Goal: Contribute content: Contribute content

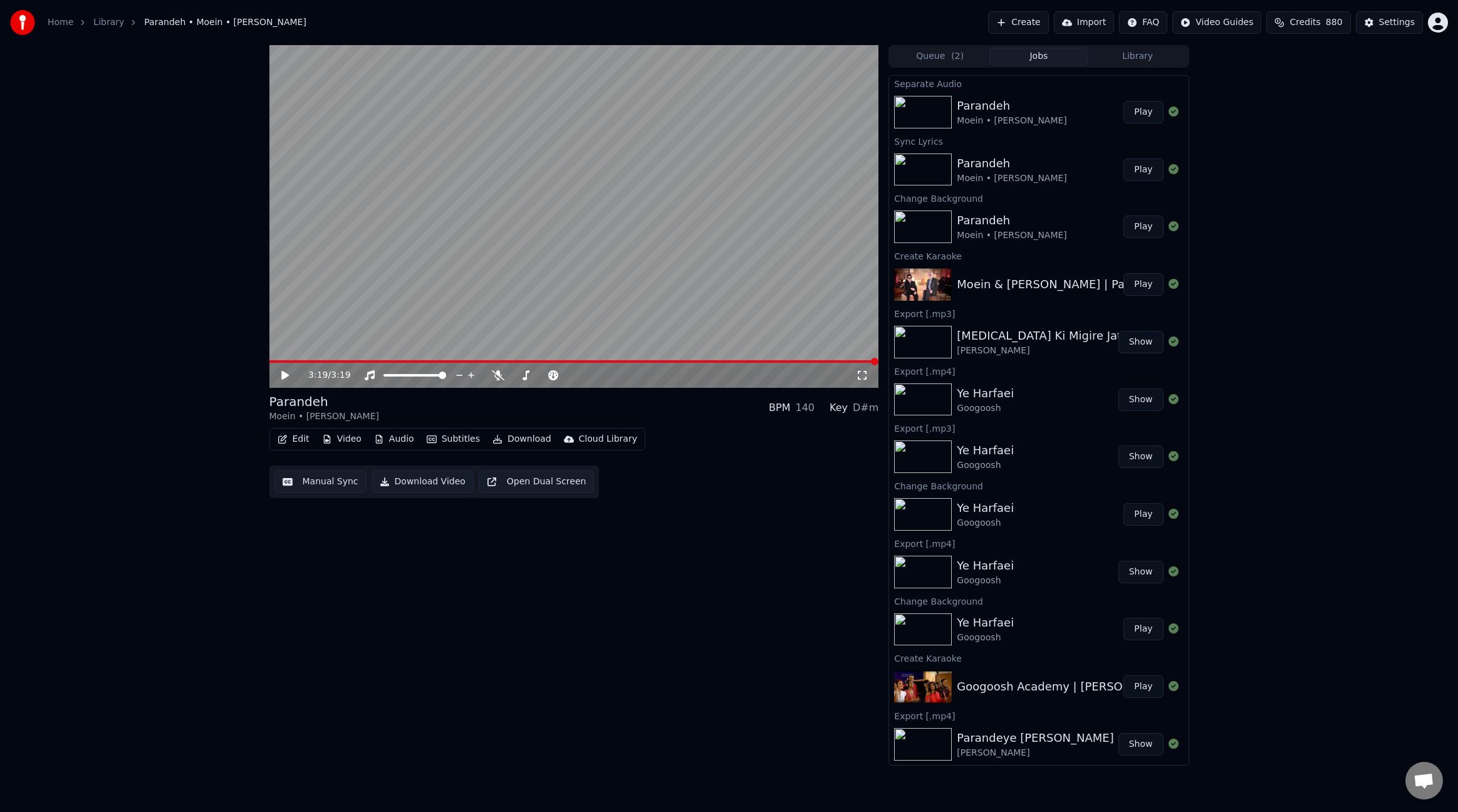
click at [562, 211] on video at bounding box center [574, 217] width 610 height 343
click at [1142, 110] on button "Play" at bounding box center [1143, 112] width 39 height 23
click at [317, 362] on span at bounding box center [574, 361] width 610 height 3
click at [355, 361] on span at bounding box center [574, 361] width 610 height 3
click at [628, 271] on video at bounding box center [574, 217] width 610 height 343
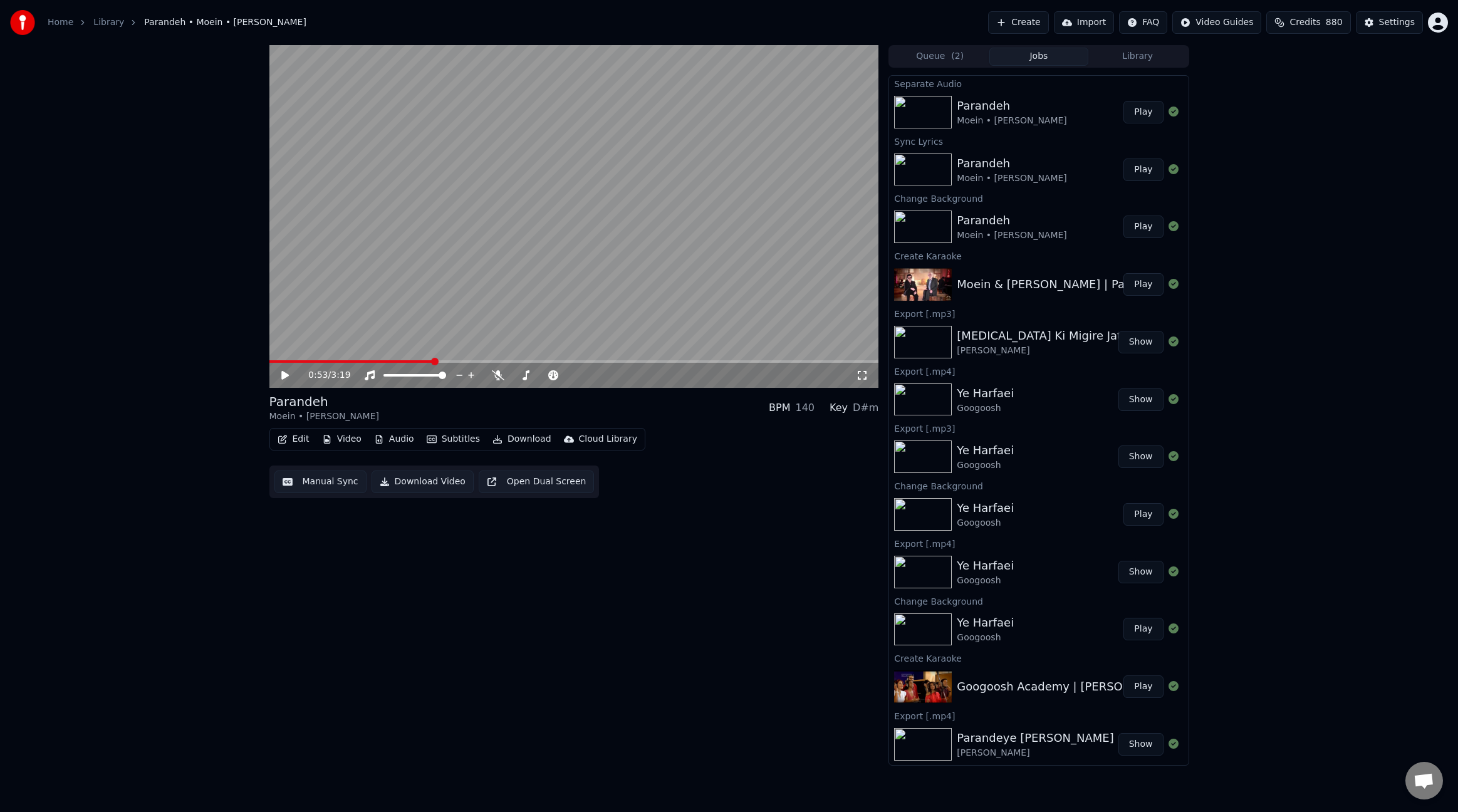
click at [403, 443] on button "Audio" at bounding box center [394, 438] width 50 height 17
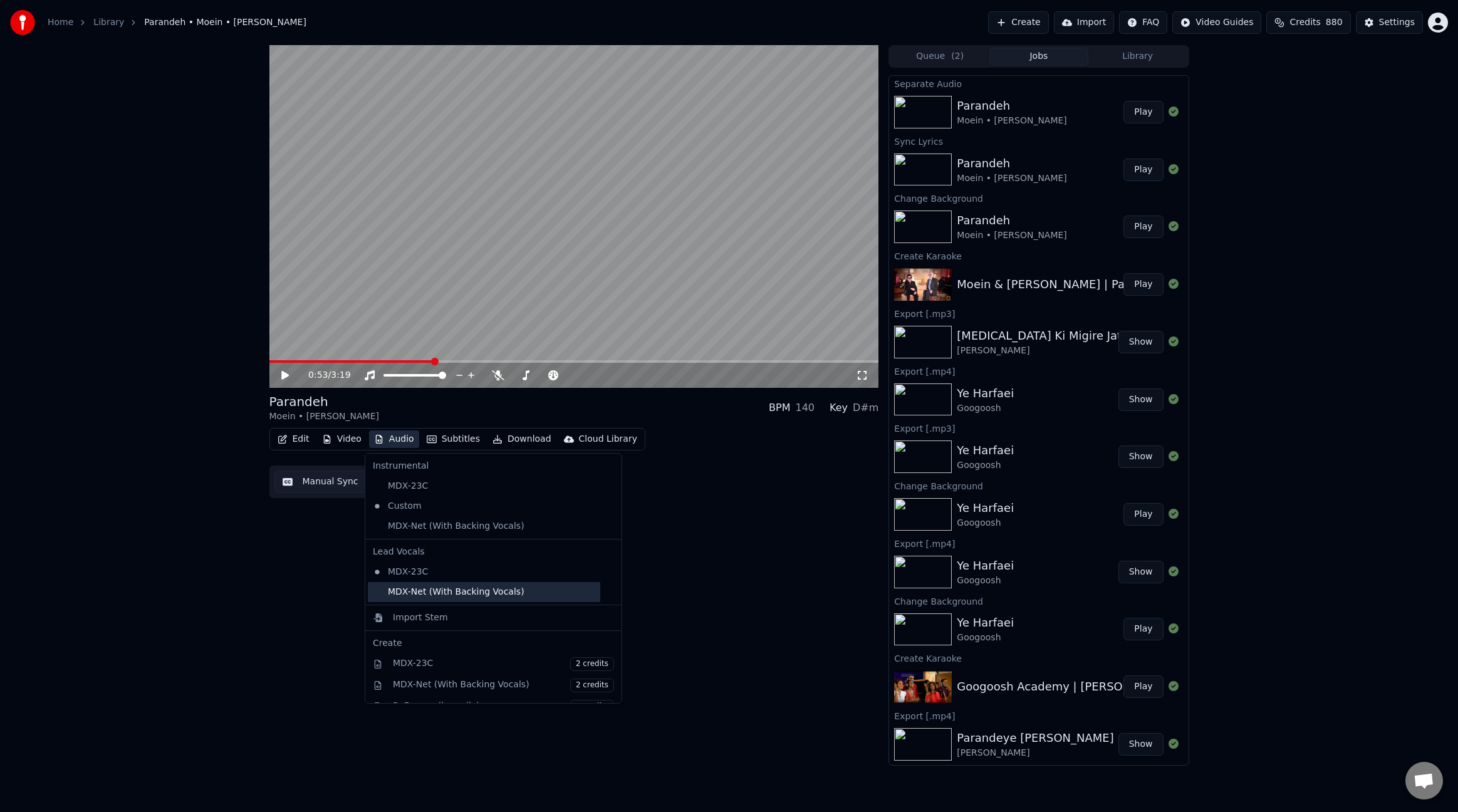
click at [452, 590] on div "MDX-Net (With Backing Vocals)" at bounding box center [484, 592] width 233 height 20
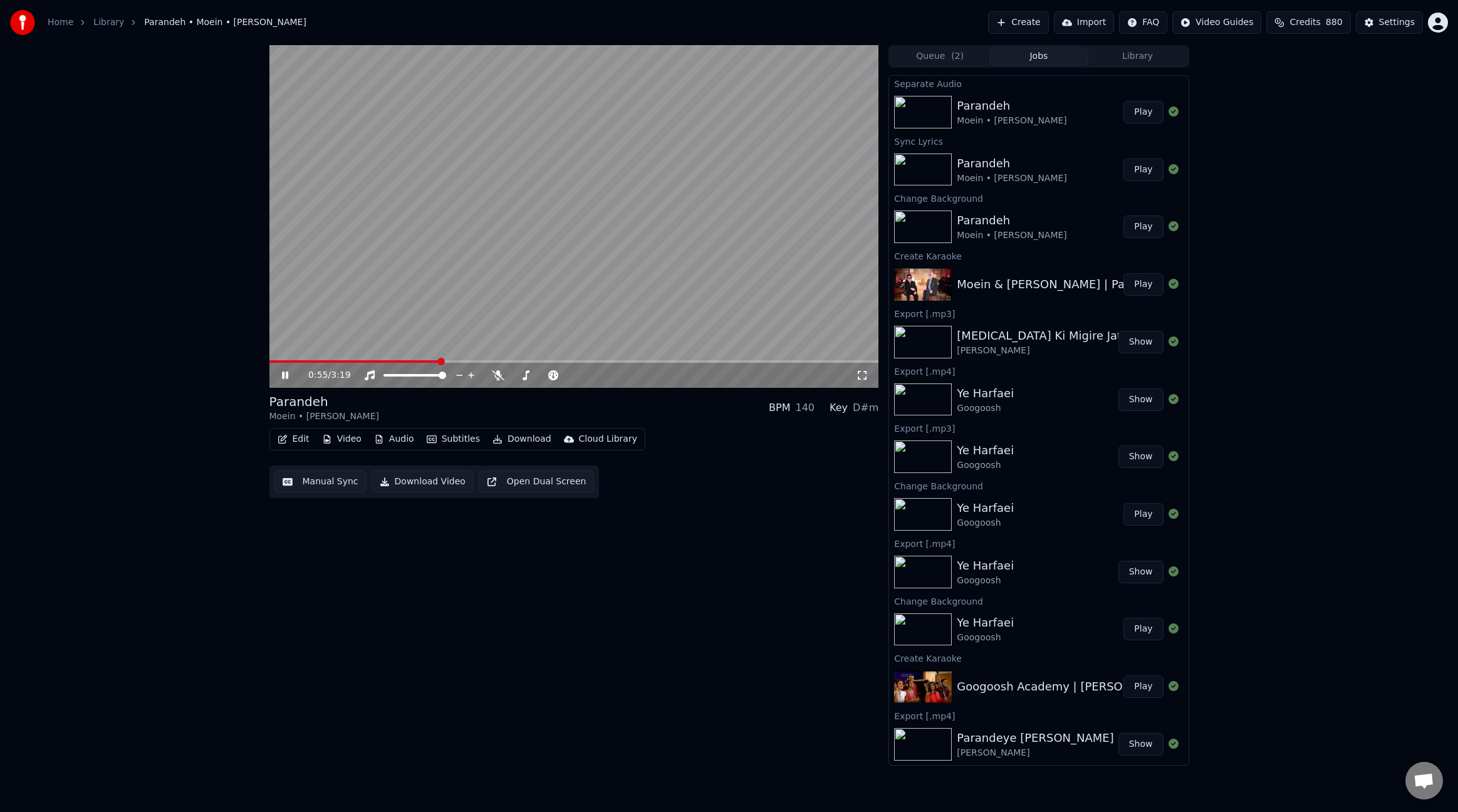
click at [392, 361] on span at bounding box center [355, 361] width 171 height 3
click at [410, 442] on button "Audio" at bounding box center [394, 438] width 50 height 17
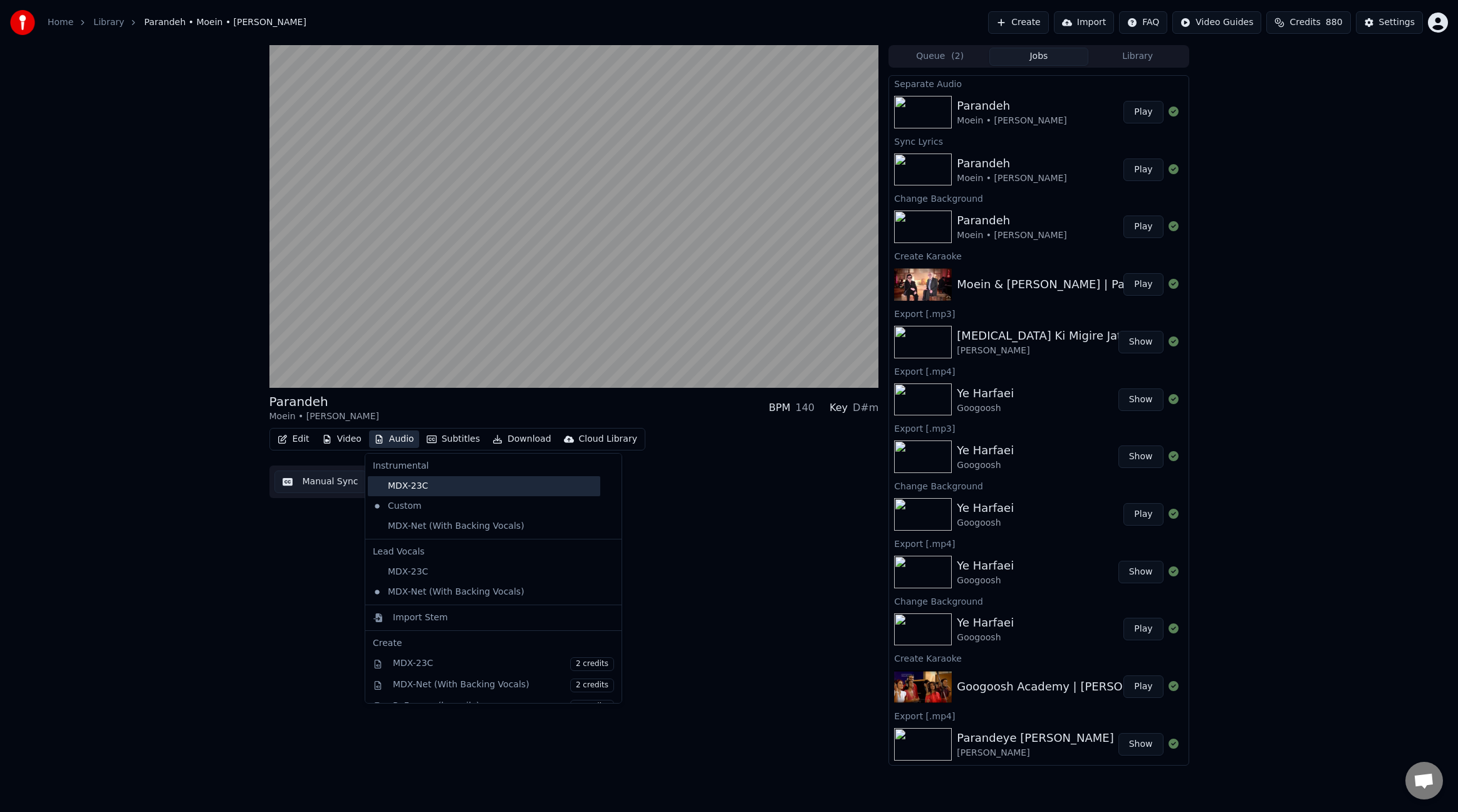
click at [485, 485] on div "MDX-23C" at bounding box center [484, 486] width 233 height 20
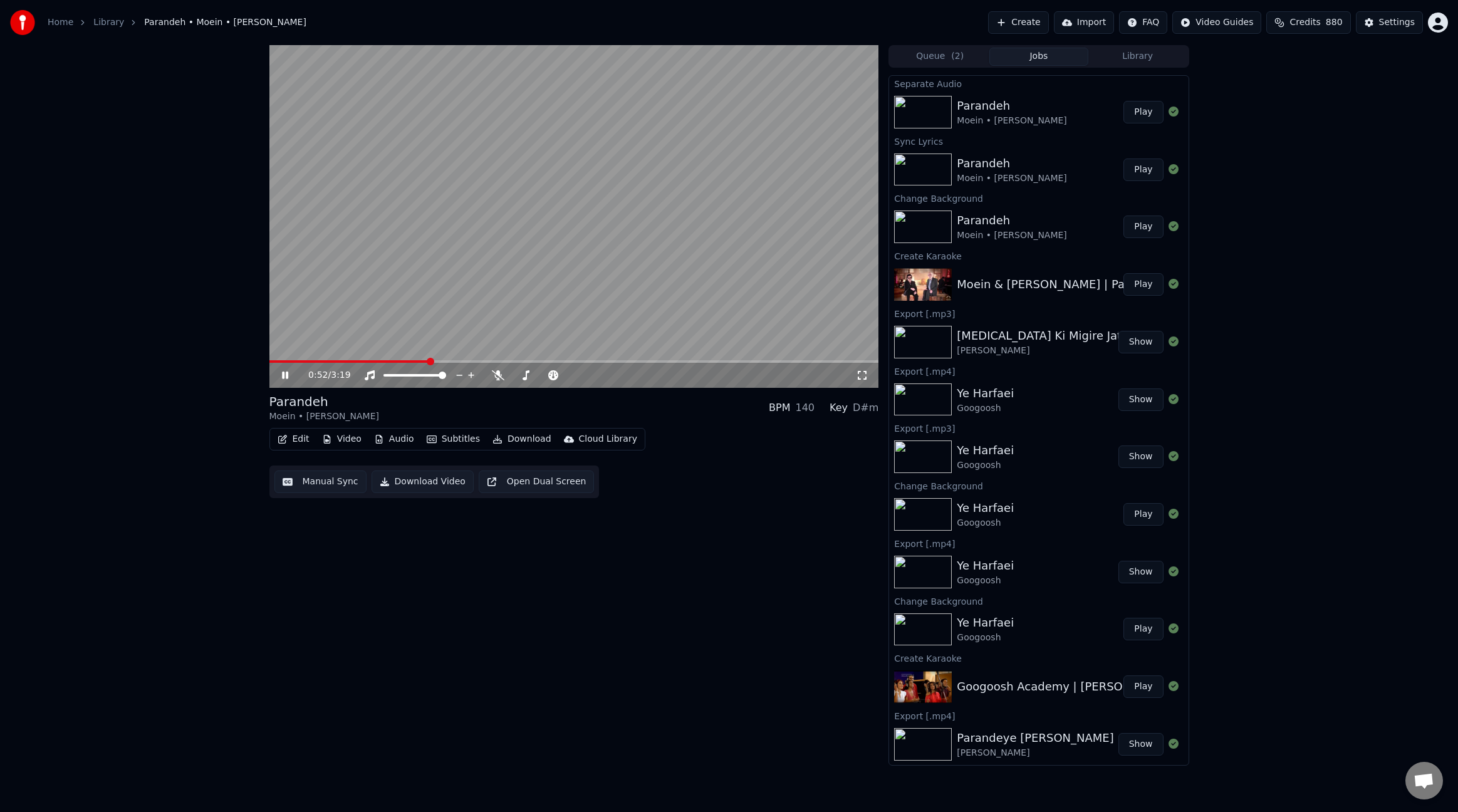
click at [380, 361] on span at bounding box center [349, 361] width 160 height 3
click at [306, 439] on button "Edit" at bounding box center [293, 438] width 42 height 17
click at [348, 577] on div "Manual Sync (Legacy)" at bounding box center [346, 572] width 96 height 12
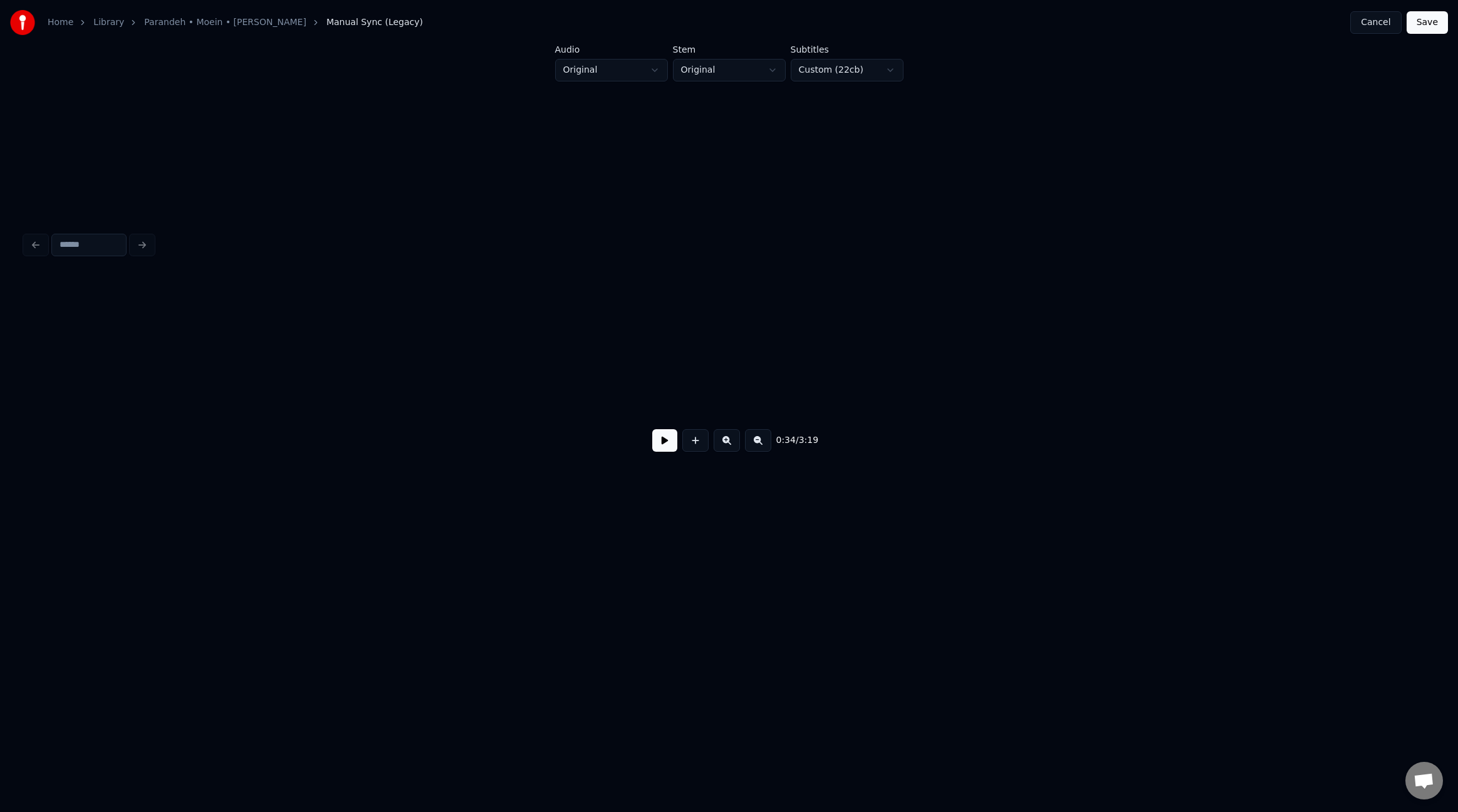
scroll to position [0, 3234]
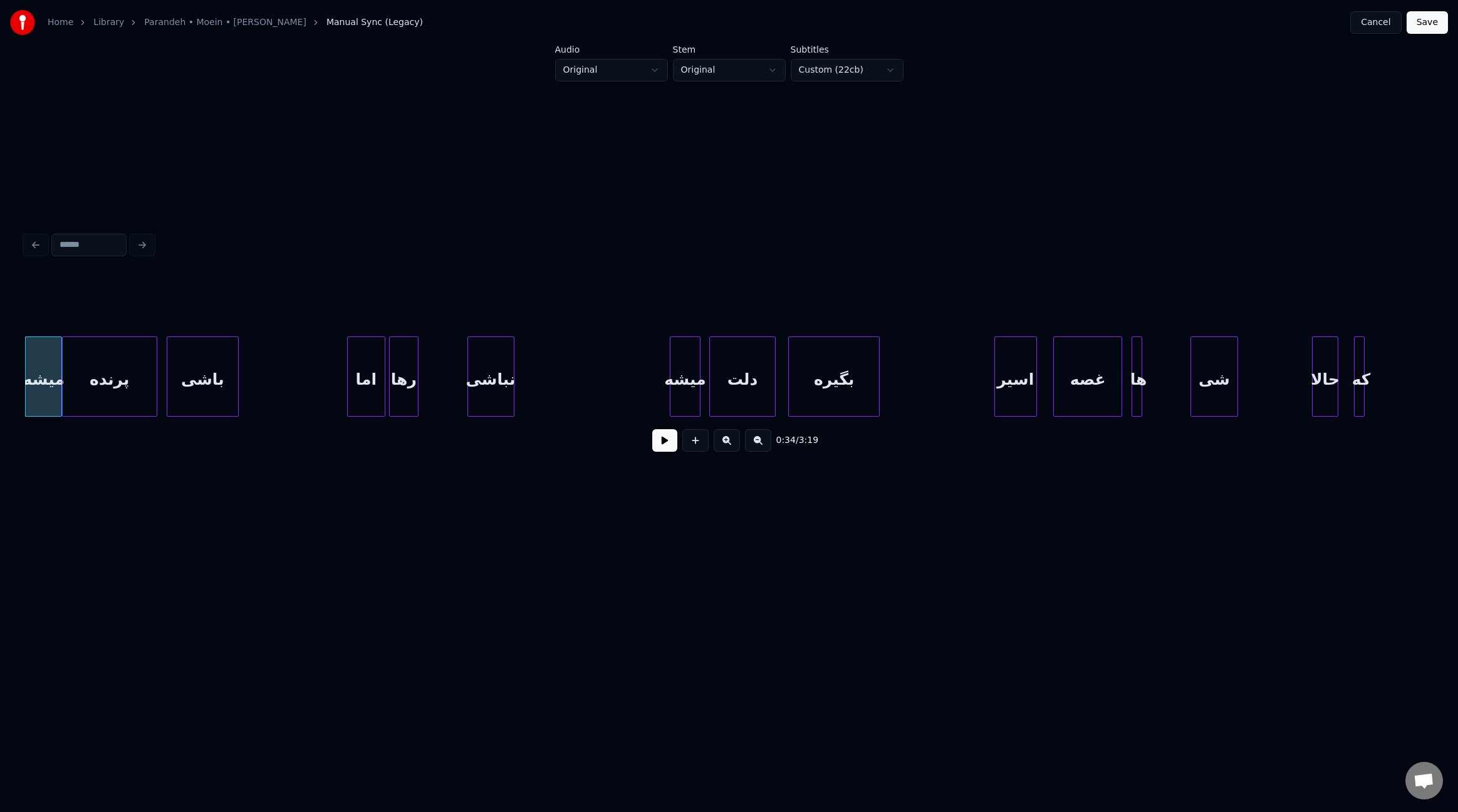
drag, startPoint x: 299, startPoint y: 423, endPoint x: 266, endPoint y: 419, distance: 33.2
click at [266, 419] on div "0:34 / 3:19" at bounding box center [728, 369] width 1408 height 191
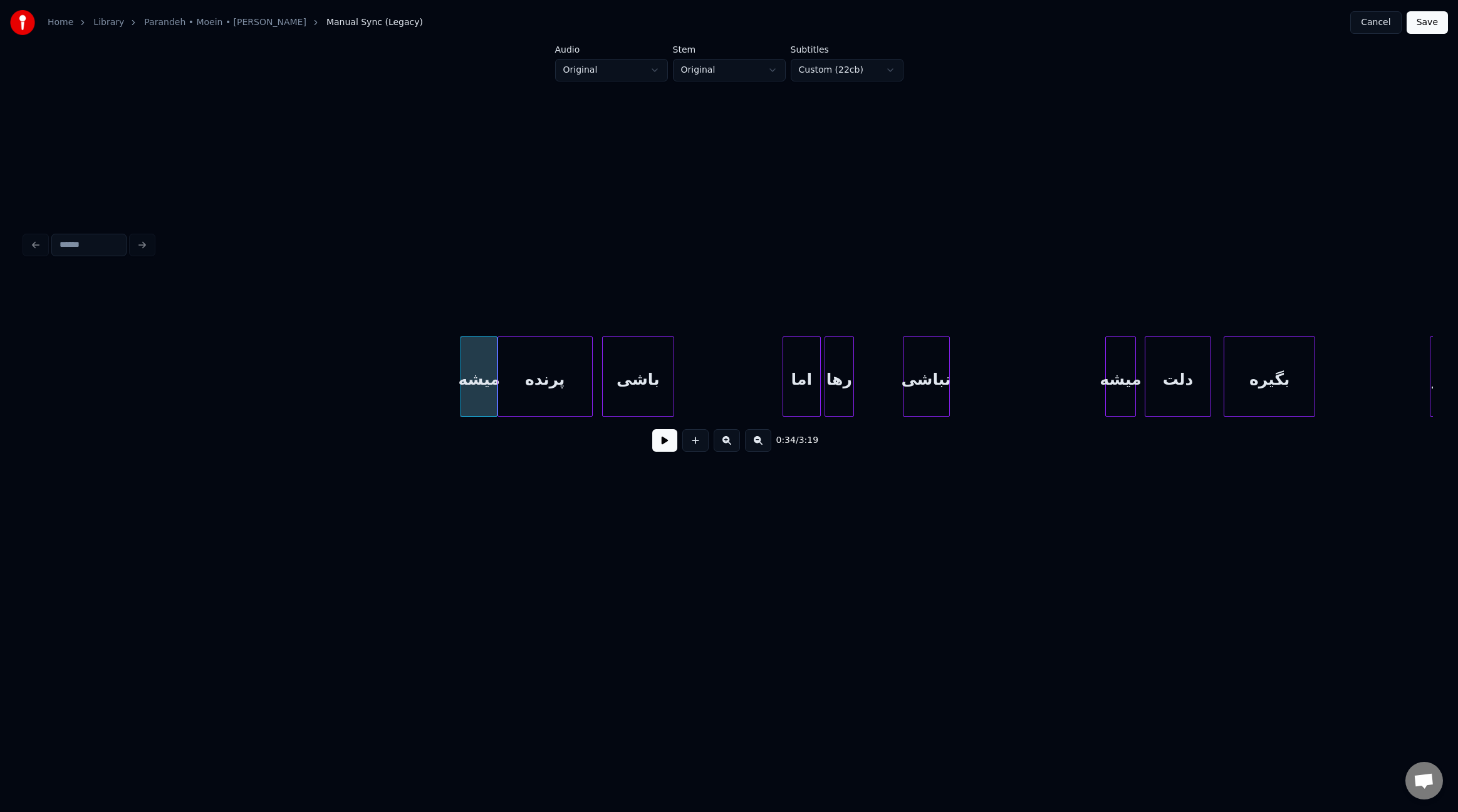
scroll to position [0, 2865]
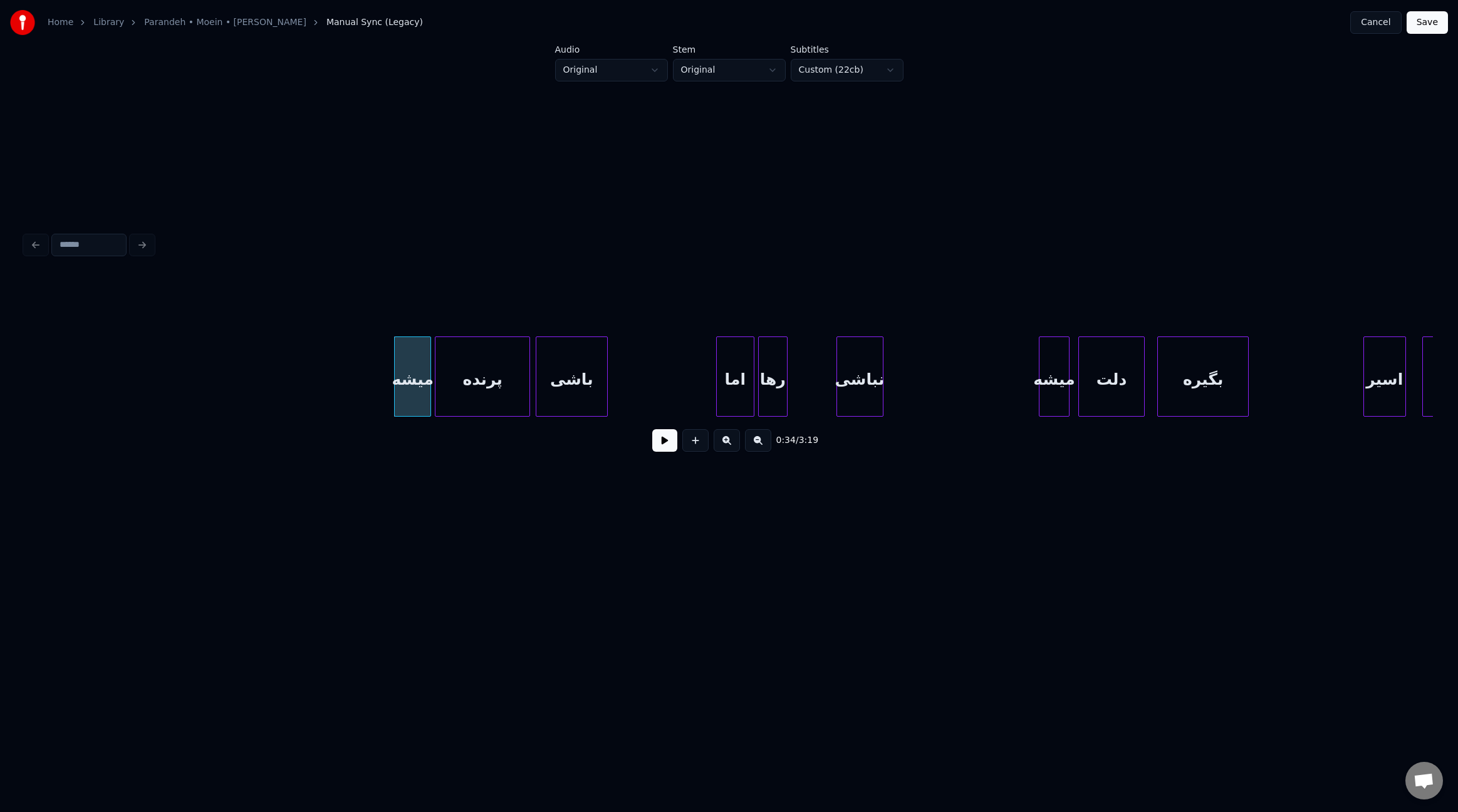
click at [504, 383] on div "پرنده" at bounding box center [483, 380] width 94 height 85
click at [564, 383] on div "باشی" at bounding box center [578, 380] width 72 height 85
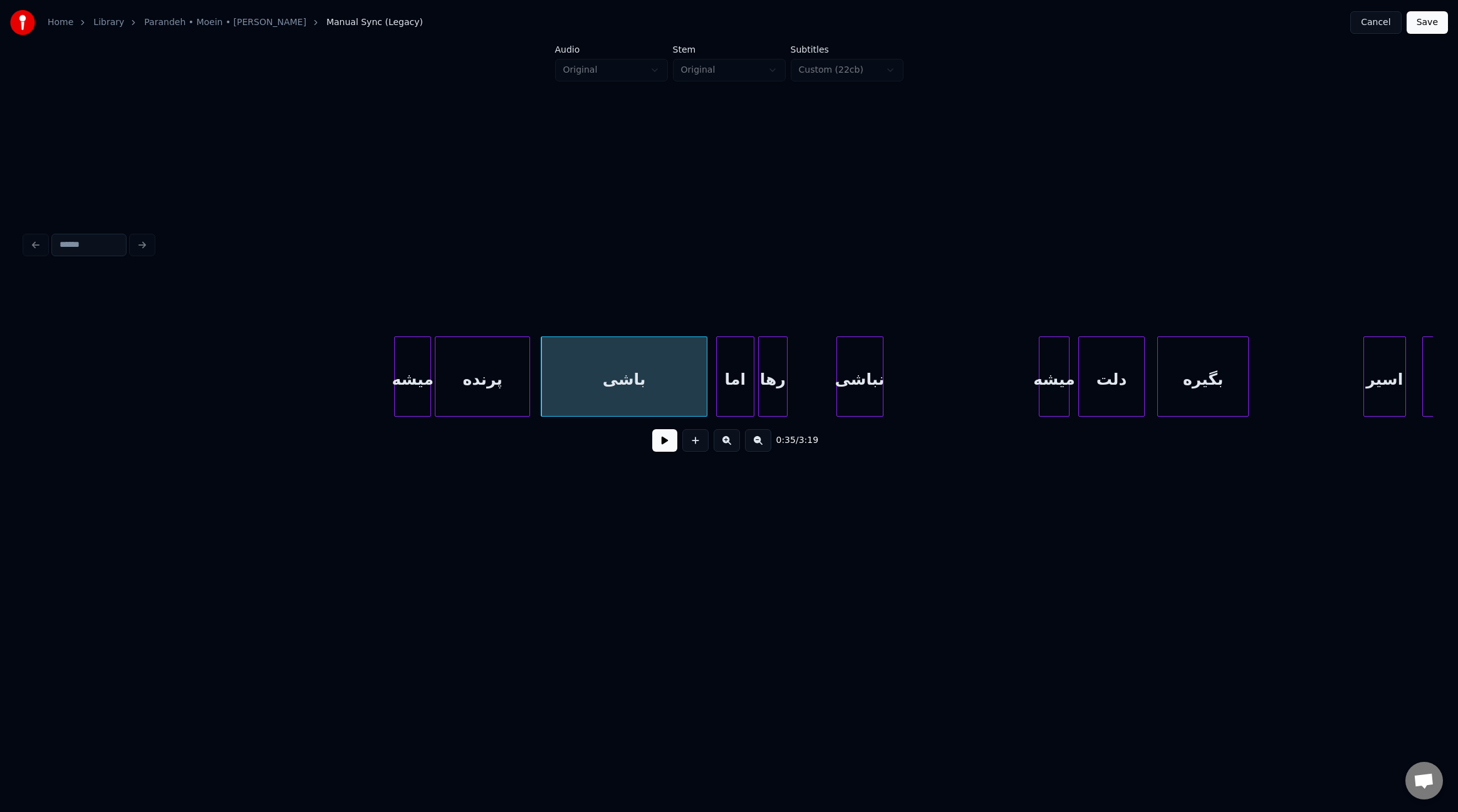
click at [705, 379] on div at bounding box center [704, 376] width 3 height 79
click at [778, 393] on div "رها" at bounding box center [776, 380] width 28 height 85
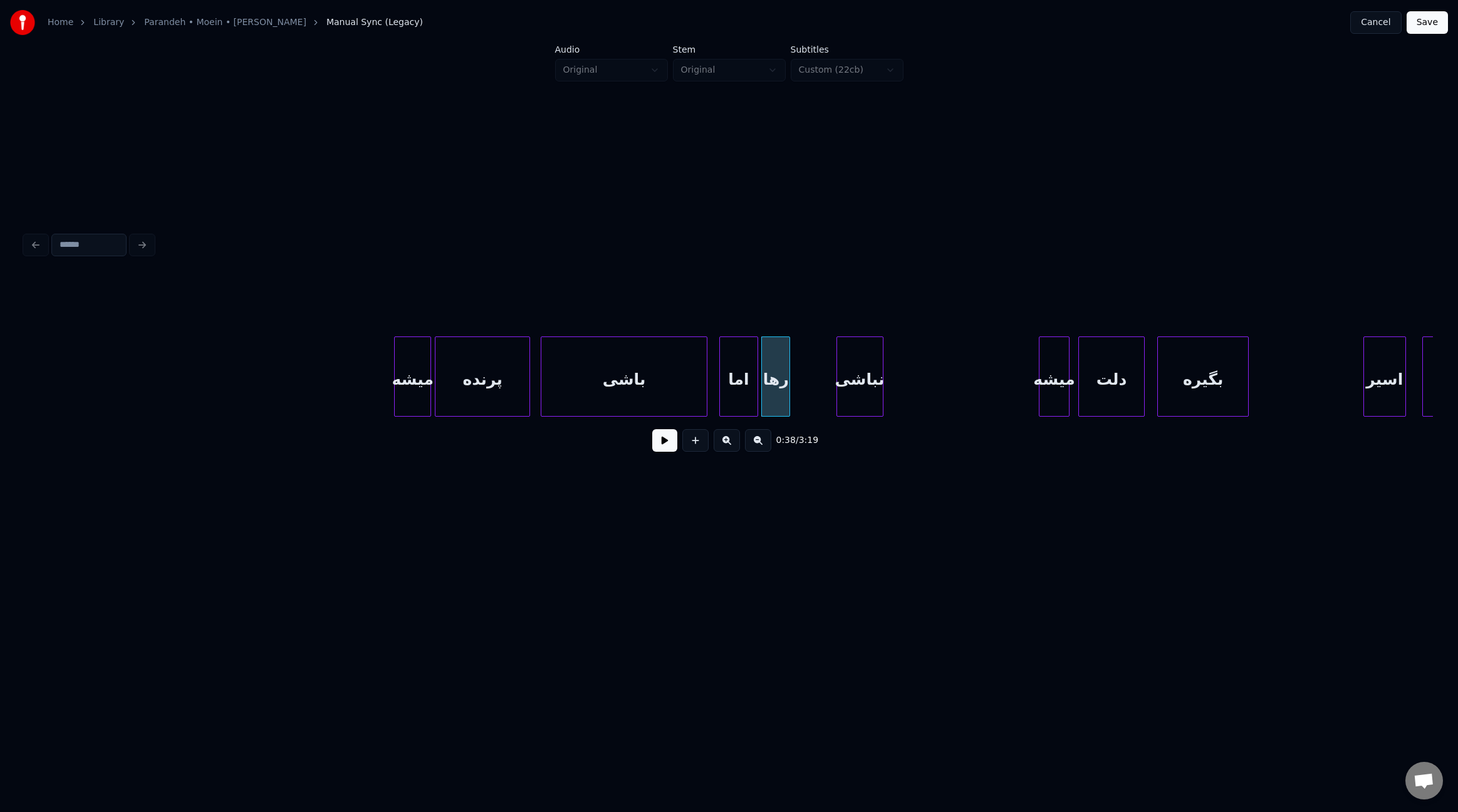
click at [745, 389] on div "اما" at bounding box center [739, 380] width 38 height 85
click at [832, 389] on div at bounding box center [830, 376] width 3 height 79
click at [956, 388] on div at bounding box center [955, 376] width 3 height 79
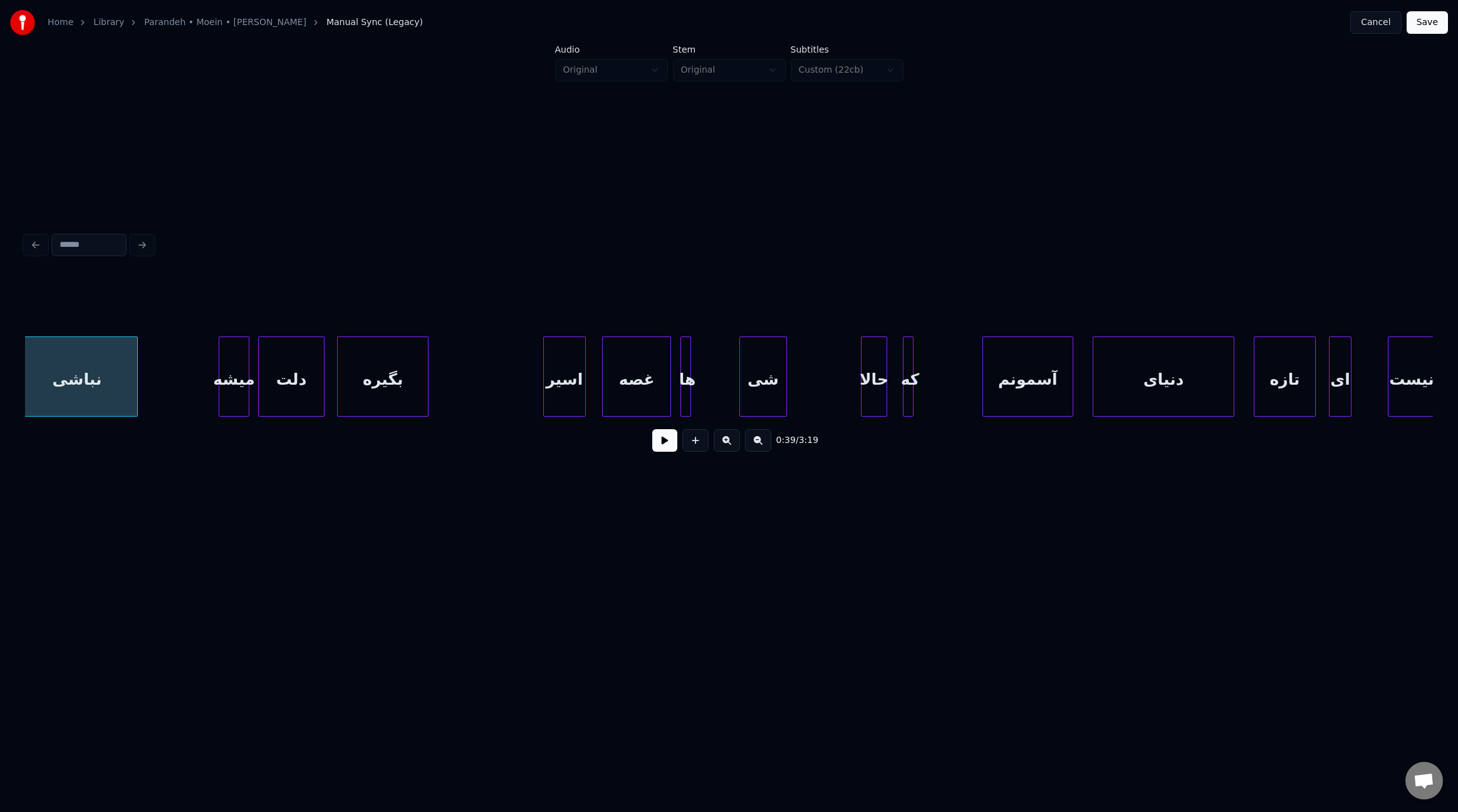
scroll to position [0, 3765]
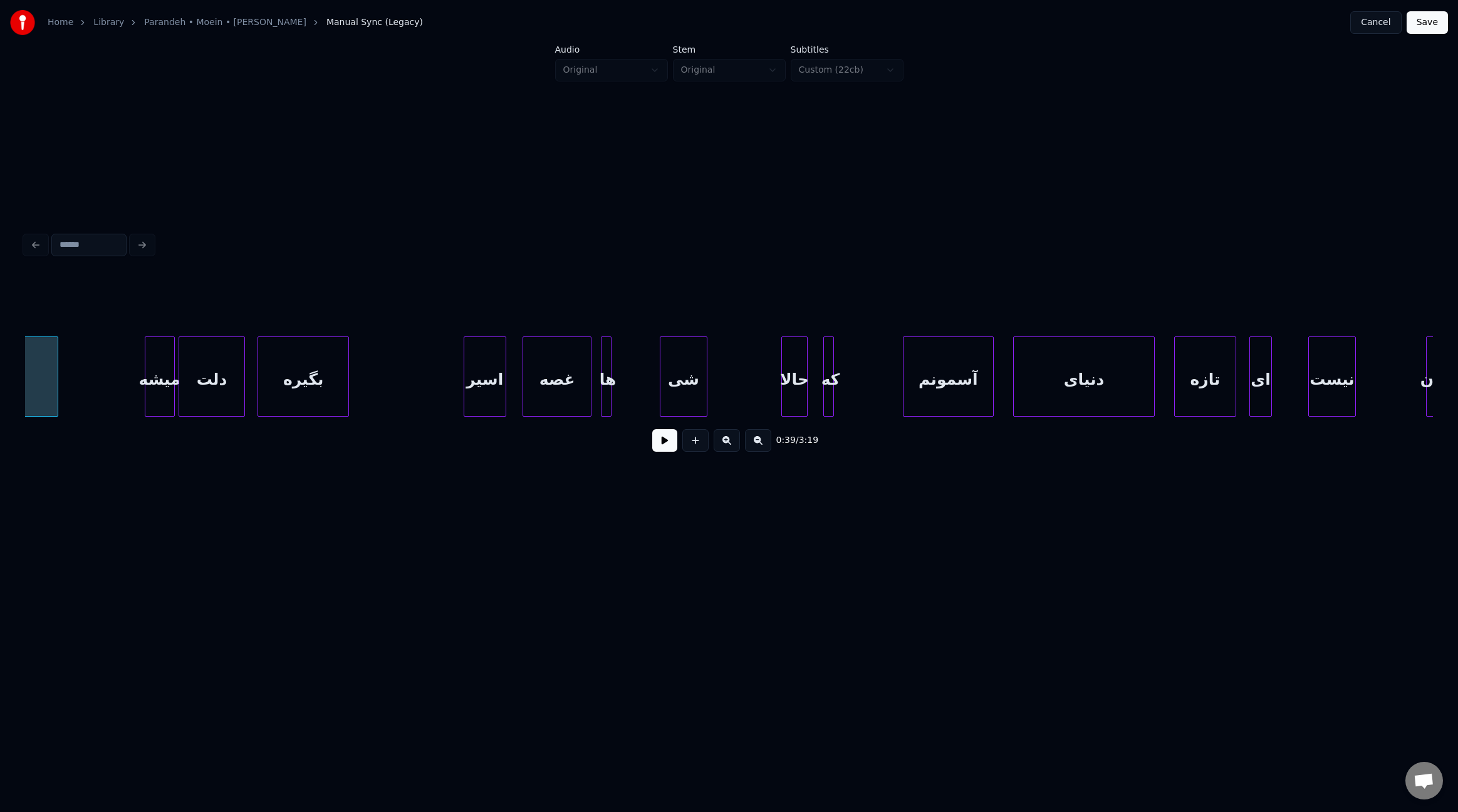
click at [156, 391] on div "میشه" at bounding box center [160, 380] width 29 height 85
click at [207, 390] on div "دلت" at bounding box center [220, 380] width 65 height 85
click at [246, 387] on div at bounding box center [244, 376] width 3 height 79
click at [287, 390] on div "بگیره" at bounding box center [306, 380] width 90 height 85
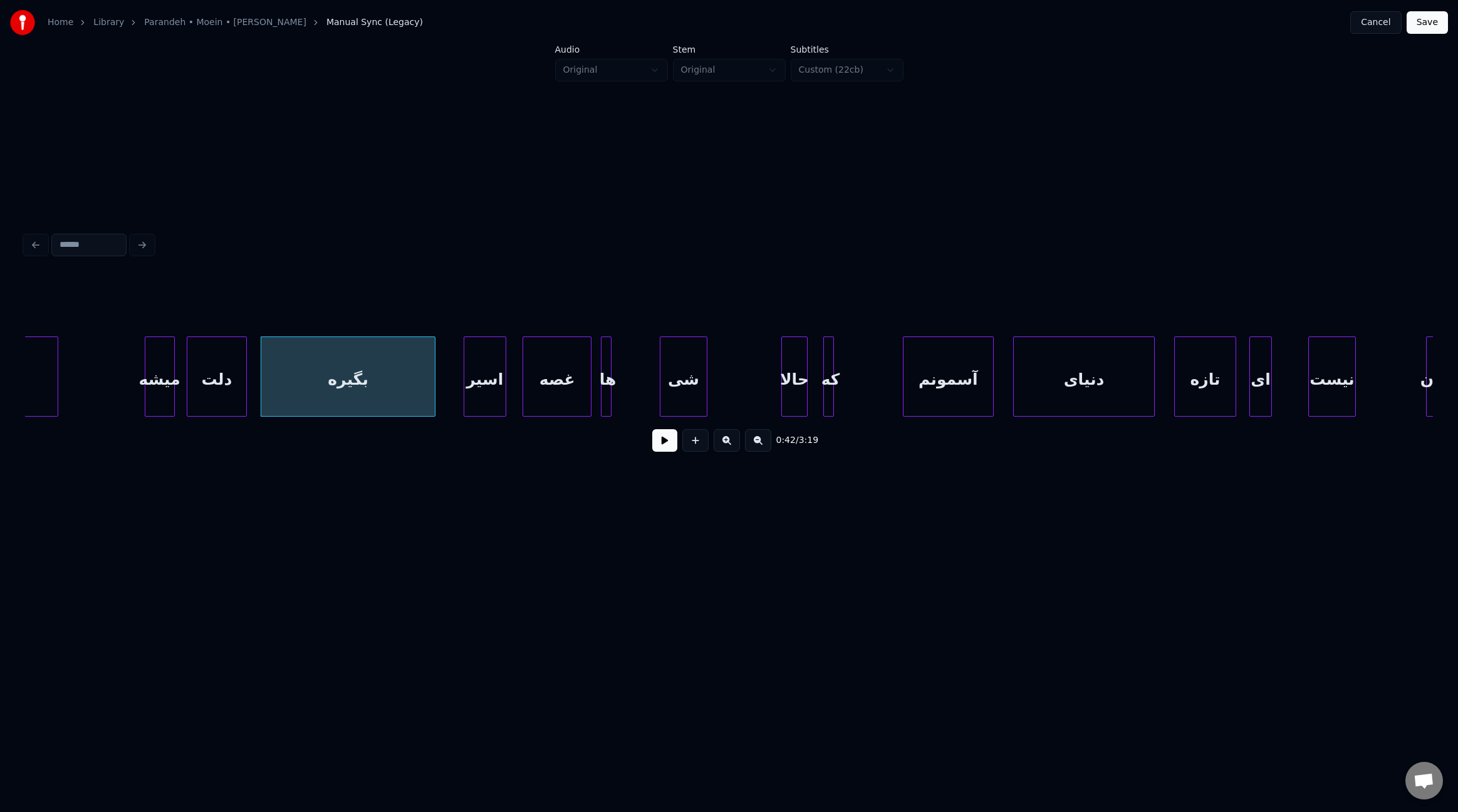
click at [433, 378] on div at bounding box center [432, 376] width 3 height 79
click at [509, 393] on div "اسیر" at bounding box center [496, 380] width 41 height 85
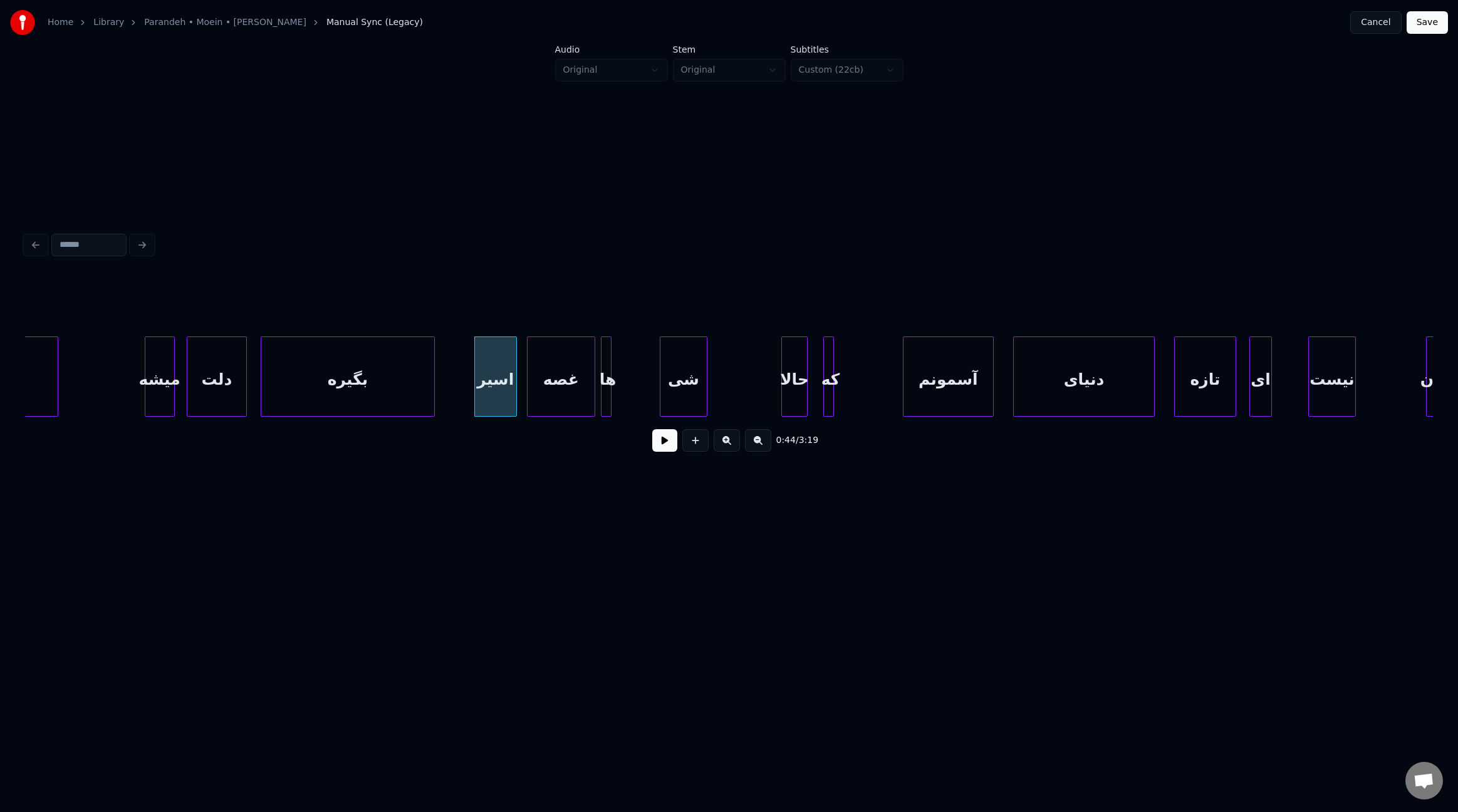
click at [550, 389] on div "غصه" at bounding box center [561, 380] width 67 height 85
click at [653, 401] on div at bounding box center [653, 376] width 3 height 79
click at [633, 401] on div "ها" at bounding box center [630, 380] width 53 height 85
click at [803, 387] on div "حالا" at bounding box center [804, 380] width 25 height 85
click at [836, 391] on div "که" at bounding box center [838, 380] width 12 height 85
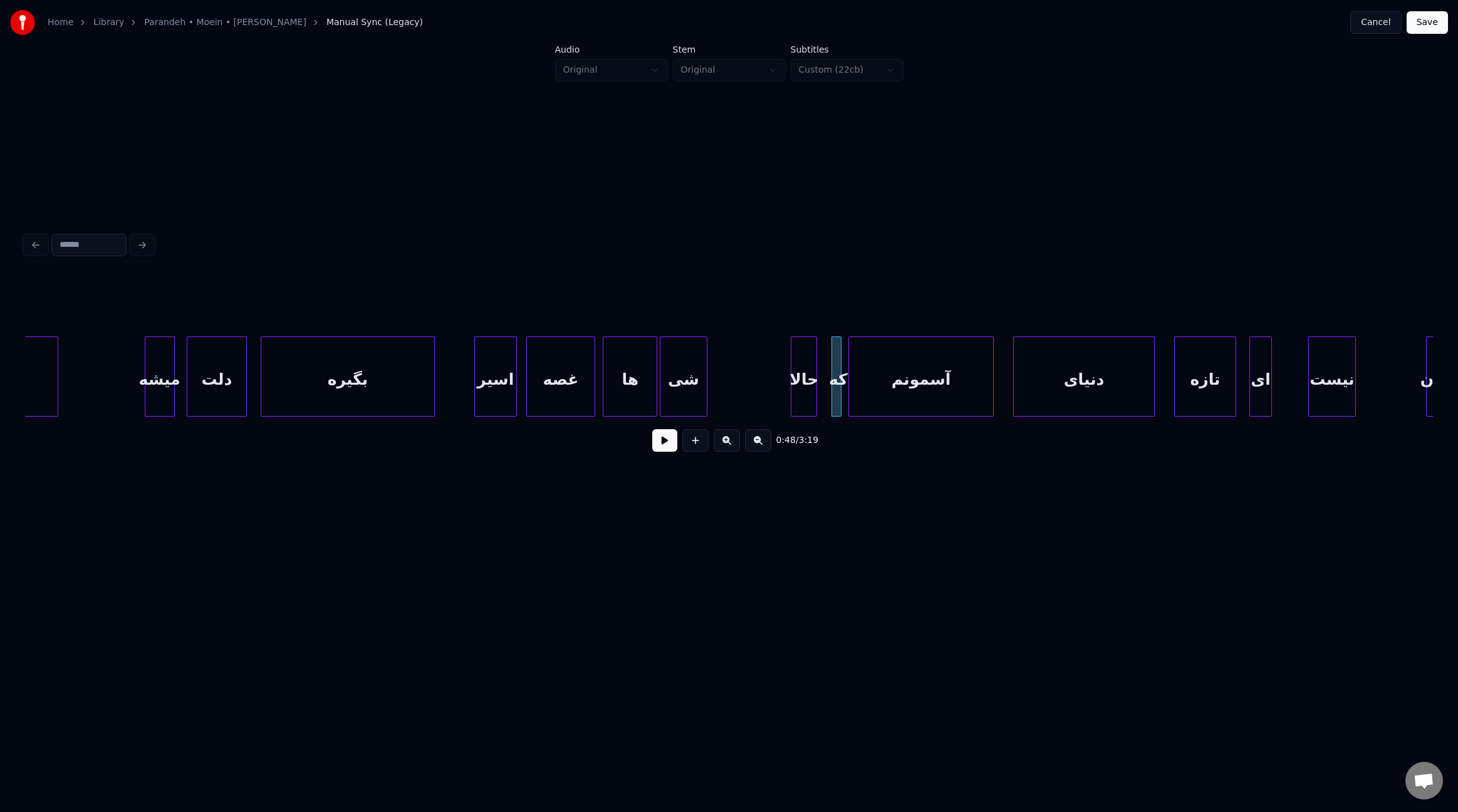
click at [849, 381] on div at bounding box center [850, 376] width 3 height 79
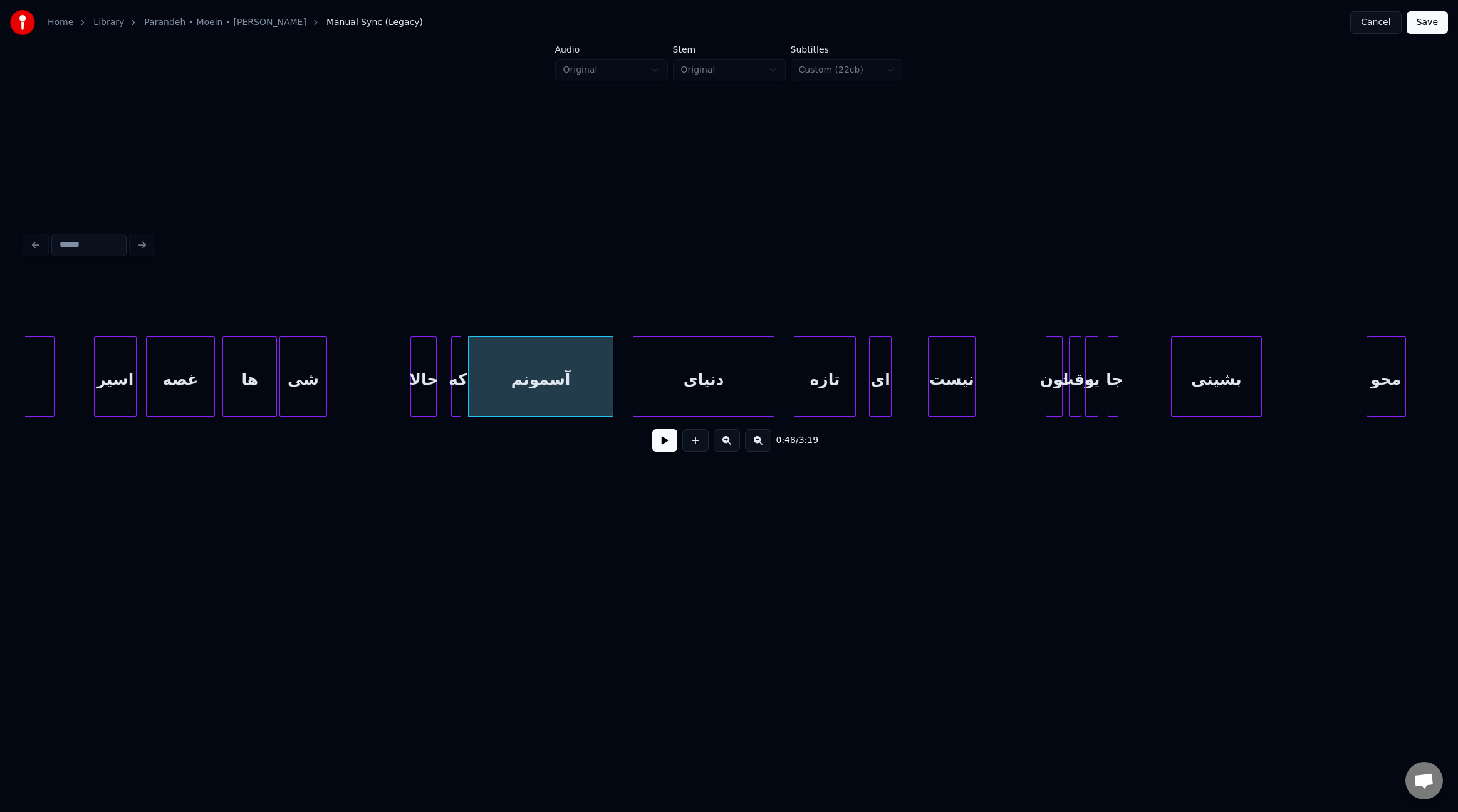
scroll to position [0, 4392]
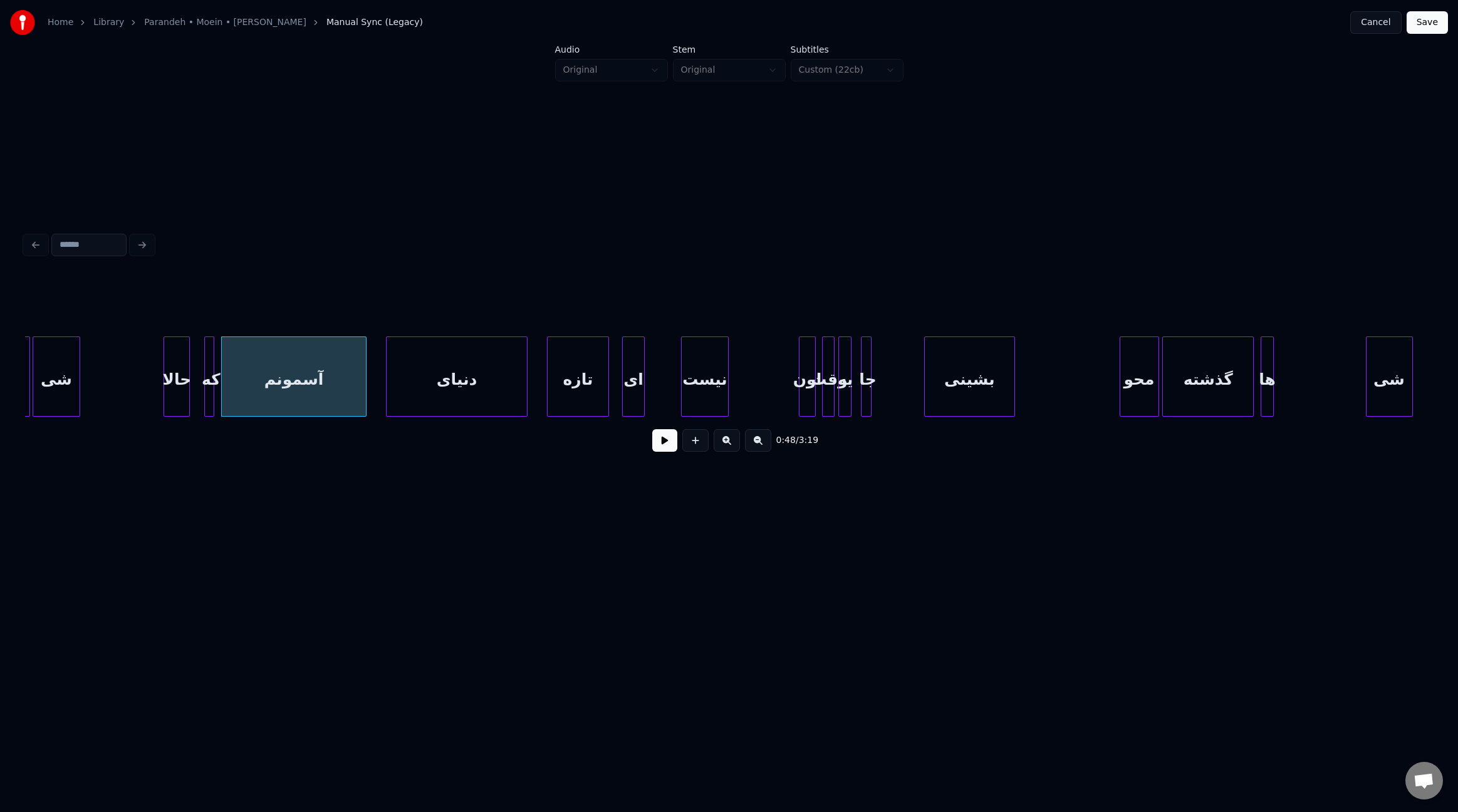
click at [478, 385] on div "دنیای" at bounding box center [456, 380] width 140 height 85
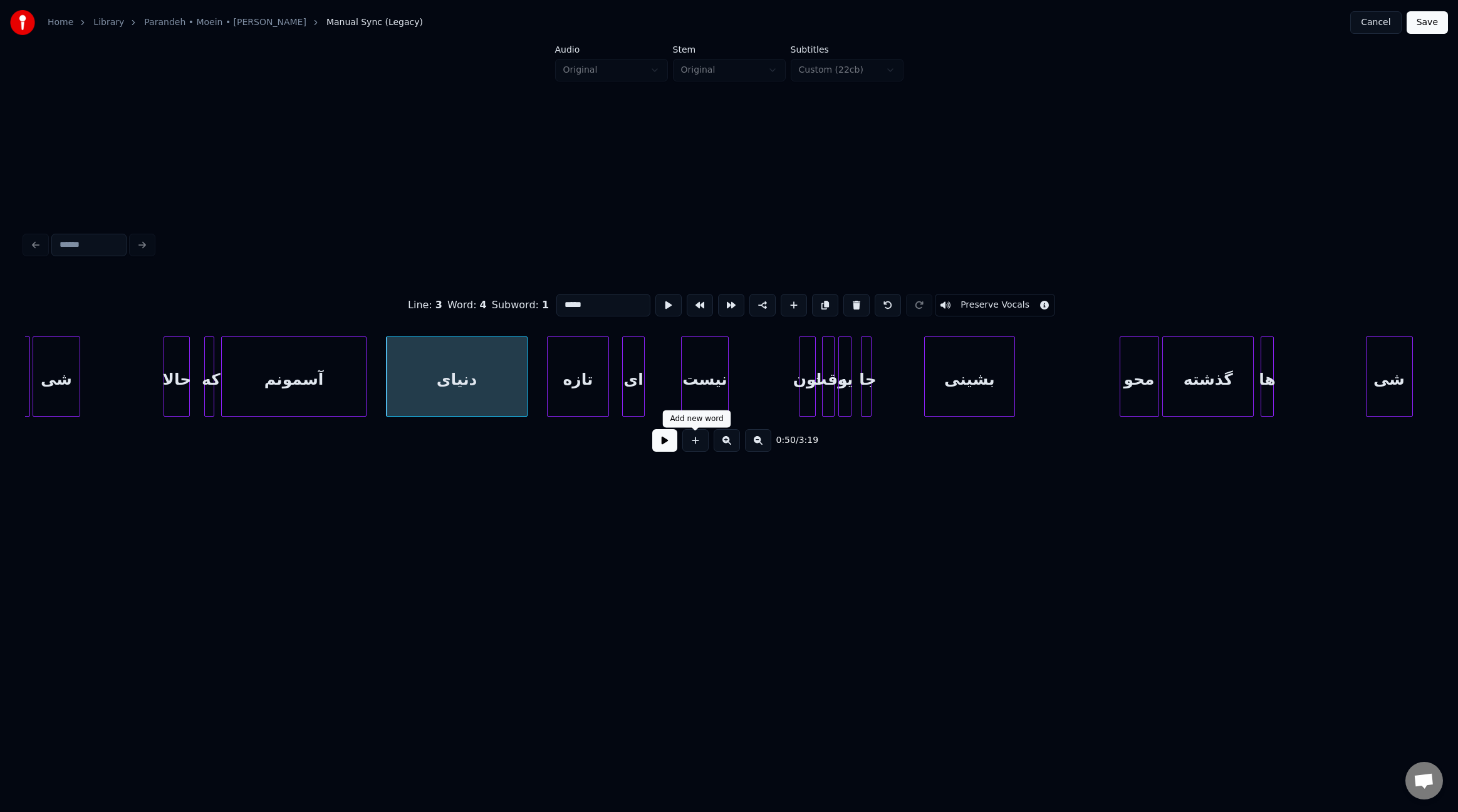
click at [675, 448] on button at bounding box center [665, 440] width 25 height 23
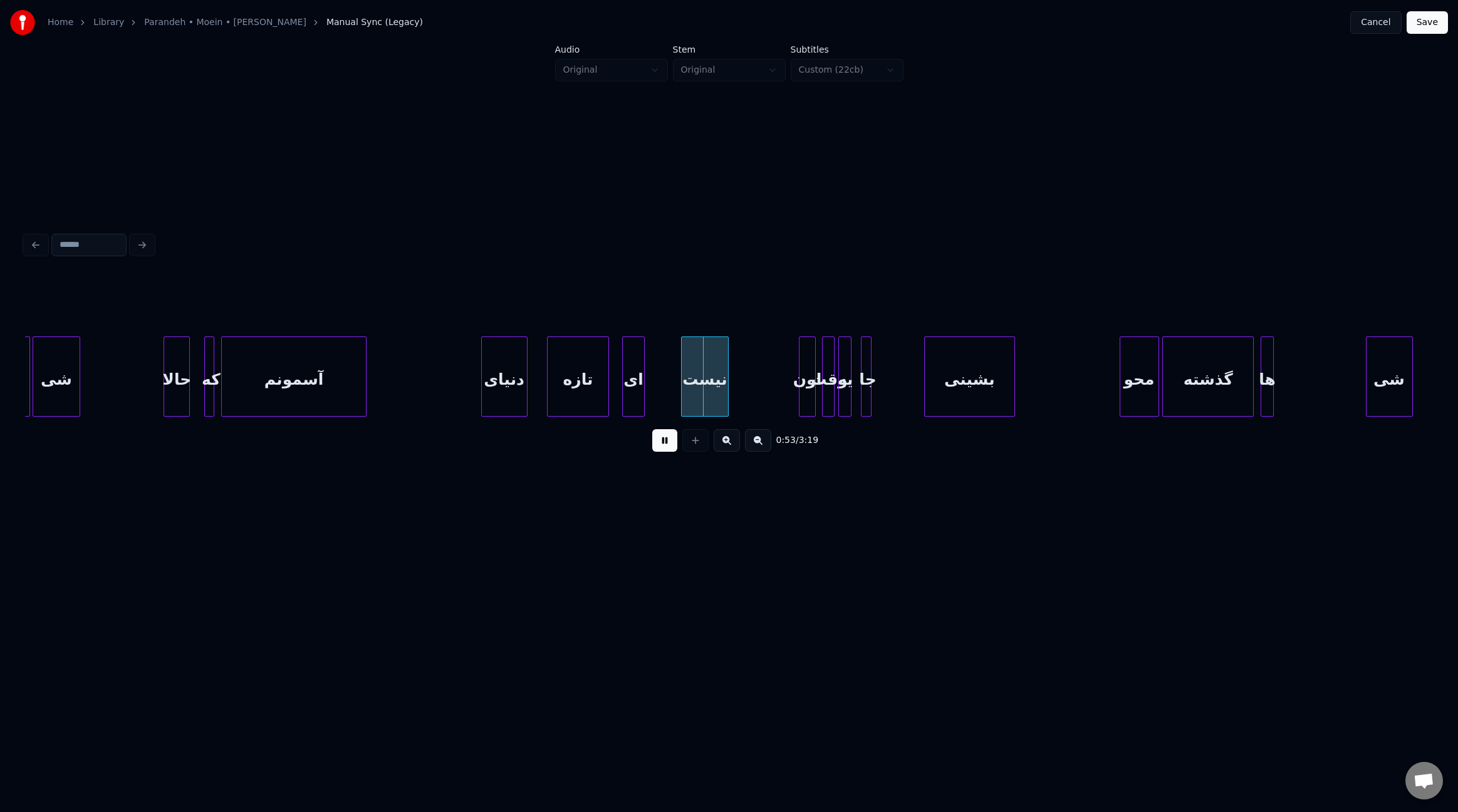
click at [482, 381] on div at bounding box center [483, 376] width 3 height 79
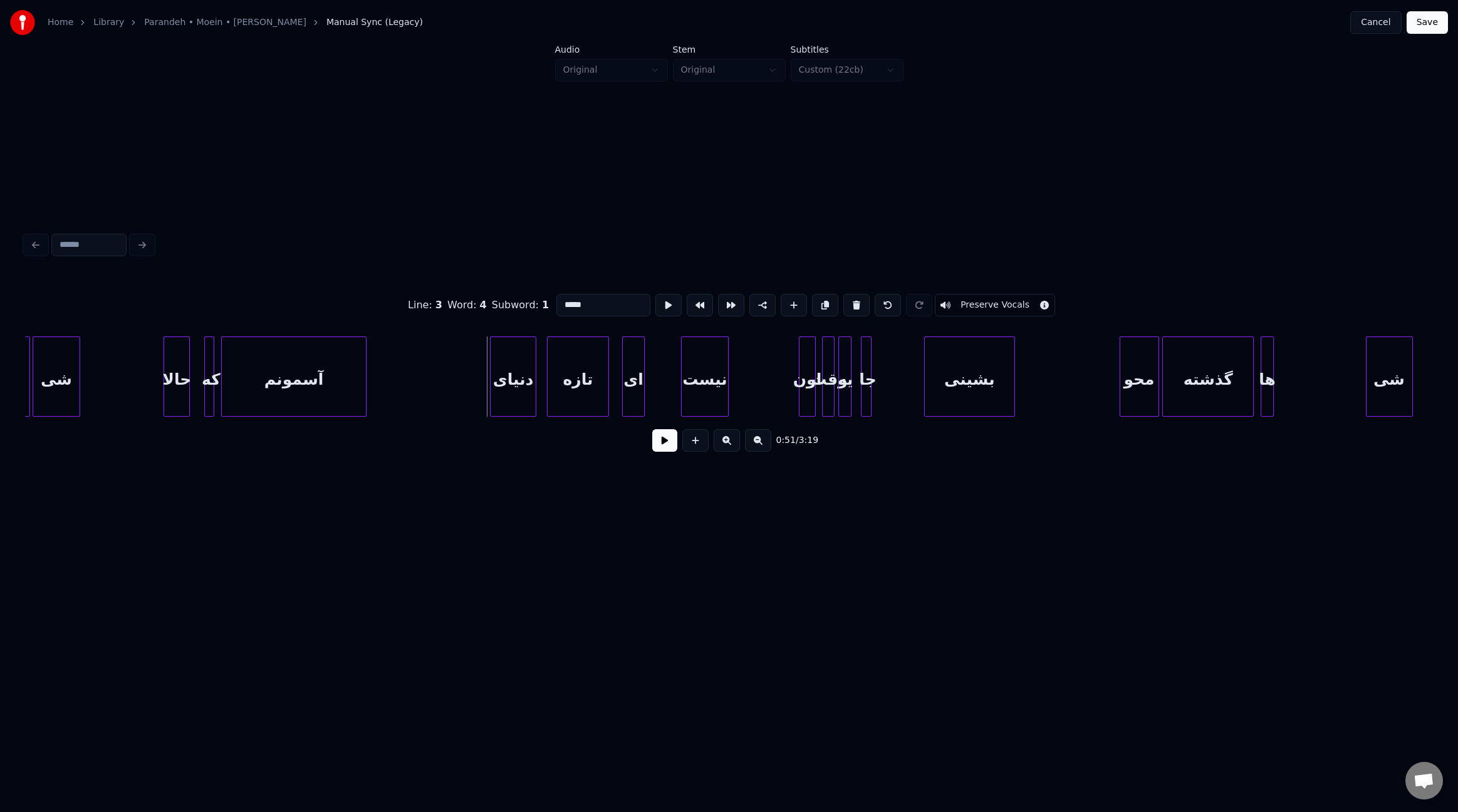
click at [518, 392] on div "دنیای" at bounding box center [514, 380] width 45 height 85
click at [485, 381] on div at bounding box center [487, 376] width 3 height 79
click at [427, 378] on div at bounding box center [425, 376] width 3 height 79
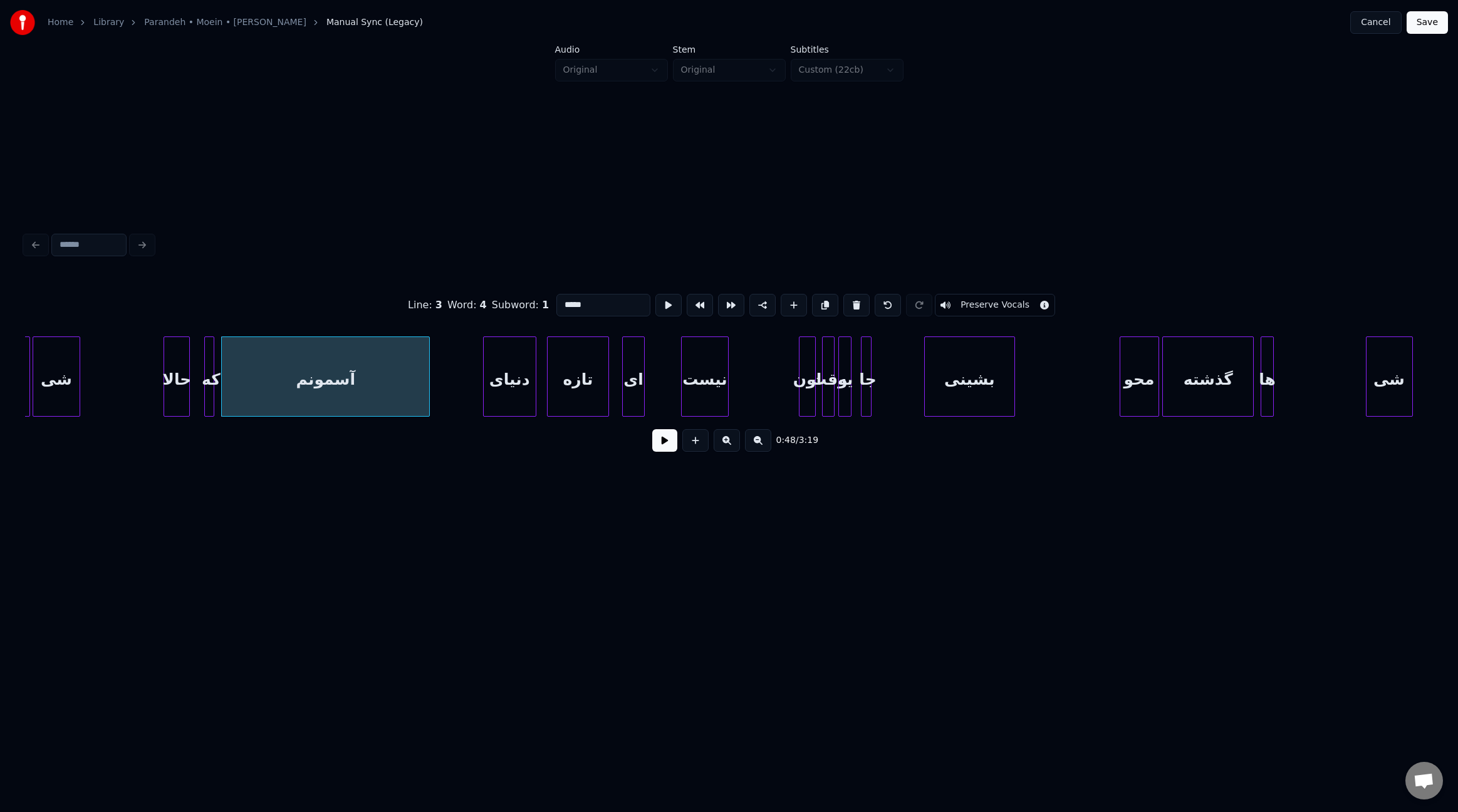
click at [657, 449] on button at bounding box center [665, 440] width 25 height 23
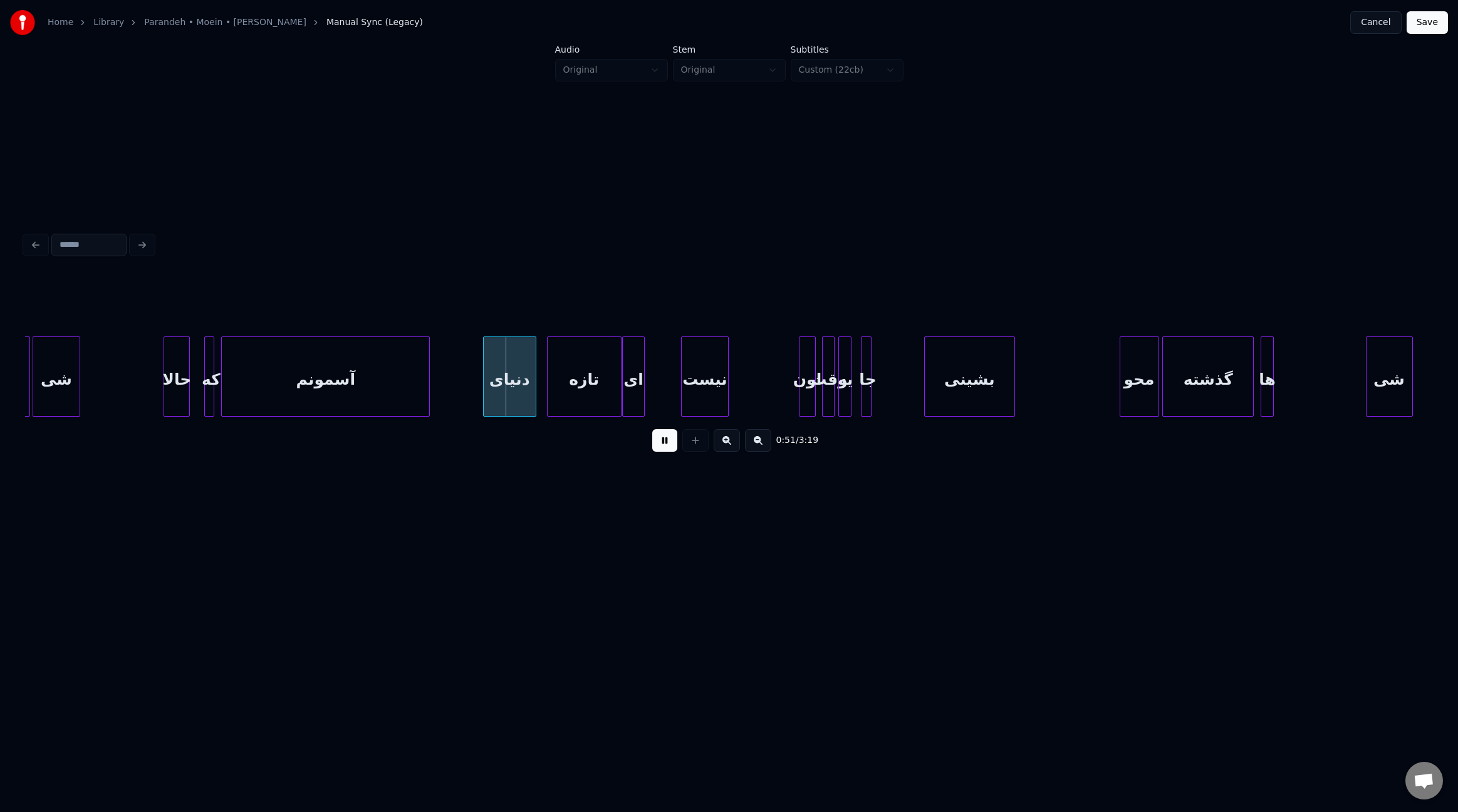
click at [619, 394] on div at bounding box center [619, 376] width 3 height 79
click at [671, 401] on div at bounding box center [670, 376] width 3 height 79
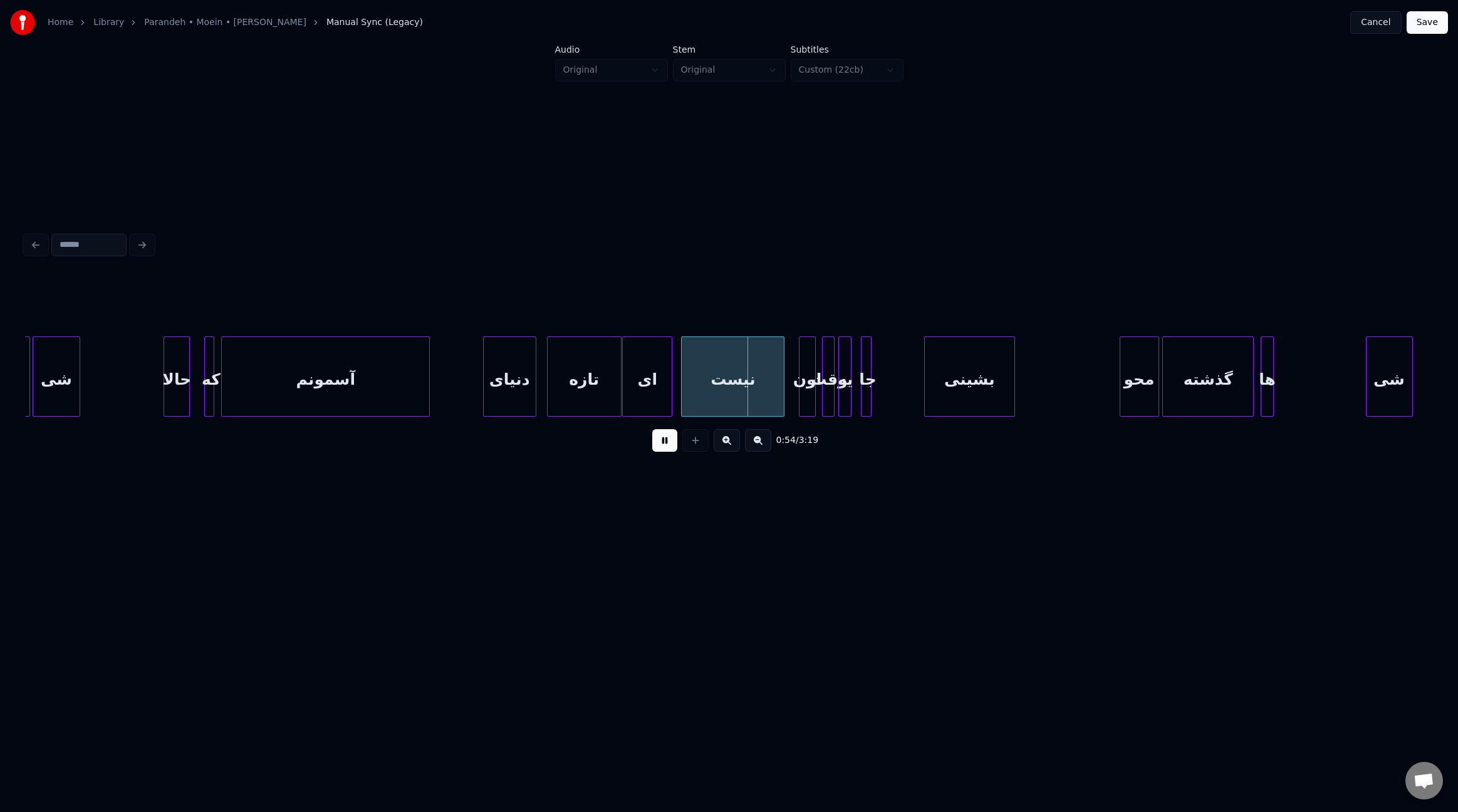
click at [782, 400] on div at bounding box center [781, 376] width 3 height 79
click at [881, 397] on div at bounding box center [880, 376] width 3 height 79
click at [876, 398] on div "جا" at bounding box center [875, 380] width 20 height 85
click at [838, 397] on div at bounding box center [838, 376] width 3 height 79
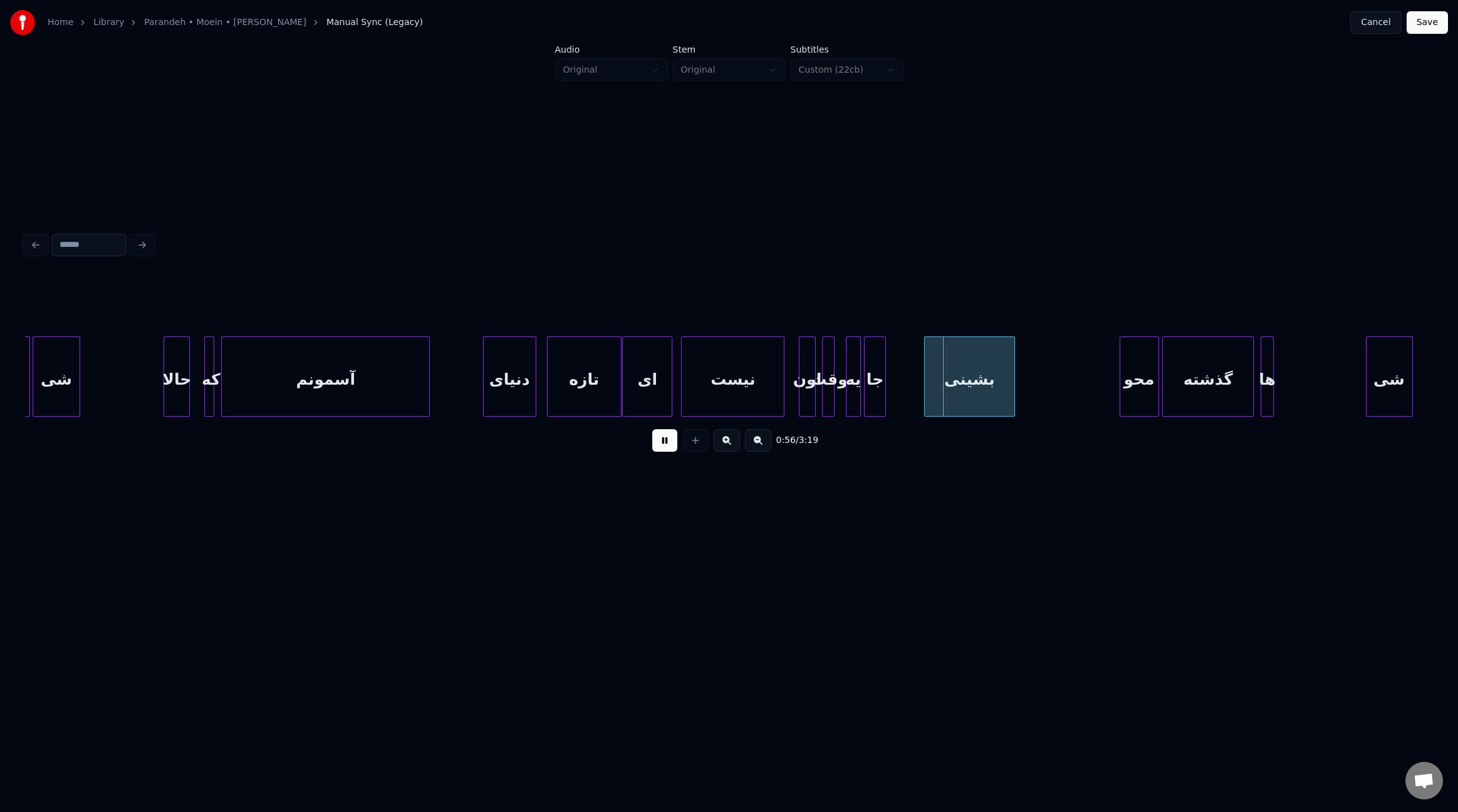
click at [853, 402] on div "یه" at bounding box center [854, 380] width 14 height 85
click at [839, 398] on div at bounding box center [841, 376] width 3 height 79
click at [810, 398] on div "اون" at bounding box center [812, 380] width 16 height 85
click at [928, 384] on div at bounding box center [929, 376] width 3 height 79
click at [922, 392] on div at bounding box center [921, 376] width 3 height 79
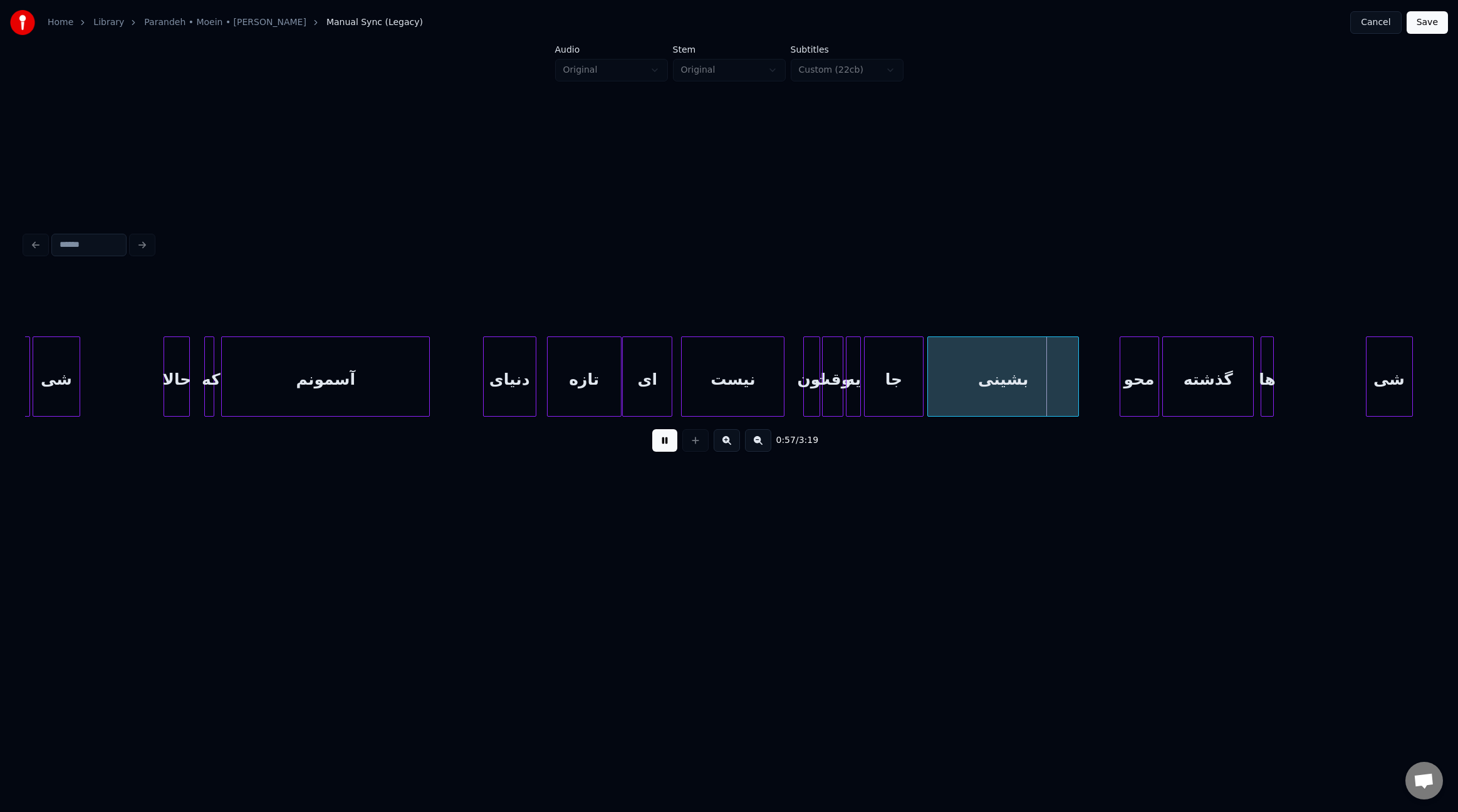
click at [1077, 387] on div at bounding box center [1076, 376] width 3 height 79
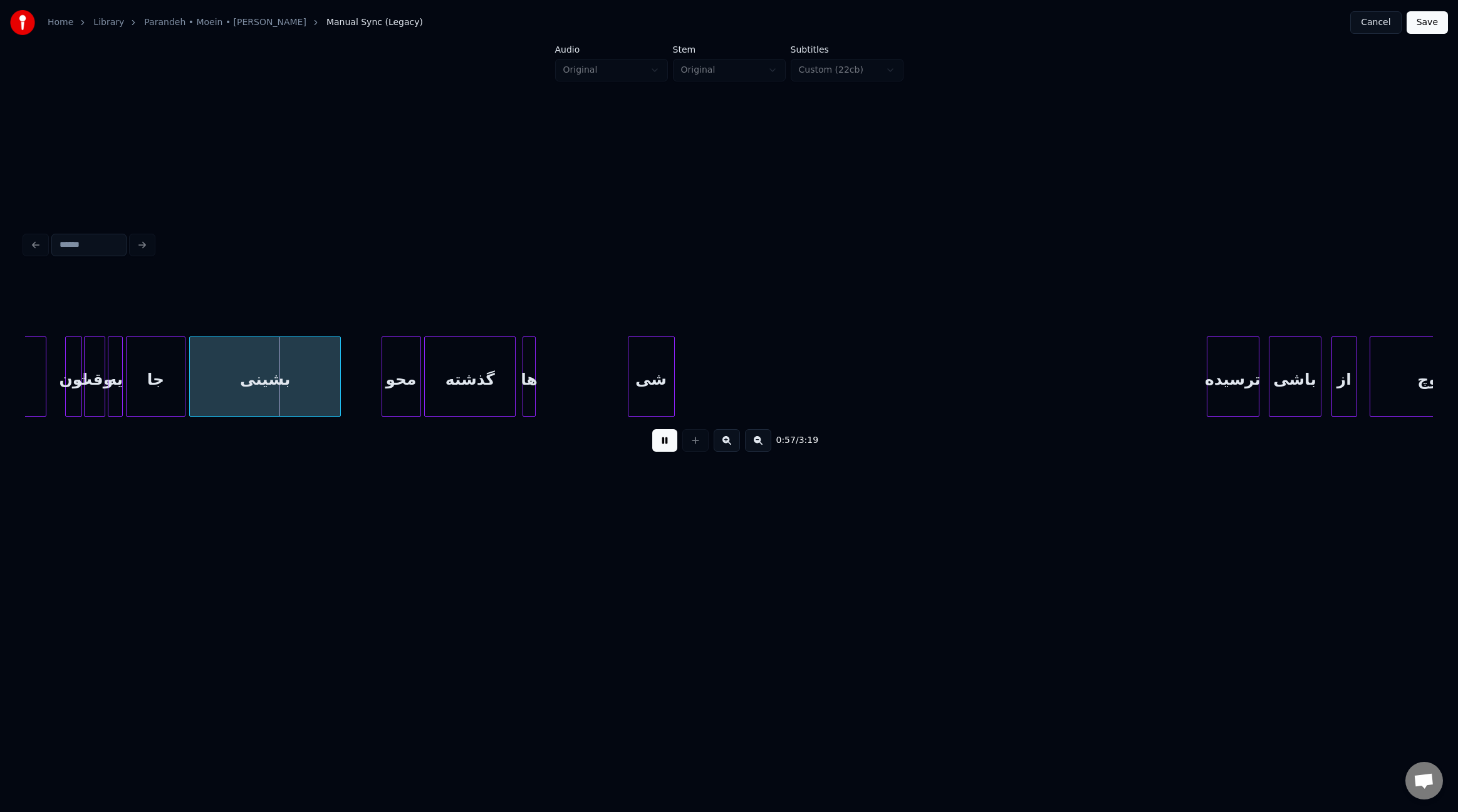
scroll to position [0, 5134]
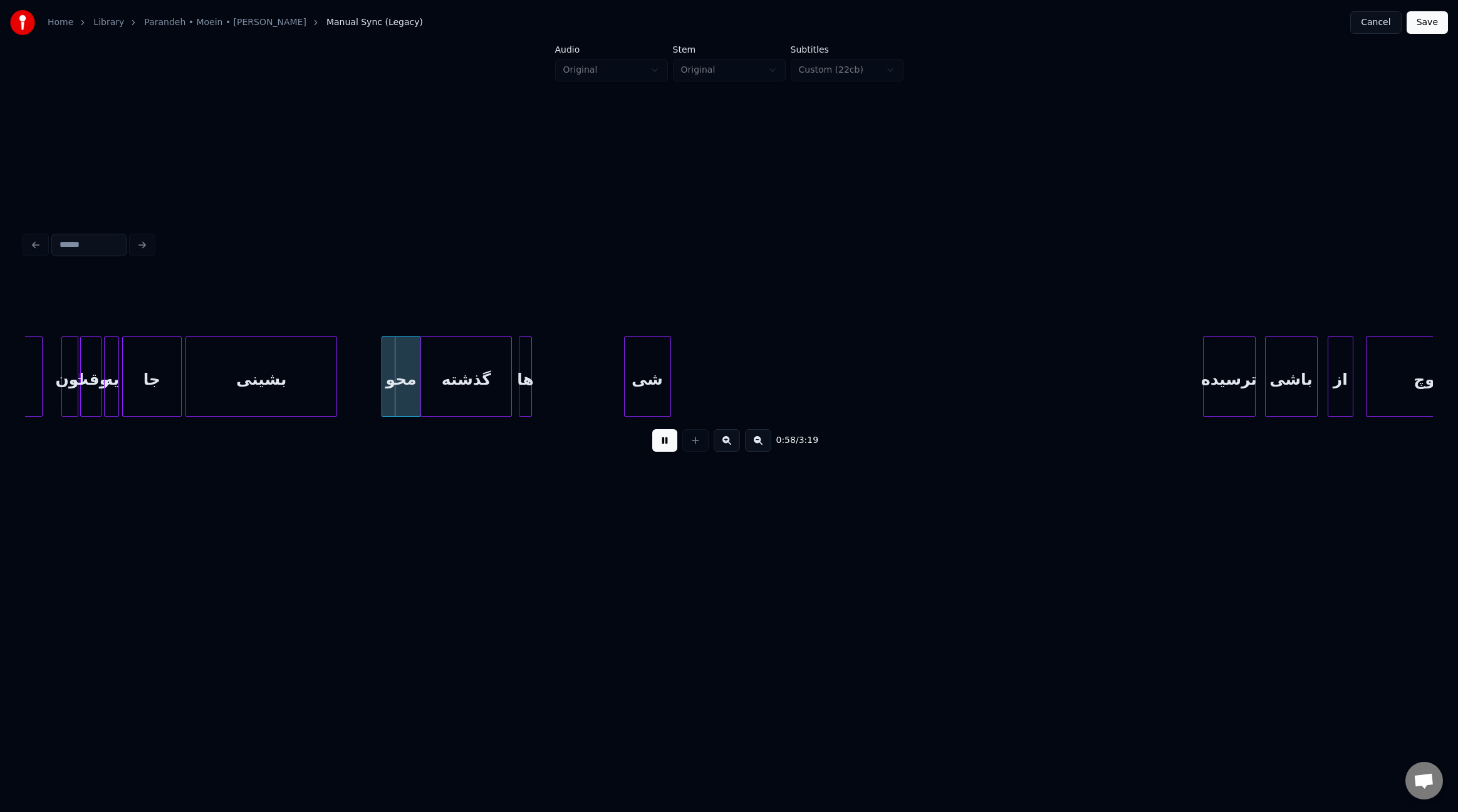
click at [402, 392] on div "محو" at bounding box center [401, 380] width 39 height 85
click at [454, 385] on div "گذشته" at bounding box center [471, 380] width 90 height 85
click at [529, 389] on div "ها" at bounding box center [531, 380] width 12 height 85
click at [617, 390] on div at bounding box center [618, 376] width 3 height 79
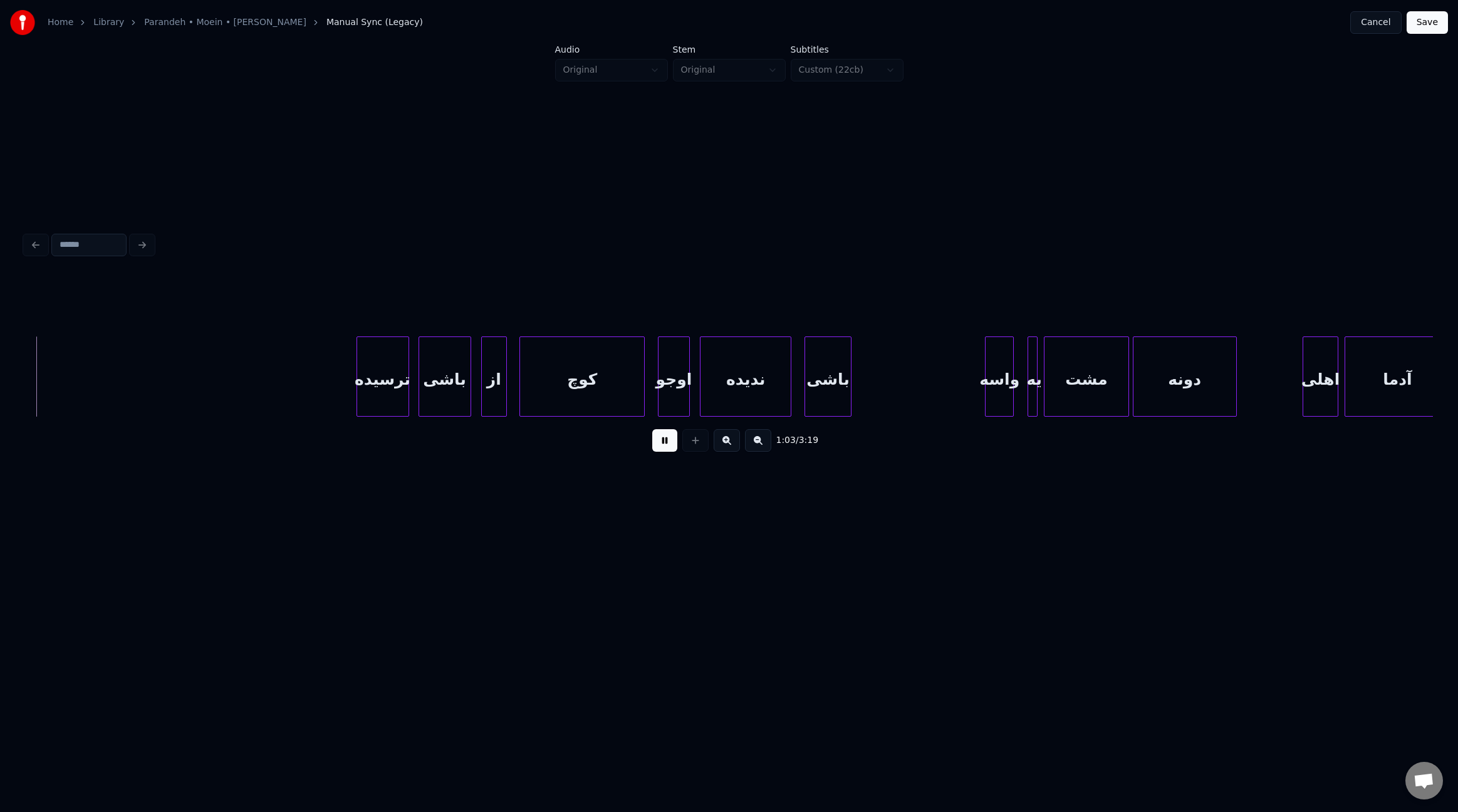
scroll to position [0, 5989]
click at [378, 394] on div "ترسیده" at bounding box center [380, 380] width 52 height 85
click at [426, 388] on div "باشی" at bounding box center [440, 380] width 52 height 85
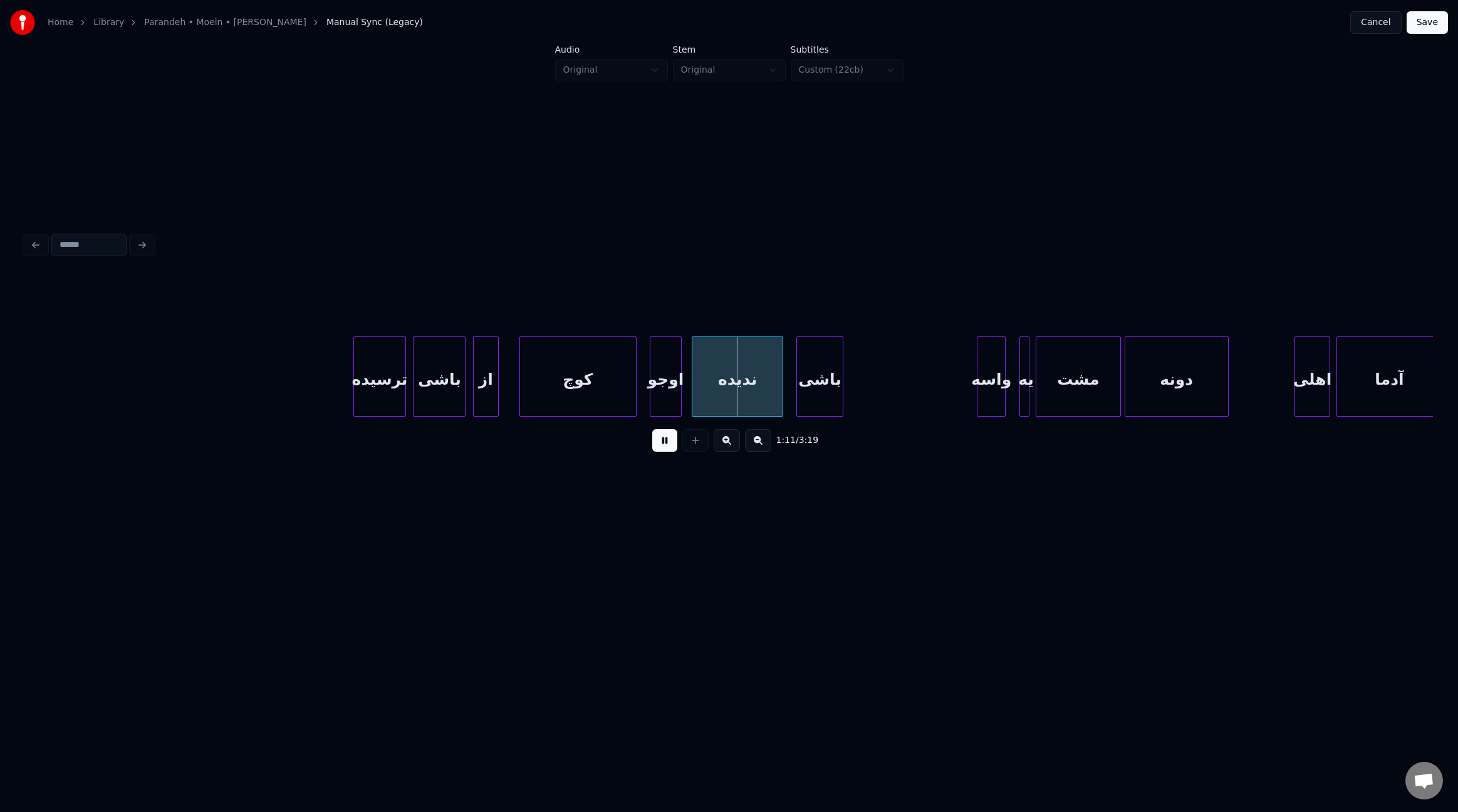
click at [520, 387] on div at bounding box center [522, 376] width 3 height 79
click at [643, 384] on div at bounding box center [641, 376] width 3 height 79
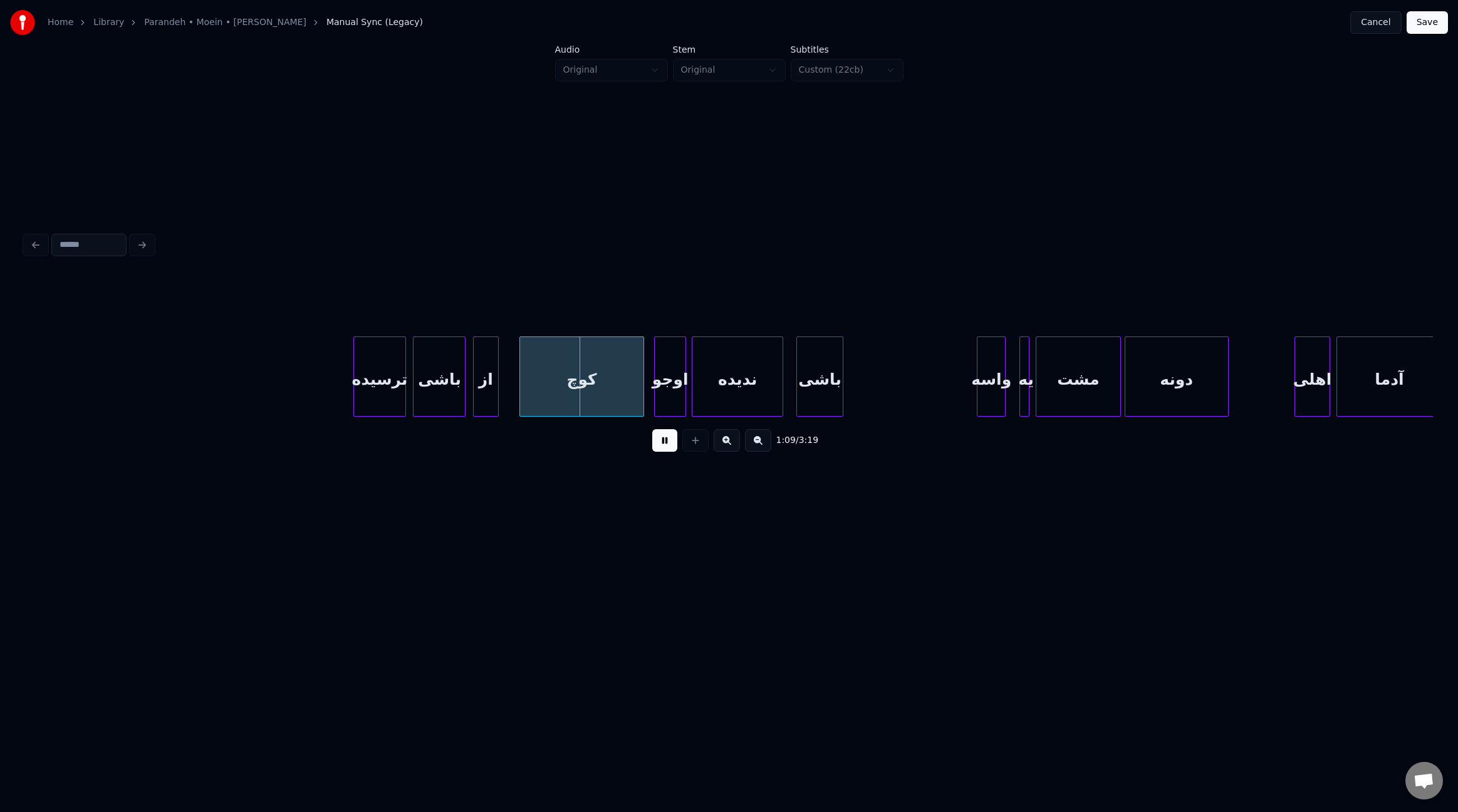
click at [674, 396] on div "اوجو" at bounding box center [670, 380] width 31 height 85
click at [793, 399] on div at bounding box center [792, 376] width 3 height 79
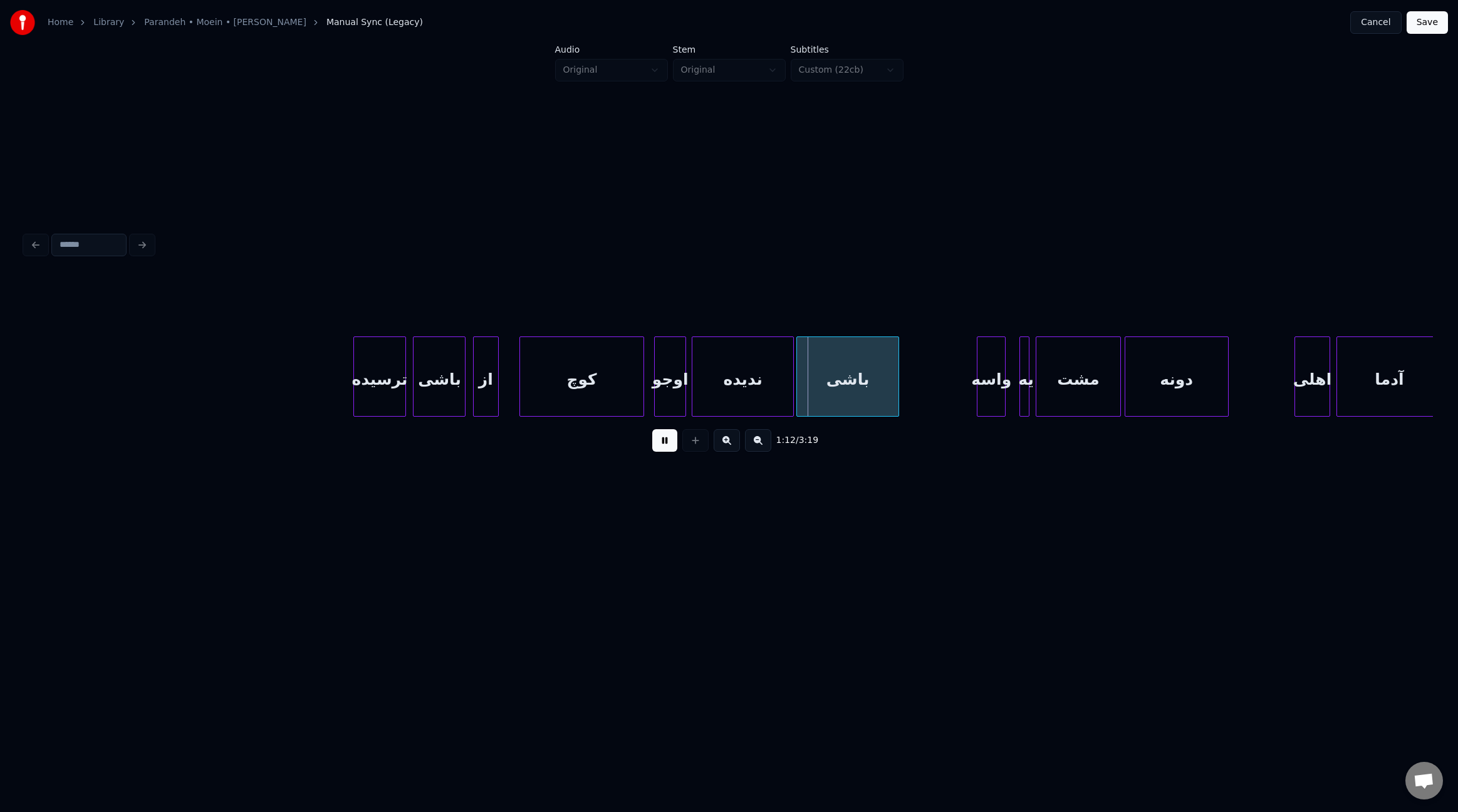
click at [896, 401] on div at bounding box center [896, 376] width 3 height 79
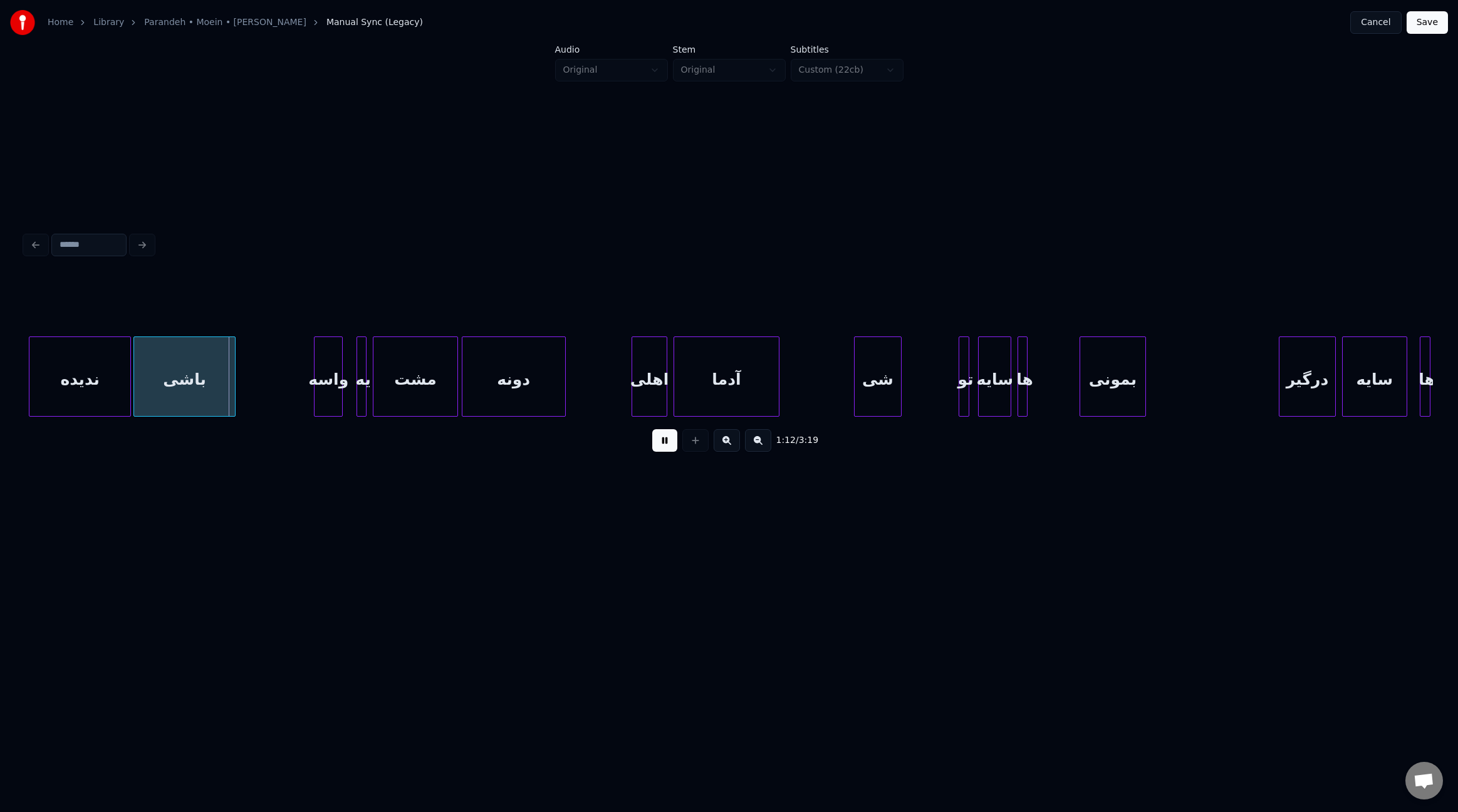
scroll to position [0, 6652]
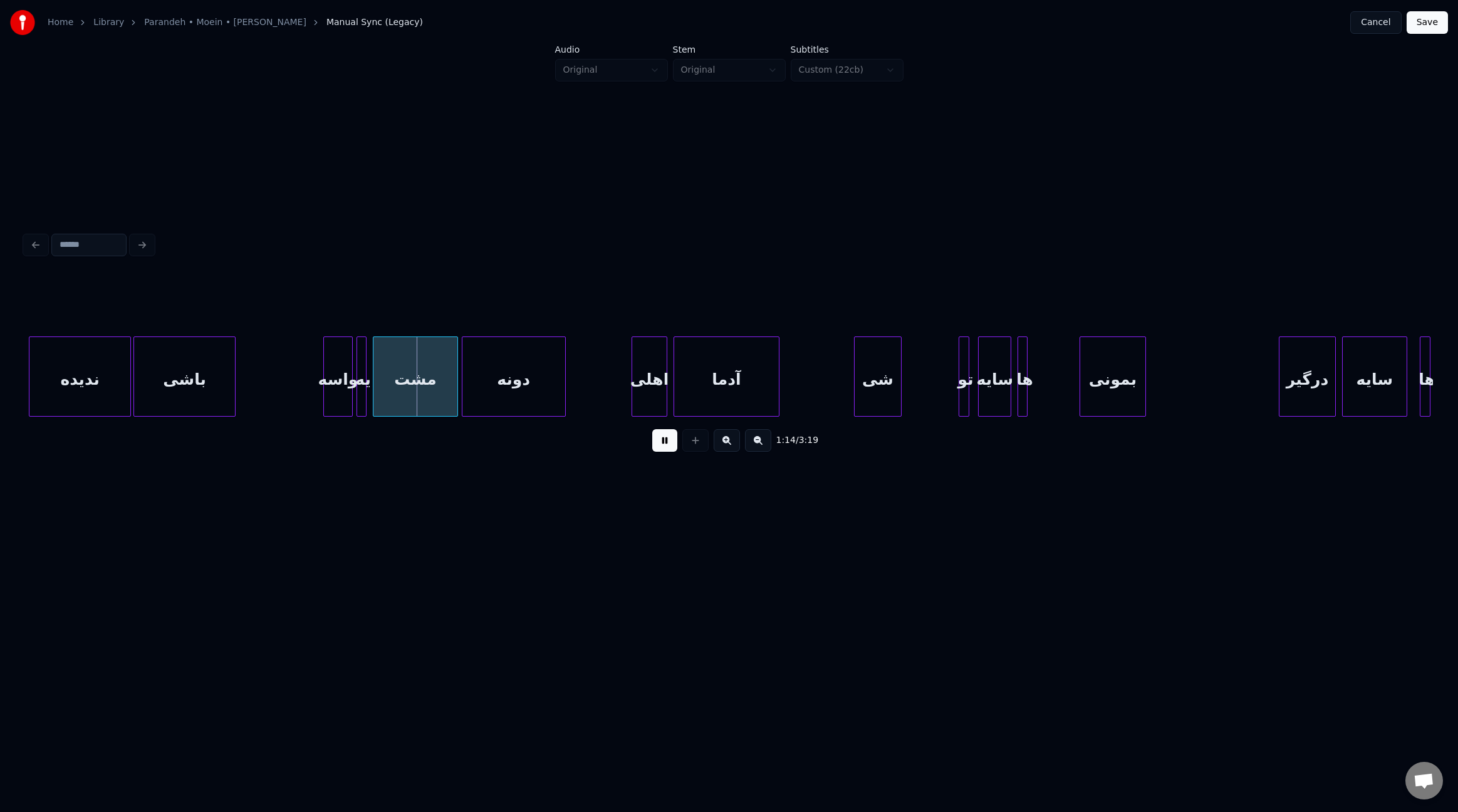
click at [340, 387] on div "واسه" at bounding box center [338, 380] width 28 height 85
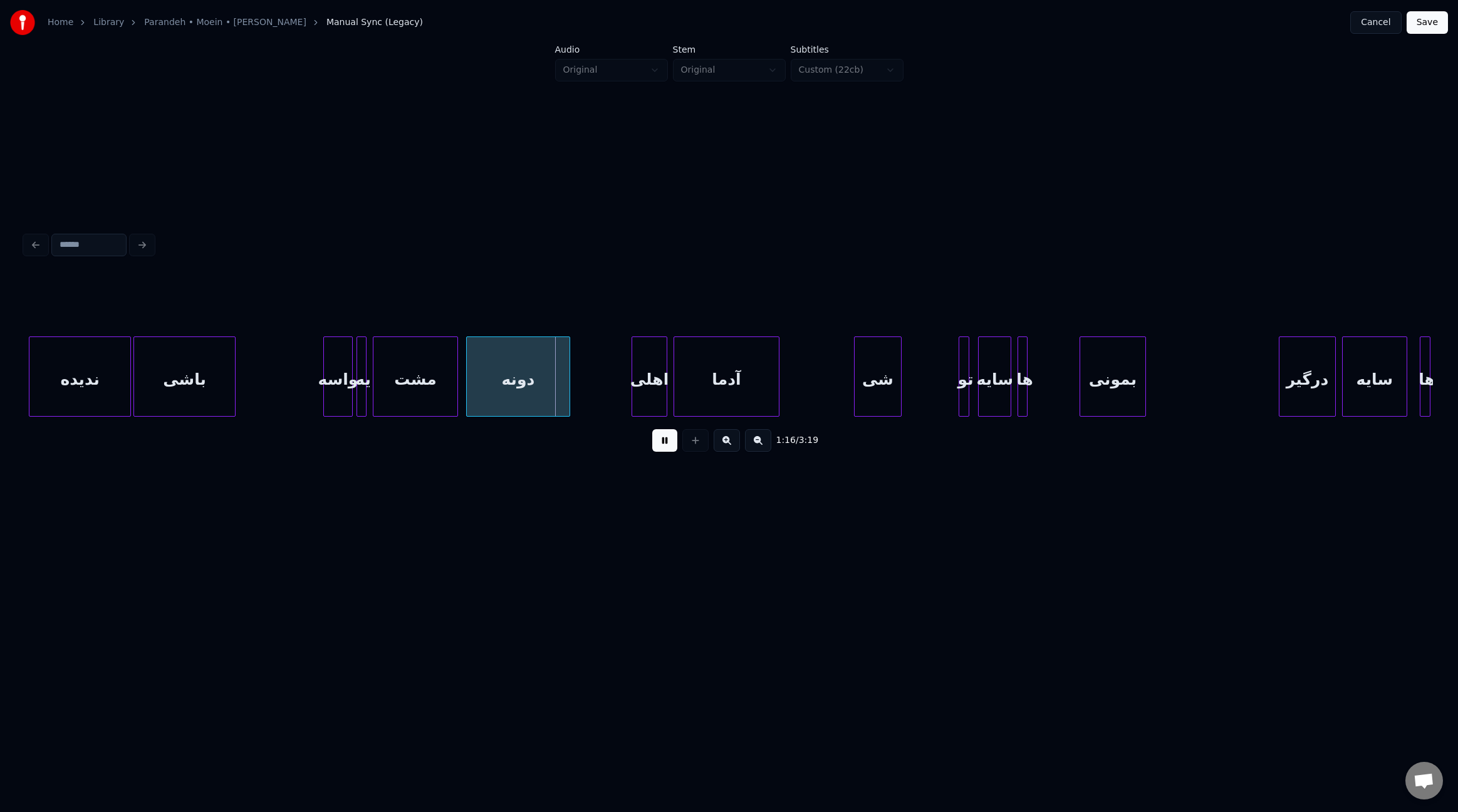
click at [500, 394] on div "دونه" at bounding box center [518, 380] width 103 height 85
click at [598, 387] on div at bounding box center [599, 376] width 3 height 79
click at [651, 396] on div "اهلی" at bounding box center [654, 380] width 34 height 85
click at [701, 392] on div "آدما" at bounding box center [728, 380] width 104 height 85
click at [847, 398] on div at bounding box center [847, 376] width 3 height 79
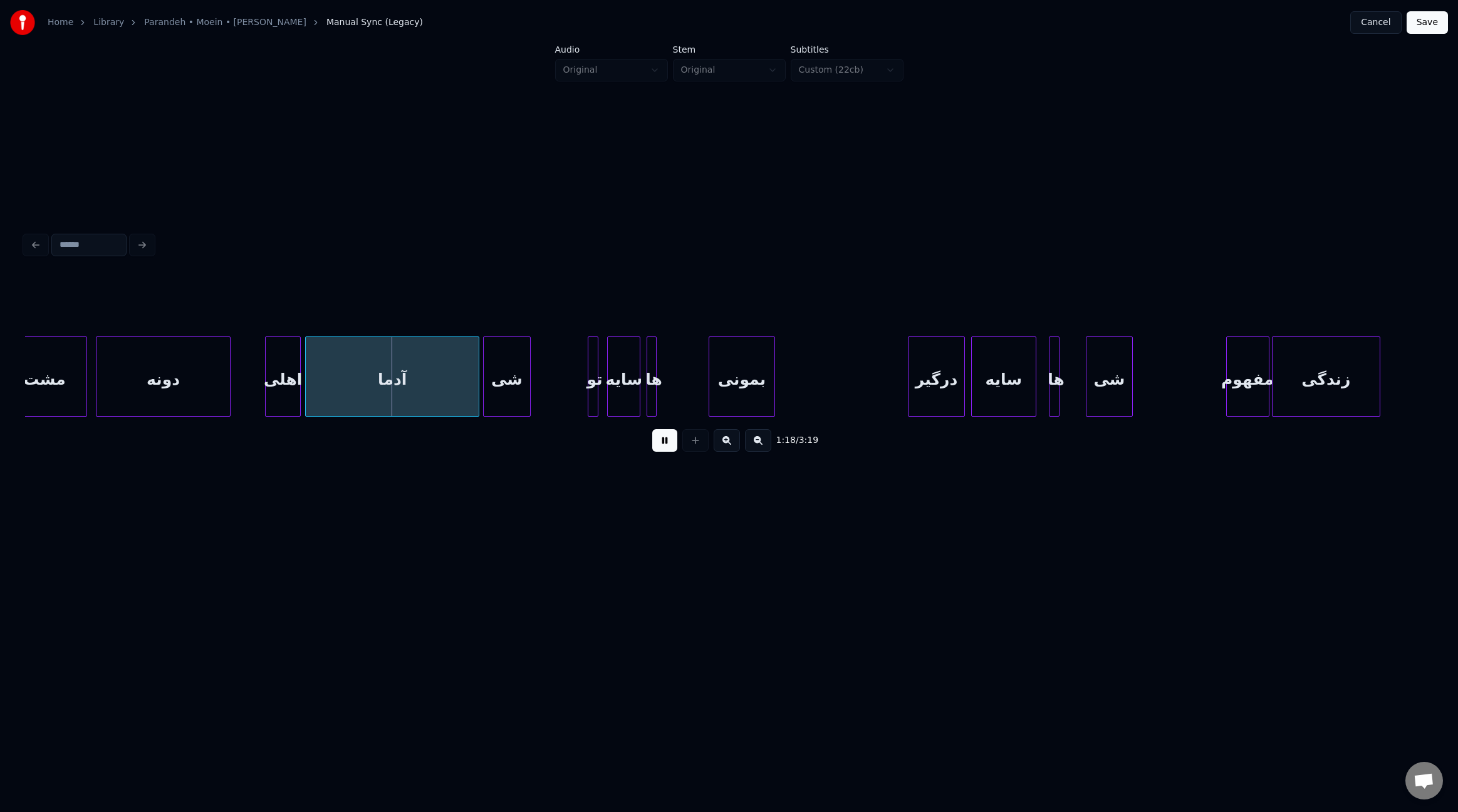
scroll to position [0, 6993]
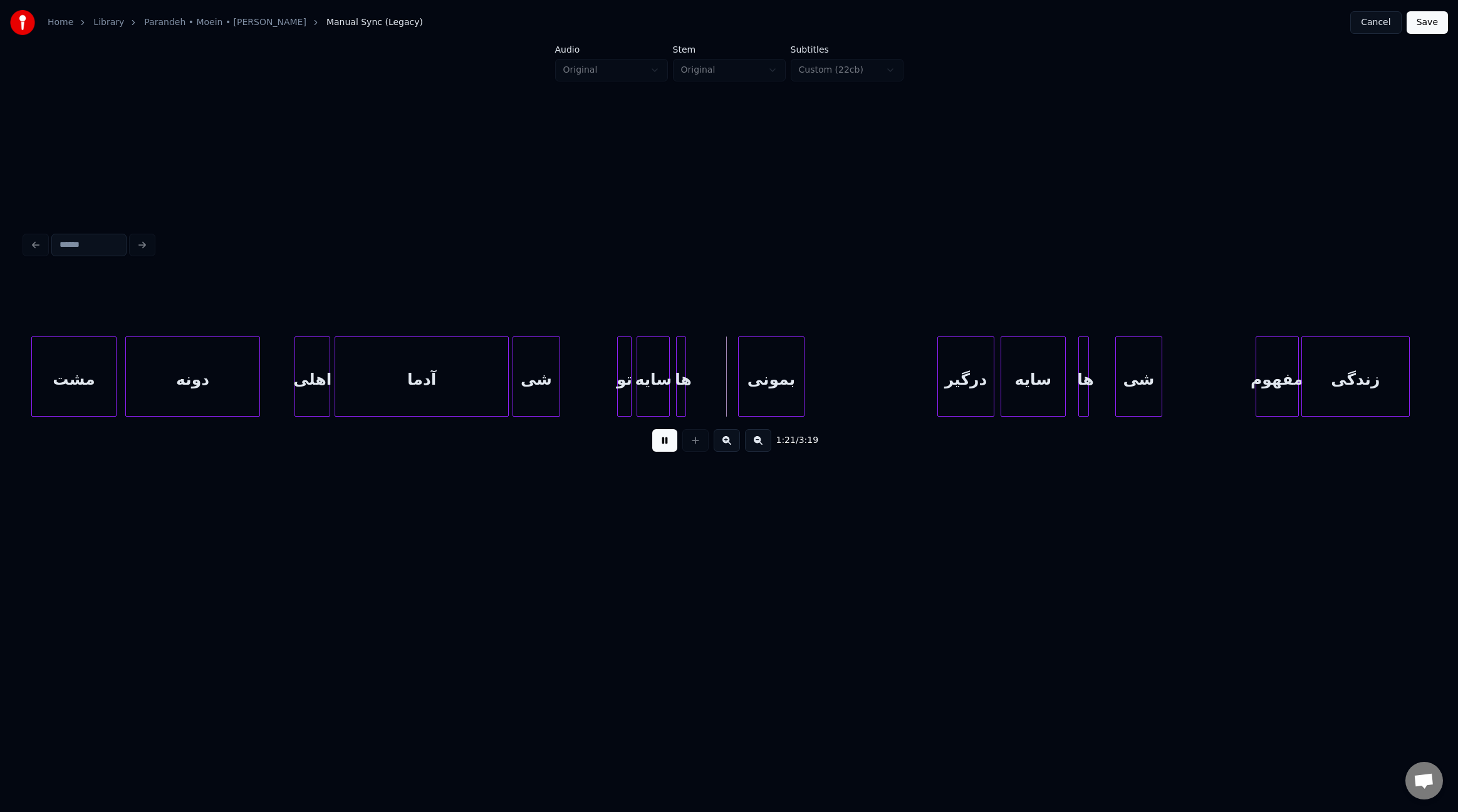
click at [630, 398] on div at bounding box center [628, 376] width 3 height 79
click at [626, 400] on div "تو" at bounding box center [628, 380] width 12 height 85
click at [658, 377] on div "سایه" at bounding box center [659, 380] width 32 height 85
click at [731, 392] on div at bounding box center [732, 376] width 3 height 79
click at [699, 386] on div "ها" at bounding box center [708, 380] width 56 height 85
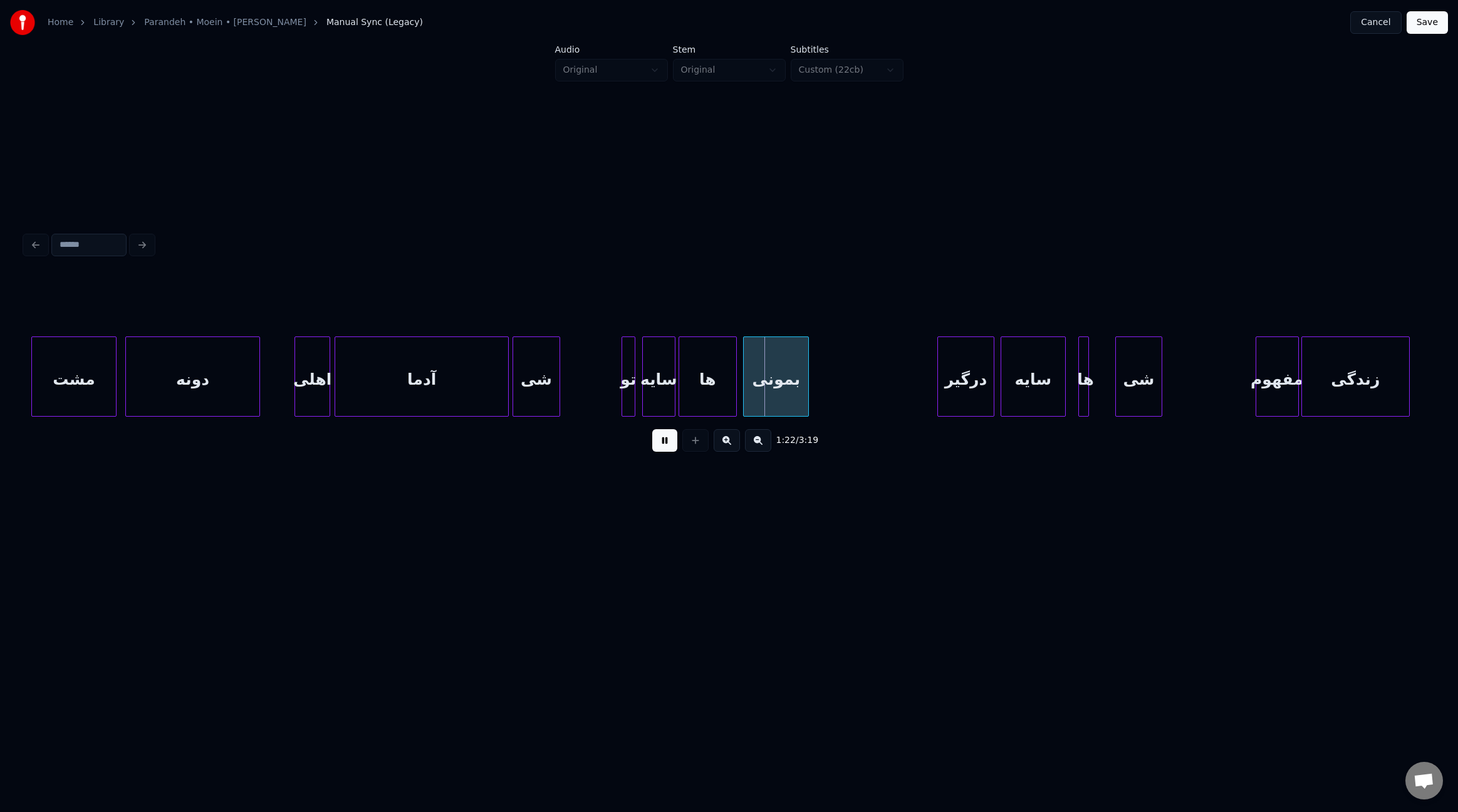
click at [758, 389] on div "بمونی" at bounding box center [776, 380] width 65 height 85
click at [876, 389] on div at bounding box center [878, 376] width 3 height 79
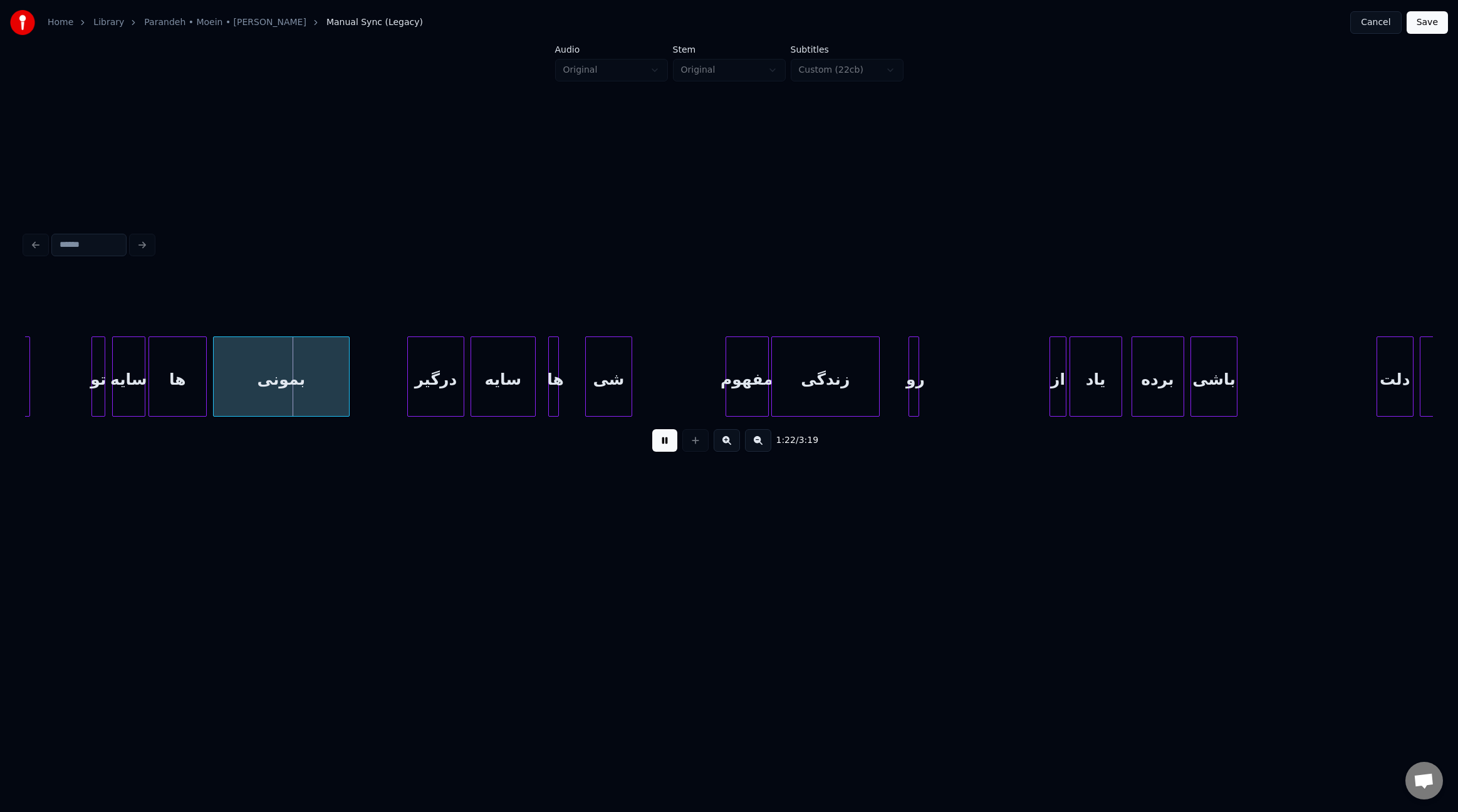
scroll to position [0, 7527]
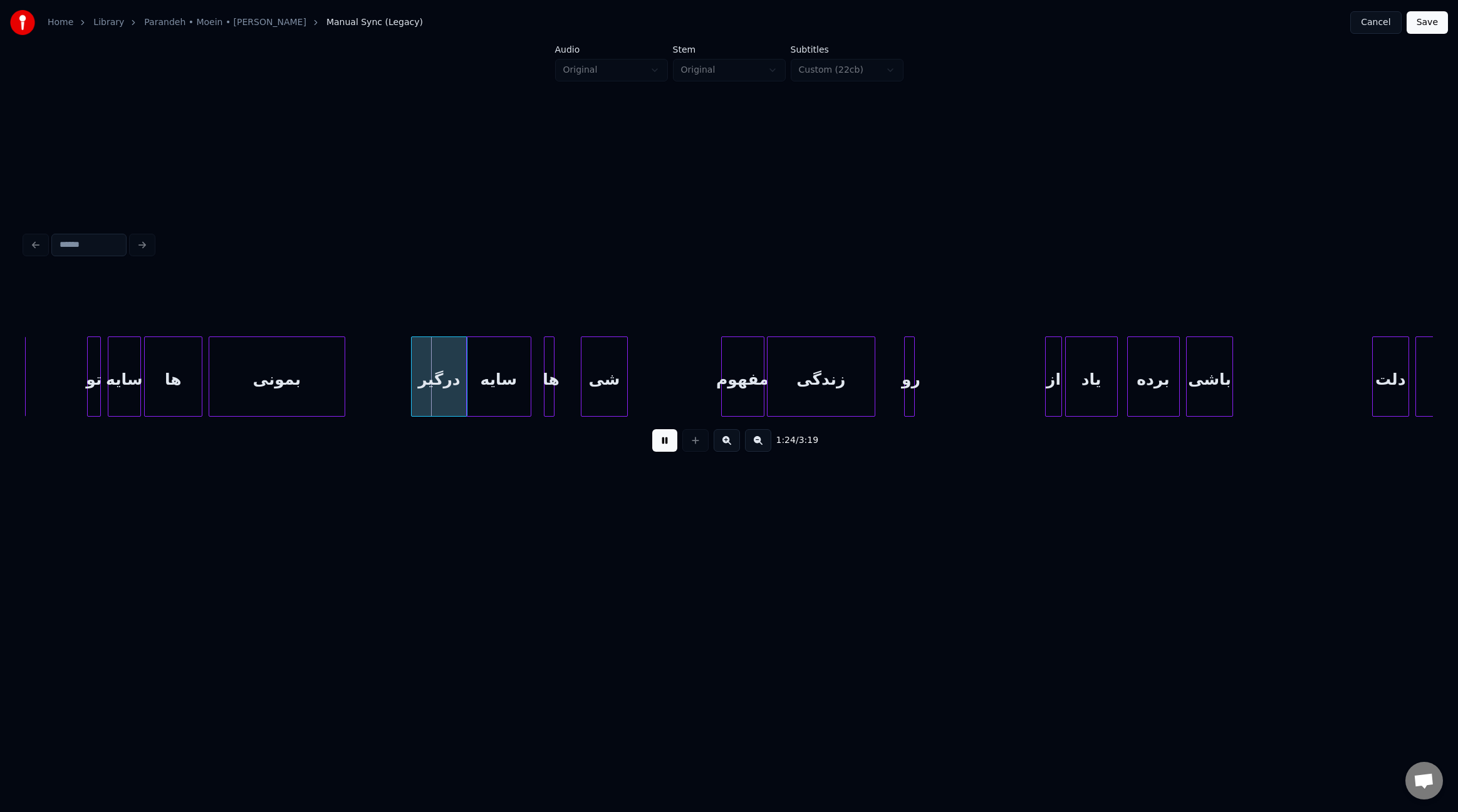
click at [437, 387] on div "درگیر" at bounding box center [439, 380] width 55 height 85
click at [510, 389] on div "سایه" at bounding box center [504, 380] width 64 height 85
click at [552, 392] on div at bounding box center [551, 376] width 3 height 79
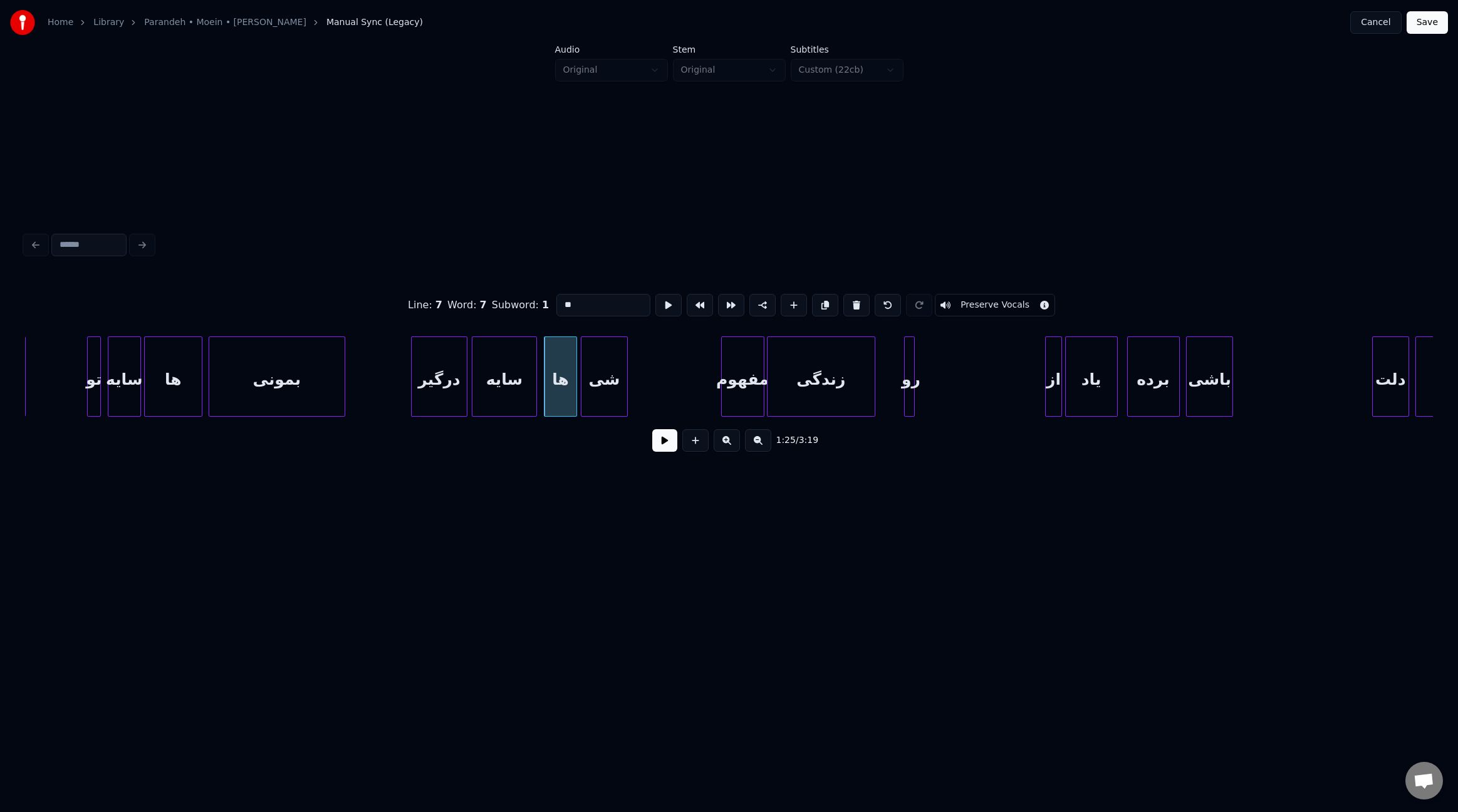
click at [573, 393] on div at bounding box center [574, 376] width 3 height 79
click at [555, 392] on div "ها" at bounding box center [564, 380] width 30 height 85
click at [540, 389] on div at bounding box center [540, 376] width 3 height 79
click at [667, 444] on button at bounding box center [665, 440] width 25 height 23
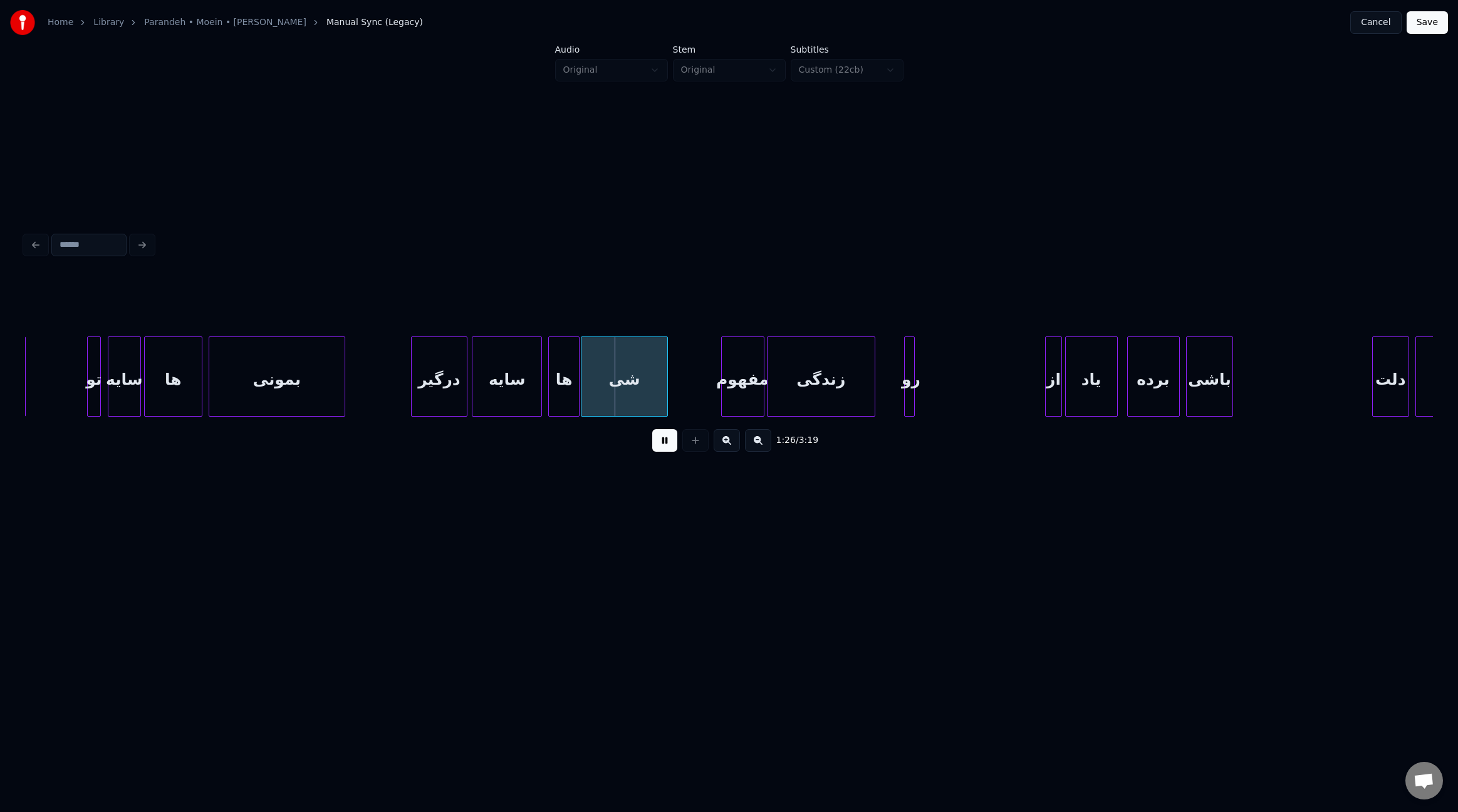
click at [666, 396] on div at bounding box center [665, 376] width 3 height 79
click at [749, 398] on div "مفهوم" at bounding box center [751, 380] width 42 height 85
click at [811, 394] on div "زندگی" at bounding box center [829, 380] width 107 height 85
click at [773, 383] on div "مفهوم" at bounding box center [752, 376] width 43 height 81
click at [795, 383] on div "زندگی" at bounding box center [829, 380] width 107 height 85
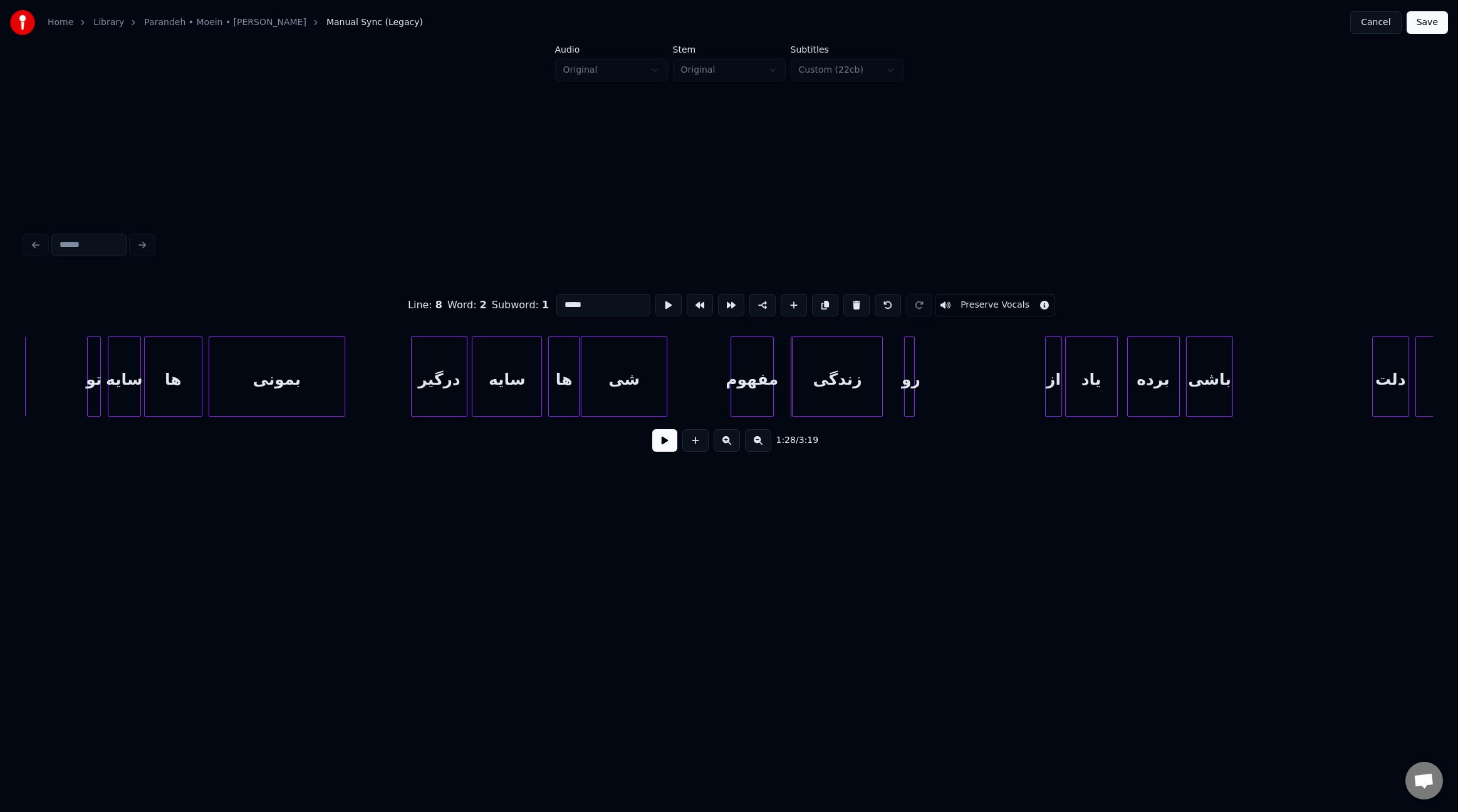
click at [794, 384] on div at bounding box center [794, 376] width 3 height 79
click at [782, 388] on div at bounding box center [781, 376] width 3 height 79
click at [669, 450] on button at bounding box center [665, 440] width 25 height 23
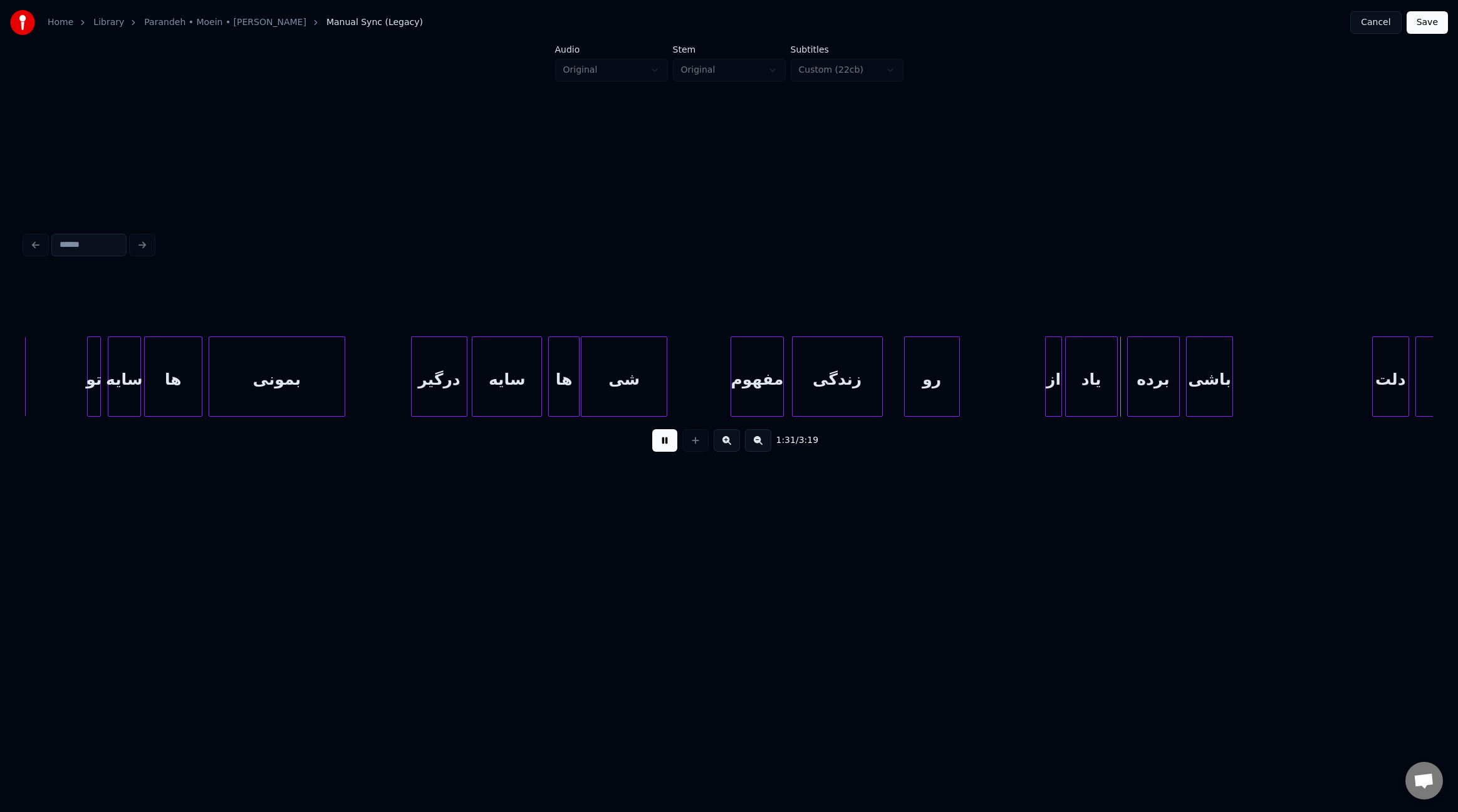
click at [959, 401] on div at bounding box center [957, 376] width 3 height 79
click at [932, 398] on div "رو" at bounding box center [940, 380] width 54 height 85
click at [906, 396] on div at bounding box center [905, 376] width 3 height 79
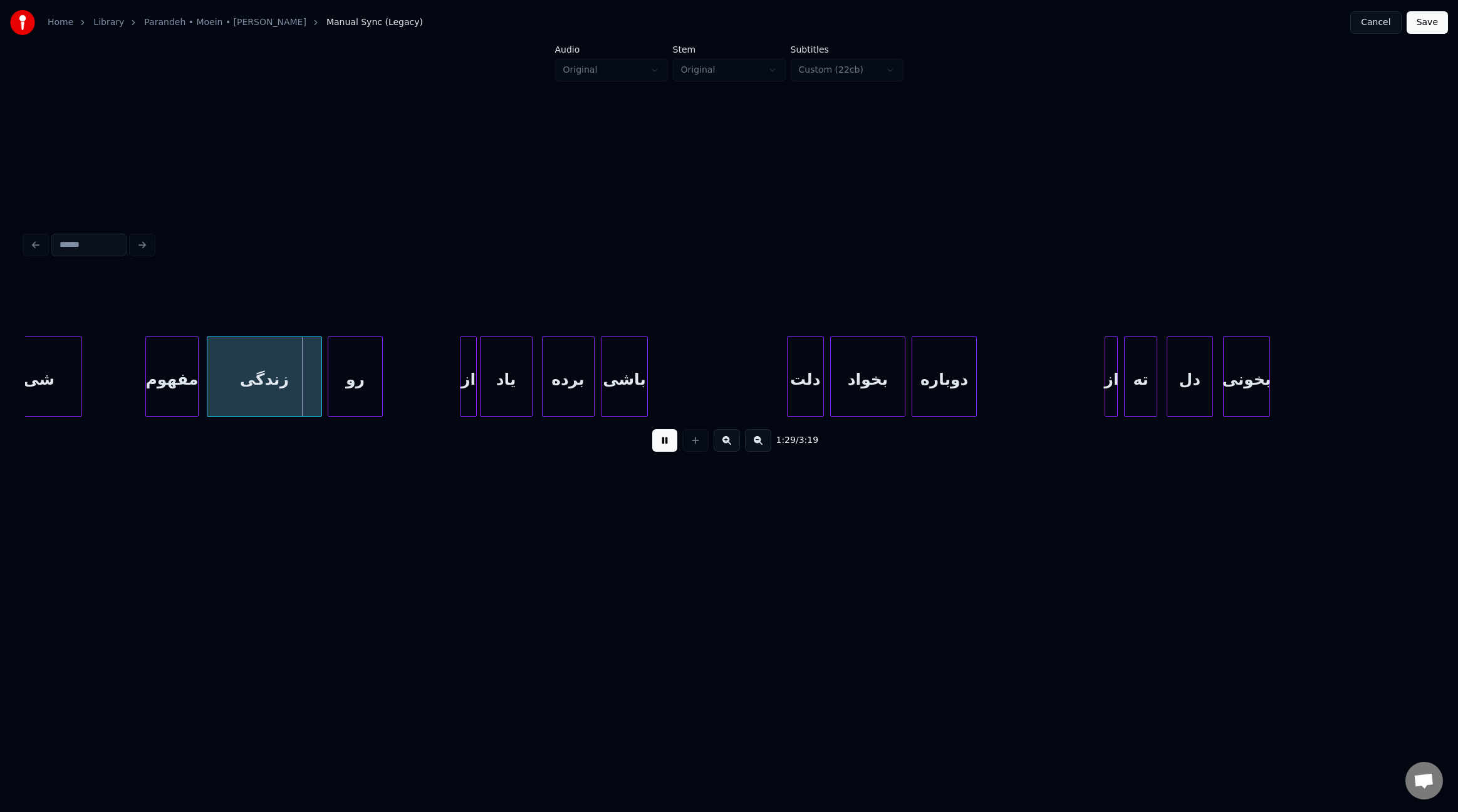
scroll to position [0, 8108]
click at [521, 388] on div "یاد" at bounding box center [518, 380] width 52 height 85
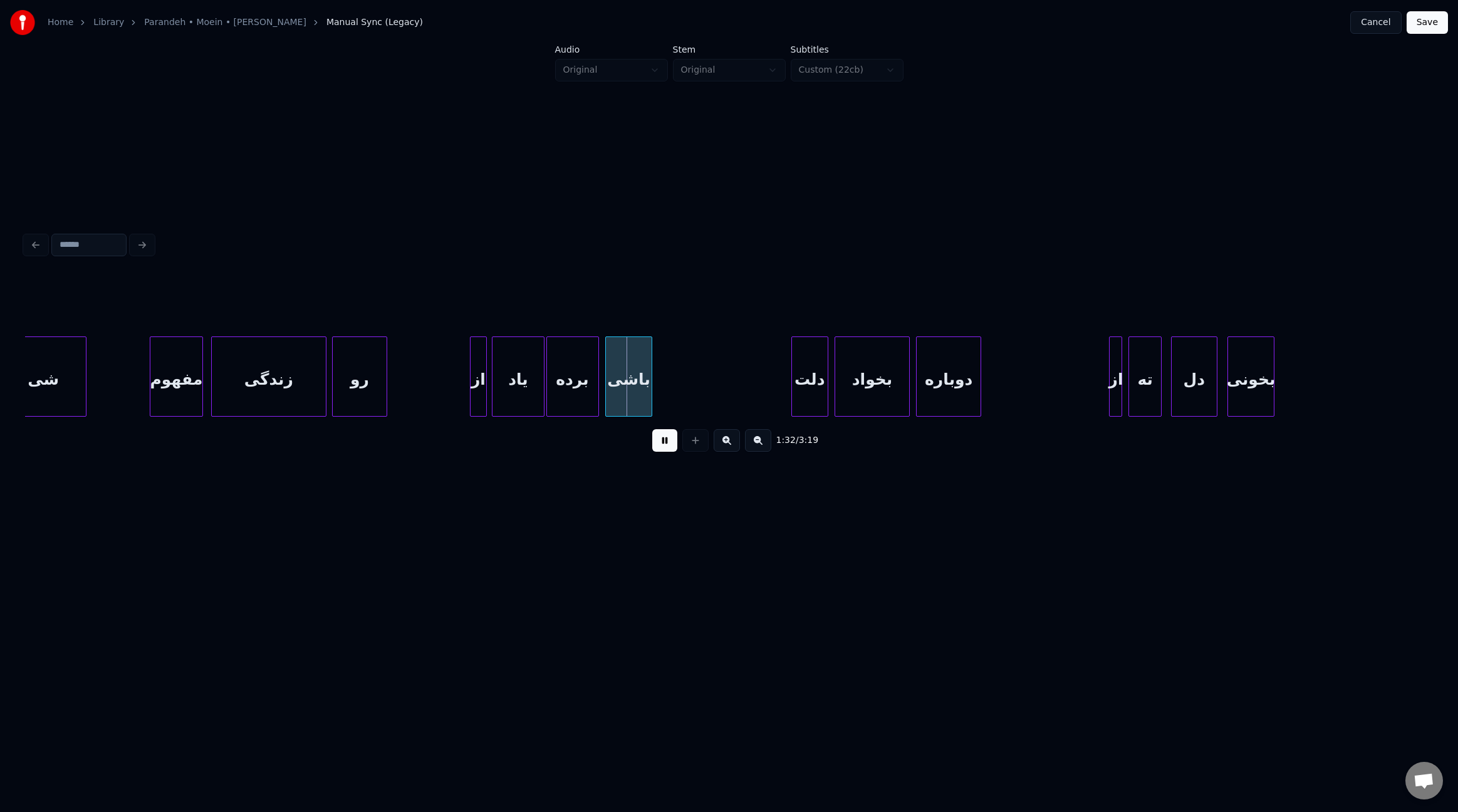
click at [474, 391] on div "از" at bounding box center [478, 380] width 16 height 85
click at [635, 396] on div "باشی" at bounding box center [635, 380] width 45 height 85
click at [602, 390] on div at bounding box center [601, 376] width 3 height 79
click at [728, 390] on div at bounding box center [727, 376] width 3 height 79
click at [810, 392] on div "دلت" at bounding box center [818, 380] width 36 height 85
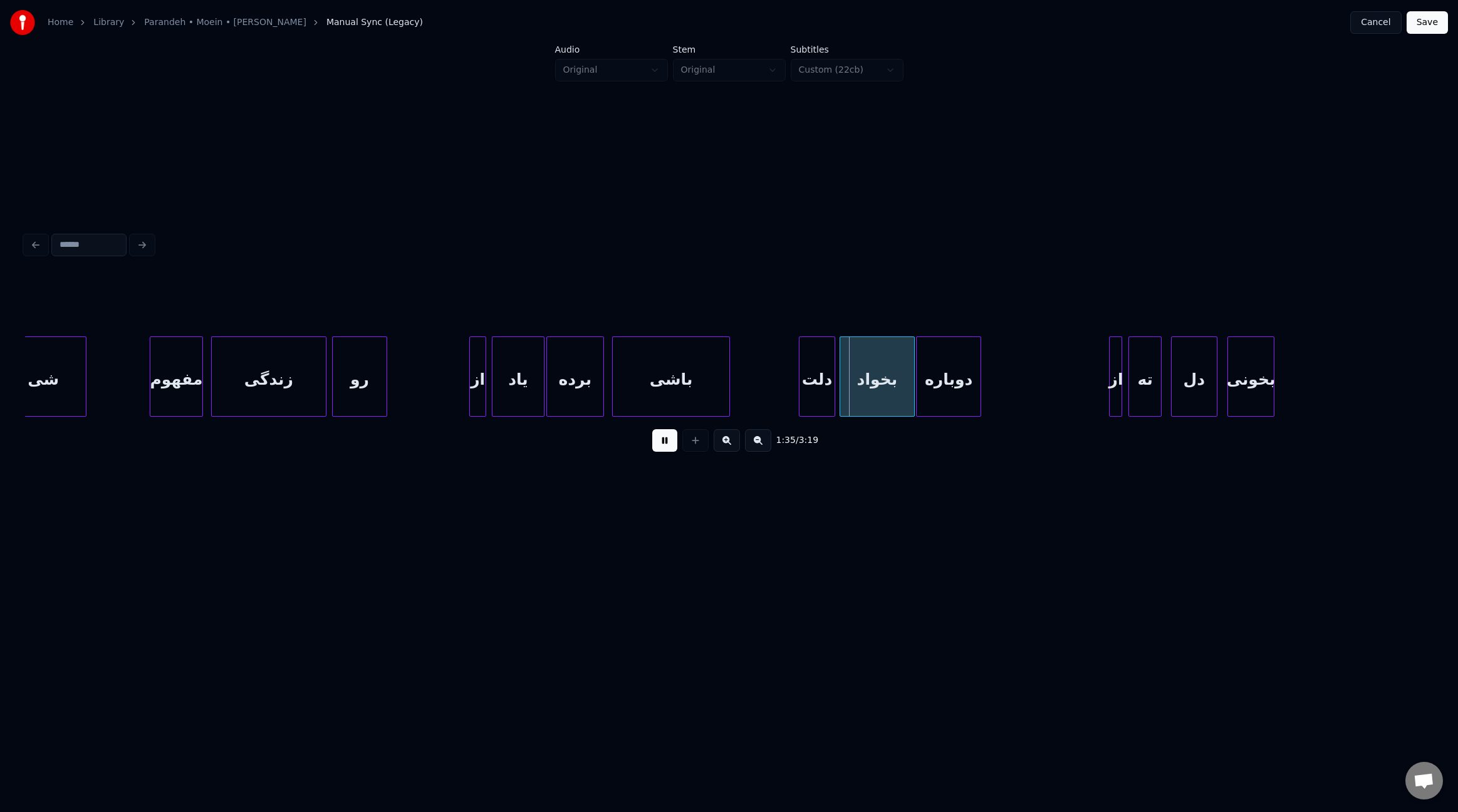
click at [859, 388] on div "بخواد" at bounding box center [877, 380] width 74 height 85
click at [946, 389] on div "دوباره" at bounding box center [956, 380] width 63 height 85
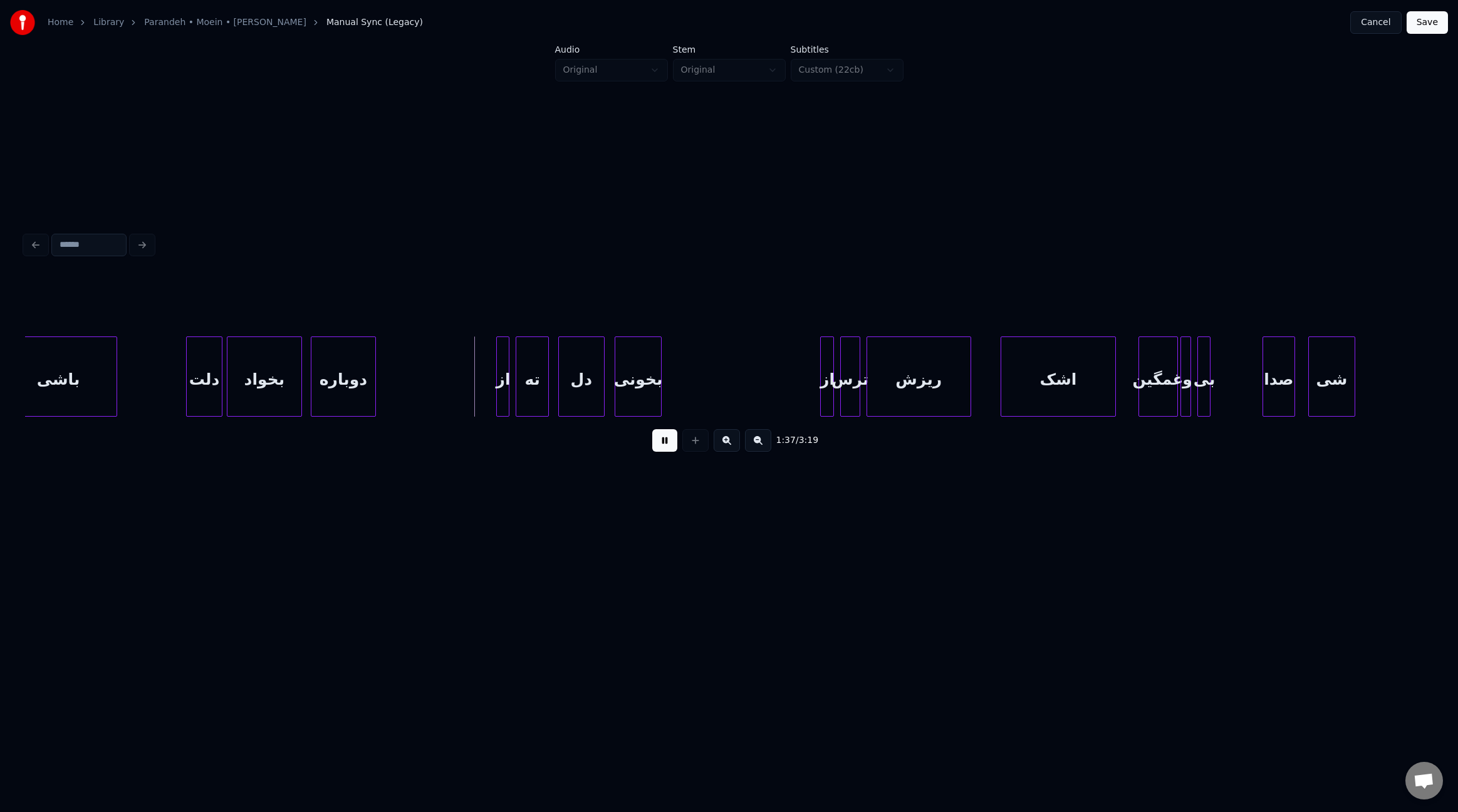
scroll to position [0, 8718]
click at [463, 370] on div at bounding box center [463, 376] width 3 height 79
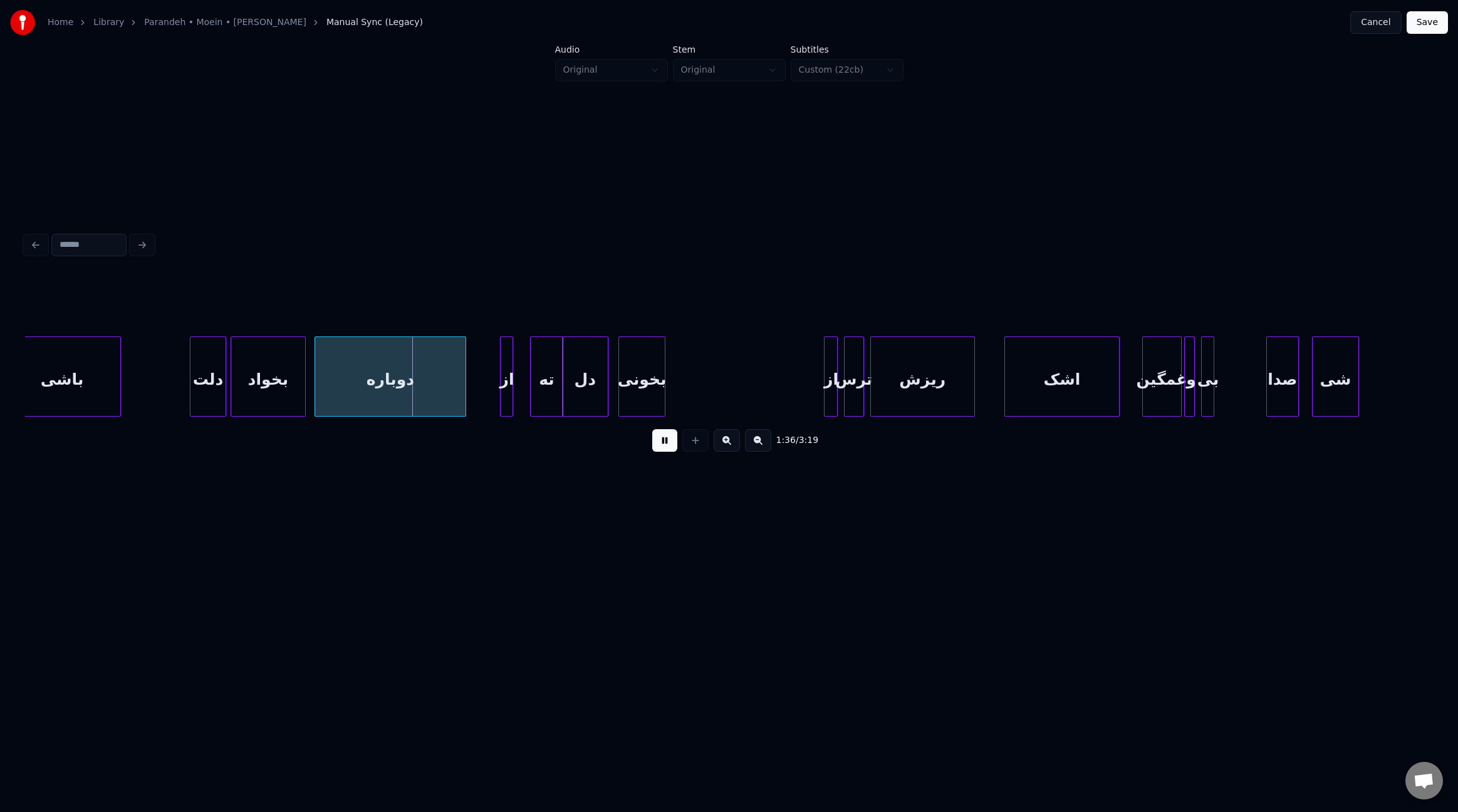
click at [544, 378] on div "ته" at bounding box center [547, 380] width 32 height 85
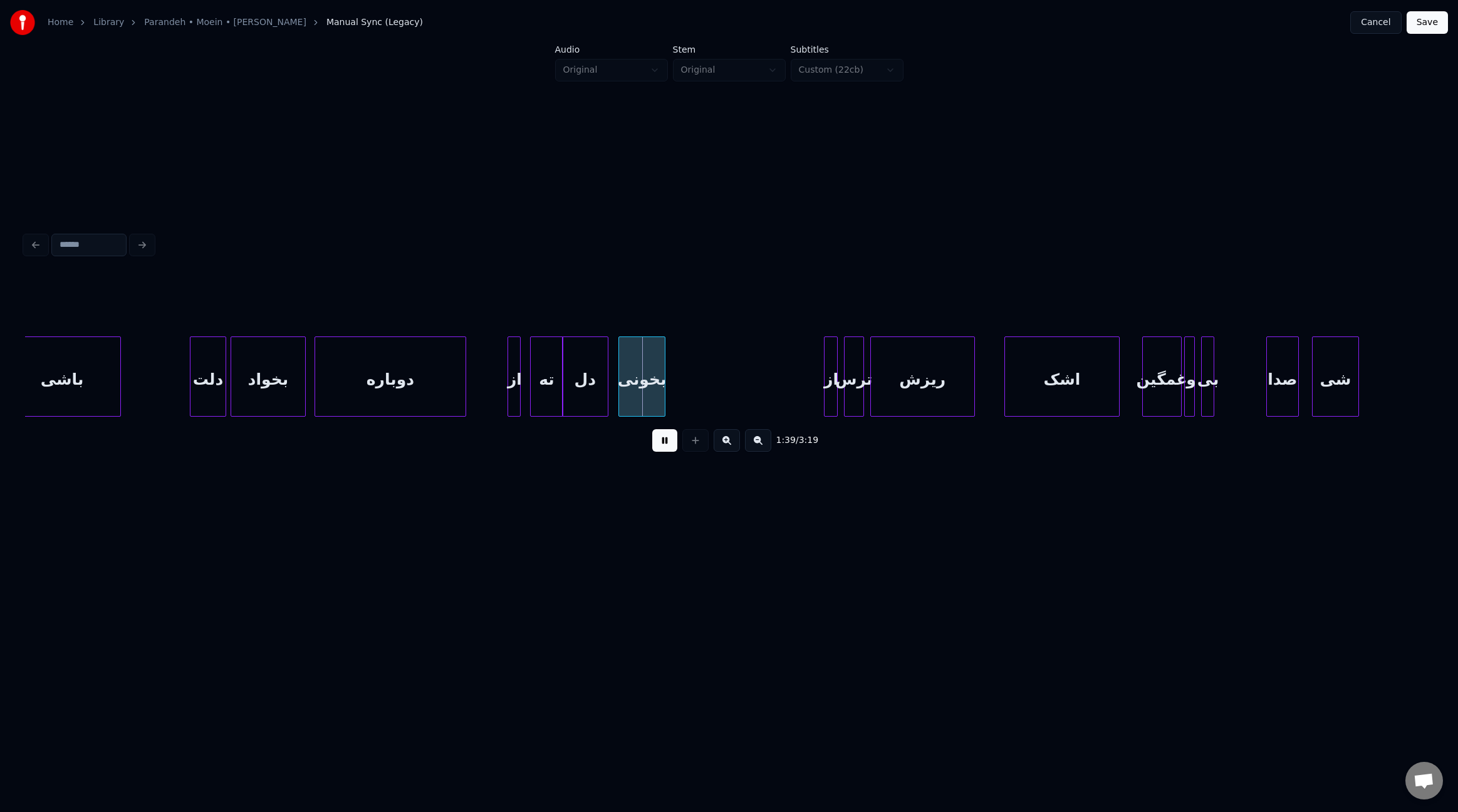
click at [514, 389] on div "از" at bounding box center [514, 380] width 12 height 85
click at [649, 393] on div "بخونی" at bounding box center [650, 380] width 45 height 85
click at [611, 385] on div at bounding box center [609, 376] width 3 height 79
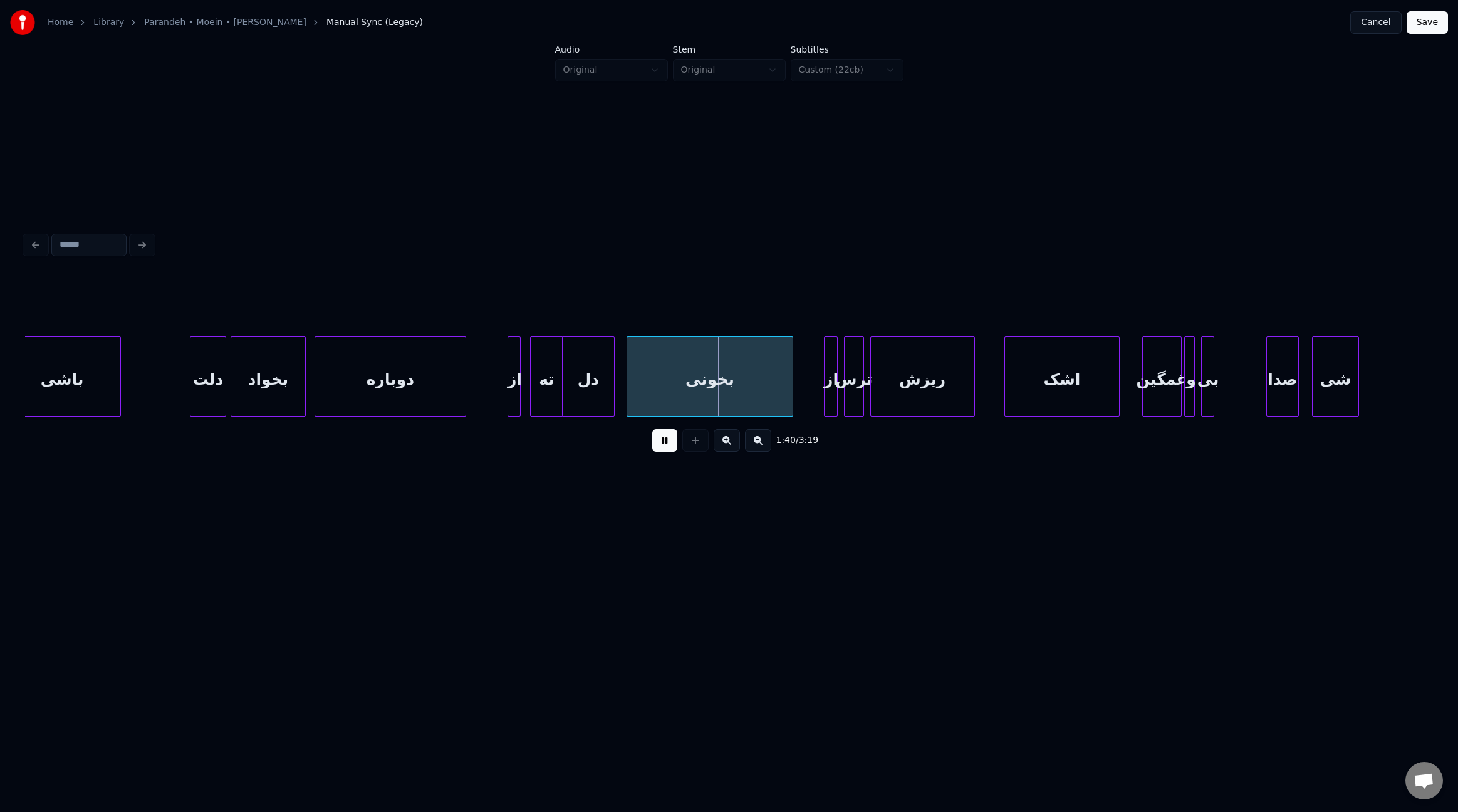
click at [789, 396] on div at bounding box center [790, 376] width 3 height 79
click at [892, 388] on div "ریزش" at bounding box center [926, 380] width 103 height 85
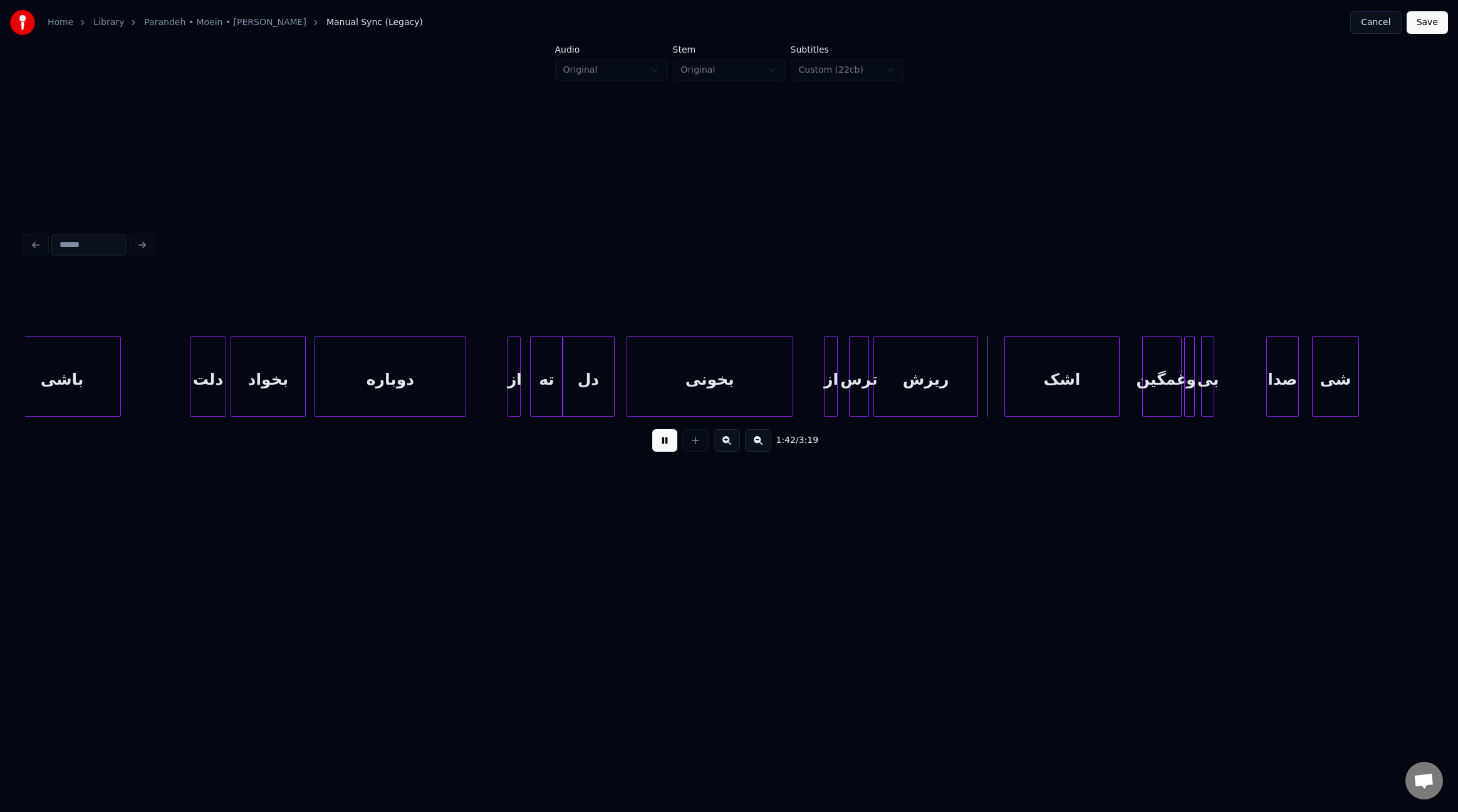
click at [860, 399] on div "ترس" at bounding box center [858, 380] width 19 height 85
click at [834, 401] on div "از" at bounding box center [837, 380] width 12 height 85
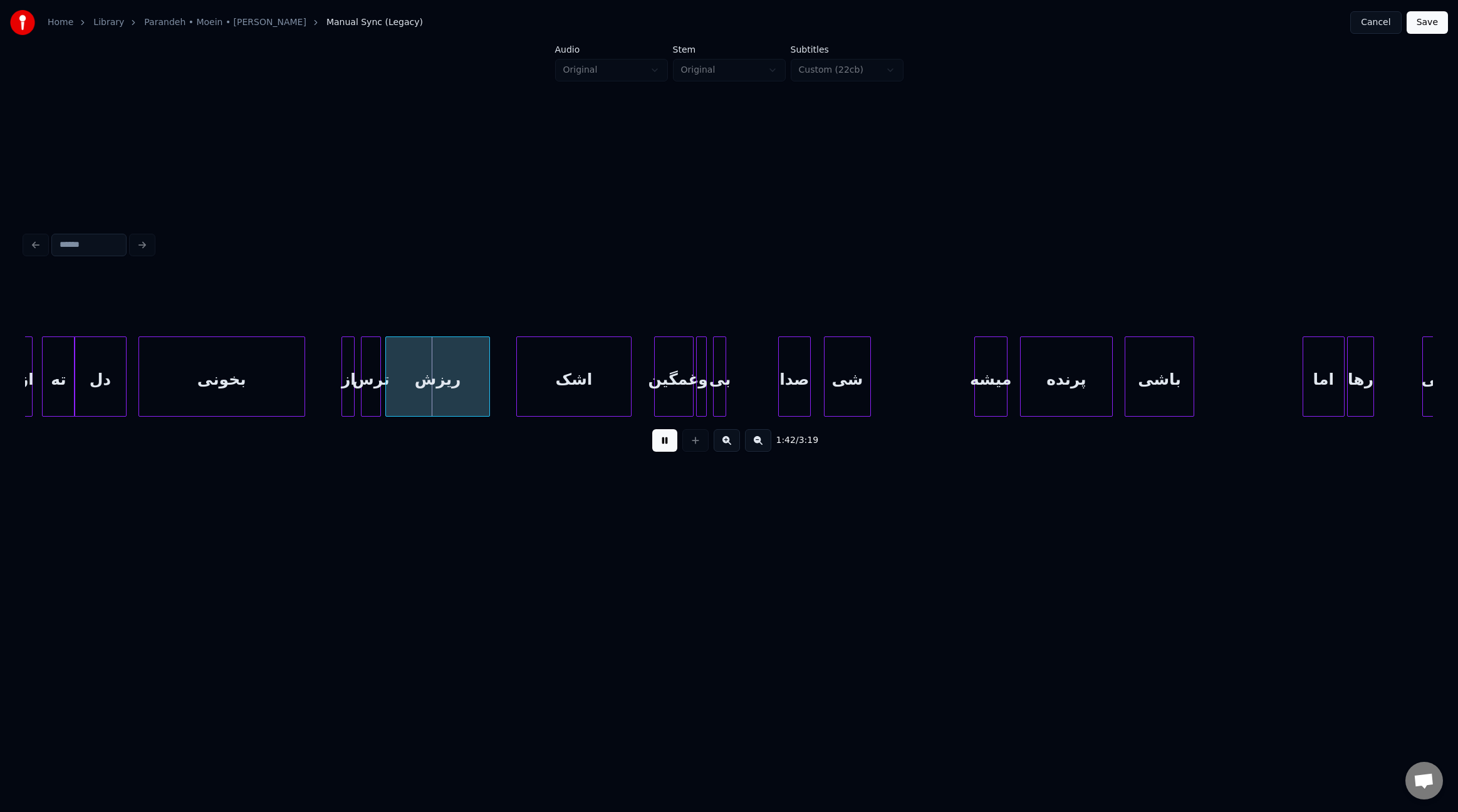
scroll to position [0, 9210]
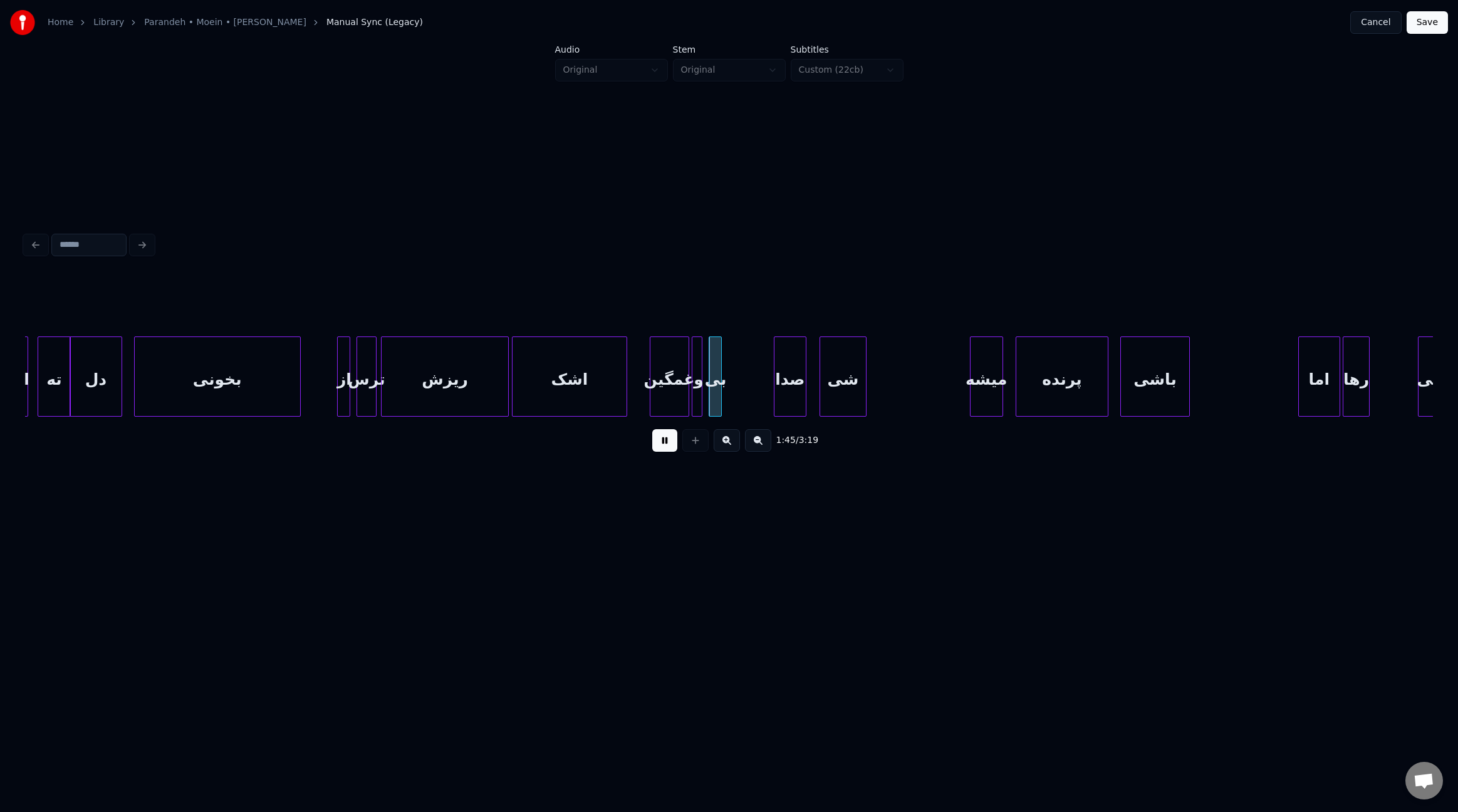
click at [507, 376] on div at bounding box center [506, 376] width 3 height 79
click at [548, 381] on div at bounding box center [549, 376] width 3 height 79
click at [514, 379] on div "از ته دل بخونی از ترس ریزش اشک غمگین و بی صدا شی میشه پرنده باشی اما رها نباشی" at bounding box center [209, 376] width 18789 height 81
click at [540, 381] on div at bounding box center [538, 376] width 3 height 79
click at [723, 393] on div "بی" at bounding box center [726, 380] width 12 height 85
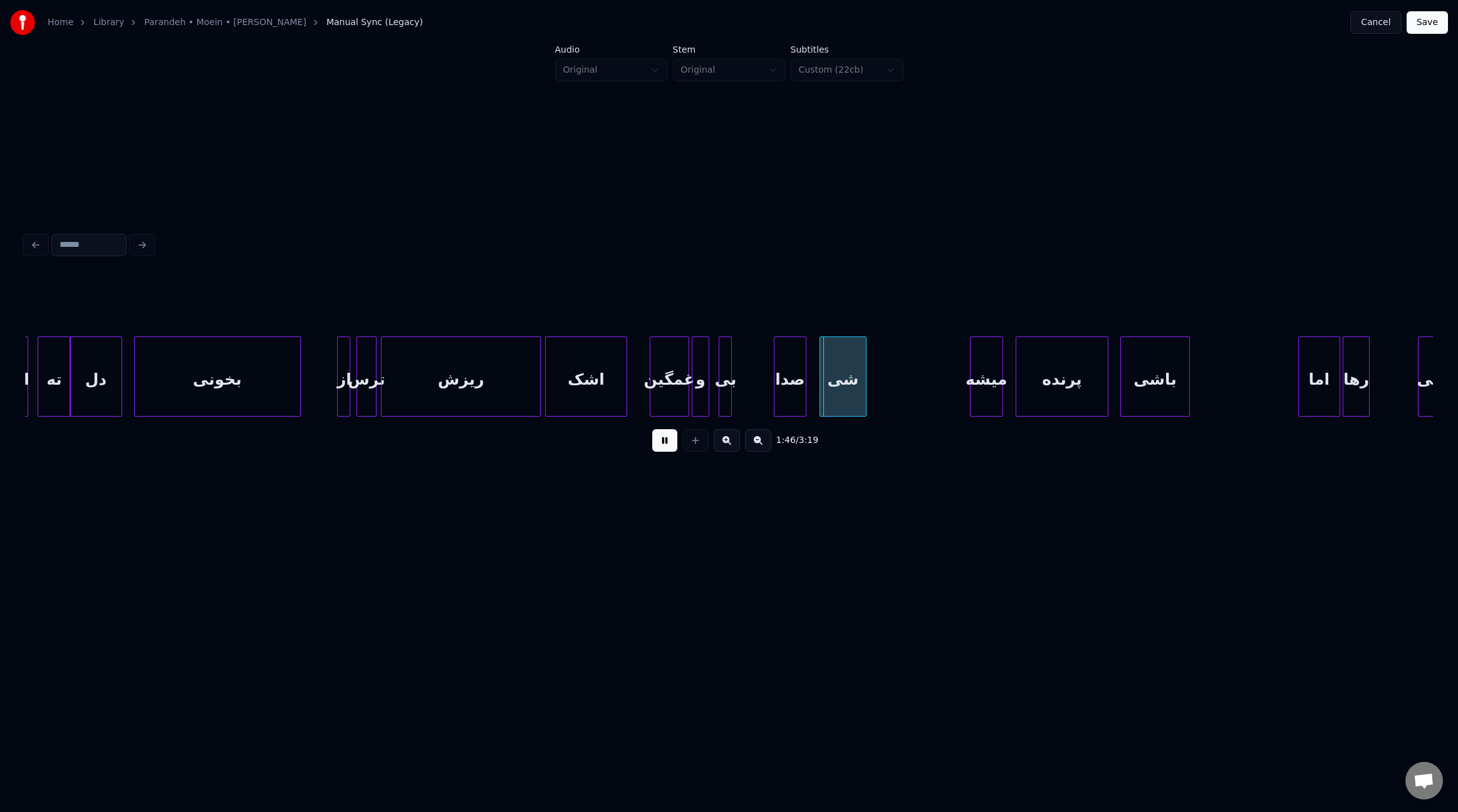
click at [705, 394] on div at bounding box center [706, 376] width 3 height 79
click at [704, 394] on div "و" at bounding box center [704, 380] width 15 height 85
click at [677, 399] on div "غمگین" at bounding box center [675, 380] width 39 height 85
click at [766, 398] on div at bounding box center [766, 376] width 3 height 79
click at [796, 396] on div "صدا" at bounding box center [801, 380] width 32 height 85
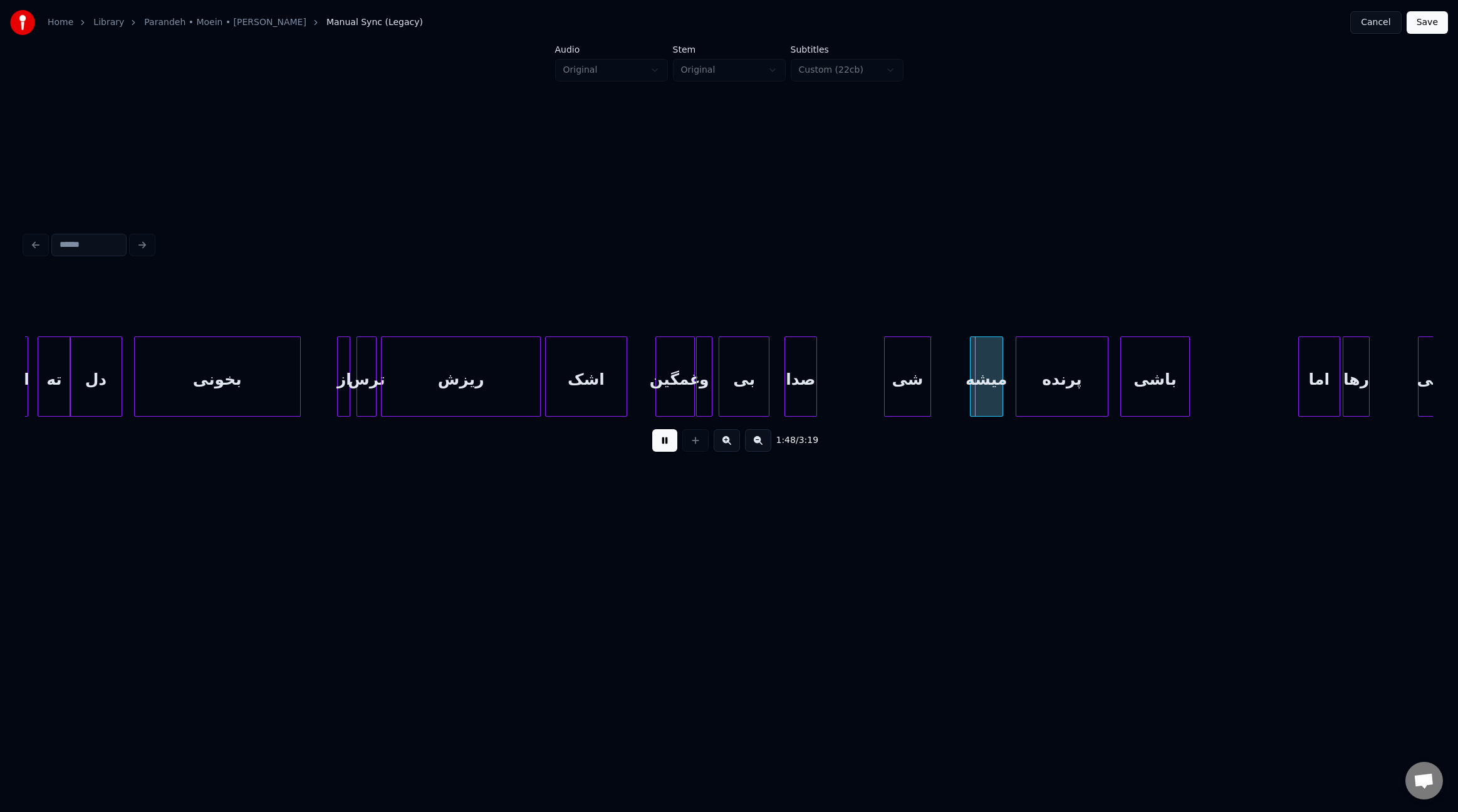
click at [902, 396] on div "شی" at bounding box center [907, 380] width 45 height 85
click at [947, 393] on div at bounding box center [948, 376] width 3 height 79
click at [869, 385] on div at bounding box center [871, 376] width 3 height 79
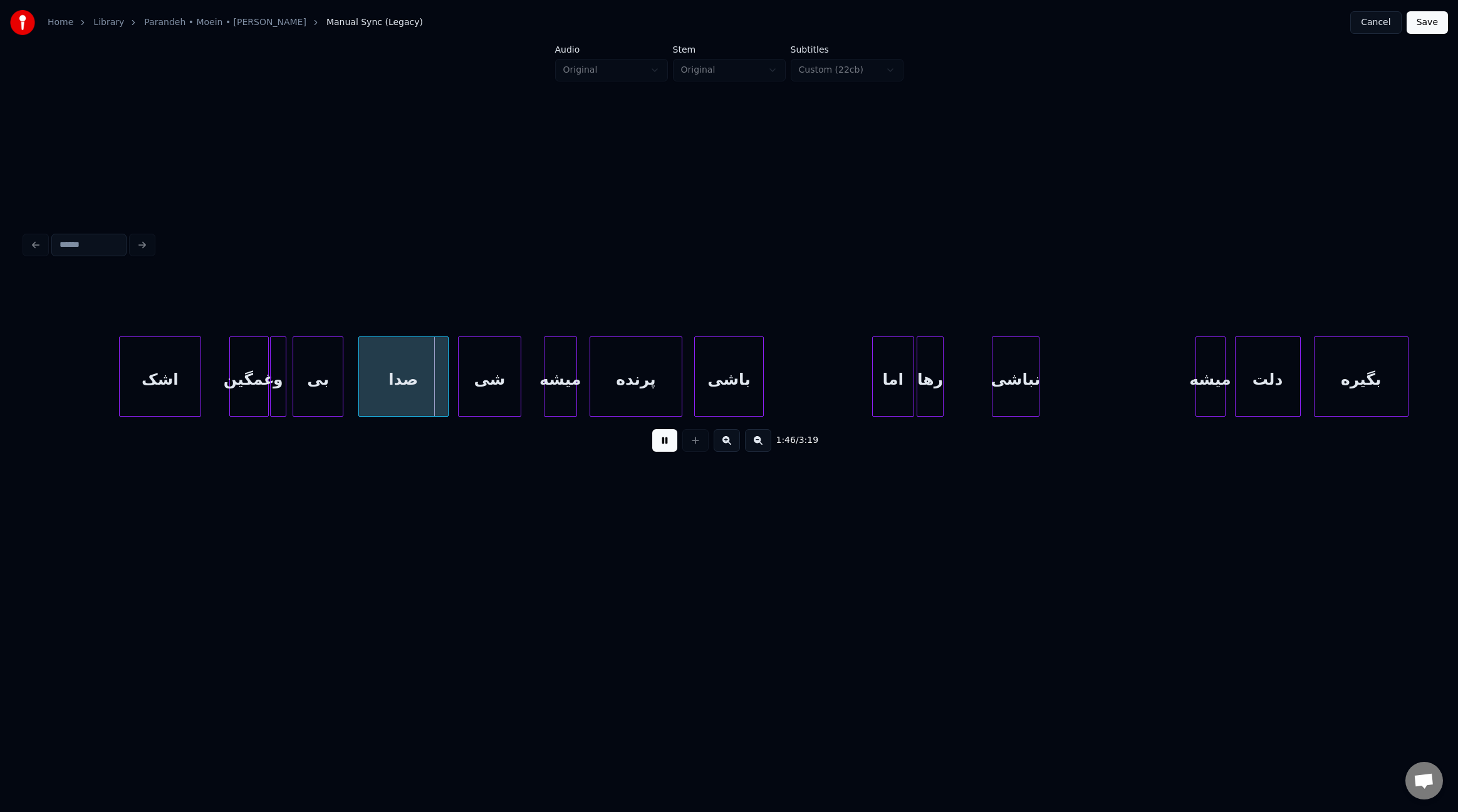
scroll to position [0, 9733]
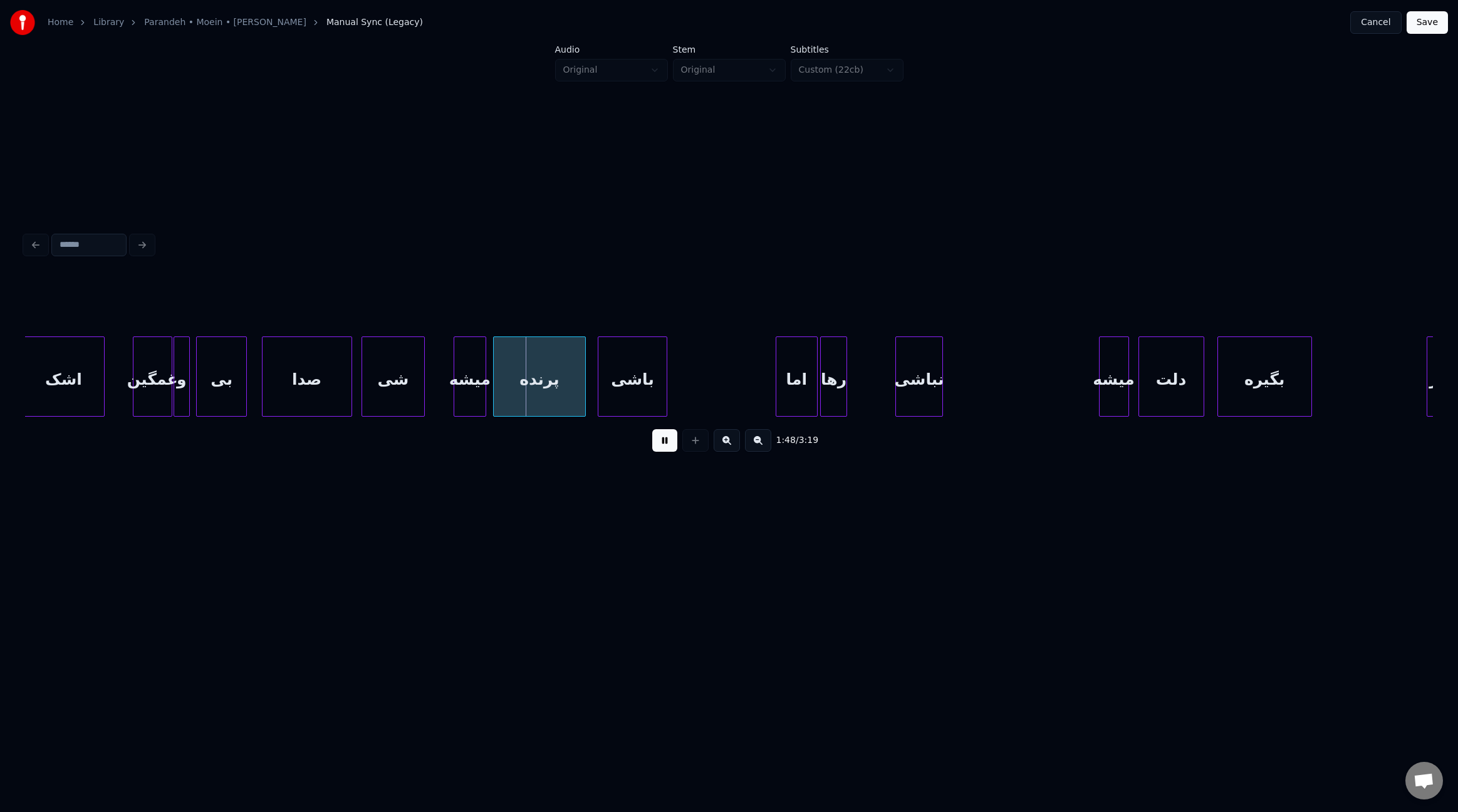
click at [472, 392] on div "میشه" at bounding box center [470, 380] width 32 height 85
click at [551, 393] on div "پرنده" at bounding box center [545, 380] width 91 height 85
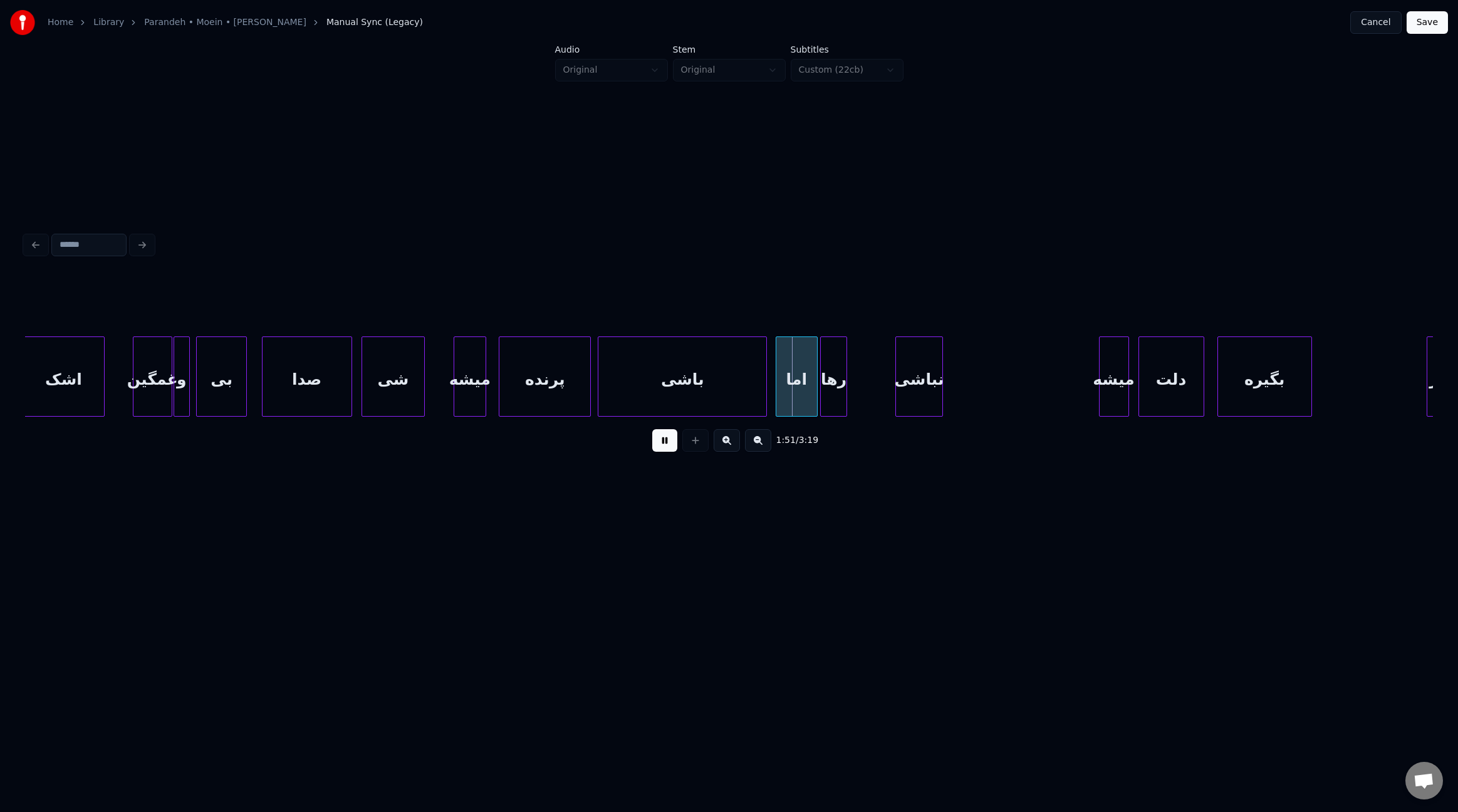
click at [766, 393] on div at bounding box center [764, 376] width 3 height 79
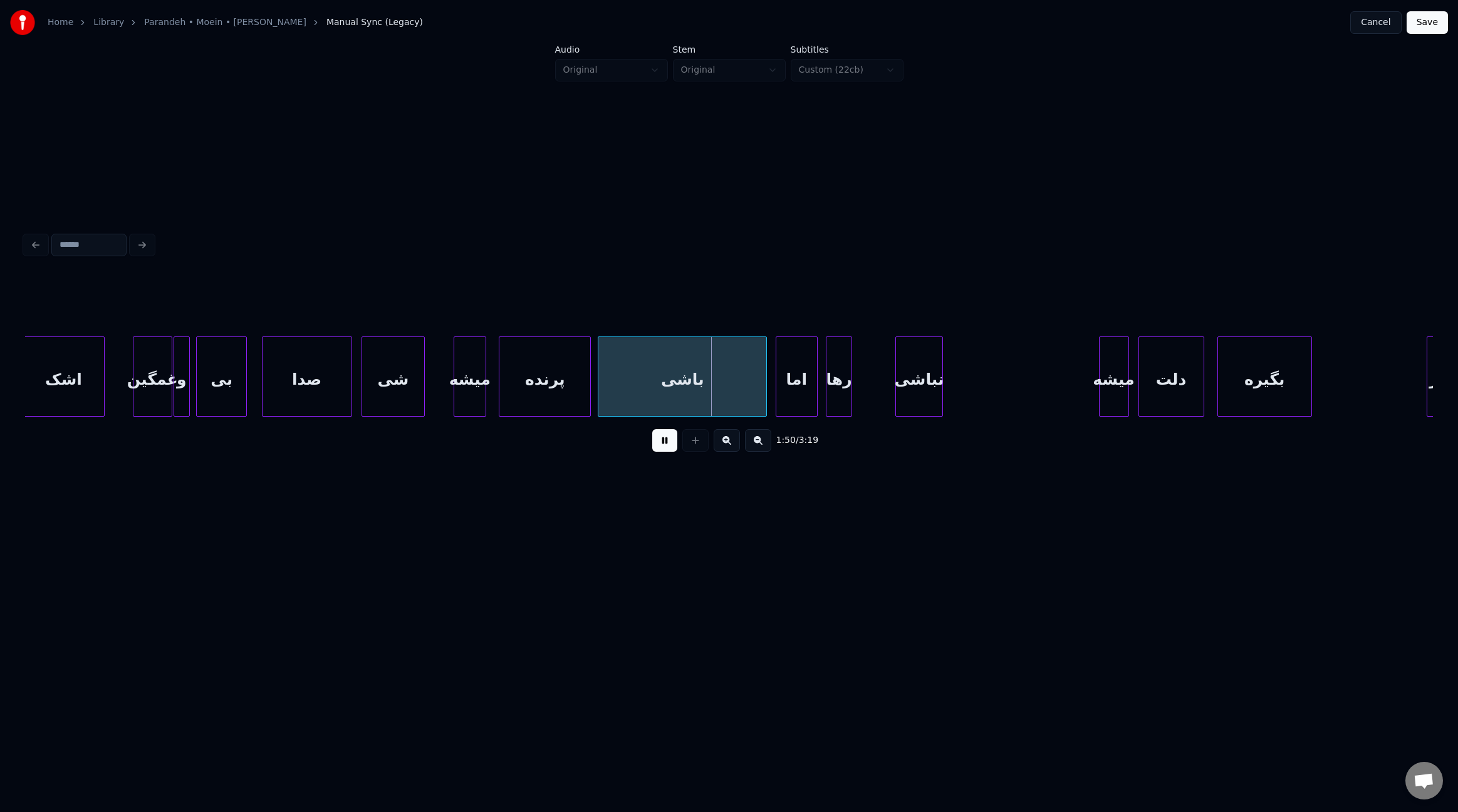
click at [835, 399] on div "رها" at bounding box center [839, 380] width 25 height 85
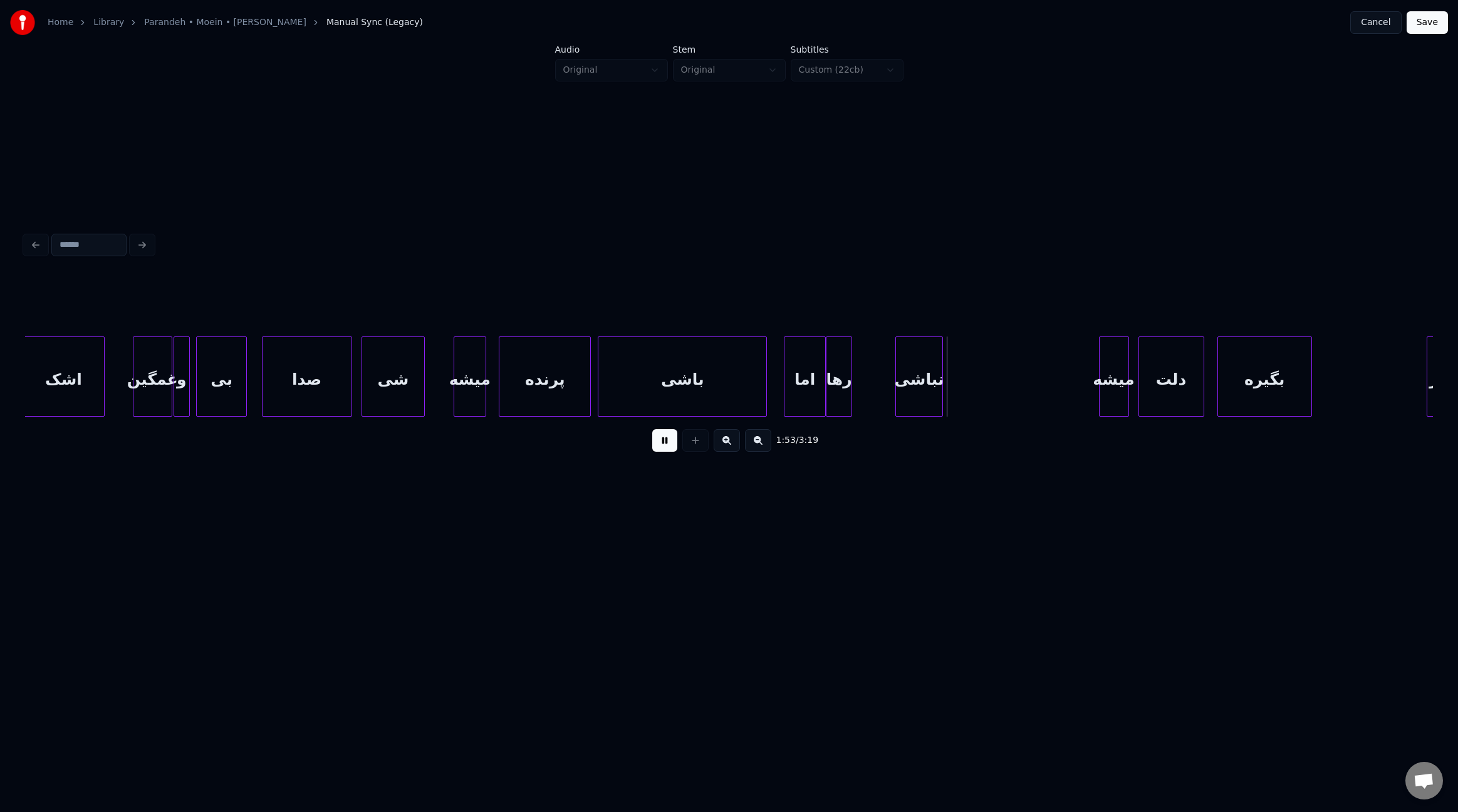
click at [800, 400] on div "اما" at bounding box center [805, 380] width 41 height 85
click at [852, 396] on div "رها" at bounding box center [839, 376] width 26 height 81
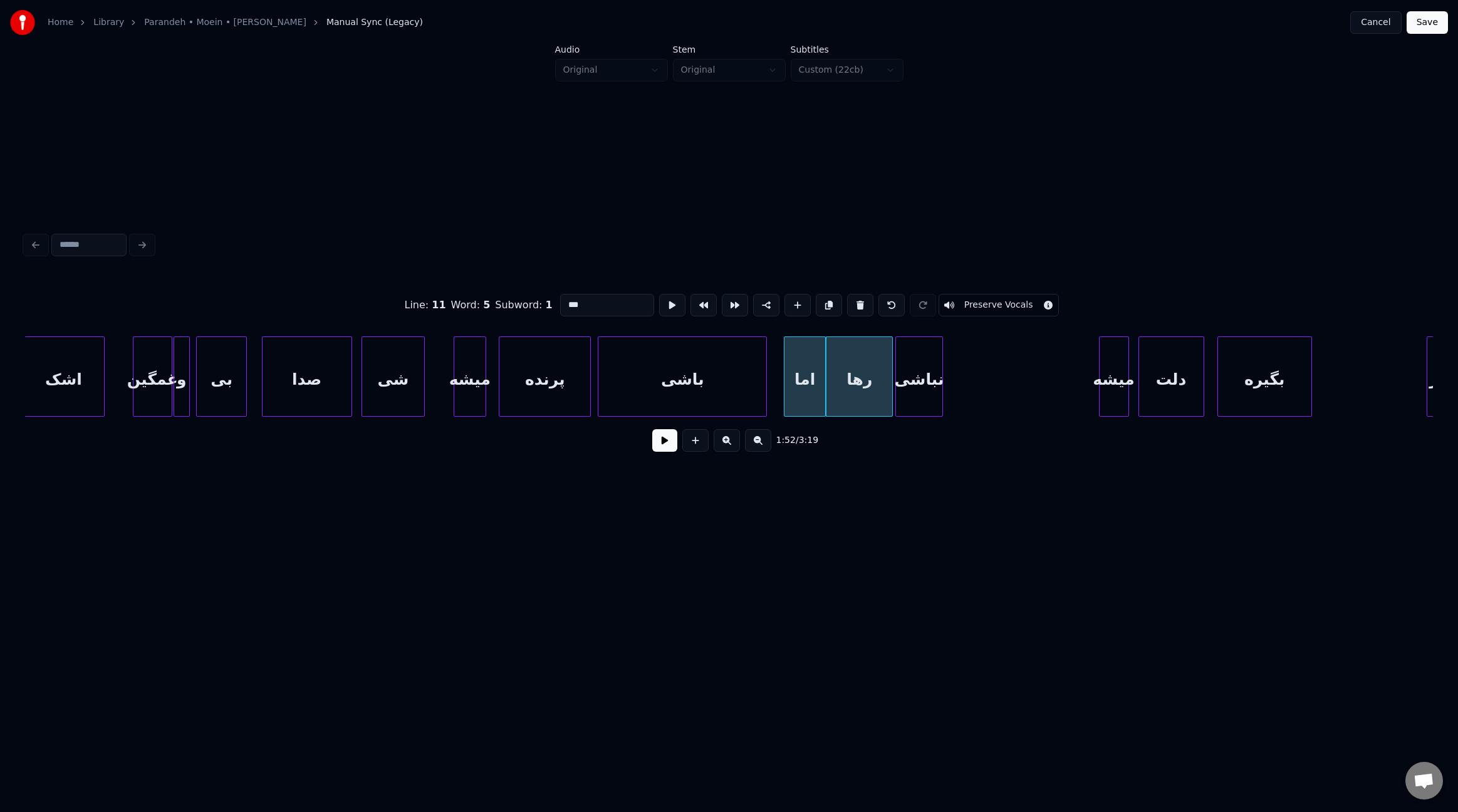
click at [889, 398] on div at bounding box center [890, 376] width 3 height 79
click at [922, 394] on div "نباشی" at bounding box center [927, 380] width 45 height 85
click at [660, 445] on button at bounding box center [665, 440] width 25 height 23
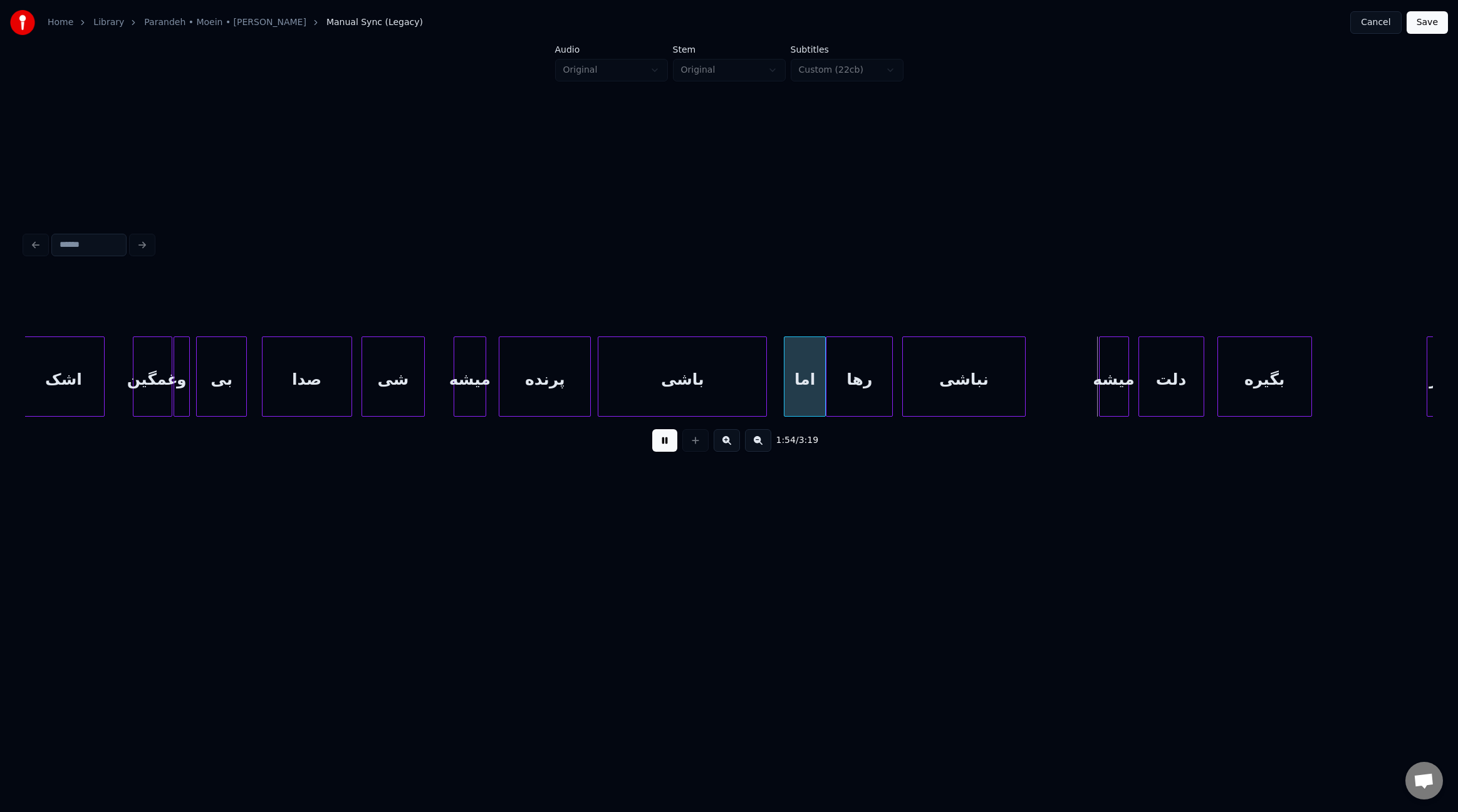
click at [1025, 376] on div at bounding box center [1023, 376] width 3 height 79
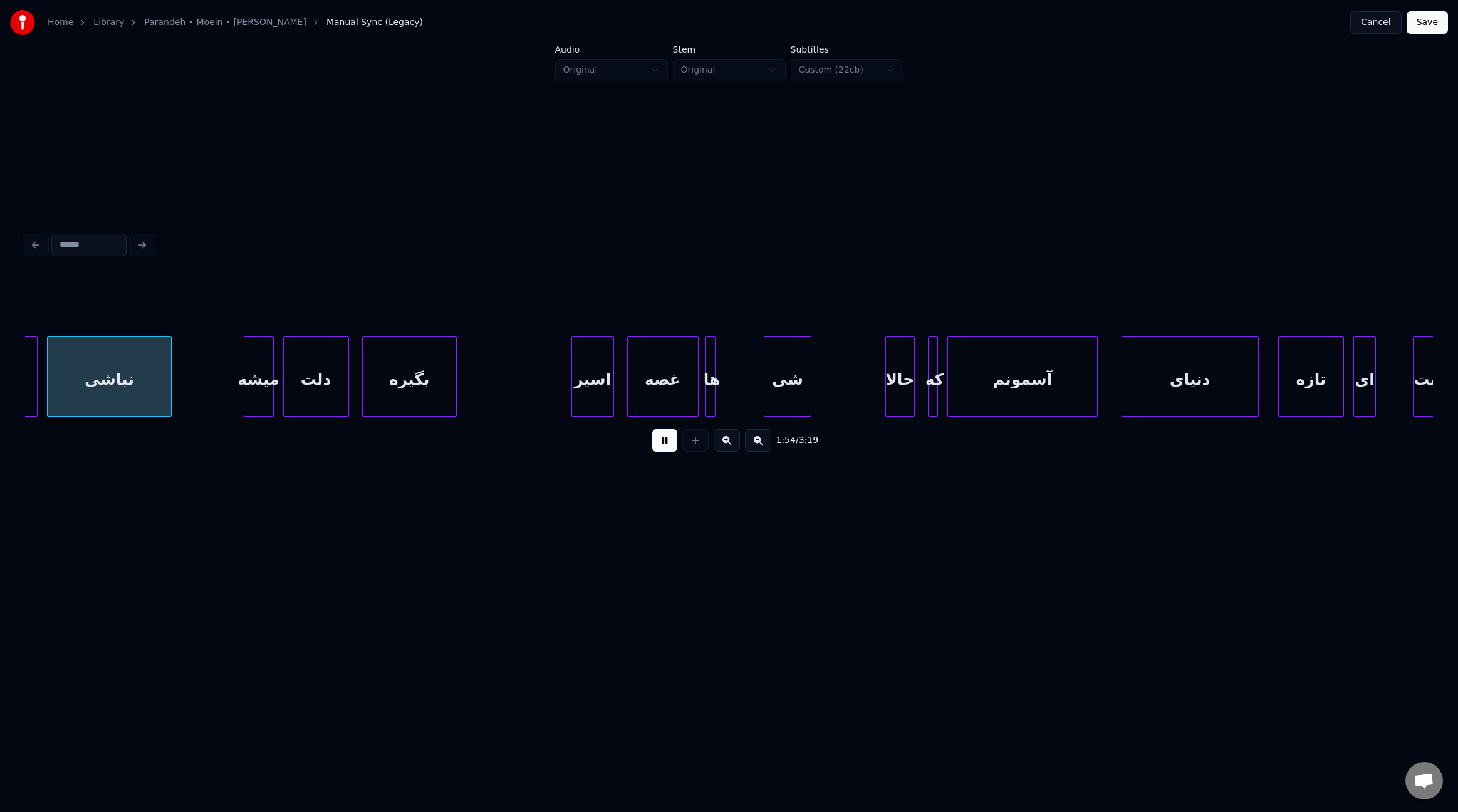
scroll to position [0, 10551]
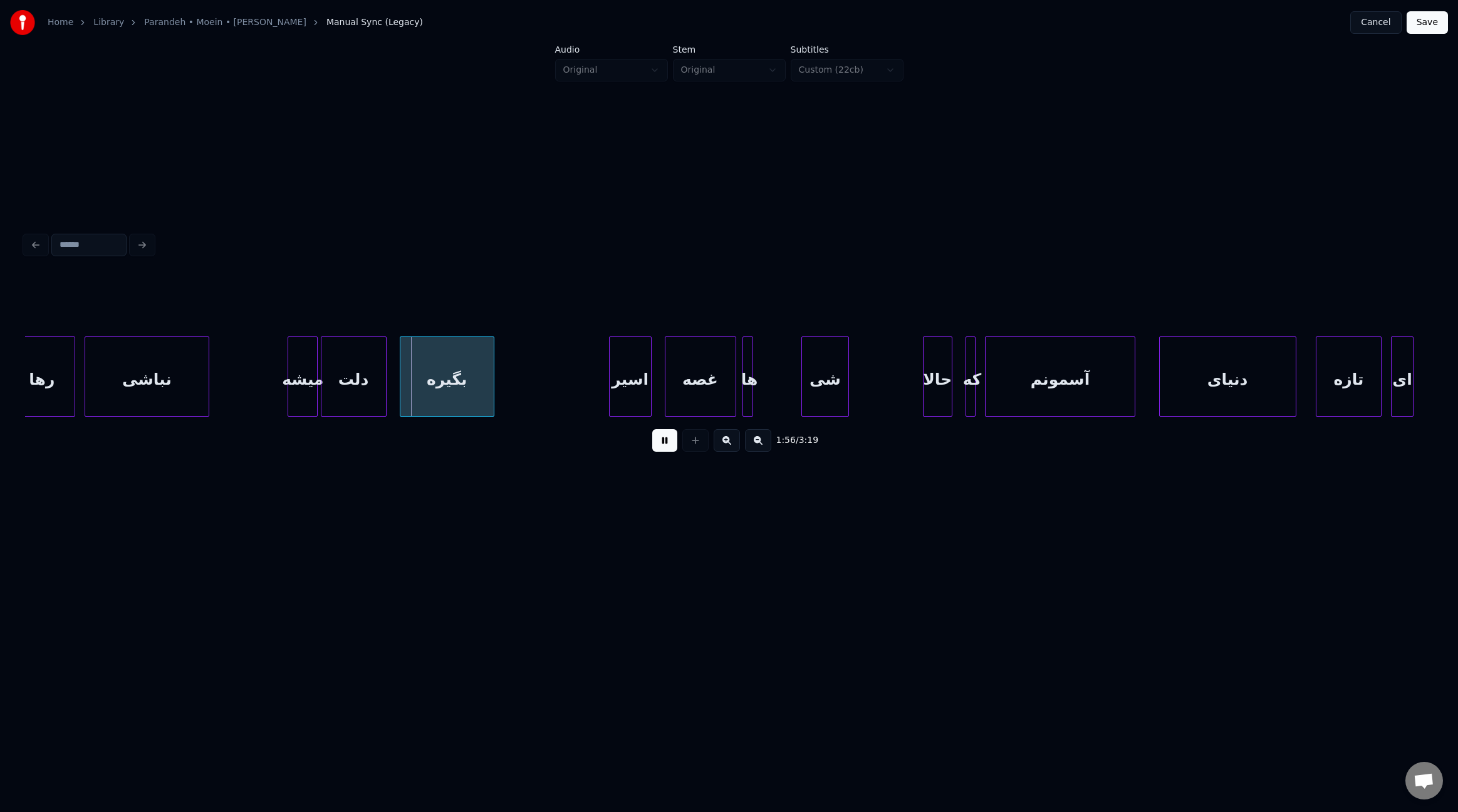
click at [304, 393] on div "میشه" at bounding box center [303, 380] width 29 height 85
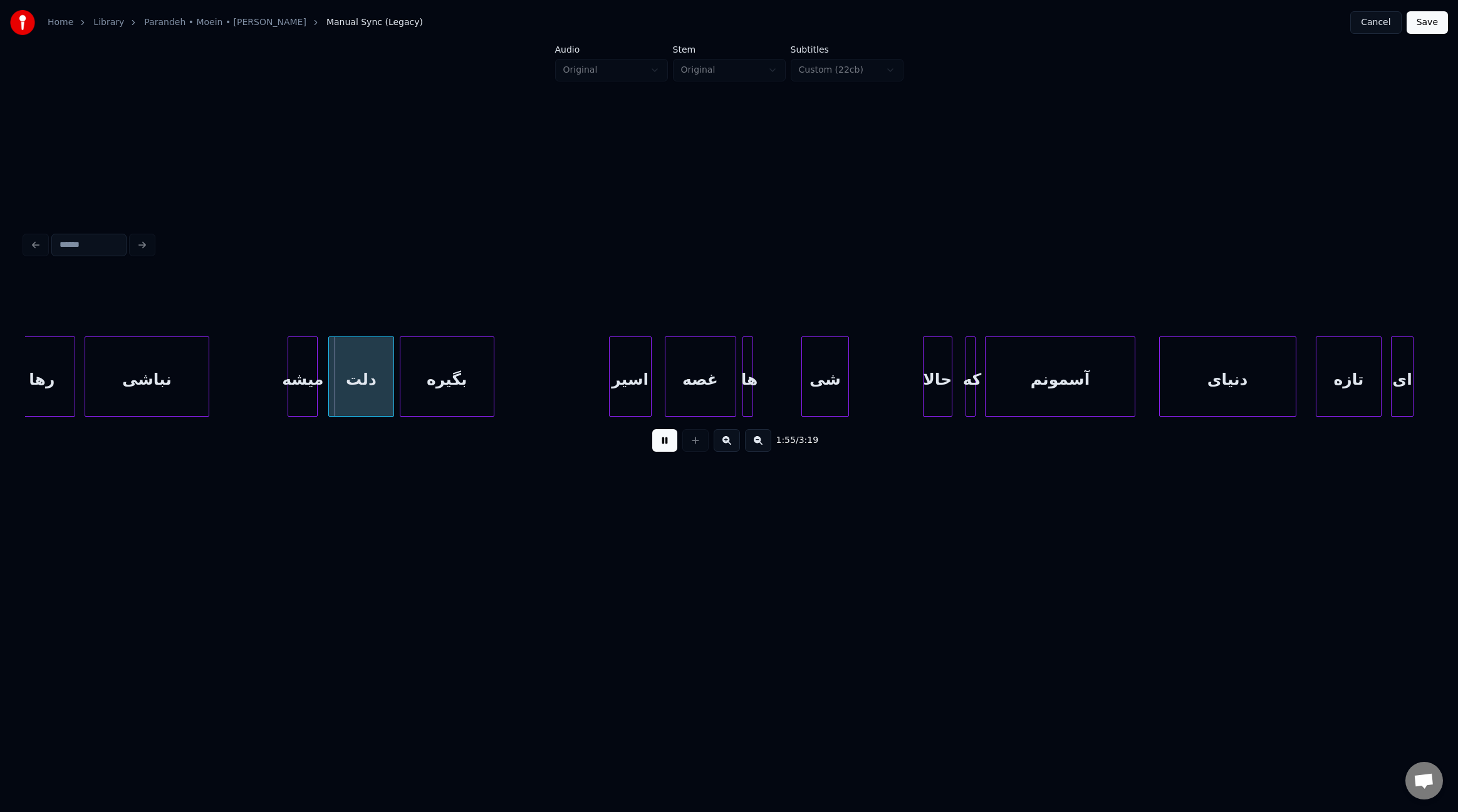
click at [352, 392] on div "دلت" at bounding box center [361, 380] width 65 height 85
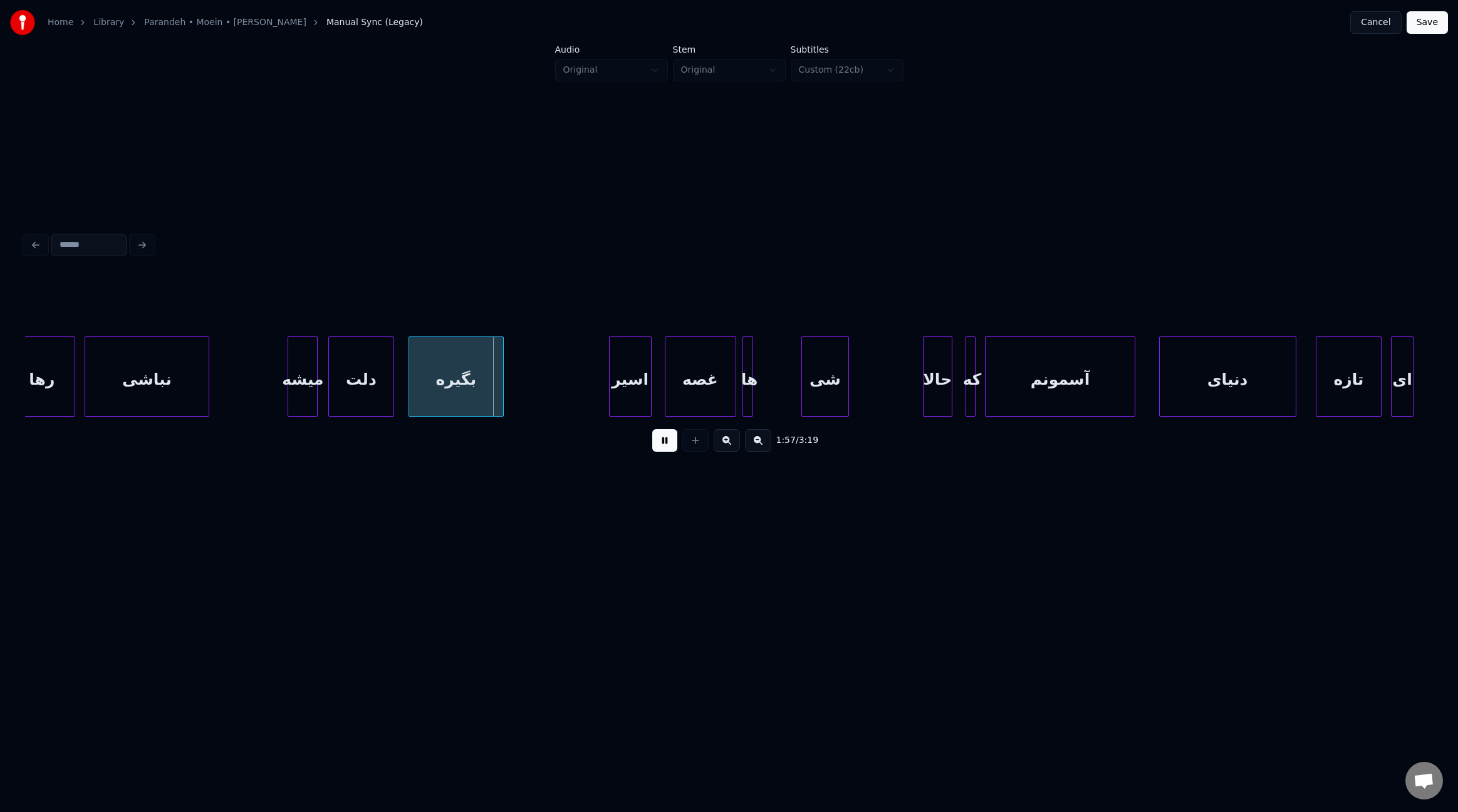
click at [458, 397] on div "بگیره" at bounding box center [456, 380] width 94 height 85
click at [575, 390] on div at bounding box center [574, 376] width 3 height 79
click at [635, 395] on div "اسیر" at bounding box center [637, 380] width 41 height 85
click at [709, 397] on div "غصه" at bounding box center [707, 380] width 70 height 85
click at [795, 401] on div at bounding box center [794, 376] width 3 height 79
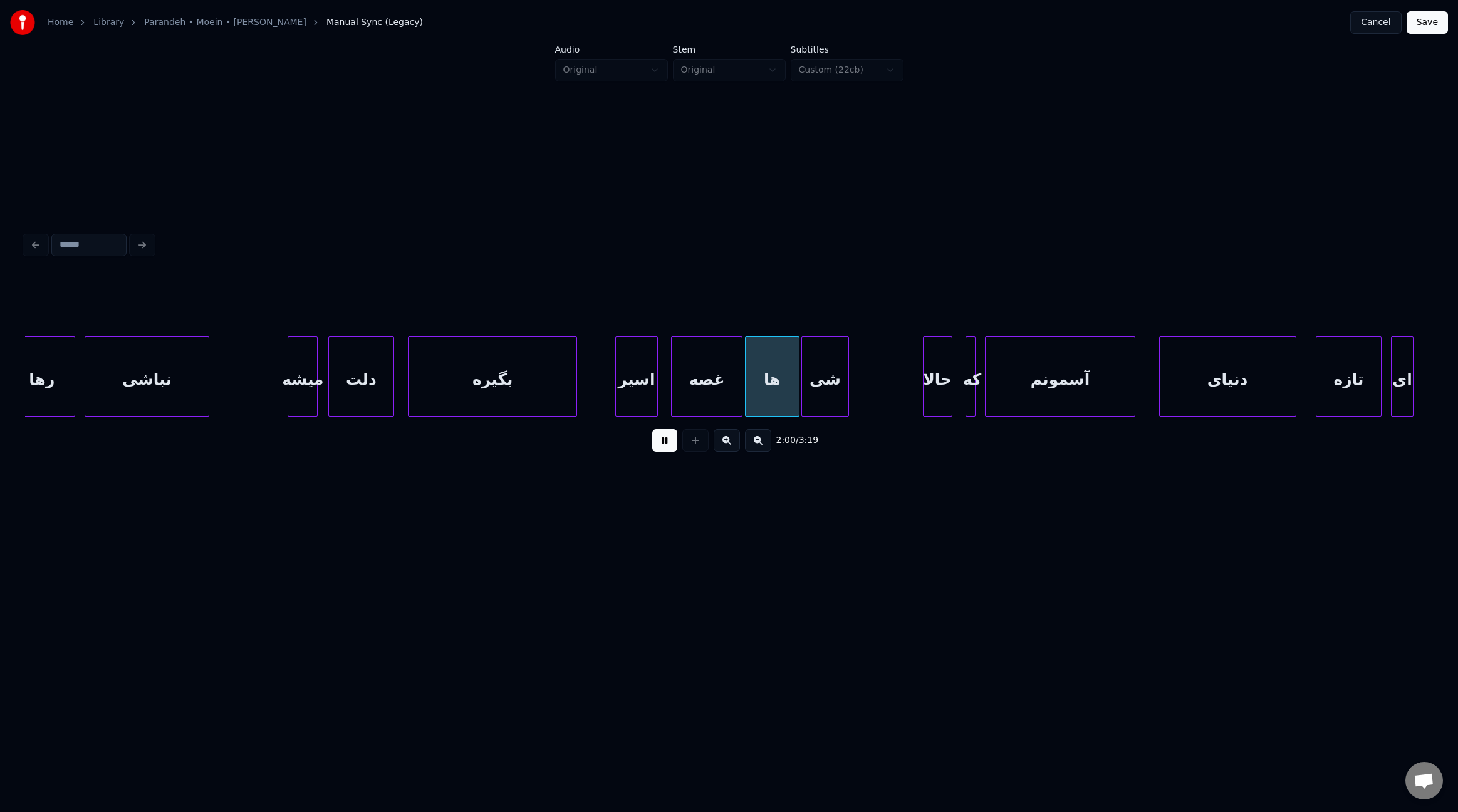
click at [773, 403] on div "ها" at bounding box center [772, 380] width 54 height 85
click at [944, 396] on div "حالا" at bounding box center [947, 380] width 28 height 85
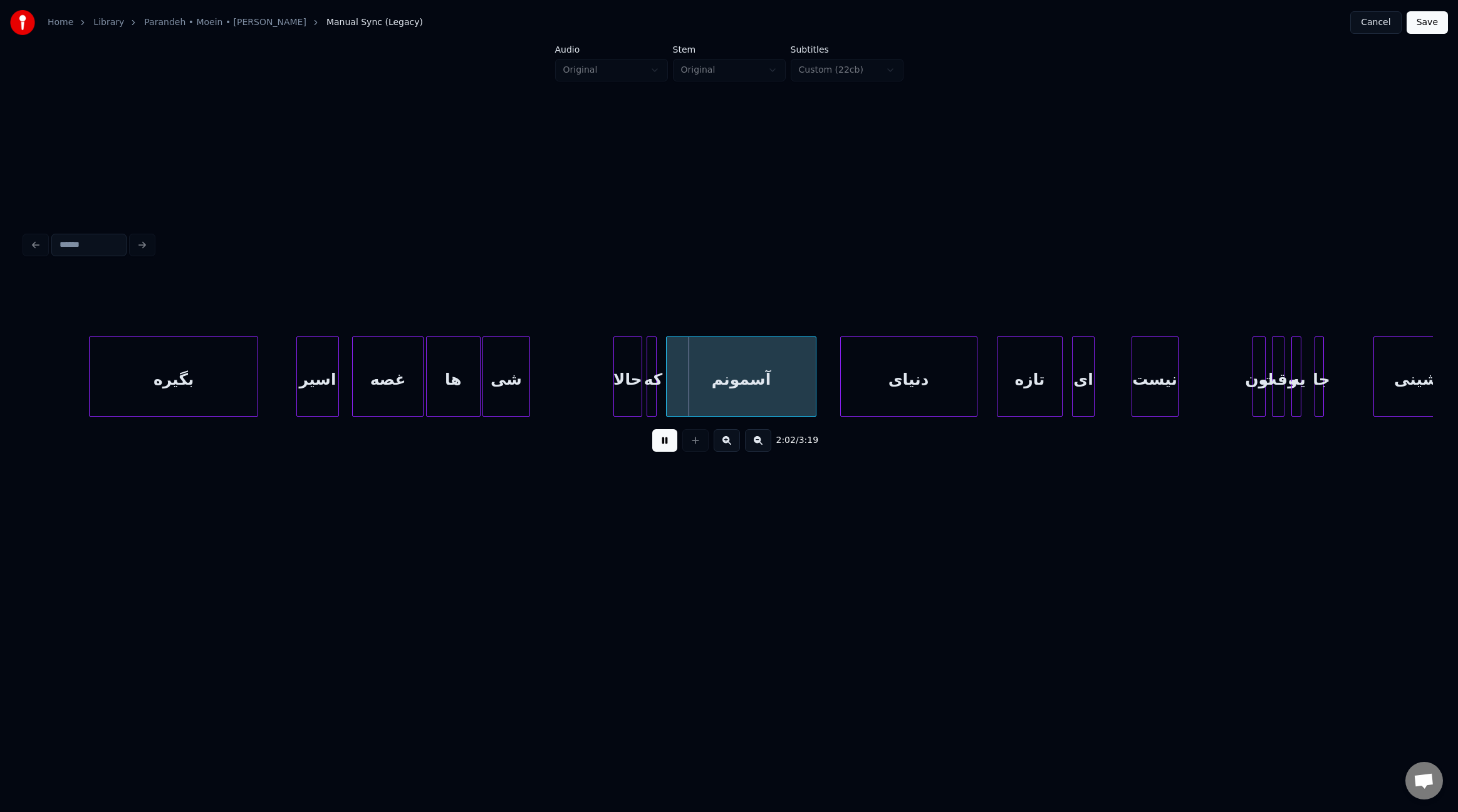
scroll to position [0, 10920]
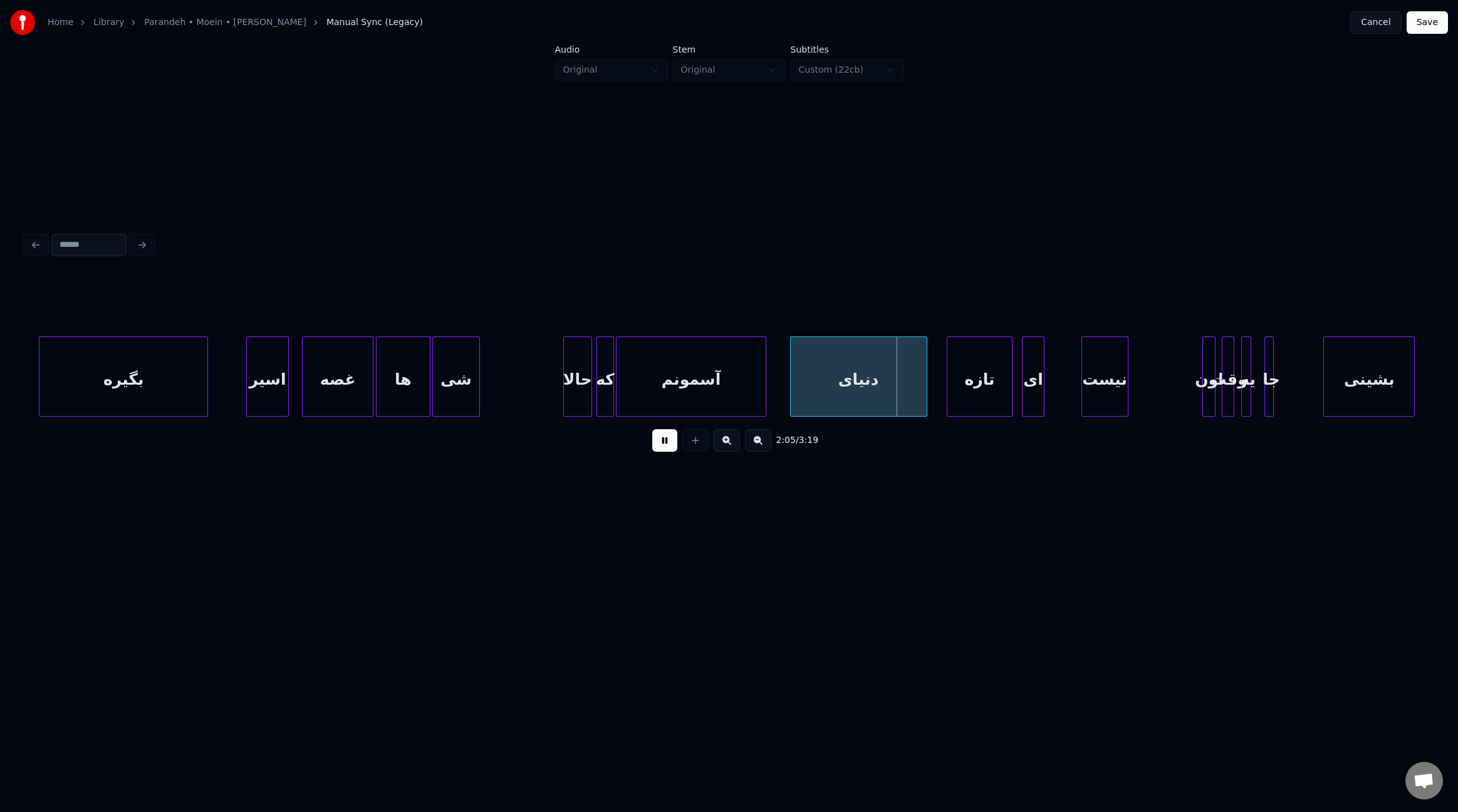
click at [610, 387] on div at bounding box center [611, 376] width 3 height 79
click at [876, 382] on div at bounding box center [877, 376] width 3 height 79
click at [912, 389] on div "دنیای" at bounding box center [915, 380] width 52 height 85
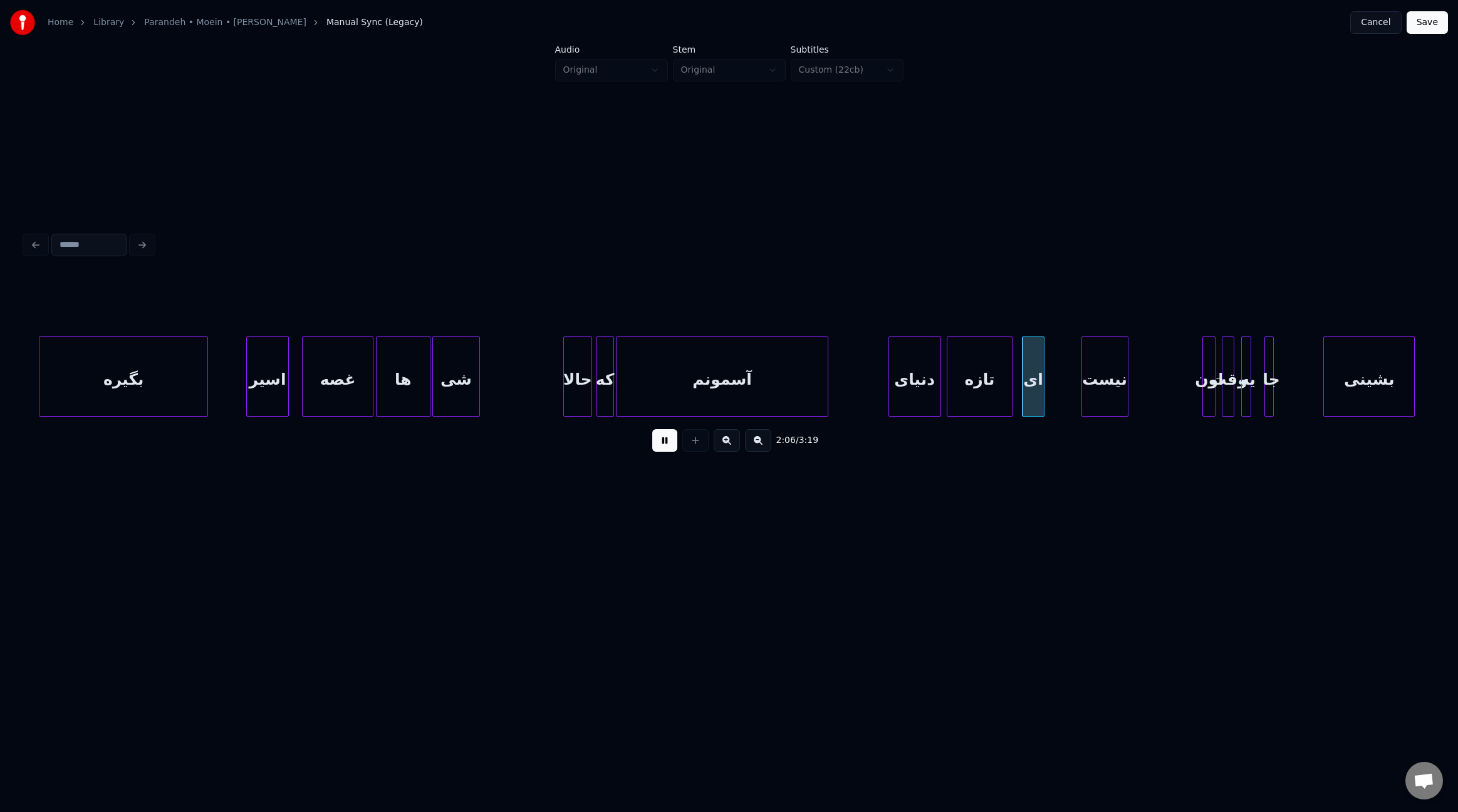
click at [827, 385] on div at bounding box center [825, 376] width 3 height 79
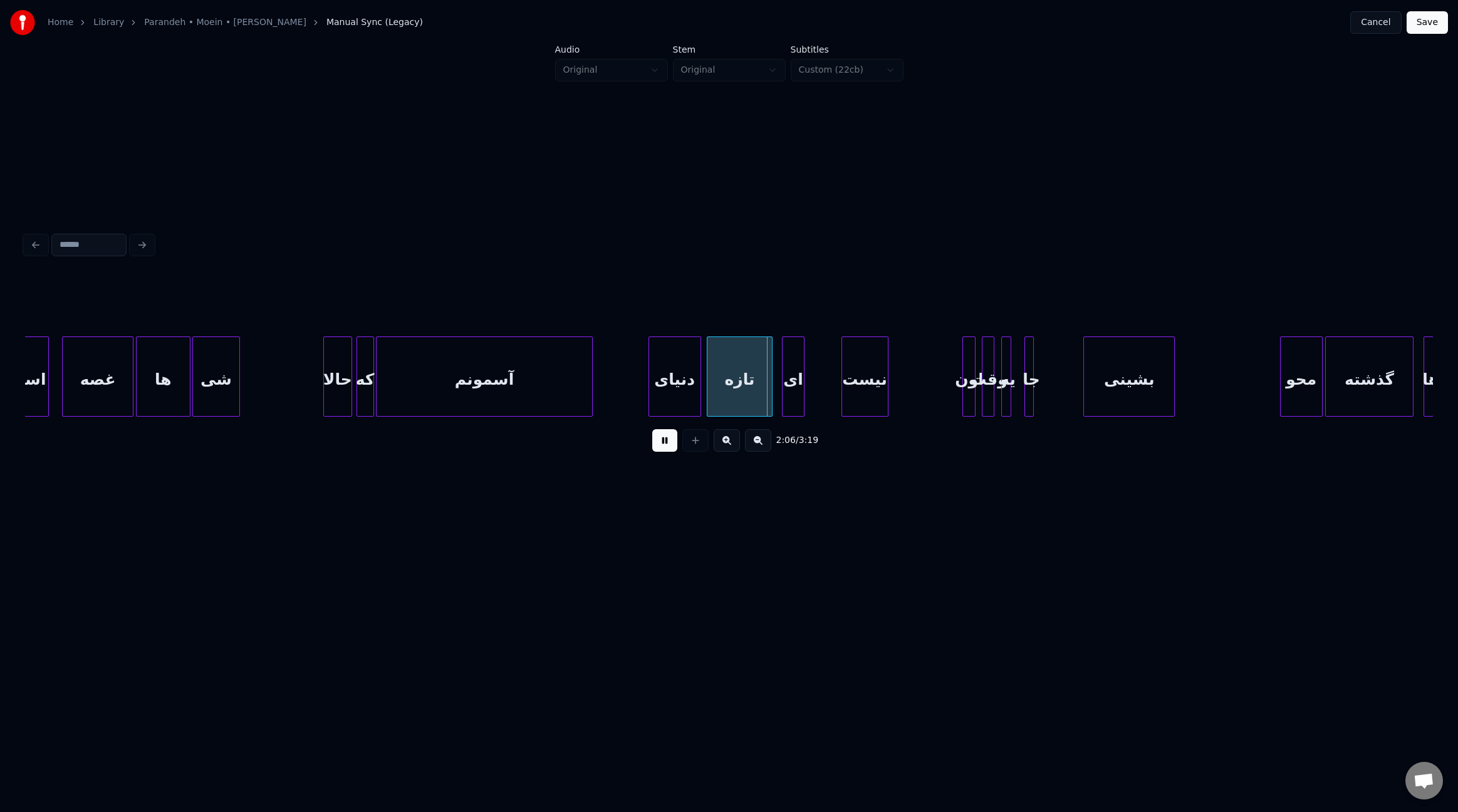
scroll to position [0, 11285]
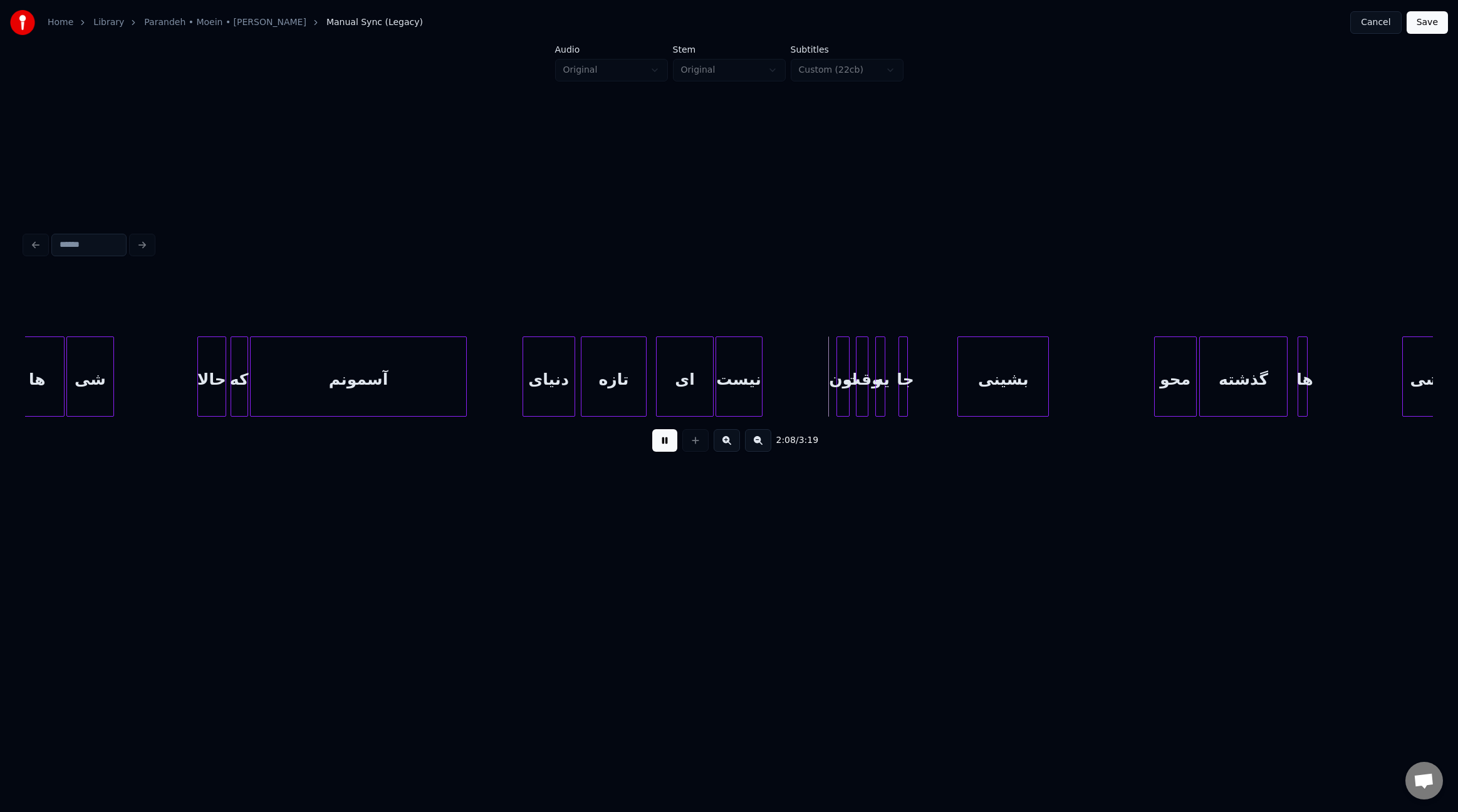
click at [711, 383] on div at bounding box center [710, 376] width 3 height 79
click at [651, 389] on div at bounding box center [651, 376] width 3 height 79
click at [811, 385] on div at bounding box center [811, 376] width 3 height 79
click at [778, 389] on div "نیست" at bounding box center [768, 380] width 96 height 85
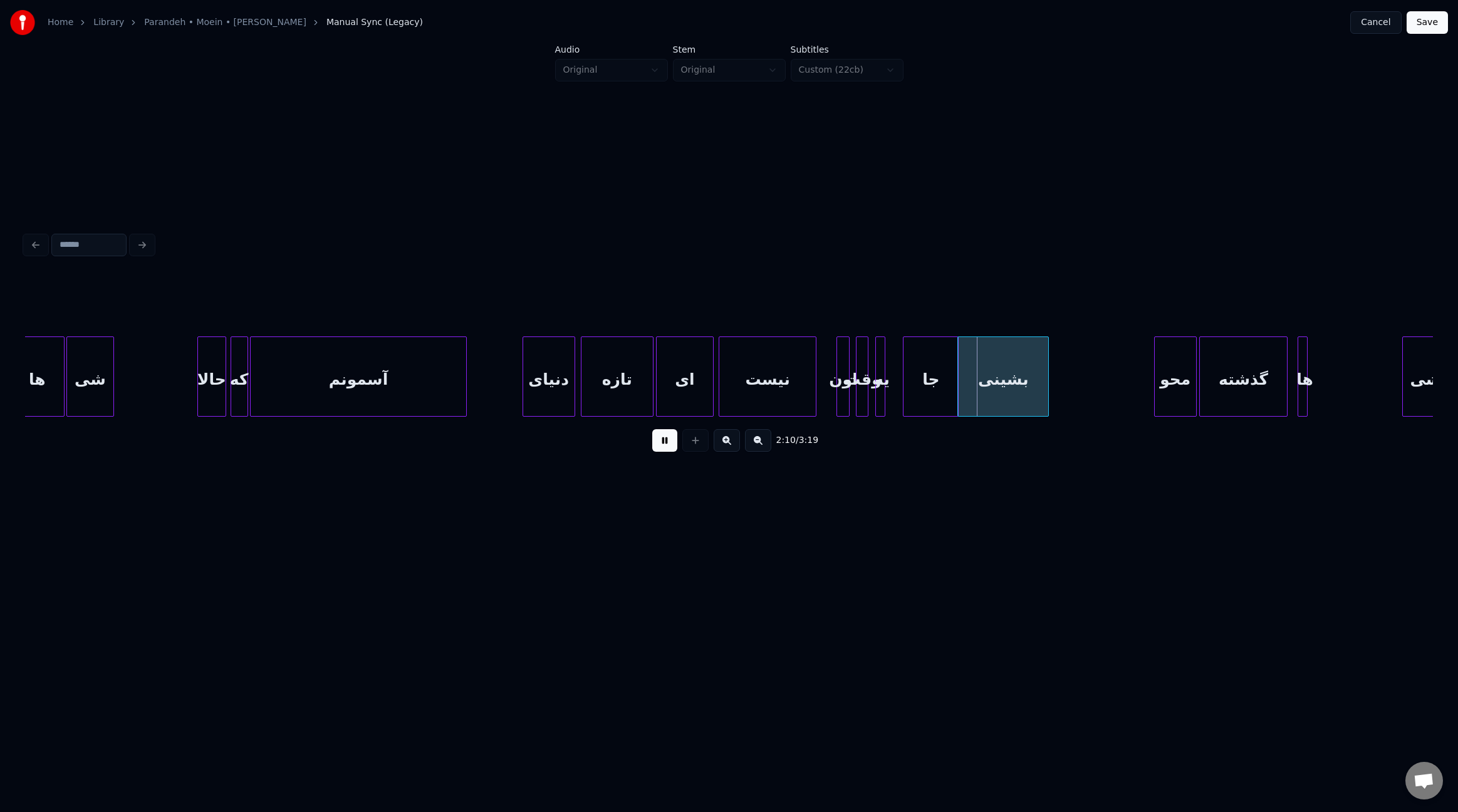
click at [904, 392] on div at bounding box center [905, 376] width 3 height 79
click at [888, 394] on div at bounding box center [887, 376] width 3 height 79
click at [887, 394] on div "یه" at bounding box center [887, 380] width 13 height 85
click at [869, 396] on div at bounding box center [869, 376] width 3 height 79
click at [866, 397] on div "وقت" at bounding box center [866, 380] width 14 height 85
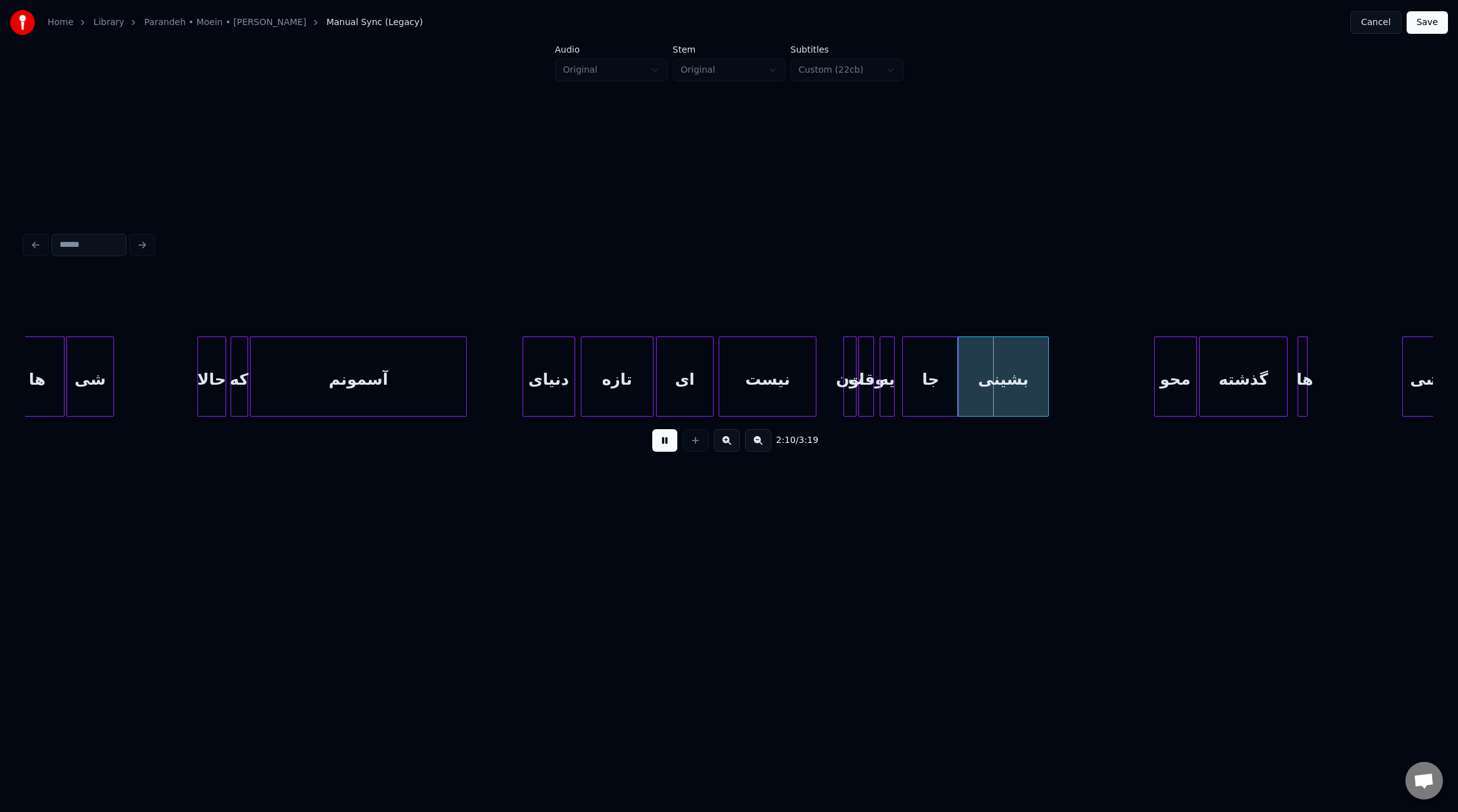
click at [849, 395] on div "اون" at bounding box center [850, 380] width 12 height 85
click at [997, 389] on div "بشینی" at bounding box center [1011, 380] width 90 height 85
click at [1111, 387] on div at bounding box center [1110, 376] width 3 height 79
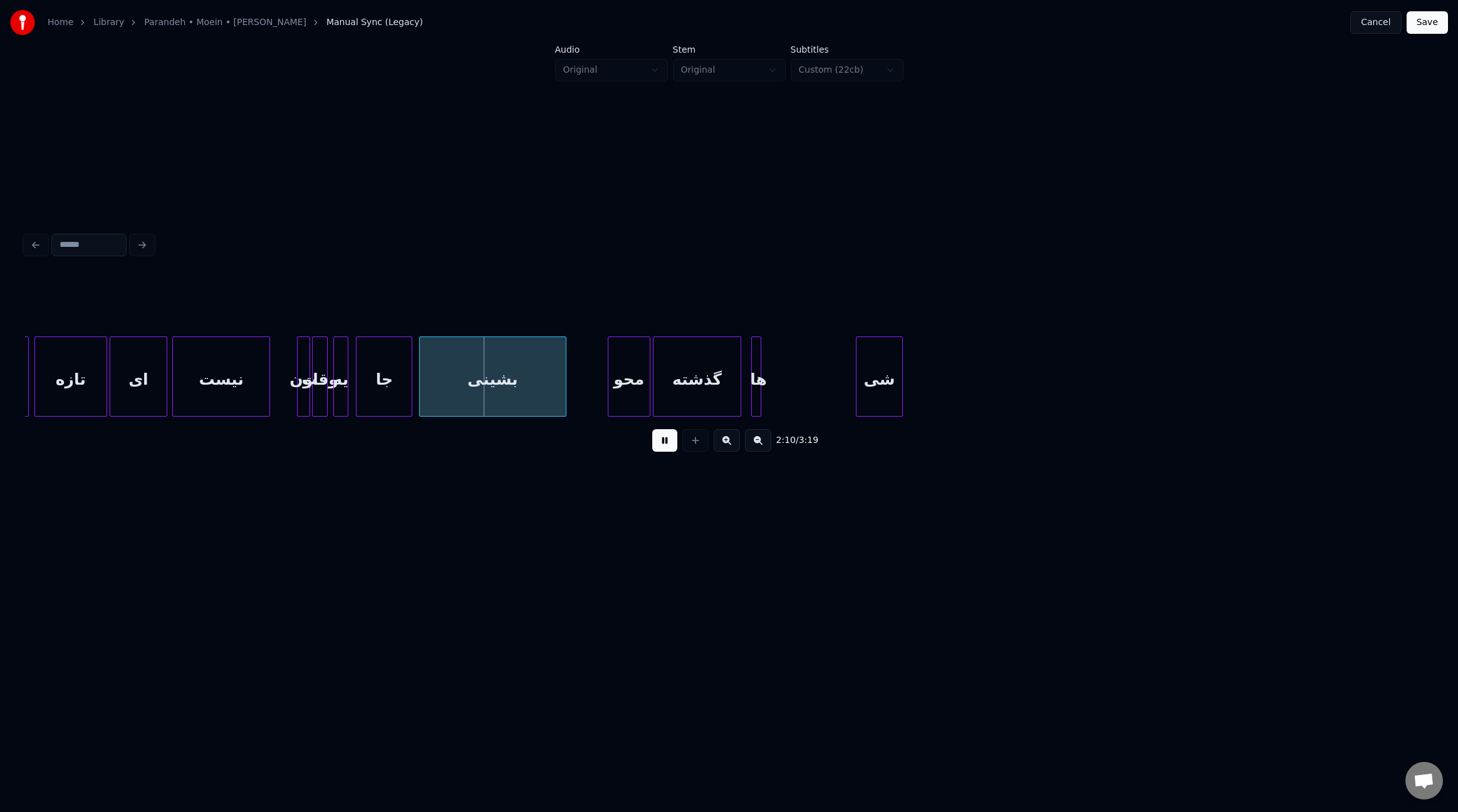
scroll to position [0, 11983]
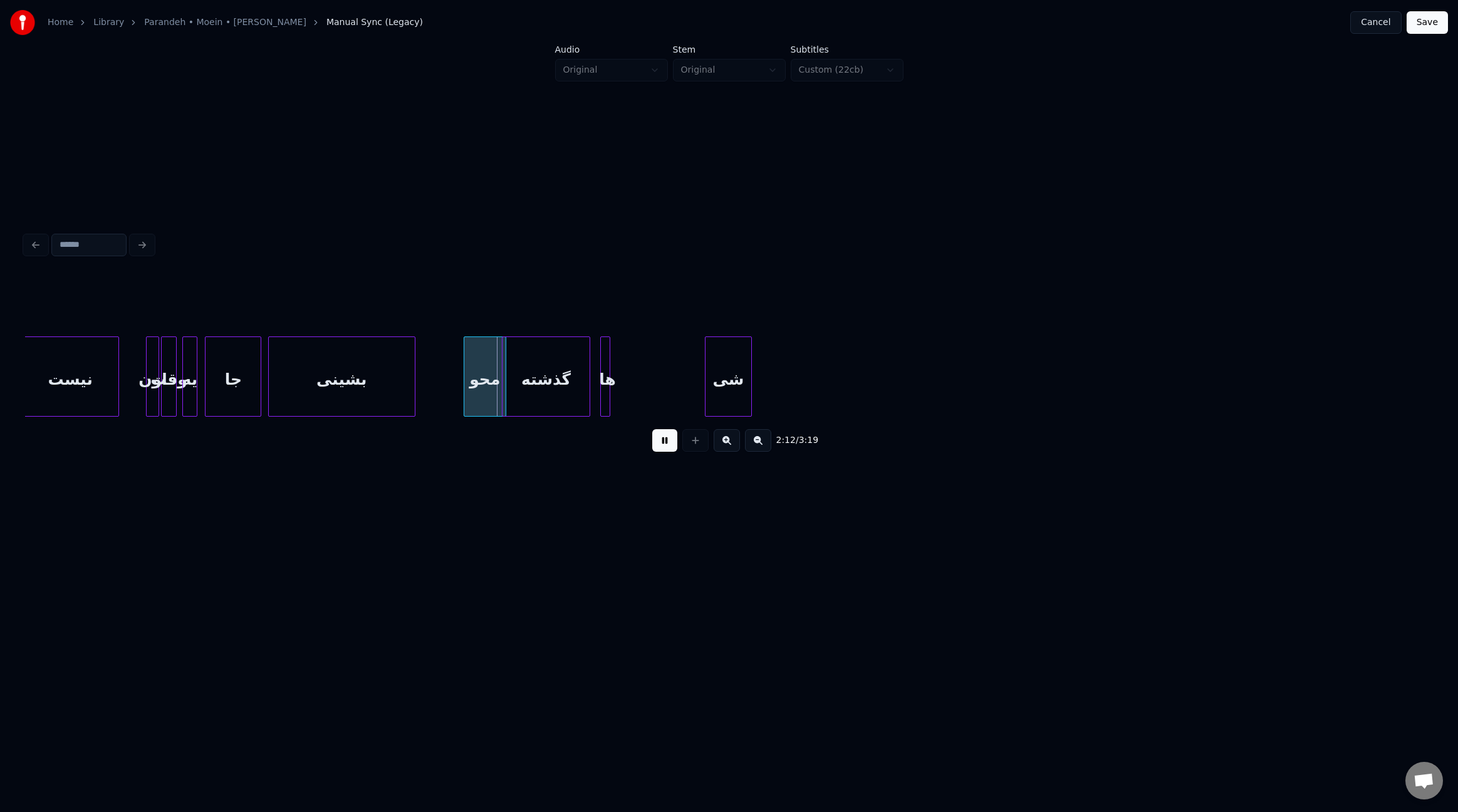
click at [483, 385] on div "محو" at bounding box center [485, 380] width 41 height 85
click at [575, 389] on div "گذشته" at bounding box center [571, 380] width 87 height 85
click at [595, 384] on div at bounding box center [594, 376] width 3 height 79
click at [702, 393] on div at bounding box center [701, 376] width 3 height 79
click at [525, 383] on div at bounding box center [522, 376] width 3 height 79
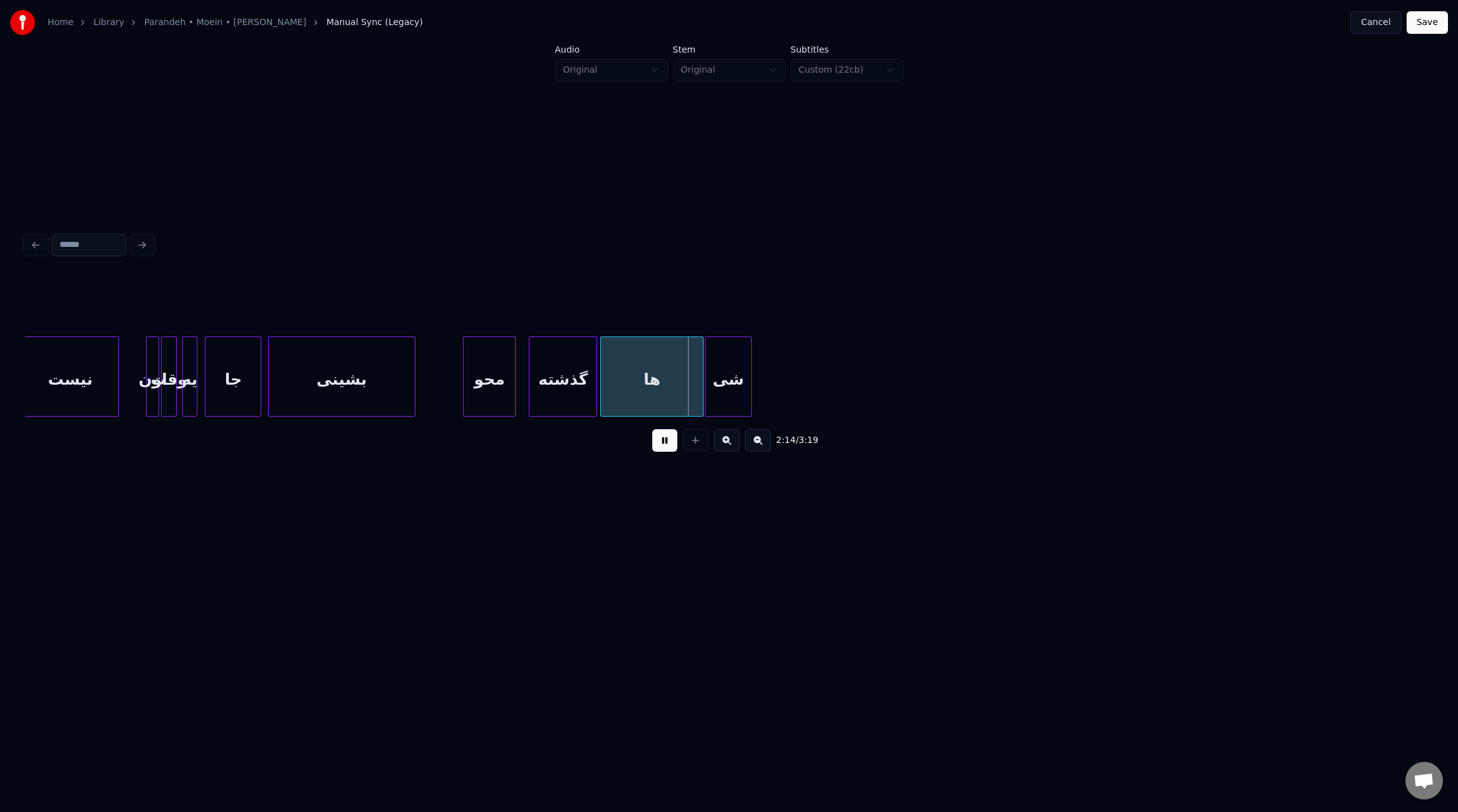
click at [511, 381] on div at bounding box center [513, 376] width 3 height 79
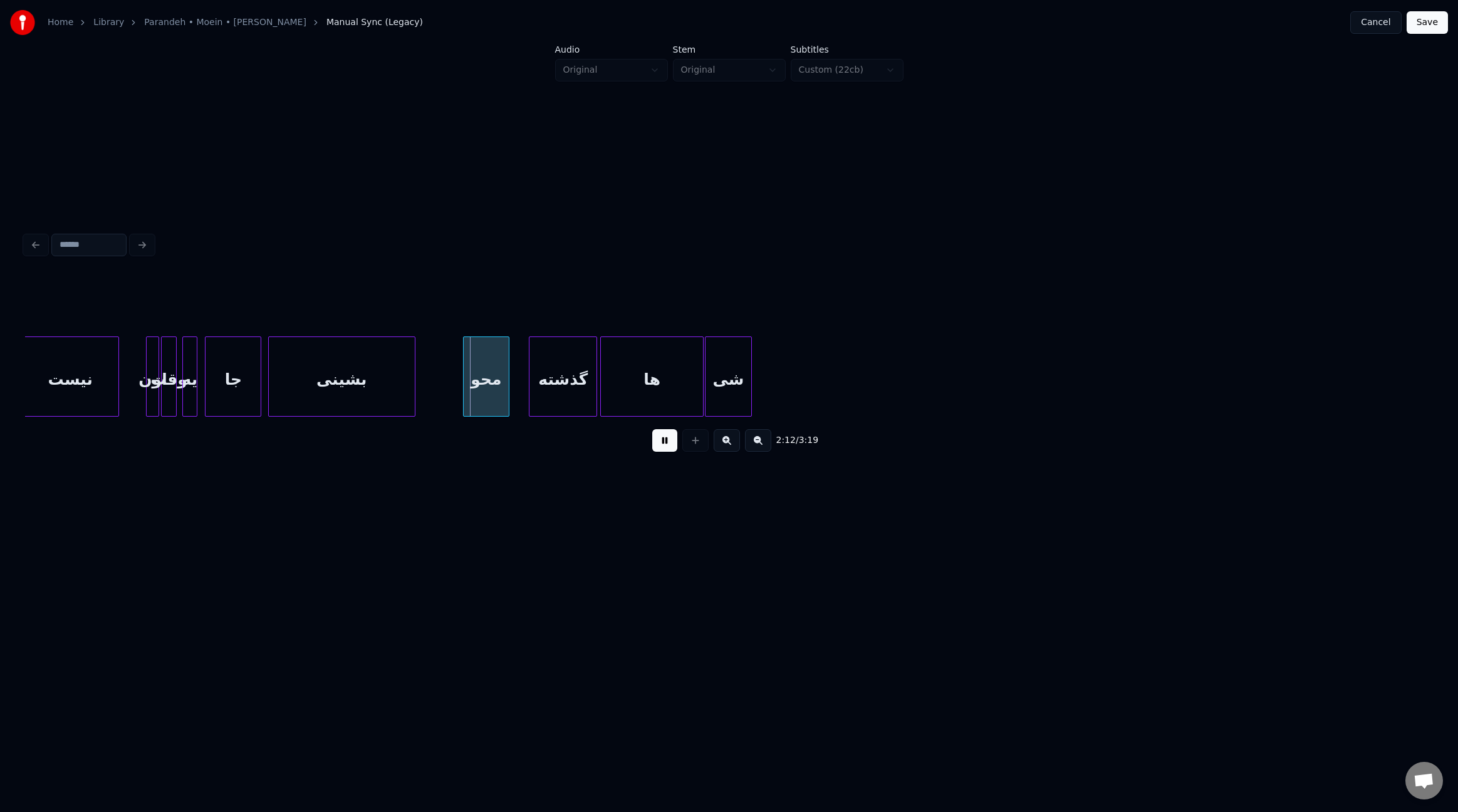
click at [500, 379] on div "محو" at bounding box center [486, 380] width 45 height 85
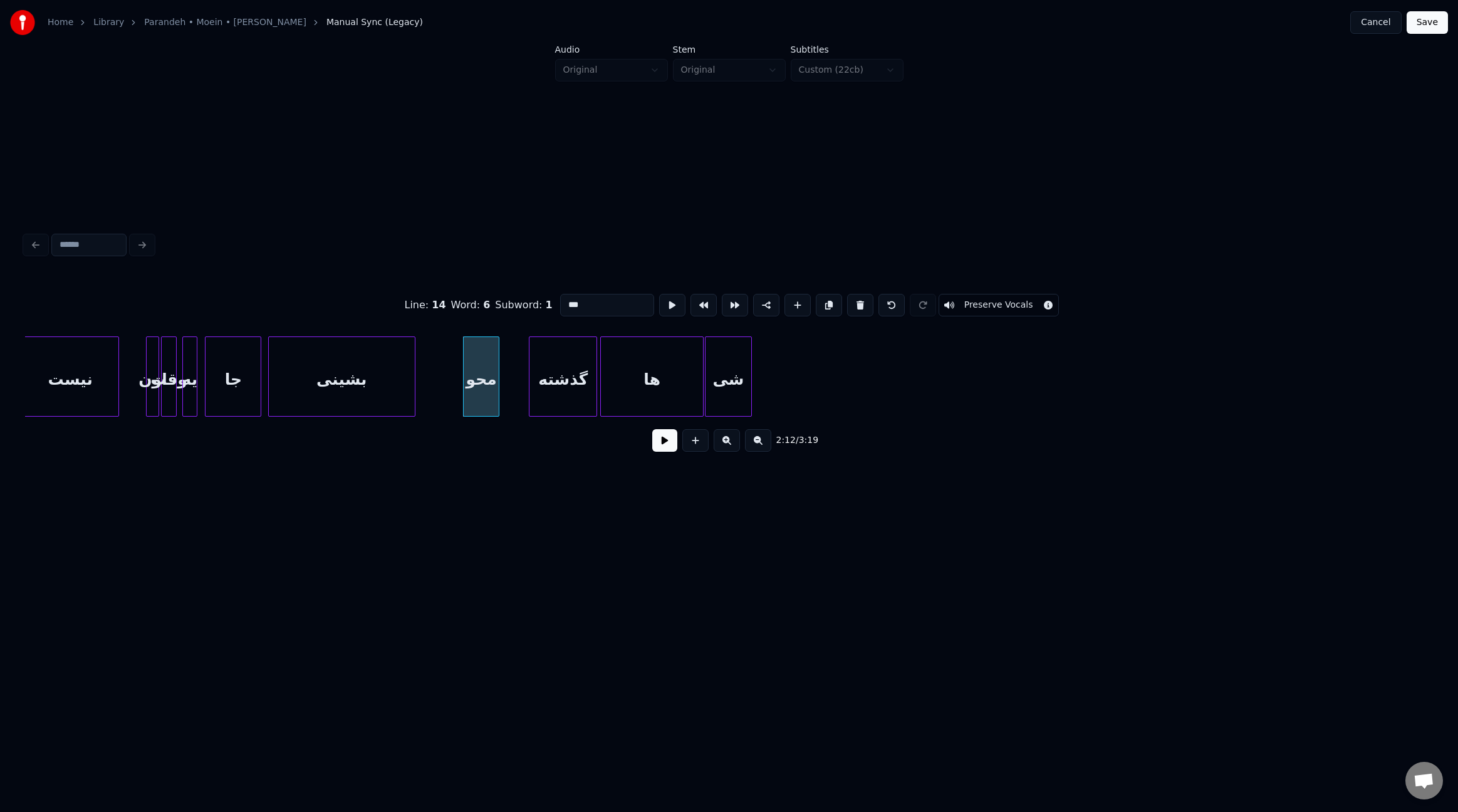
click at [496, 381] on div at bounding box center [496, 376] width 3 height 79
click at [505, 380] on div at bounding box center [506, 376] width 3 height 79
click at [664, 439] on button at bounding box center [665, 440] width 25 height 23
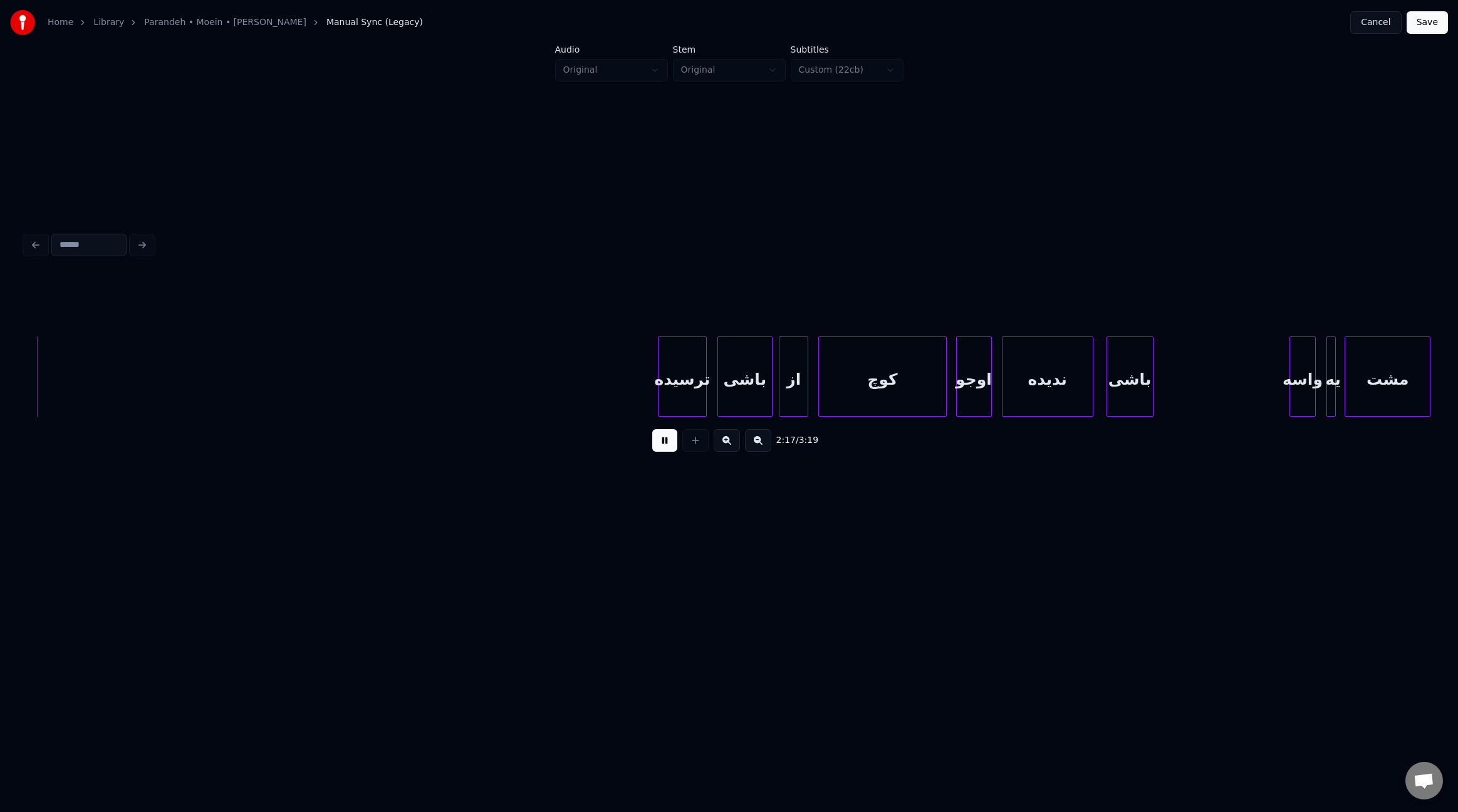
scroll to position [0, 12955]
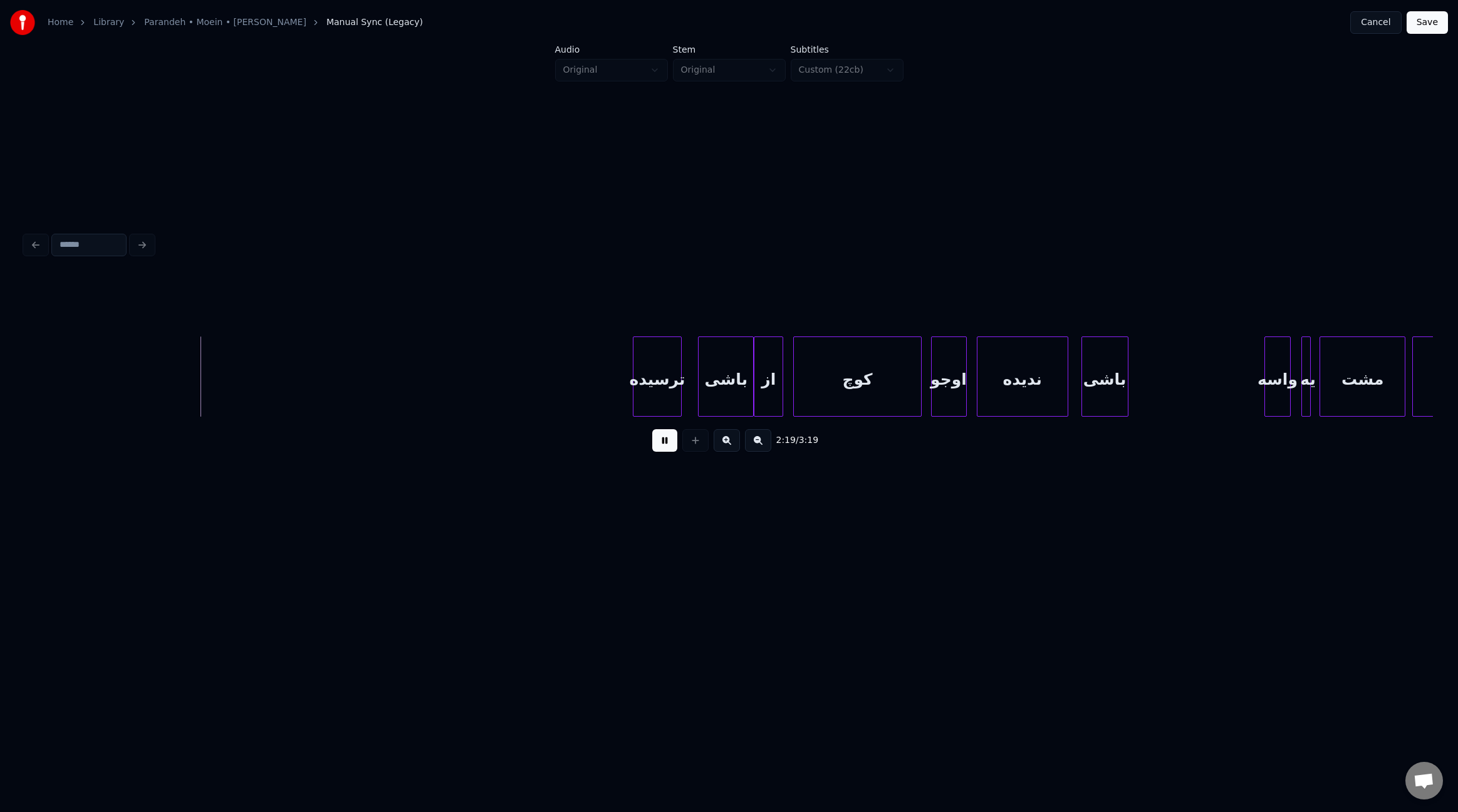
click at [712, 385] on div "باشی" at bounding box center [726, 380] width 54 height 85
click at [668, 386] on div "ترسیده" at bounding box center [664, 380] width 47 height 85
click at [777, 387] on div "از" at bounding box center [774, 380] width 28 height 85
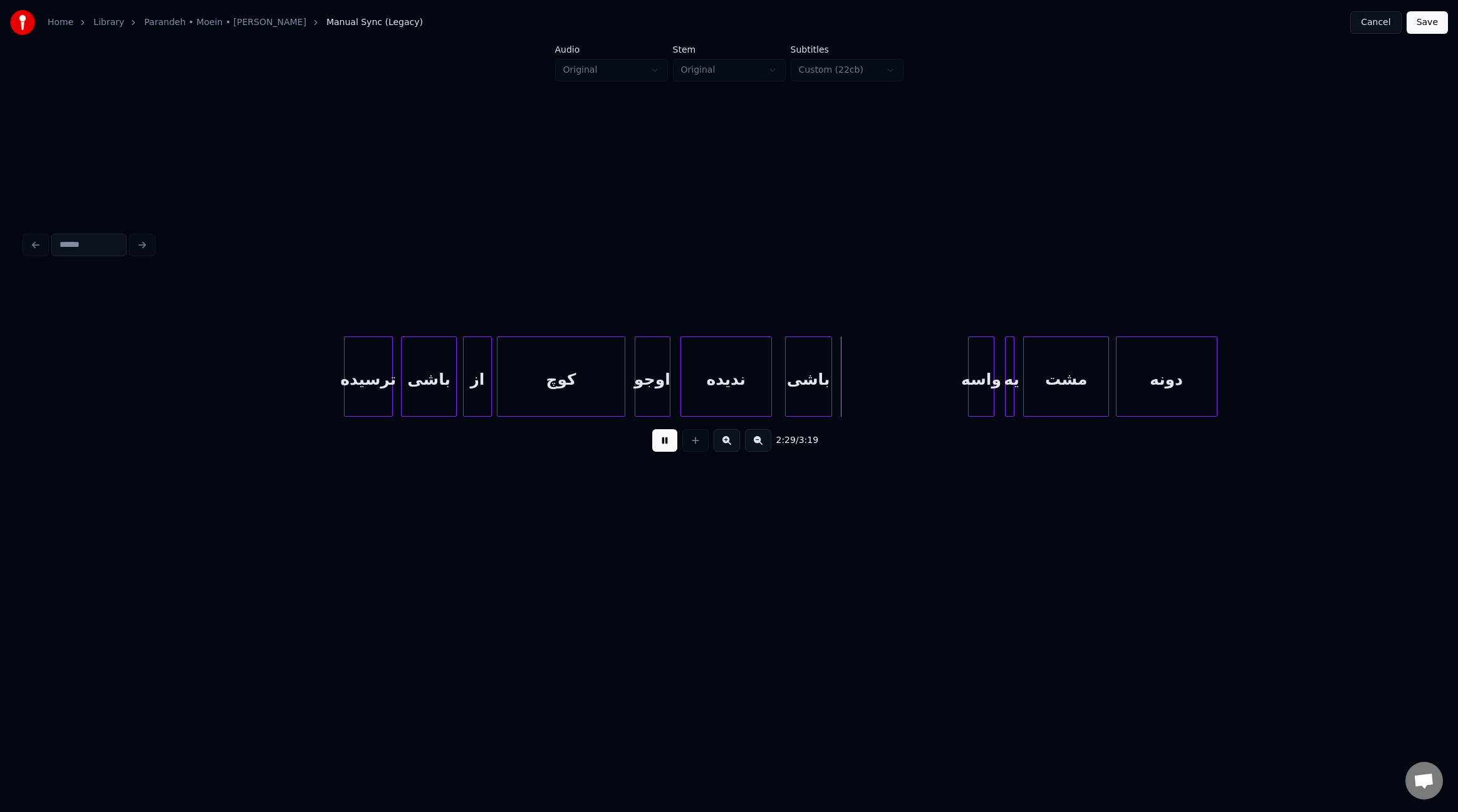
scroll to position [0, 13369]
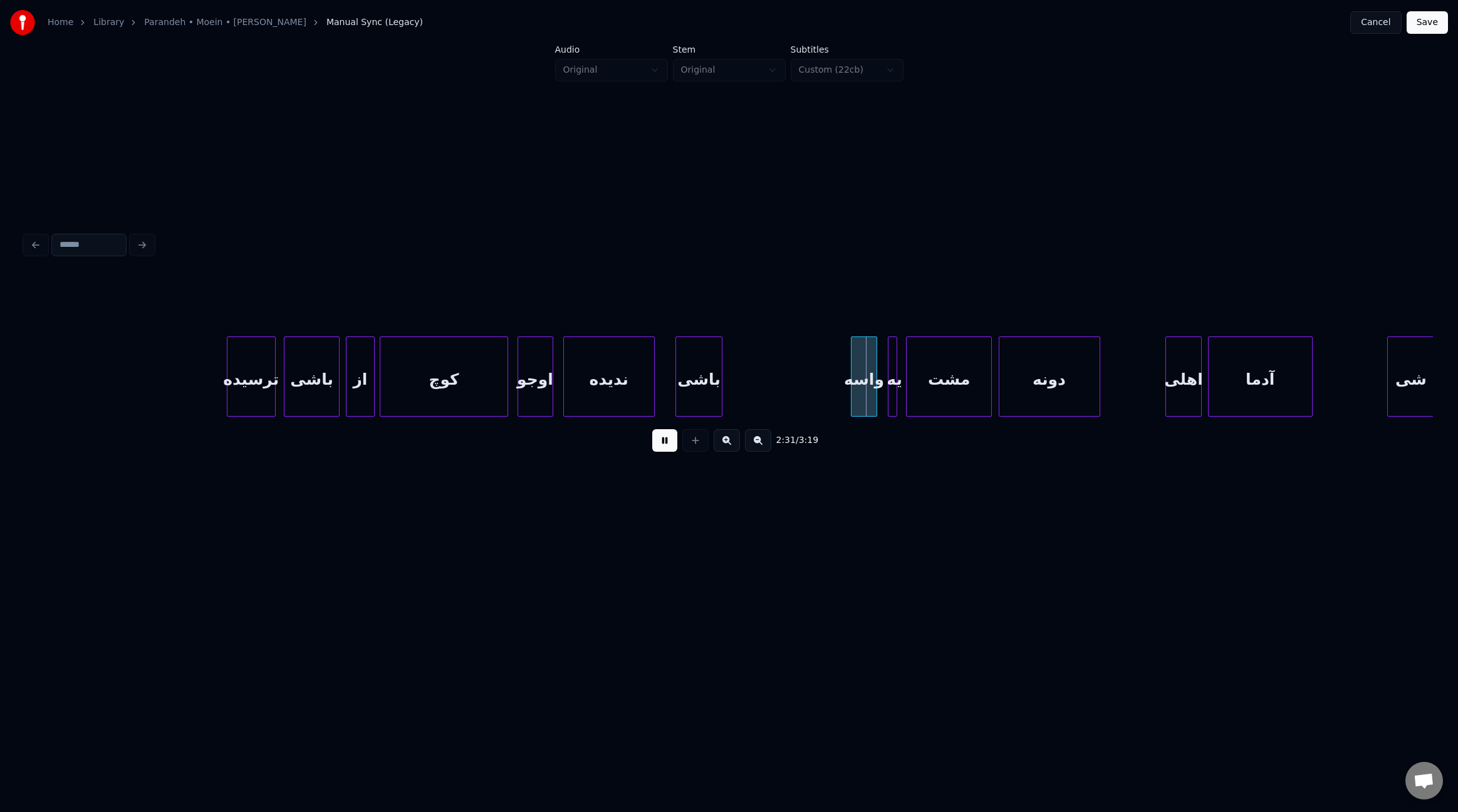
click at [702, 385] on div "باشی" at bounding box center [699, 380] width 45 height 85
click at [770, 387] on div at bounding box center [767, 376] width 3 height 79
click at [661, 377] on div at bounding box center [662, 376] width 3 height 79
click at [557, 381] on div at bounding box center [558, 376] width 3 height 79
click at [511, 374] on div at bounding box center [511, 376] width 3 height 79
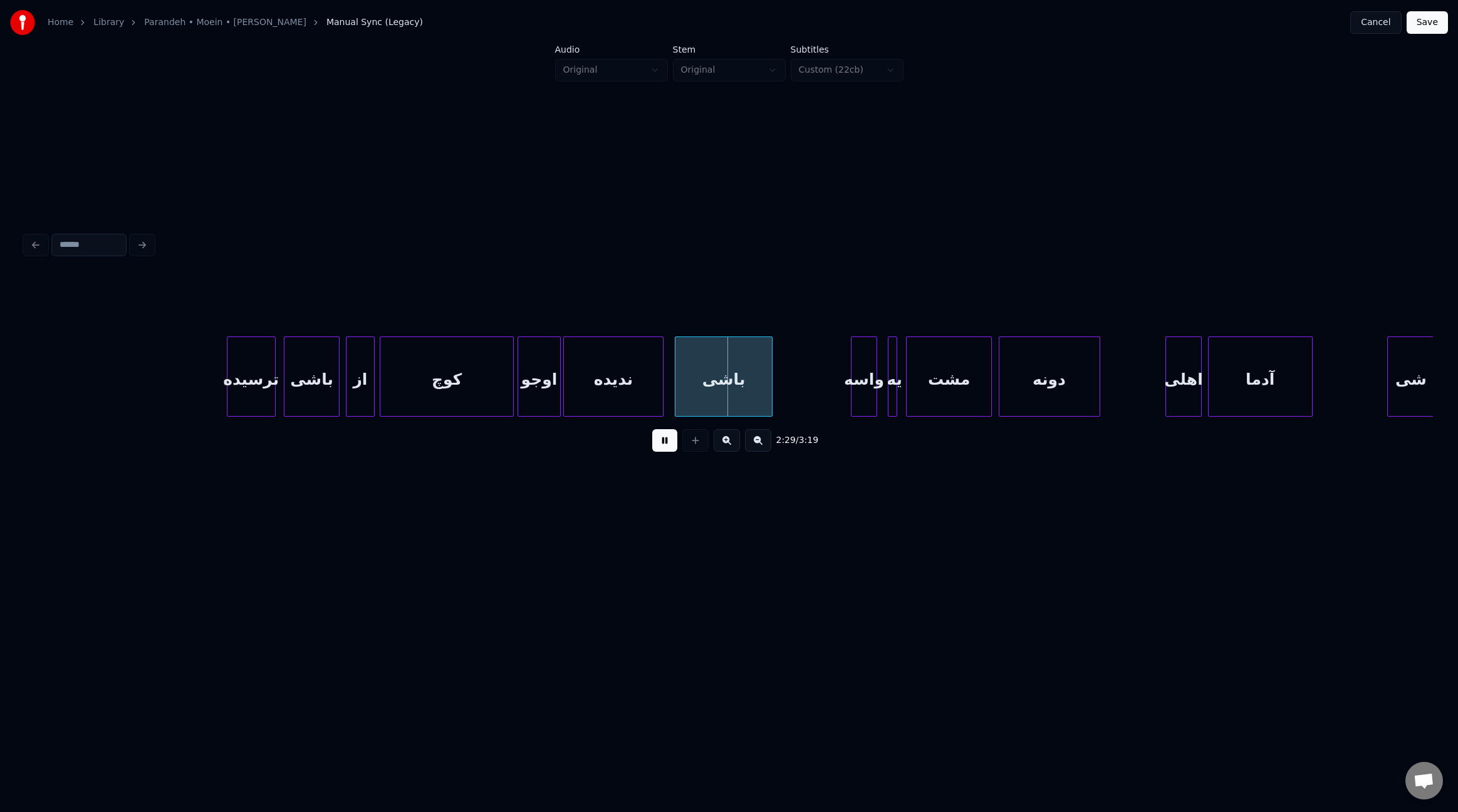
drag, startPoint x: 1061, startPoint y: 421, endPoint x: 1091, endPoint y: 422, distance: 30.0
click at [1092, 422] on div "2:29 / 3:19" at bounding box center [728, 440] width 1408 height 47
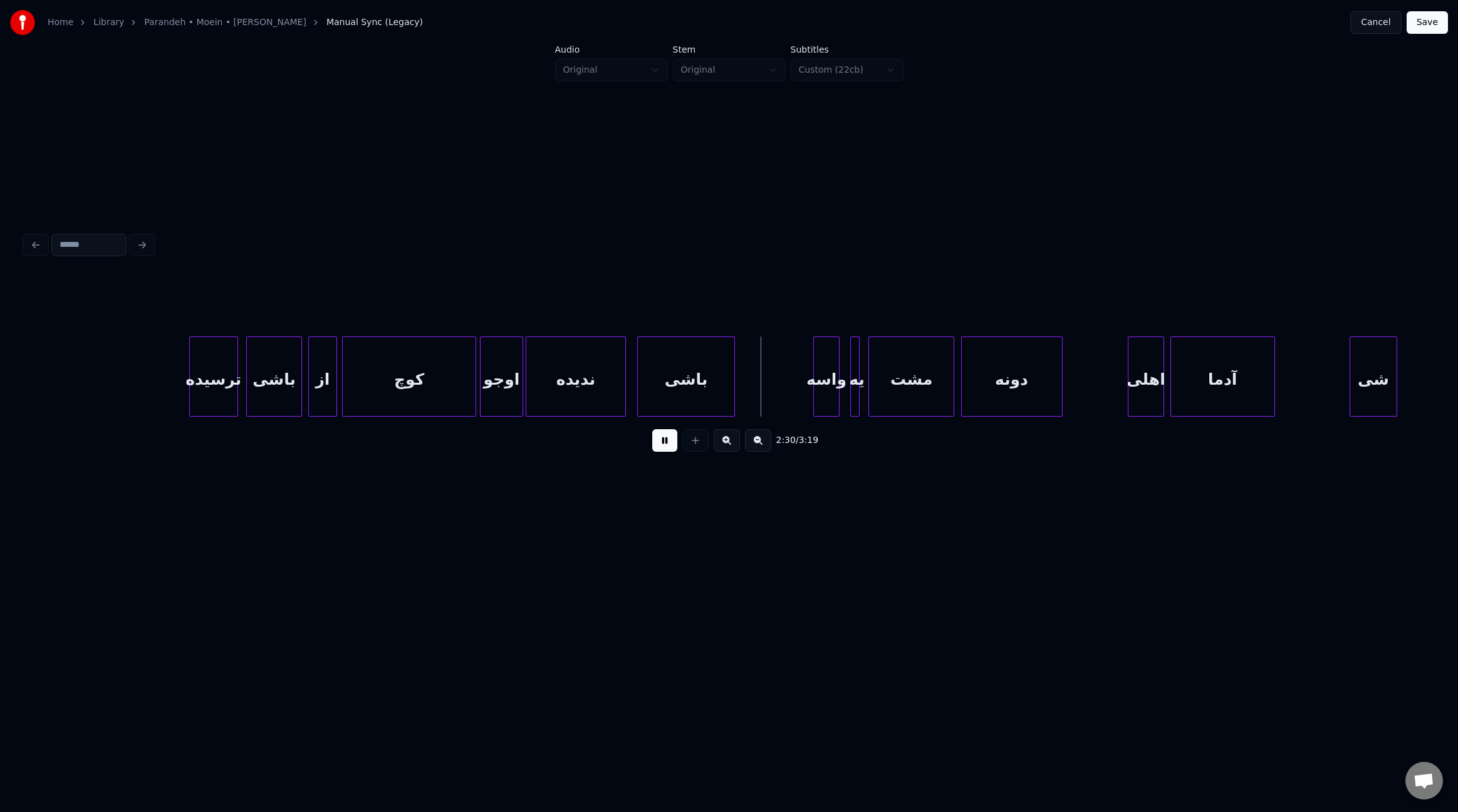
scroll to position [0, 13524]
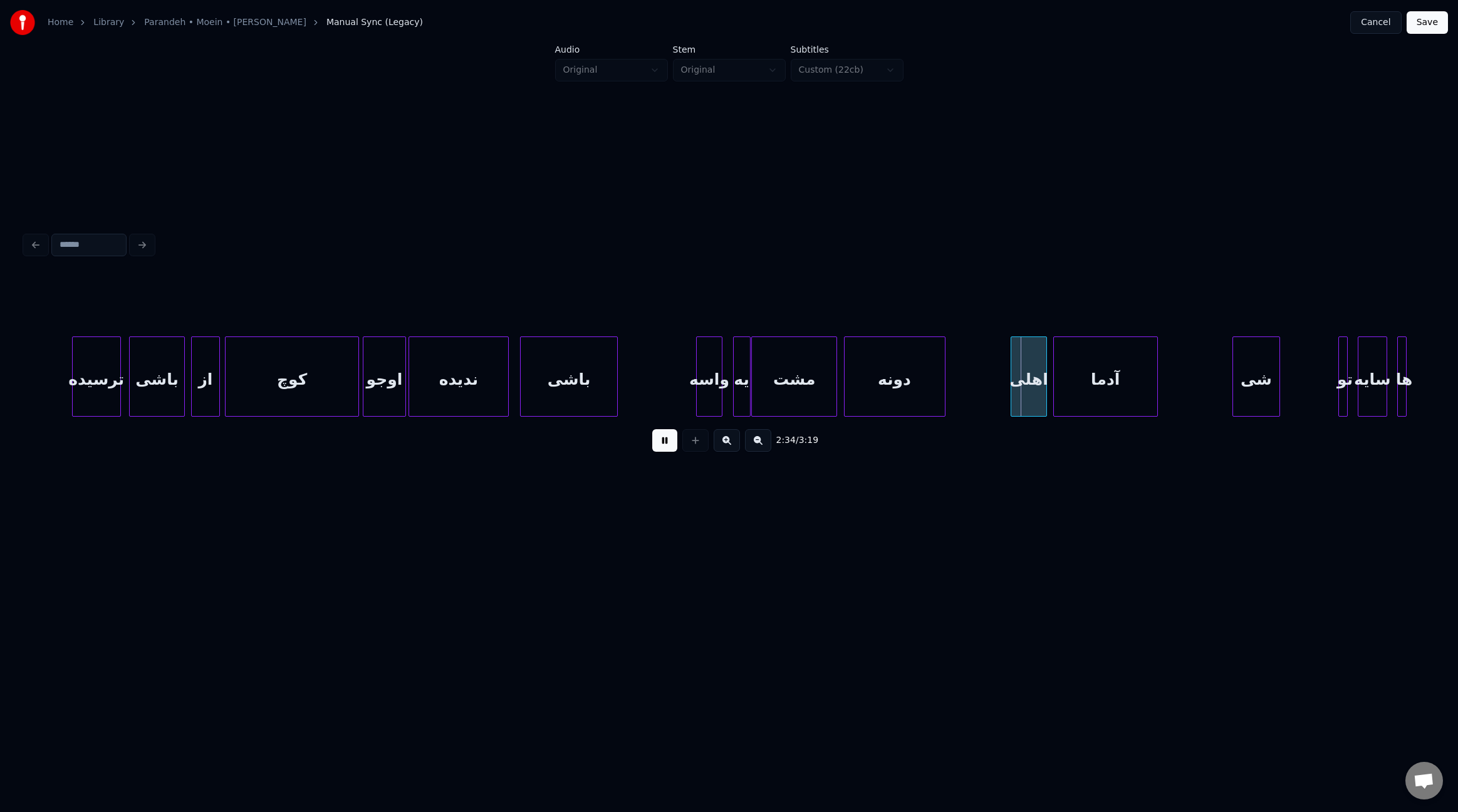
click at [748, 387] on div at bounding box center [748, 376] width 3 height 79
click at [743, 390] on div "یه" at bounding box center [746, 380] width 17 height 85
click at [728, 388] on div at bounding box center [726, 376] width 3 height 79
click at [717, 394] on div "واسه" at bounding box center [719, 380] width 32 height 85
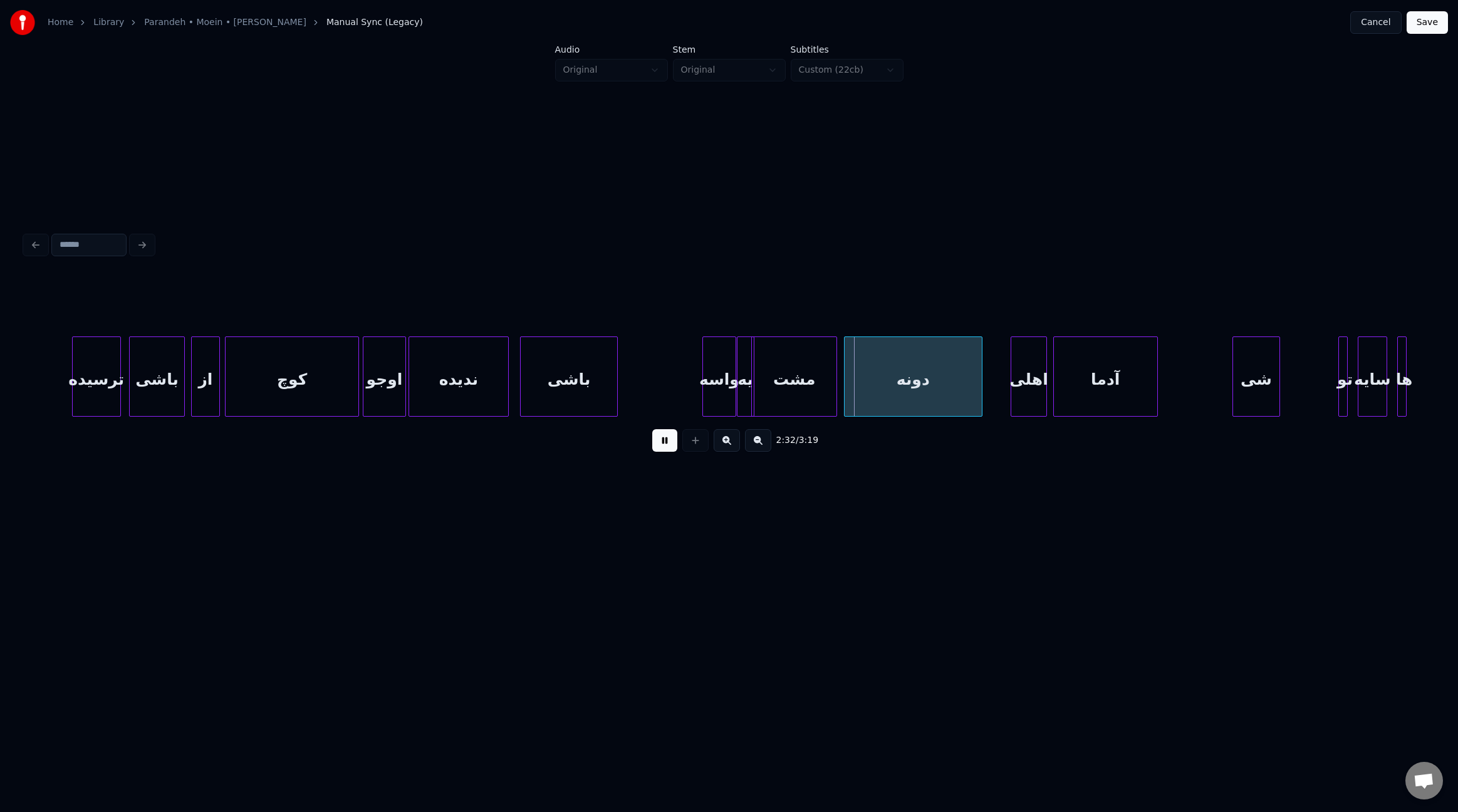
click at [982, 394] on div "دونه" at bounding box center [913, 376] width 139 height 81
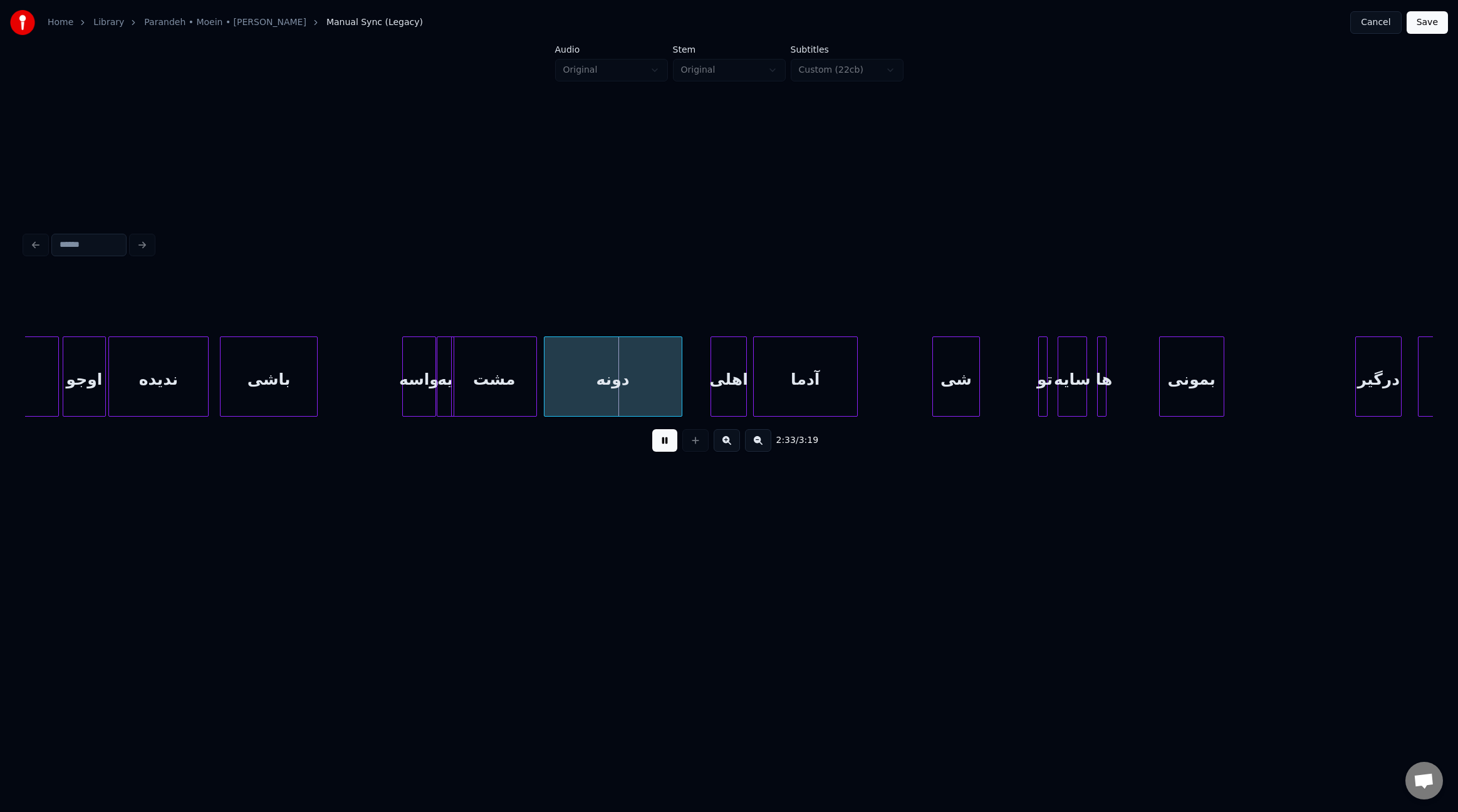
drag, startPoint x: 1117, startPoint y: 421, endPoint x: 1134, endPoint y: 422, distance: 17.0
click at [1140, 422] on div "2:33 / 3:19" at bounding box center [728, 369] width 1408 height 191
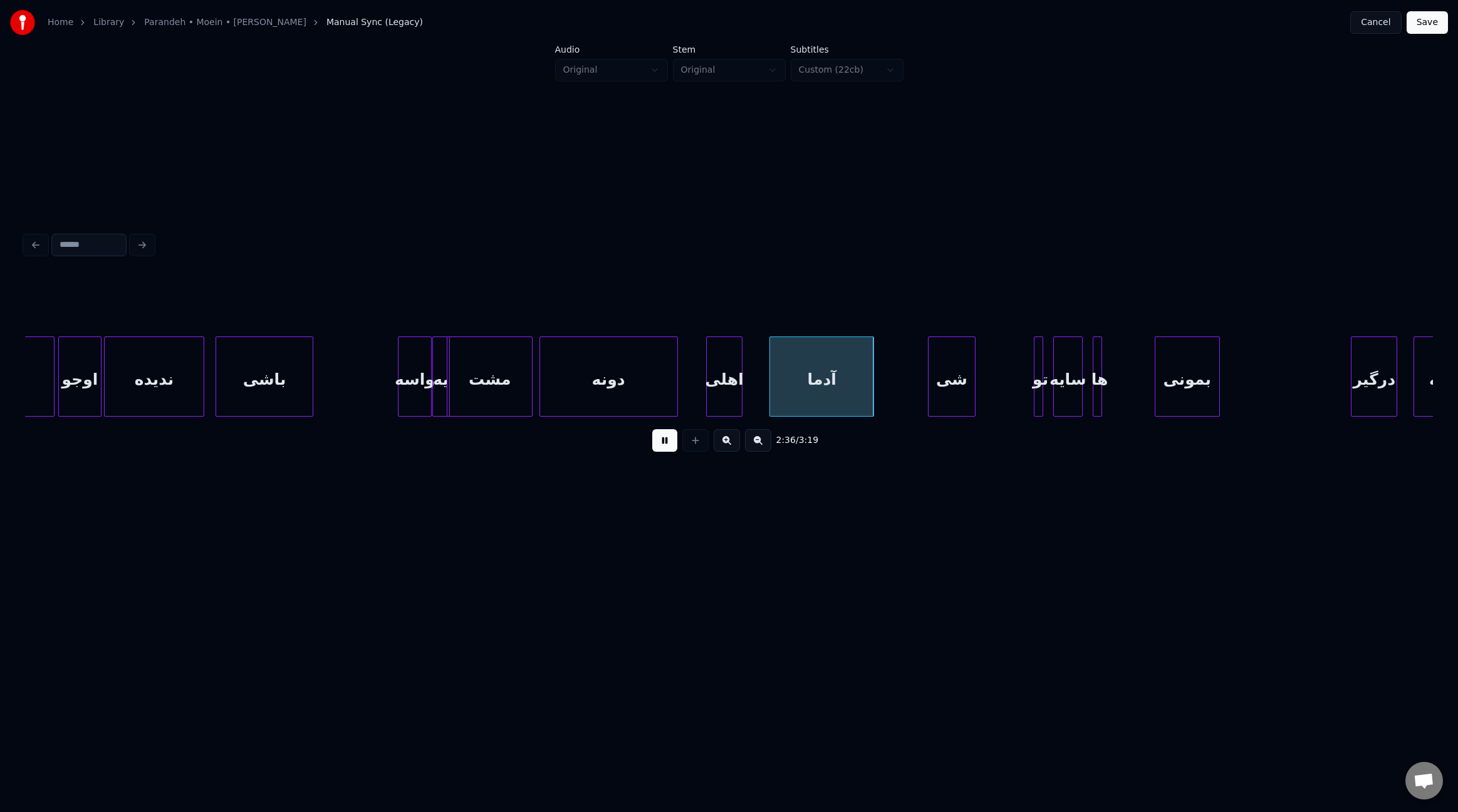
click at [803, 390] on div "آدما" at bounding box center [821, 380] width 103 height 85
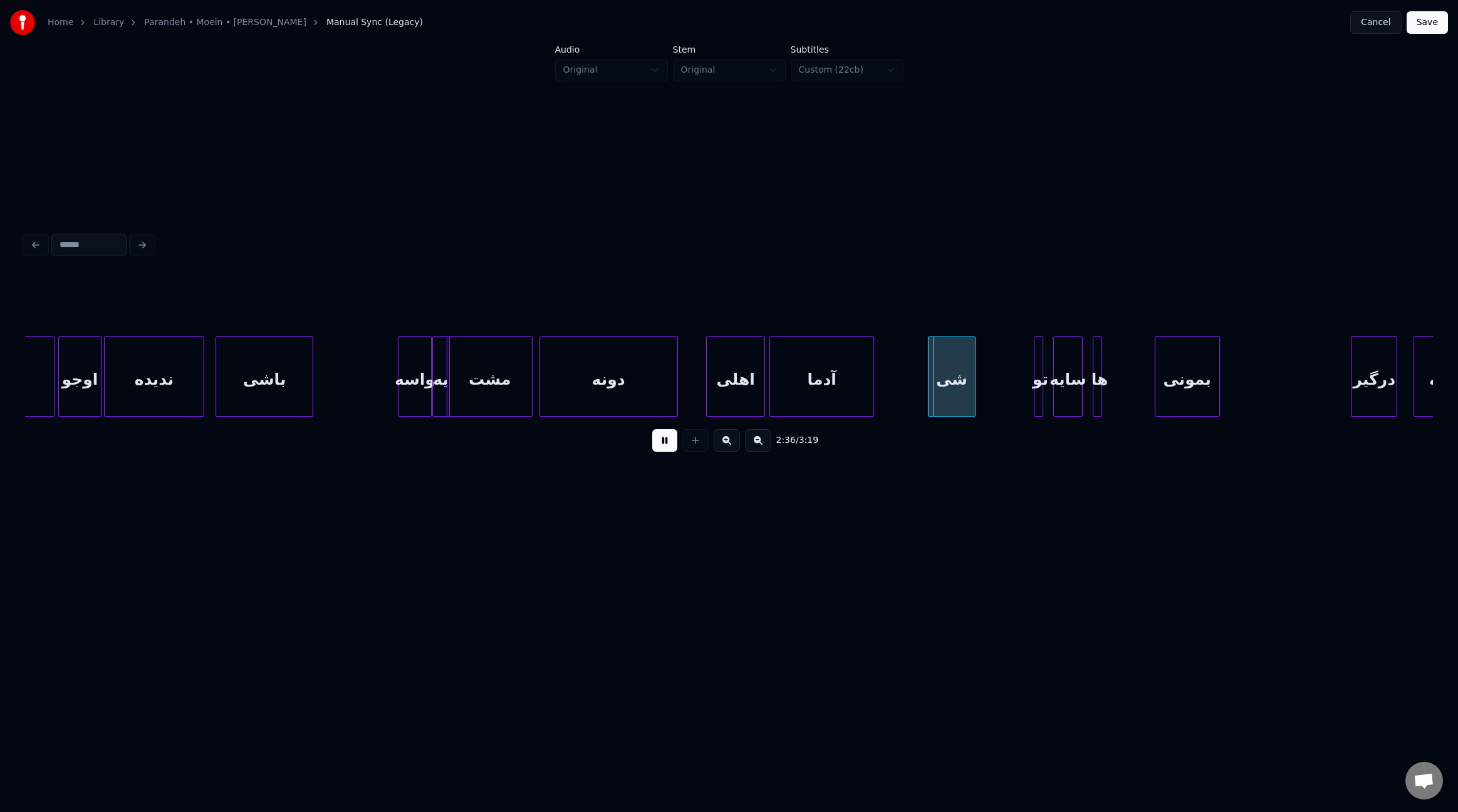
click at [761, 387] on div at bounding box center [762, 376] width 3 height 79
click at [734, 388] on div "اهلی" at bounding box center [741, 380] width 57 height 85
click at [925, 396] on div at bounding box center [922, 376] width 3 height 79
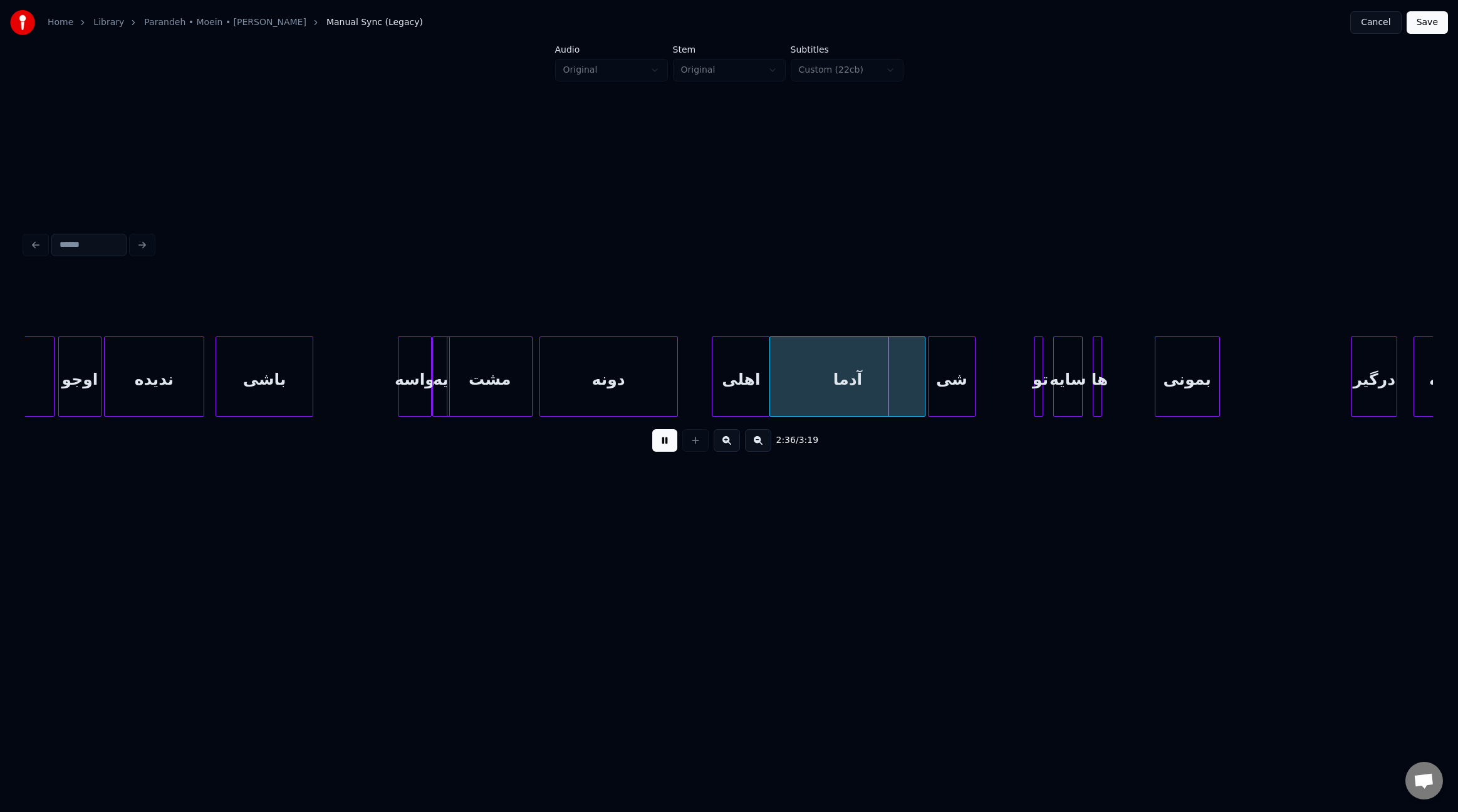
drag, startPoint x: 1136, startPoint y: 423, endPoint x: 1171, endPoint y: 428, distance: 35.4
click at [1171, 428] on div "2:36 / 3:19" at bounding box center [728, 440] width 1408 height 47
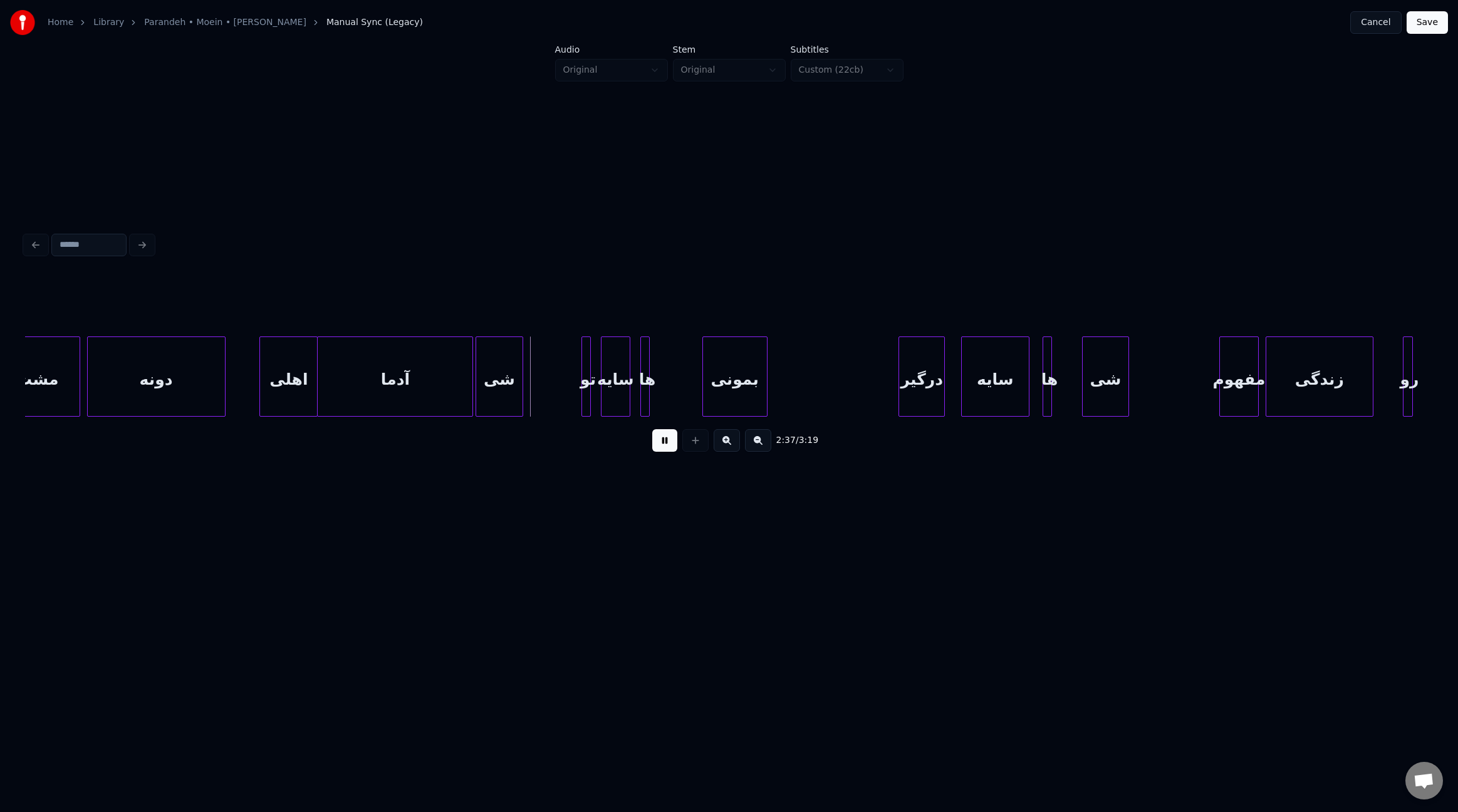
scroll to position [0, 14277]
click at [595, 384] on div at bounding box center [597, 376] width 3 height 79
click at [598, 386] on div "تو" at bounding box center [595, 380] width 14 height 85
click at [635, 387] on div at bounding box center [636, 376] width 3 height 79
click at [654, 394] on div "ها" at bounding box center [655, 380] width 18 height 85
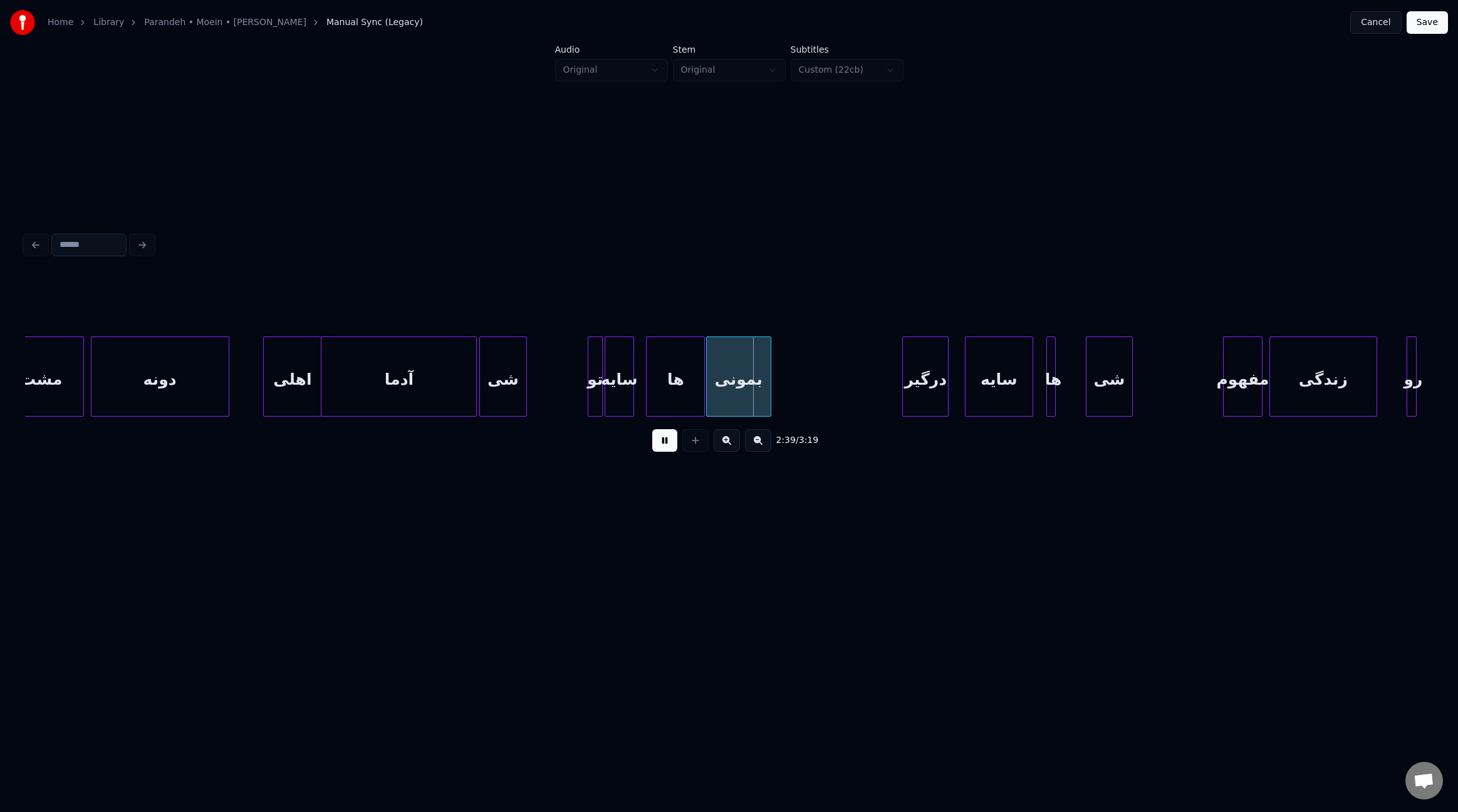
click at [702, 396] on div at bounding box center [702, 376] width 3 height 79
click at [642, 389] on div at bounding box center [641, 376] width 3 height 79
click at [852, 393] on div at bounding box center [850, 376] width 3 height 79
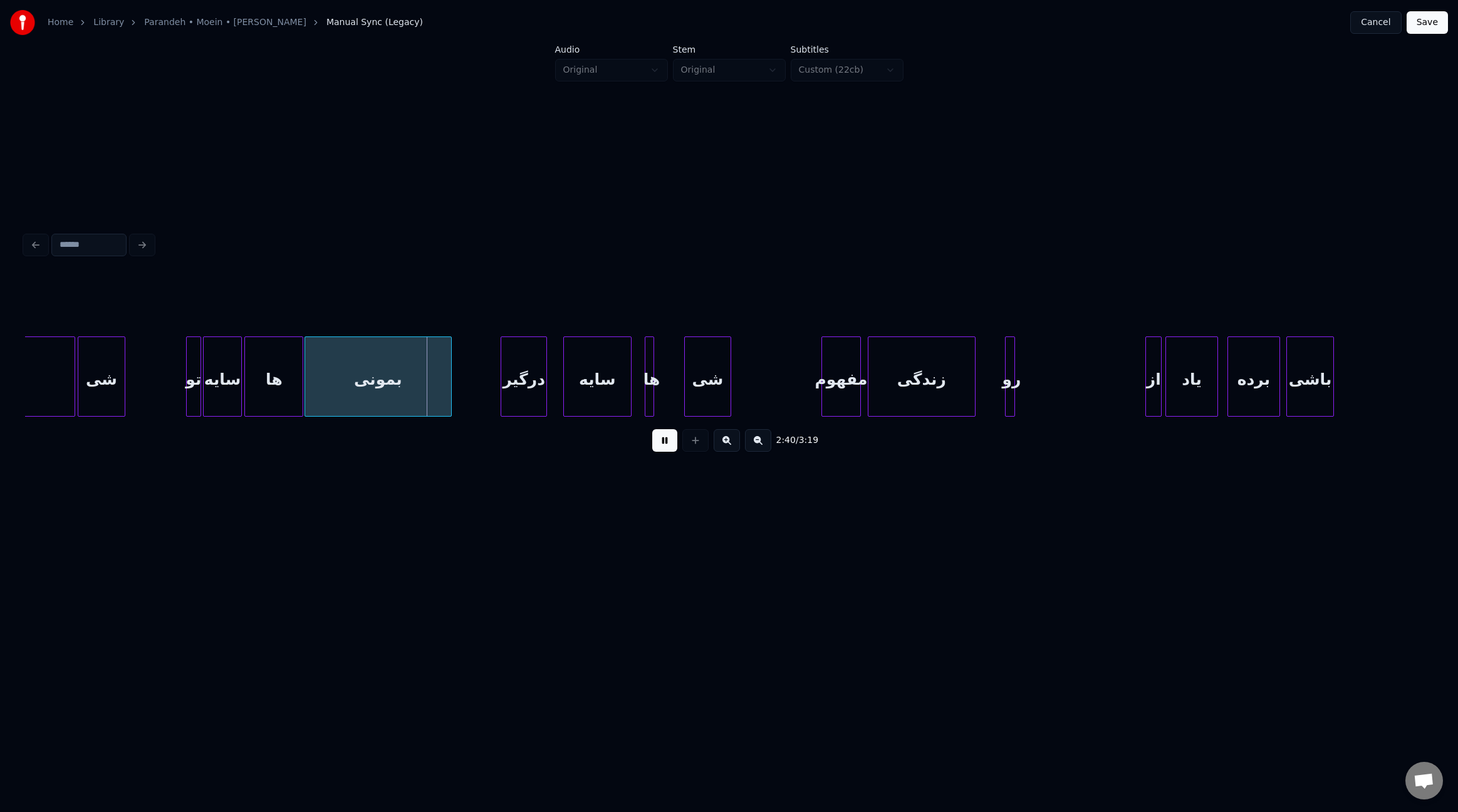
scroll to position [0, 14674]
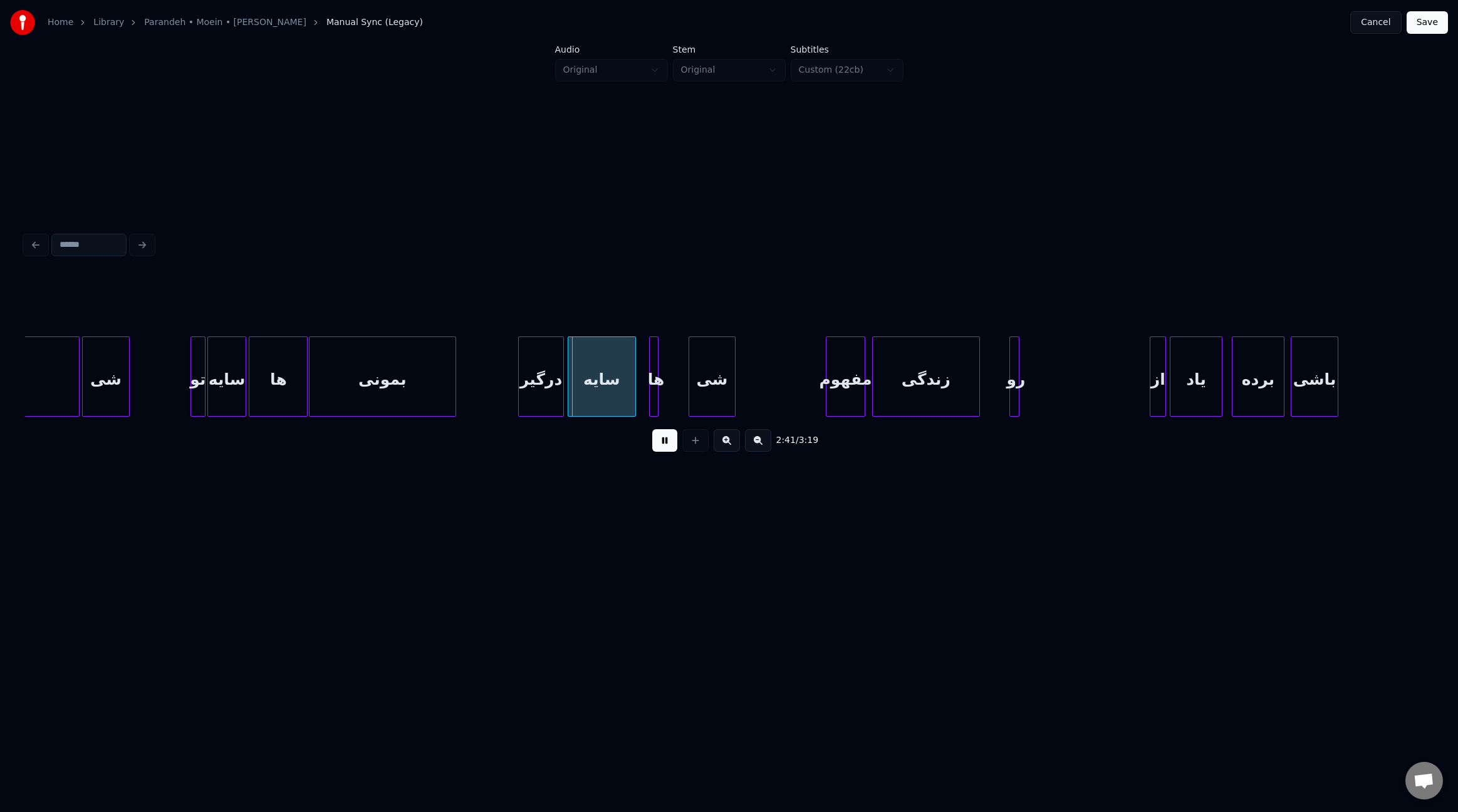
click at [547, 386] on div "درگیر" at bounding box center [542, 380] width 45 height 85
click at [605, 392] on div "سایه" at bounding box center [607, 380] width 67 height 85
click at [678, 401] on div at bounding box center [678, 376] width 3 height 79
click at [668, 400] on div "ها" at bounding box center [673, 380] width 31 height 85
click at [772, 386] on div at bounding box center [772, 376] width 3 height 79
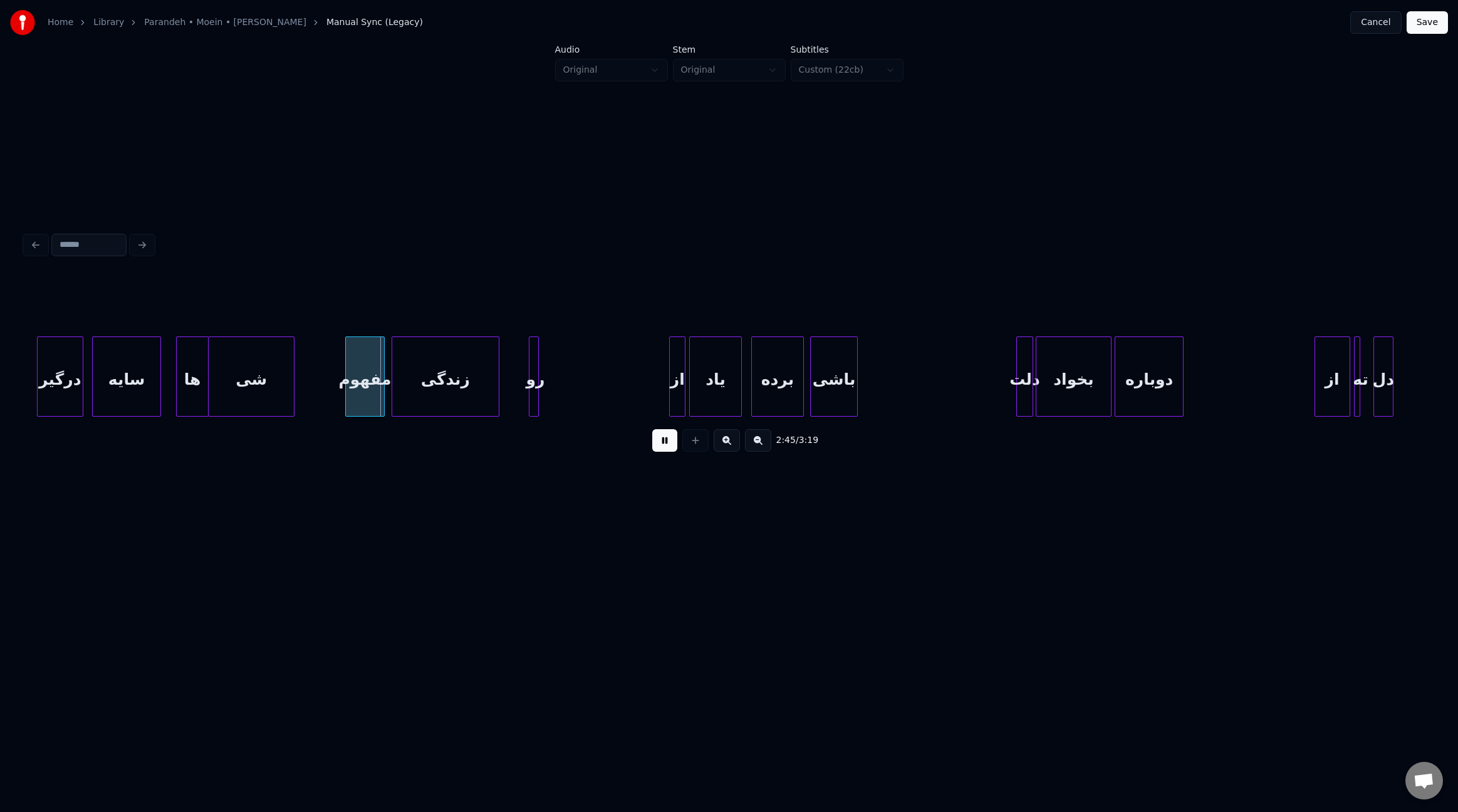
scroll to position [0, 15147]
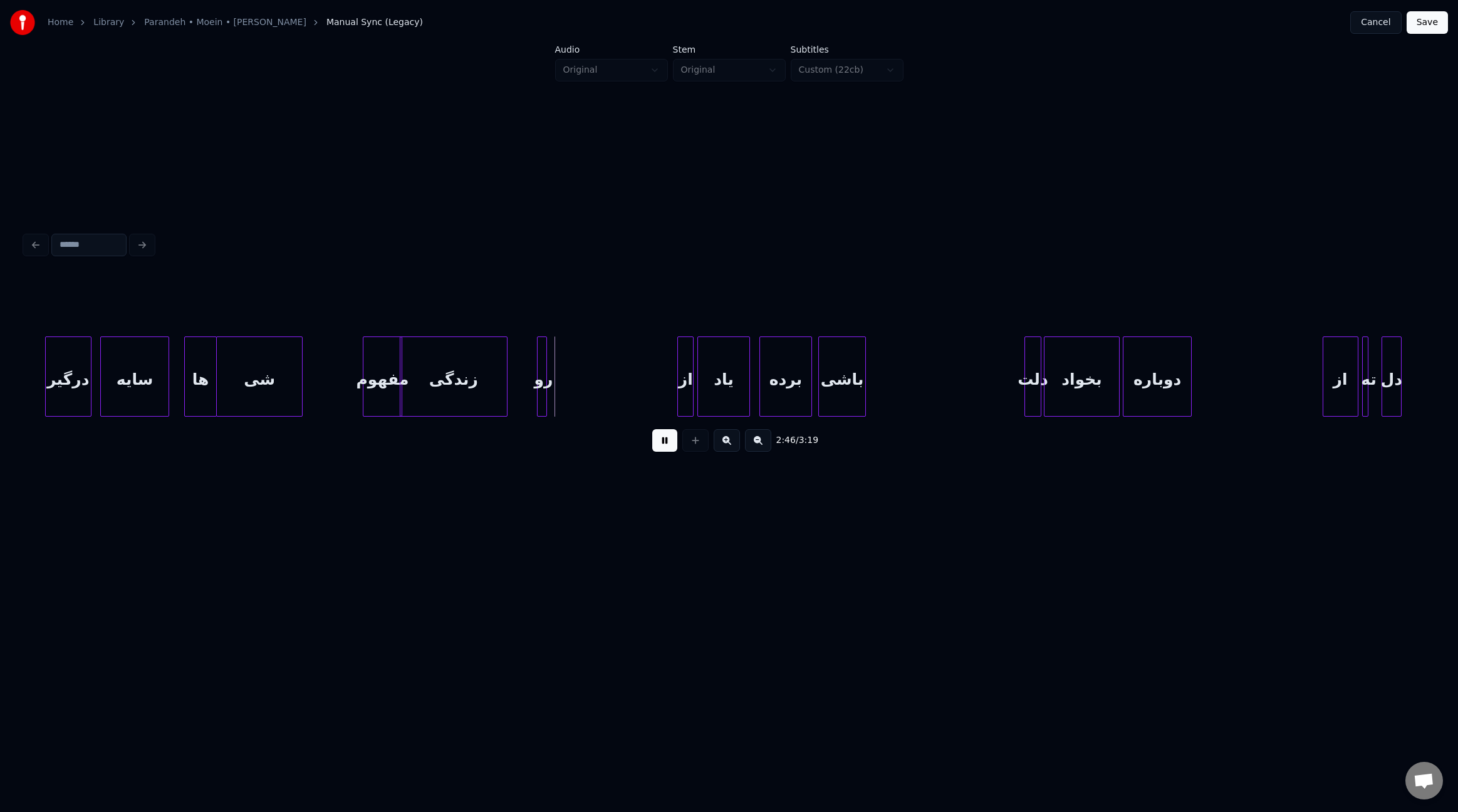
click at [379, 376] on div "مفهوم" at bounding box center [383, 380] width 39 height 85
click at [443, 386] on div "زندگی" at bounding box center [460, 380] width 107 height 85
click at [583, 395] on div at bounding box center [581, 376] width 3 height 79
click at [548, 391] on div "رو" at bounding box center [568, 380] width 61 height 85
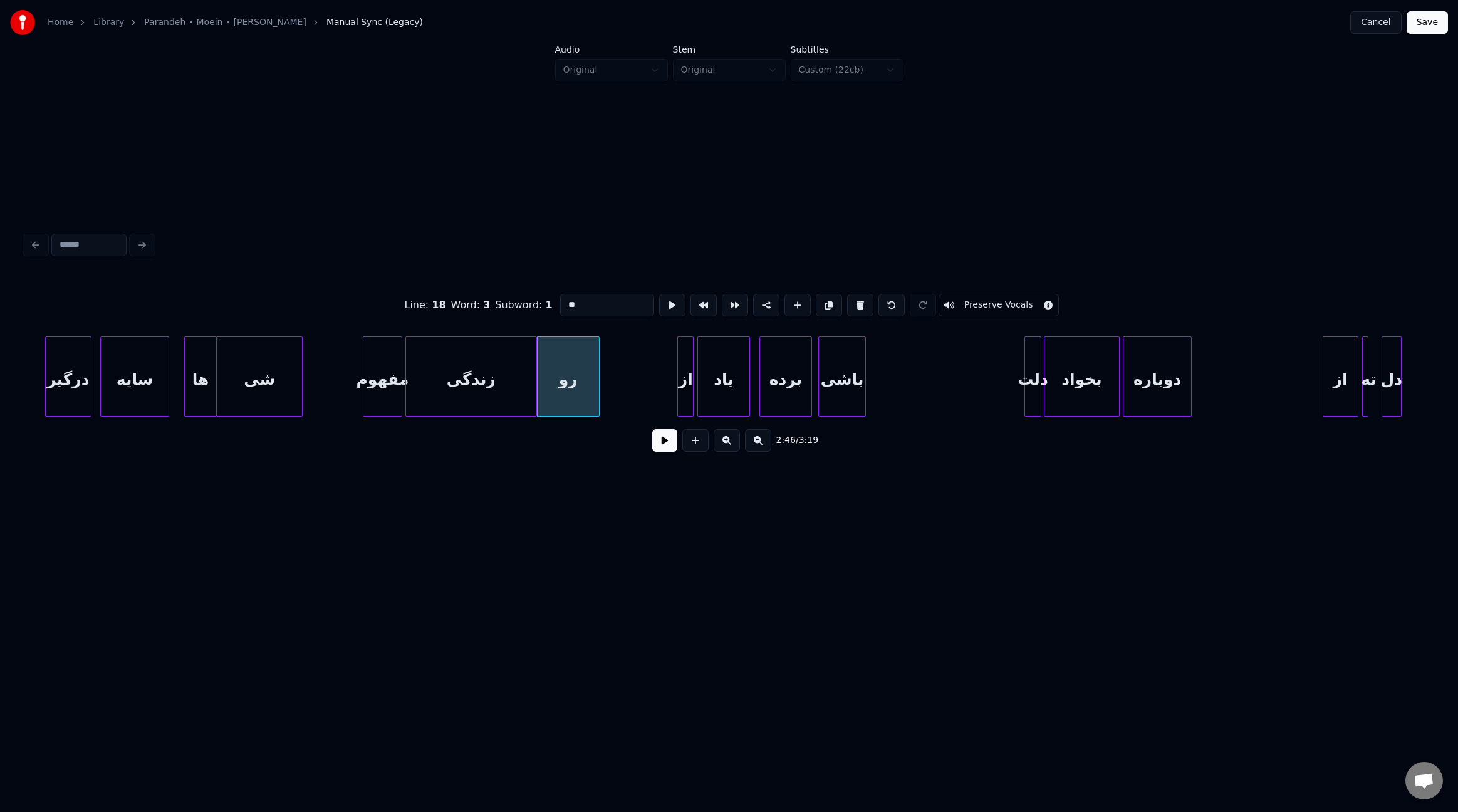
click at [533, 392] on div at bounding box center [534, 376] width 3 height 79
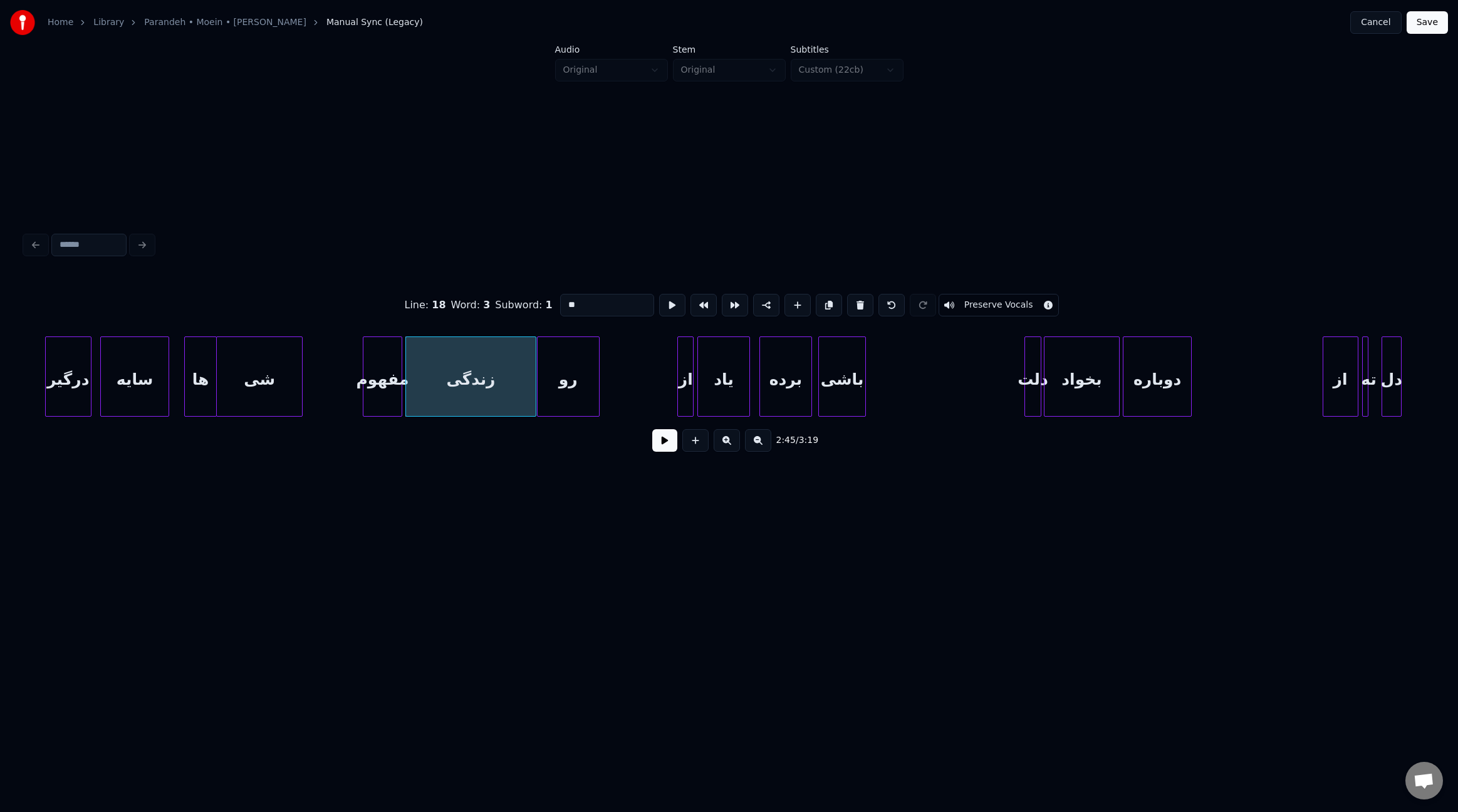
click at [572, 395] on div "رو" at bounding box center [568, 380] width 61 height 85
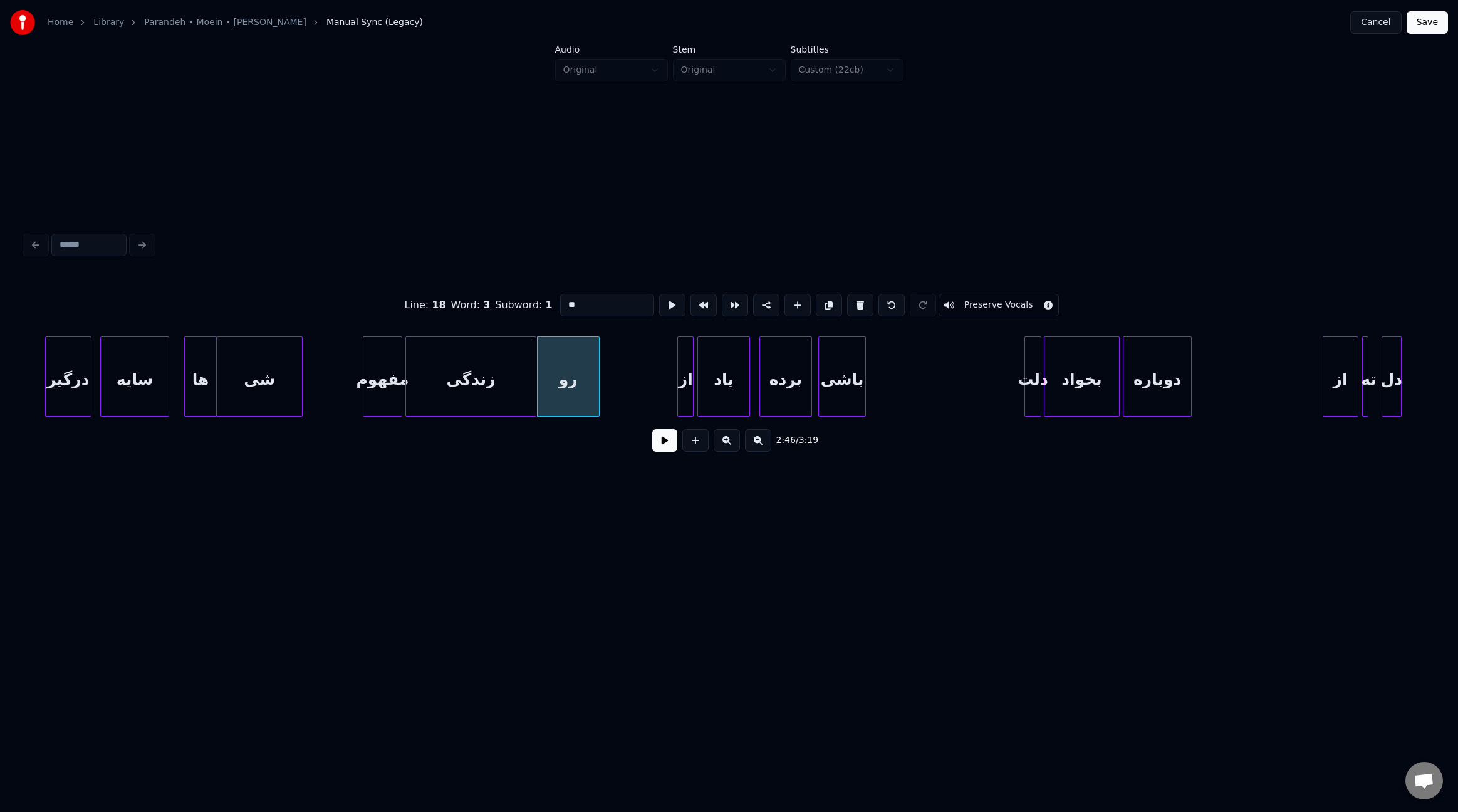
click at [667, 447] on button at bounding box center [665, 440] width 25 height 23
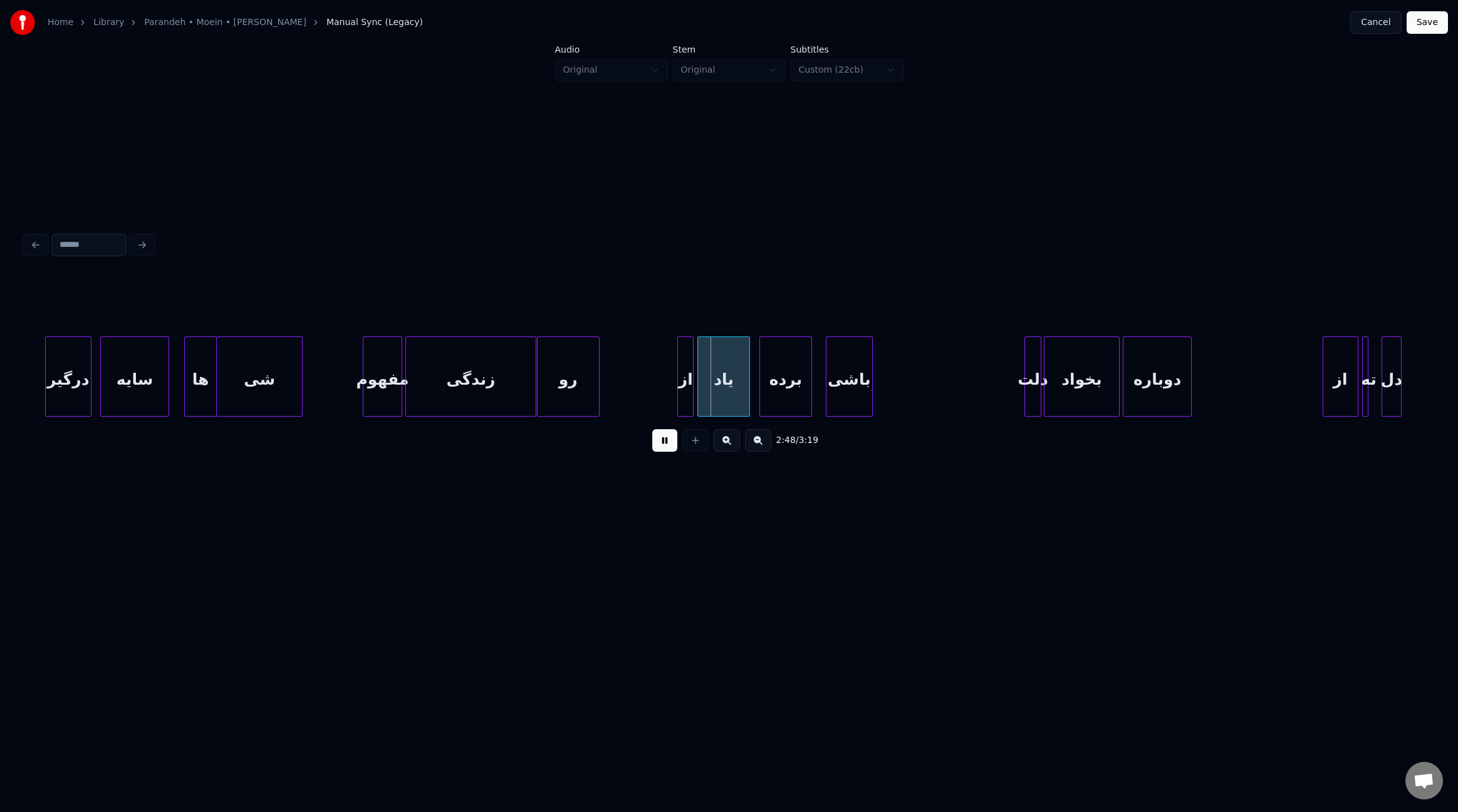
click at [842, 389] on div "باشی" at bounding box center [849, 380] width 45 height 85
click at [788, 400] on div "برده" at bounding box center [792, 380] width 52 height 85
click at [737, 394] on div "یاد" at bounding box center [729, 380] width 52 height 85
click at [690, 396] on div "از" at bounding box center [693, 380] width 15 height 85
click at [947, 409] on div at bounding box center [944, 376] width 3 height 79
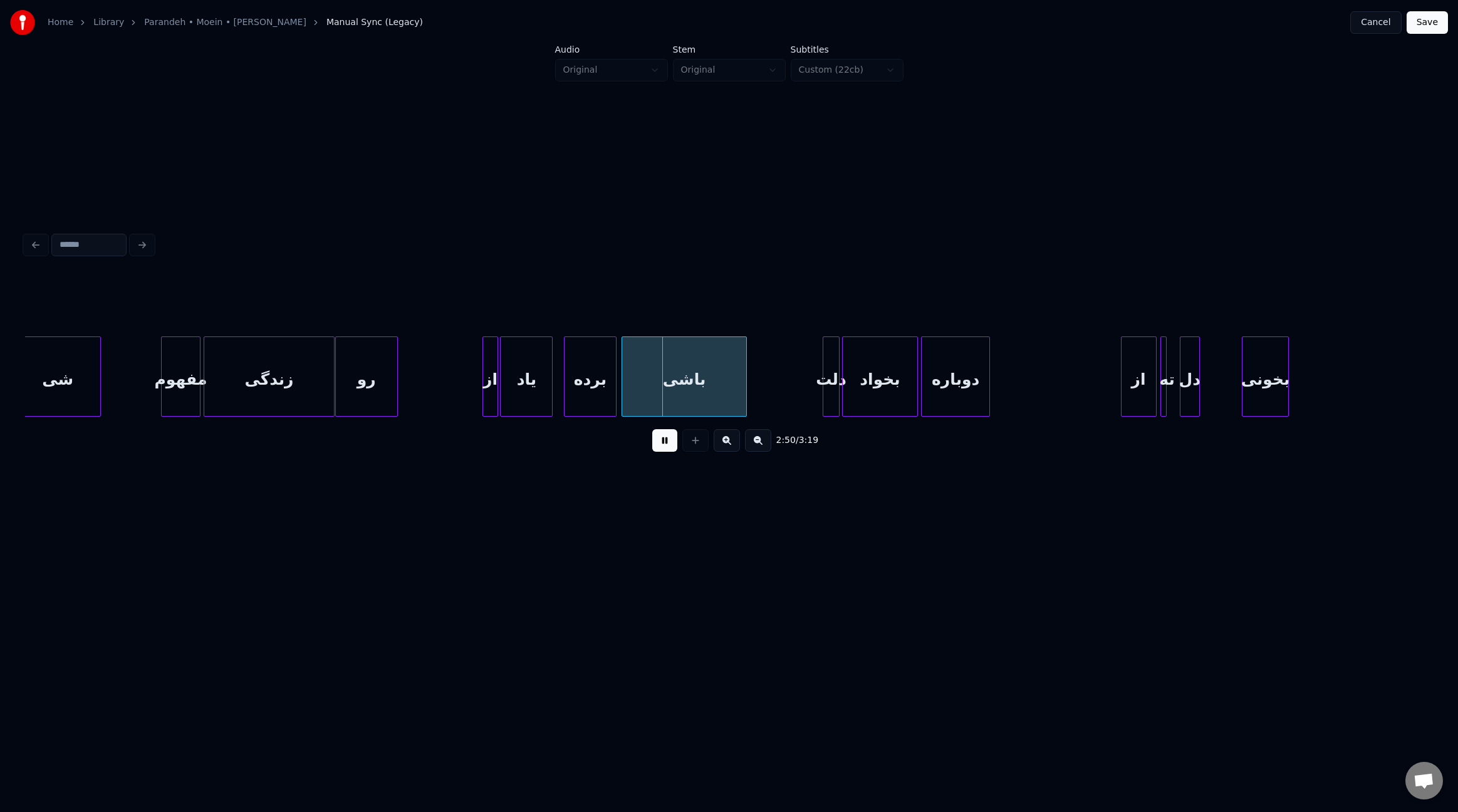
scroll to position [0, 15445]
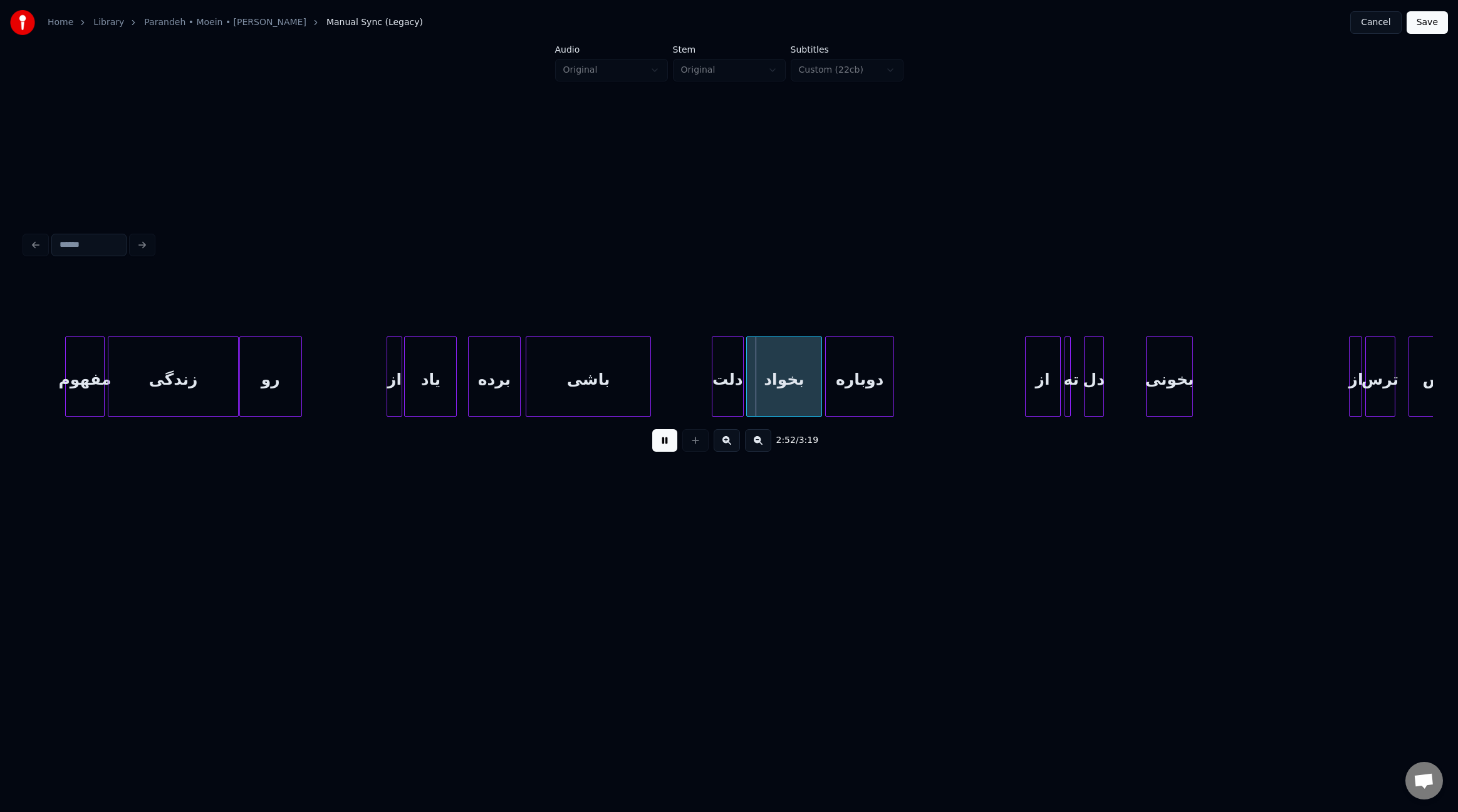
click at [712, 383] on div at bounding box center [714, 376] width 3 height 79
click at [756, 387] on div at bounding box center [757, 376] width 3 height 79
click at [864, 396] on div "دوباره" at bounding box center [867, 380] width 67 height 85
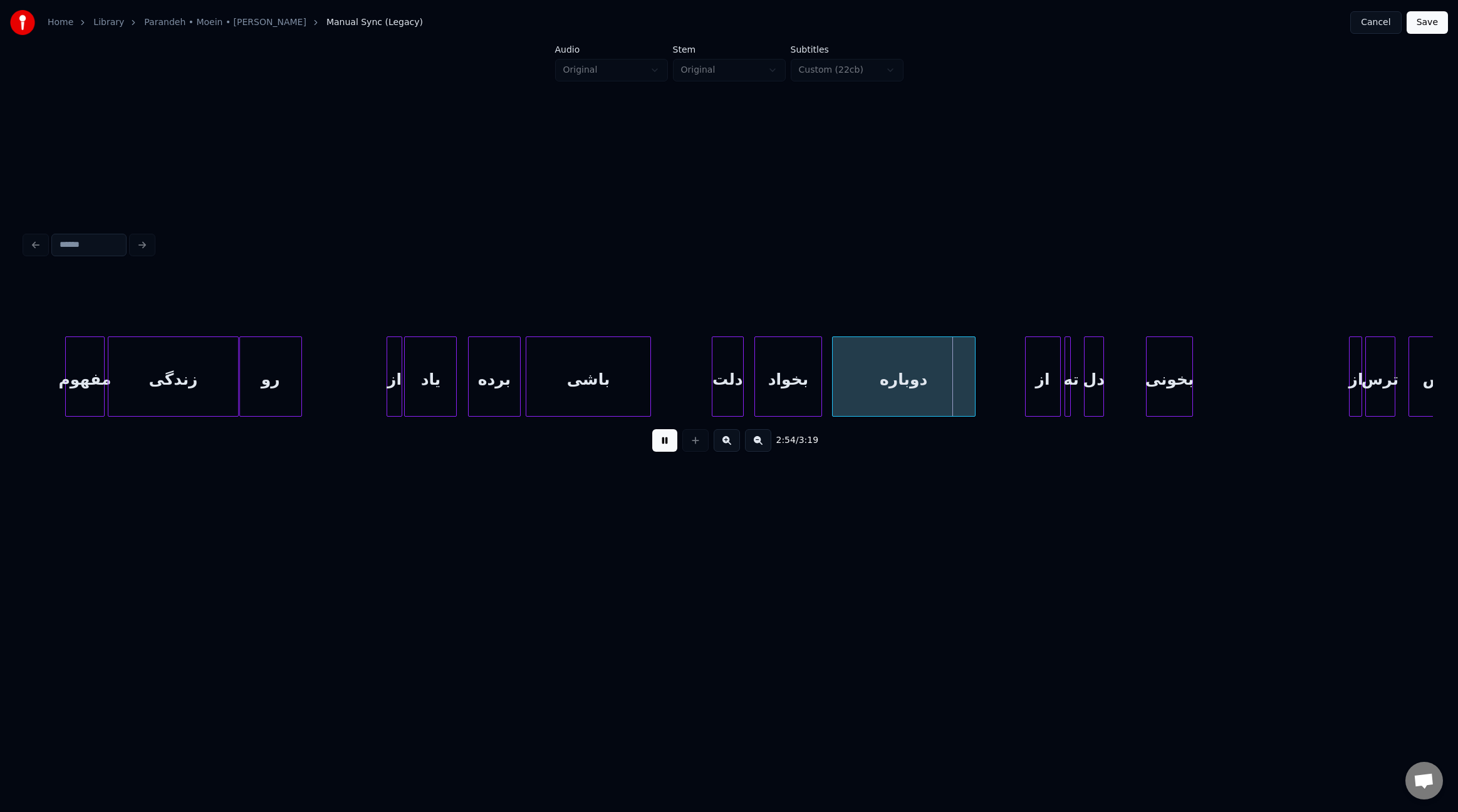
click at [974, 394] on div at bounding box center [973, 376] width 3 height 79
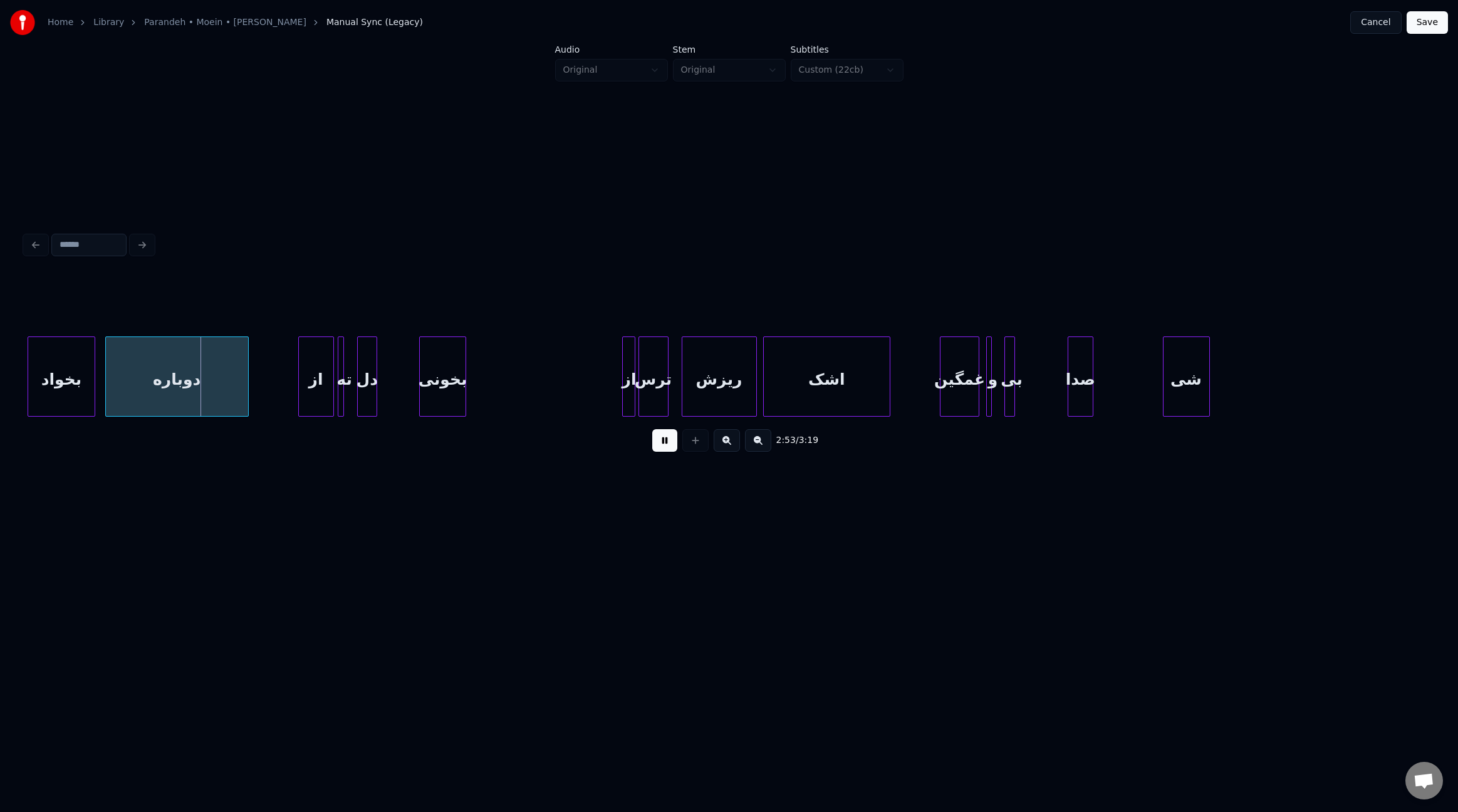
scroll to position [0, 16180]
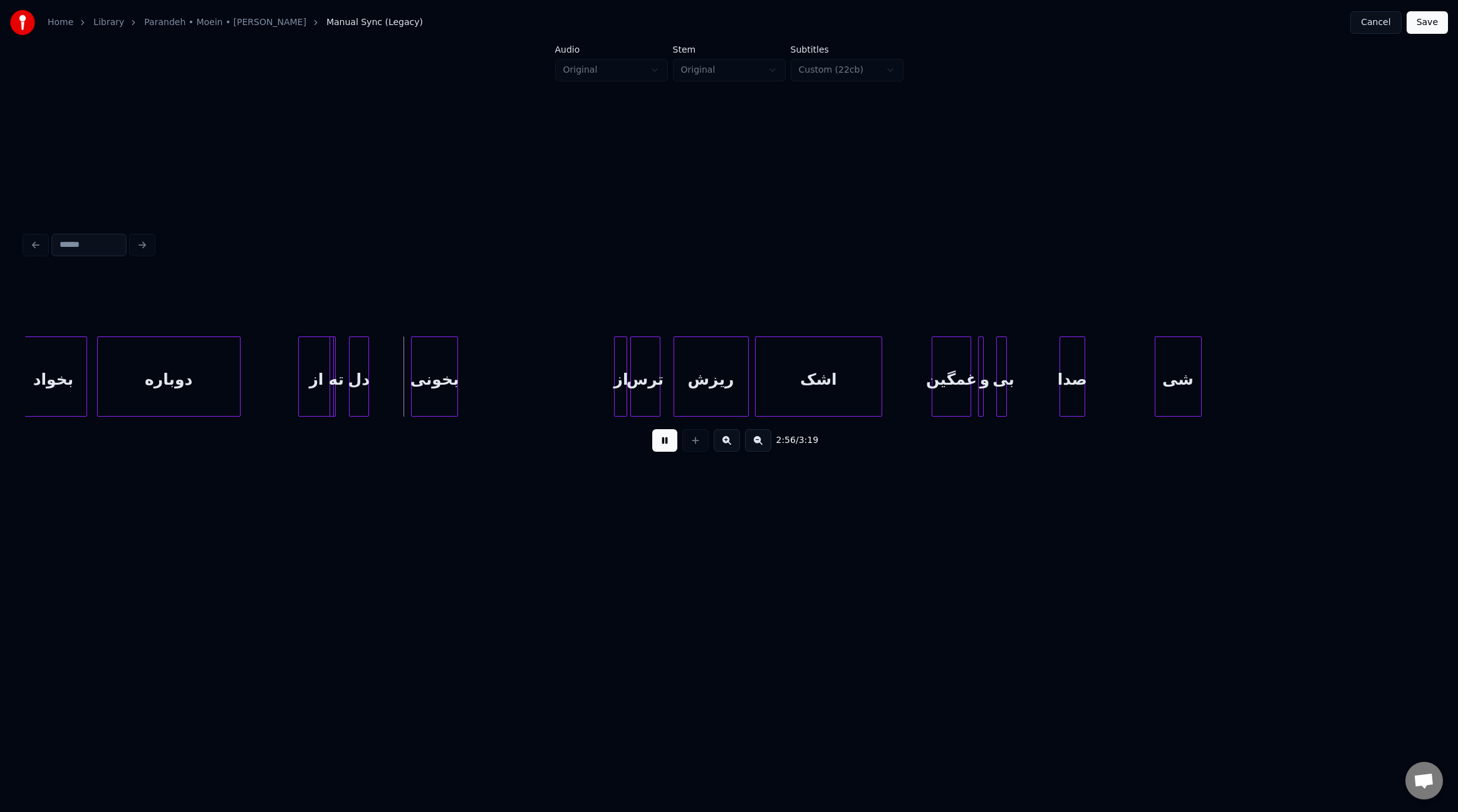
click at [316, 380] on div "از" at bounding box center [316, 380] width 34 height 85
click at [344, 390] on div "ته" at bounding box center [344, 380] width 12 height 85
click at [365, 398] on div "دل" at bounding box center [363, 380] width 19 height 85
click at [403, 392] on div at bounding box center [403, 376] width 3 height 79
click at [347, 387] on div at bounding box center [346, 376] width 3 height 79
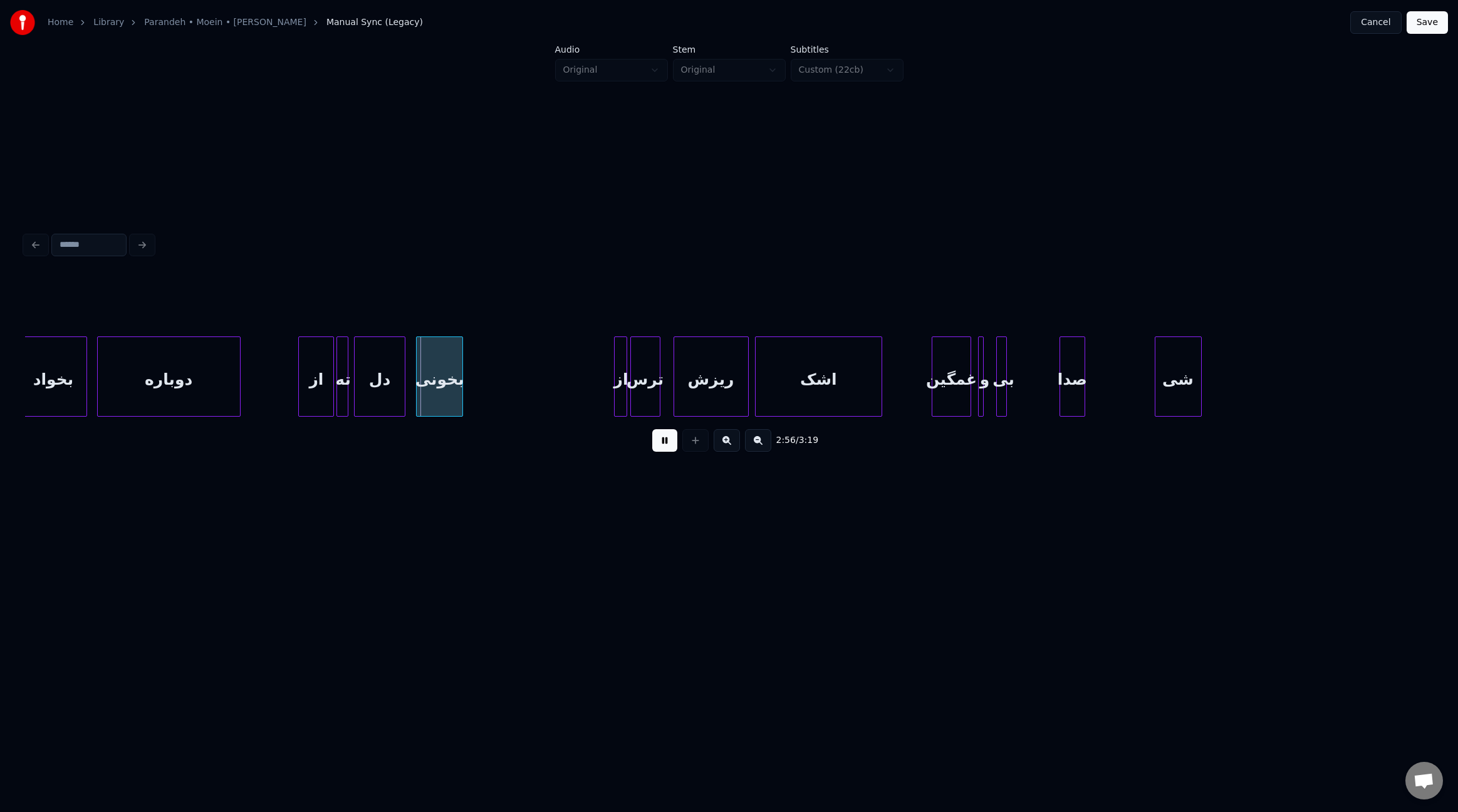
click at [443, 389] on div "بخونی" at bounding box center [439, 380] width 45 height 85
click at [567, 394] on div at bounding box center [568, 376] width 3 height 79
click at [835, 394] on div "اشک" at bounding box center [827, 380] width 126 height 85
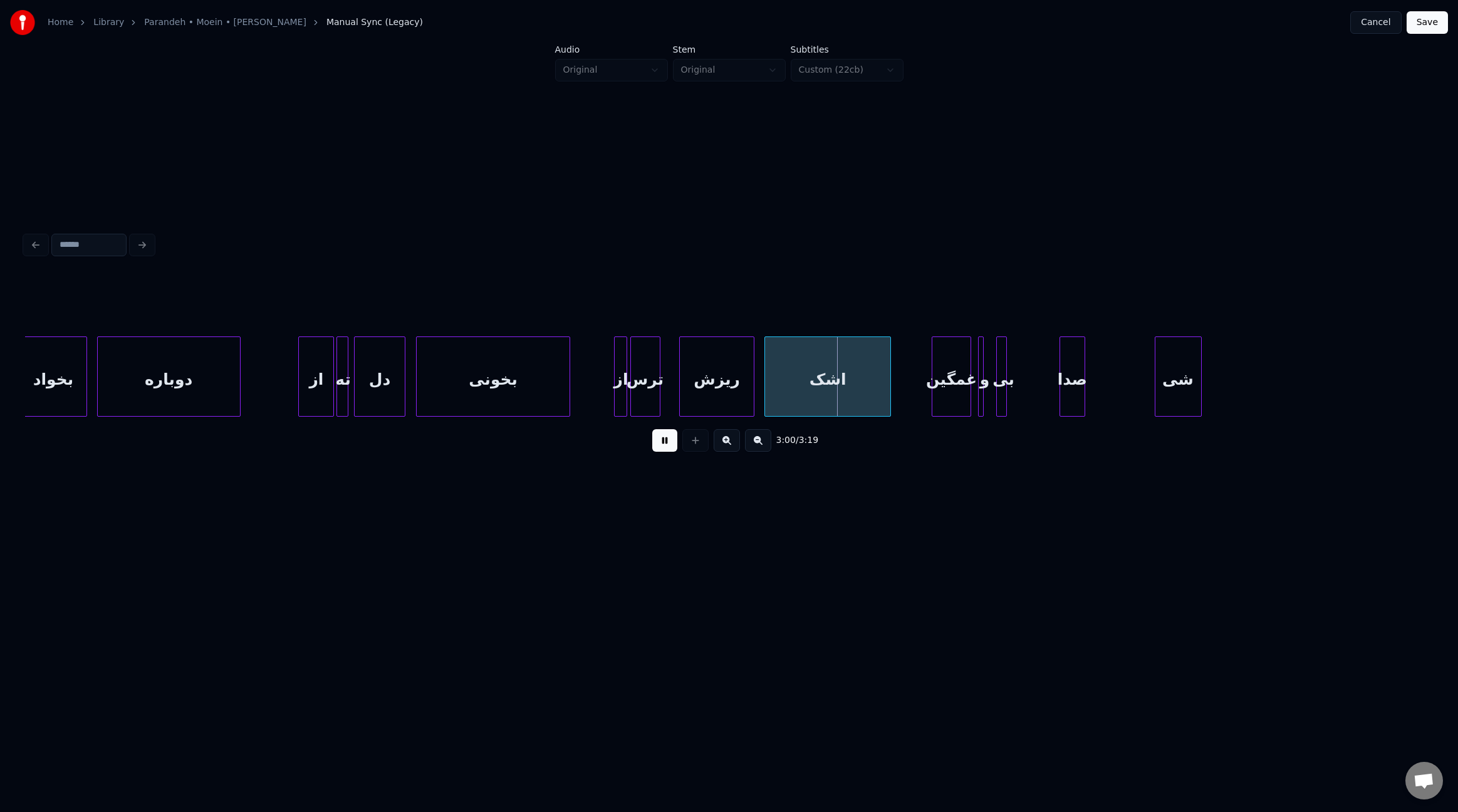
click at [722, 396] on div "ریزش" at bounding box center [717, 380] width 74 height 85
click at [660, 392] on div at bounding box center [657, 376] width 3 height 79
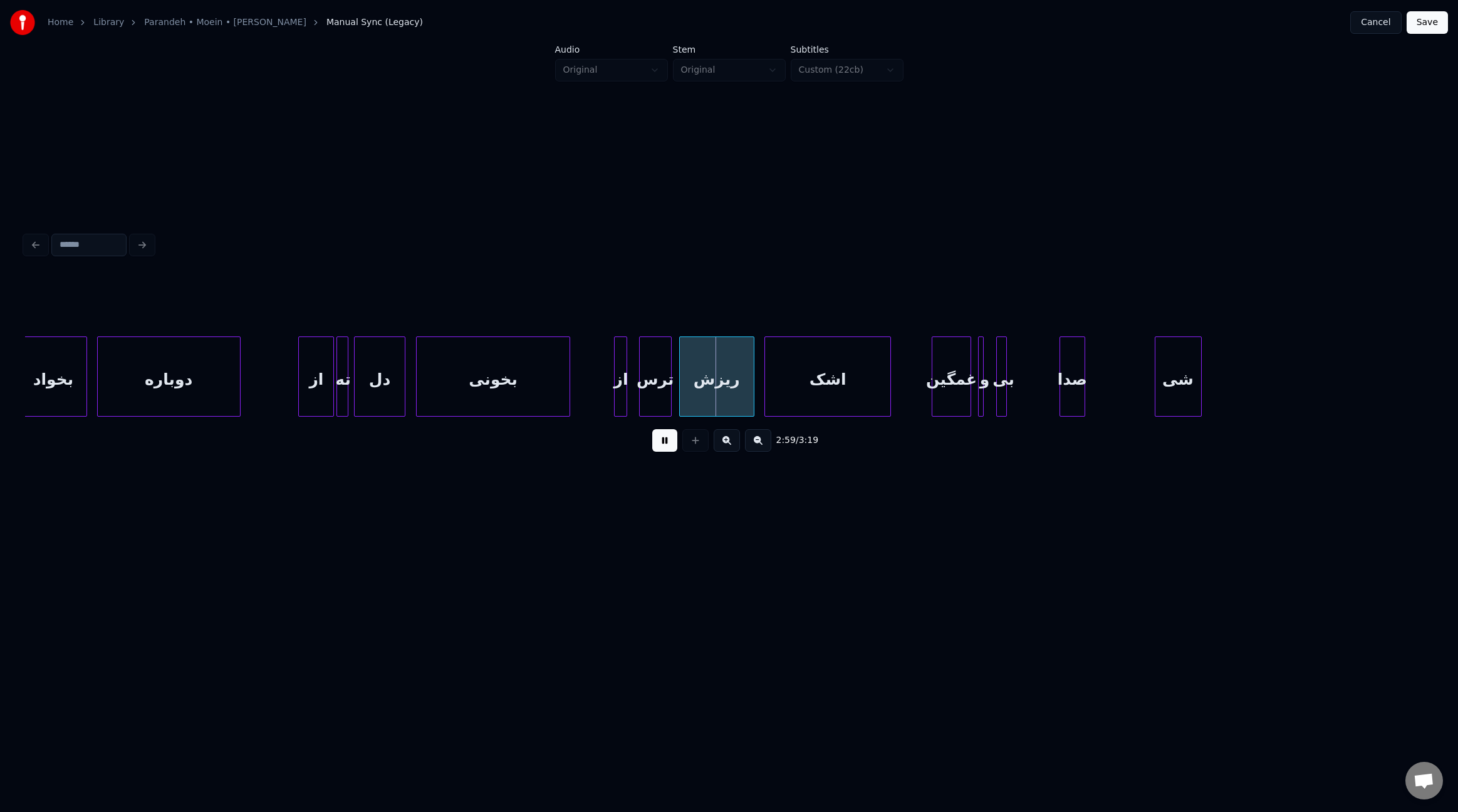
click at [655, 397] on div "ترس" at bounding box center [655, 380] width 32 height 85
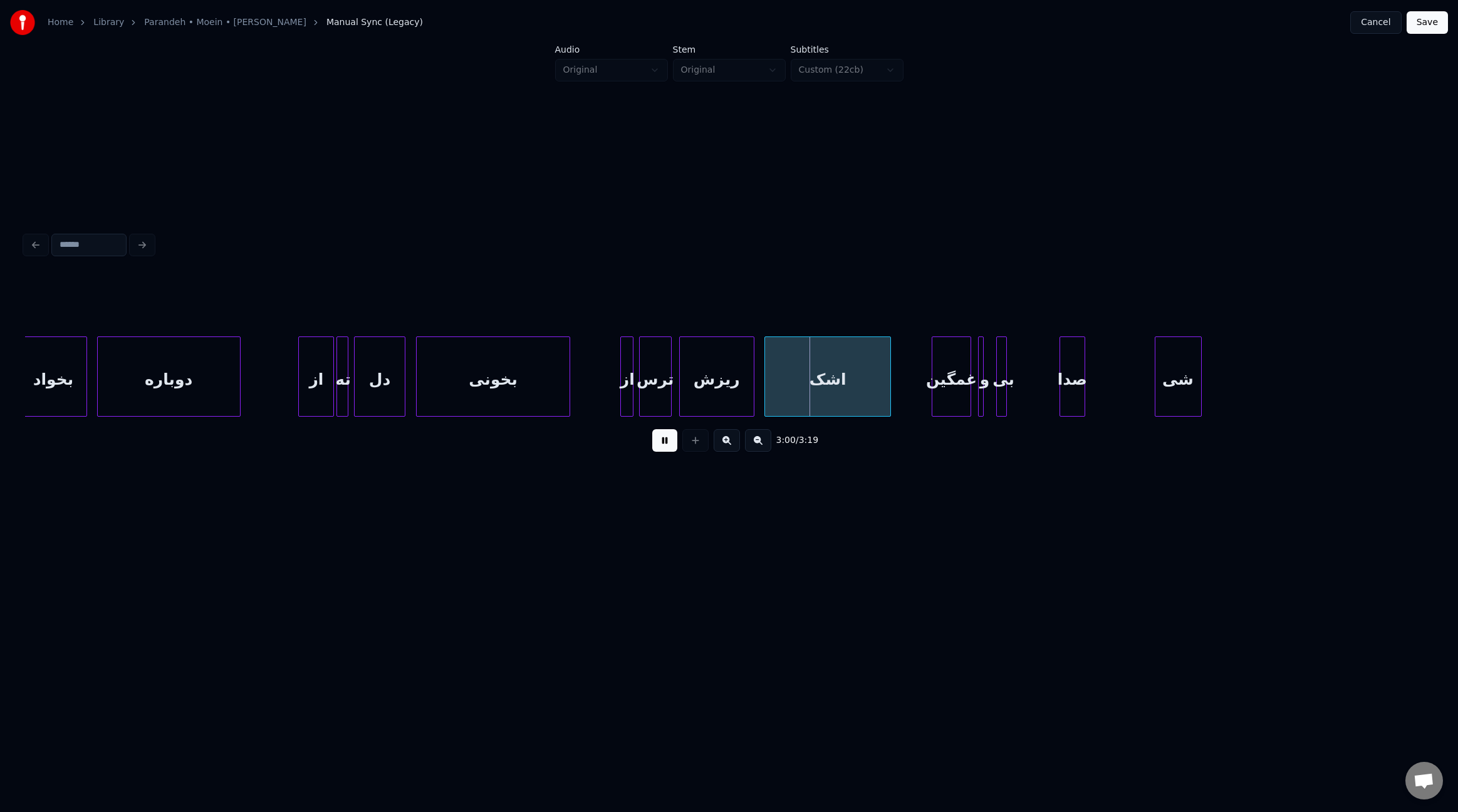
click at [628, 397] on div "از" at bounding box center [627, 380] width 12 height 85
click at [802, 387] on div at bounding box center [803, 376] width 3 height 79
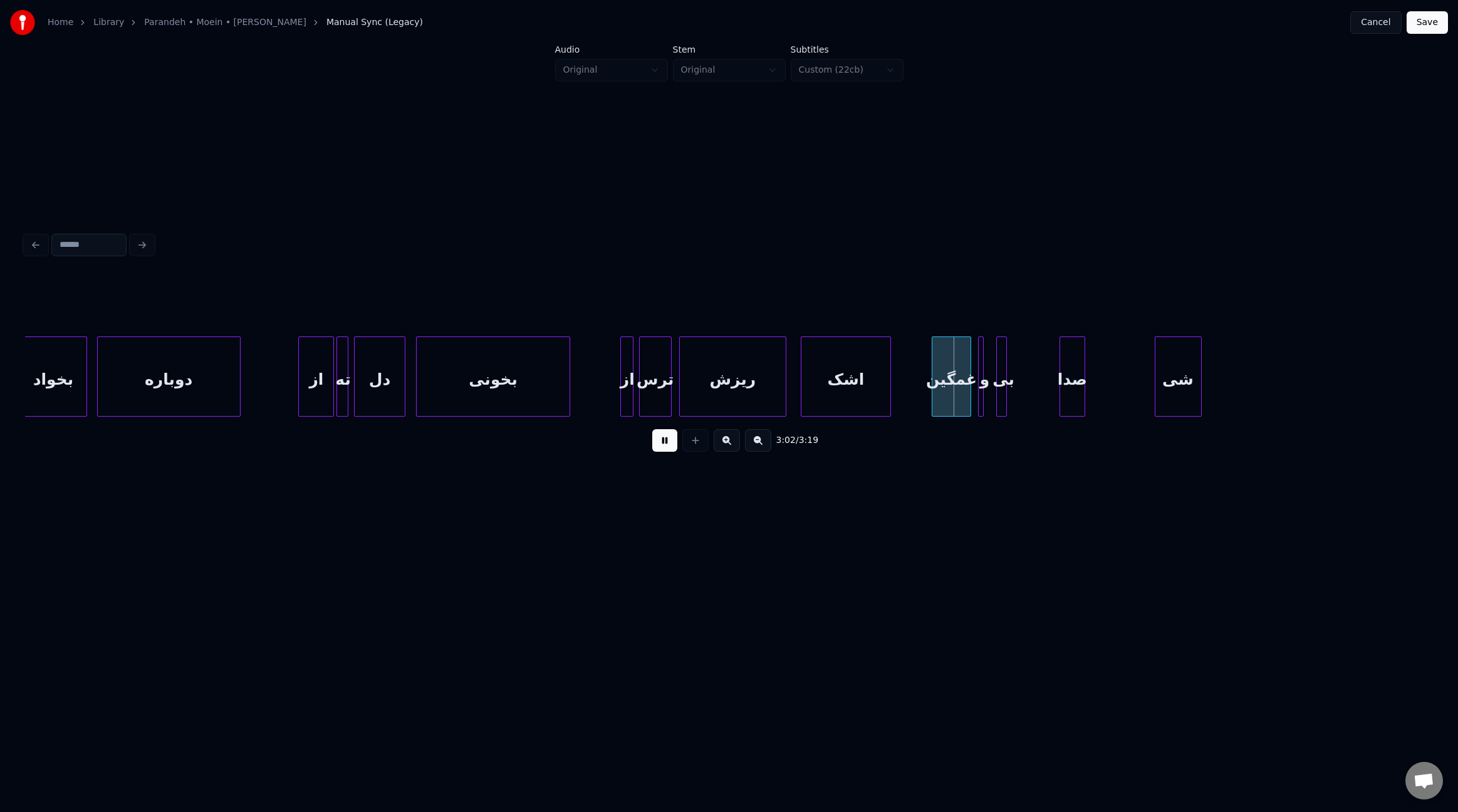
click at [785, 387] on div at bounding box center [783, 376] width 3 height 79
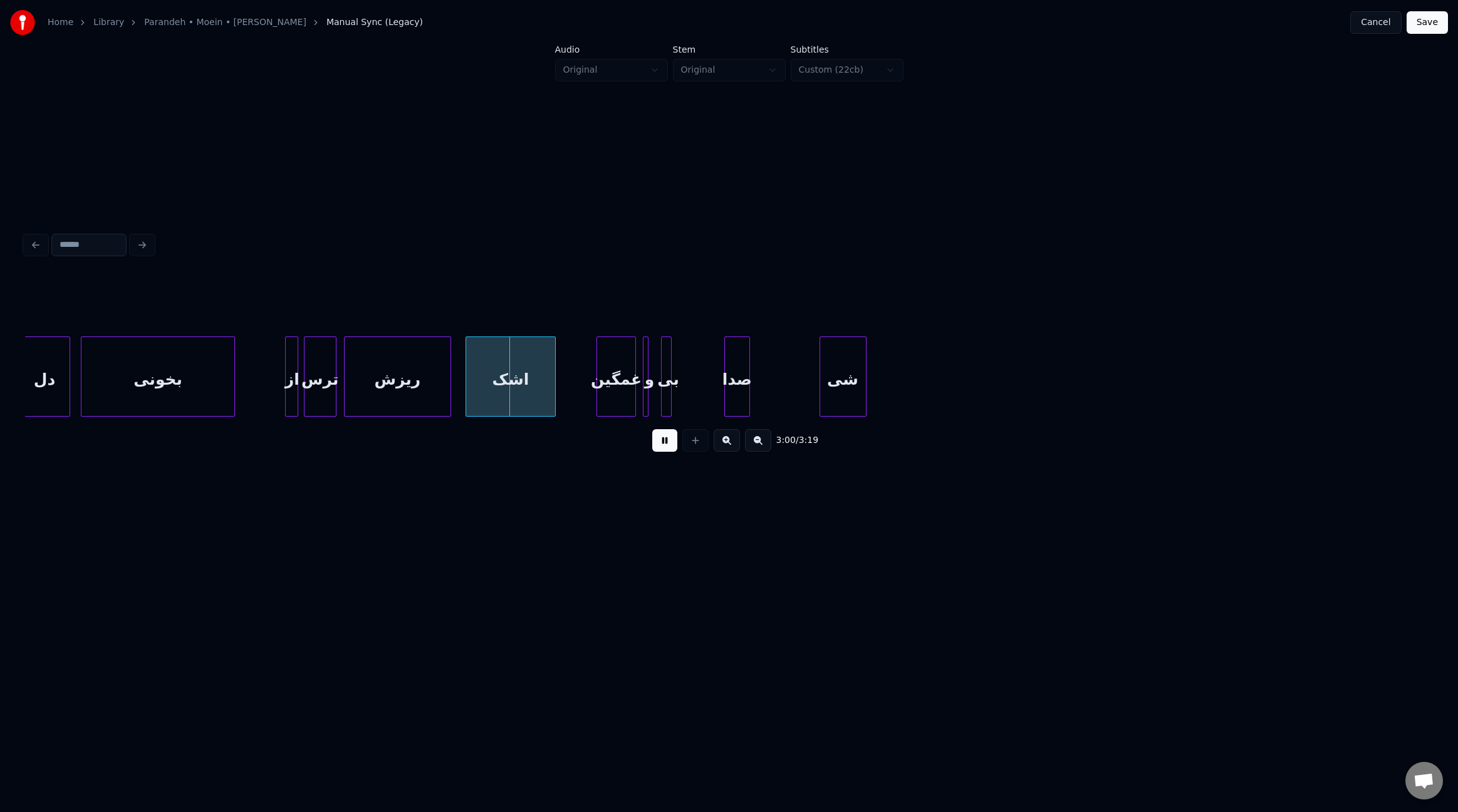
scroll to position [0, 16510]
click at [723, 390] on div at bounding box center [725, 376] width 3 height 79
click at [662, 391] on div at bounding box center [662, 376] width 3 height 79
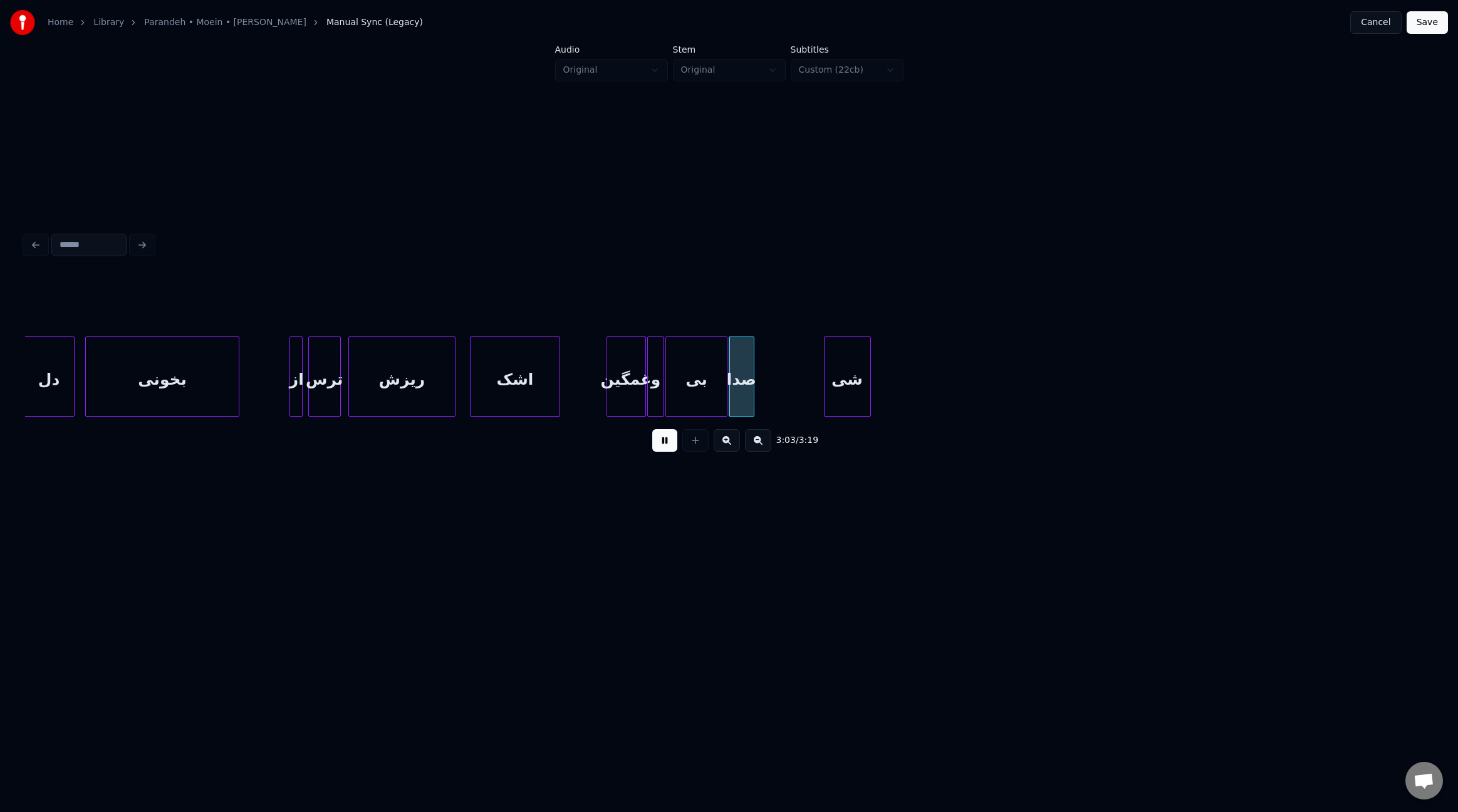
click at [618, 390] on div "غمگین" at bounding box center [626, 380] width 39 height 85
click at [820, 400] on div at bounding box center [819, 376] width 3 height 79
click at [907, 398] on div at bounding box center [905, 376] width 3 height 79
click at [1427, 35] on div "Home Library Parandeh • Moein • [PERSON_NAME] Manual Sync (Legacy) Cancel Save" at bounding box center [729, 23] width 1458 height 45
click at [1435, 20] on button "Save" at bounding box center [1428, 22] width 41 height 23
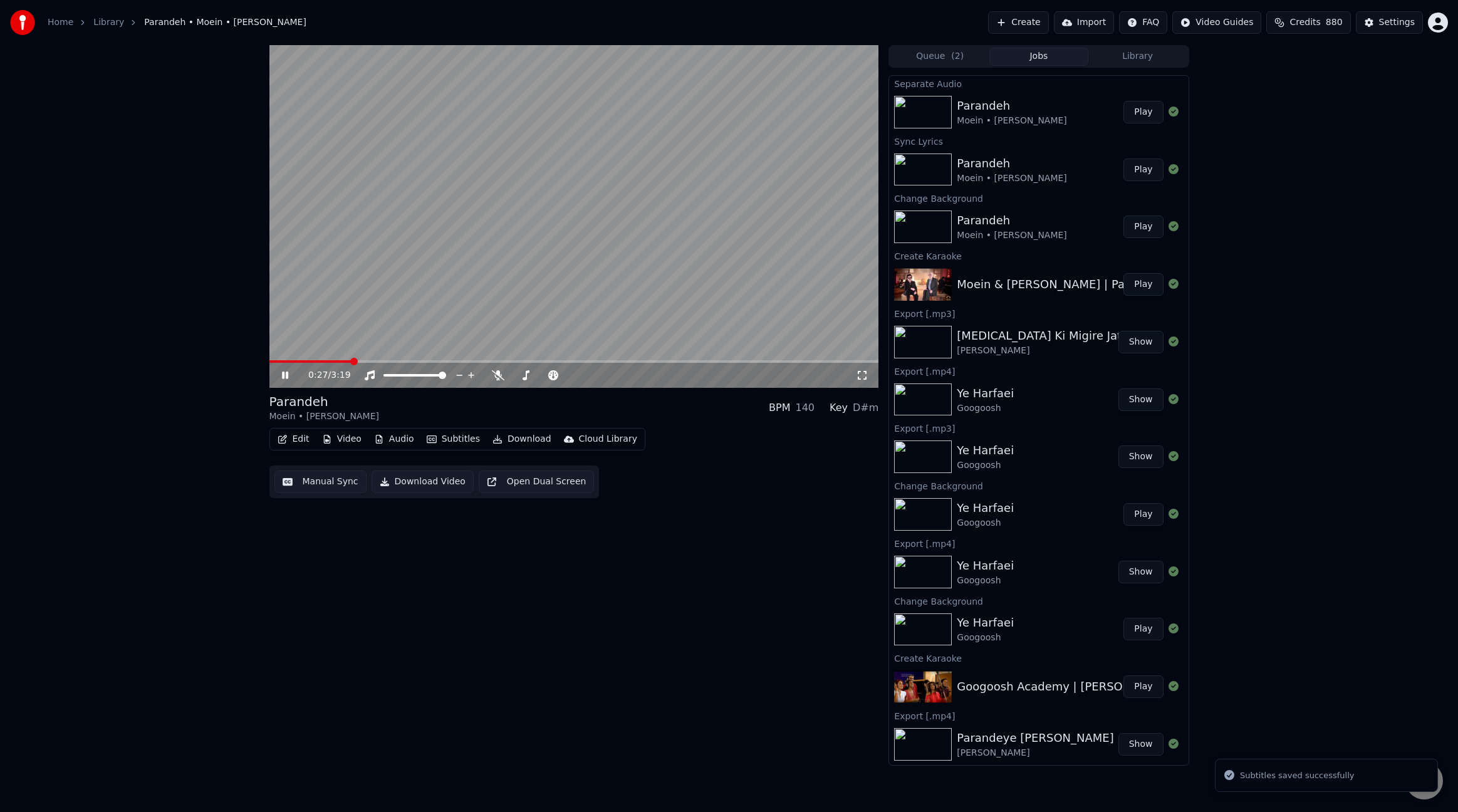
click at [351, 360] on span at bounding box center [574, 361] width 610 height 3
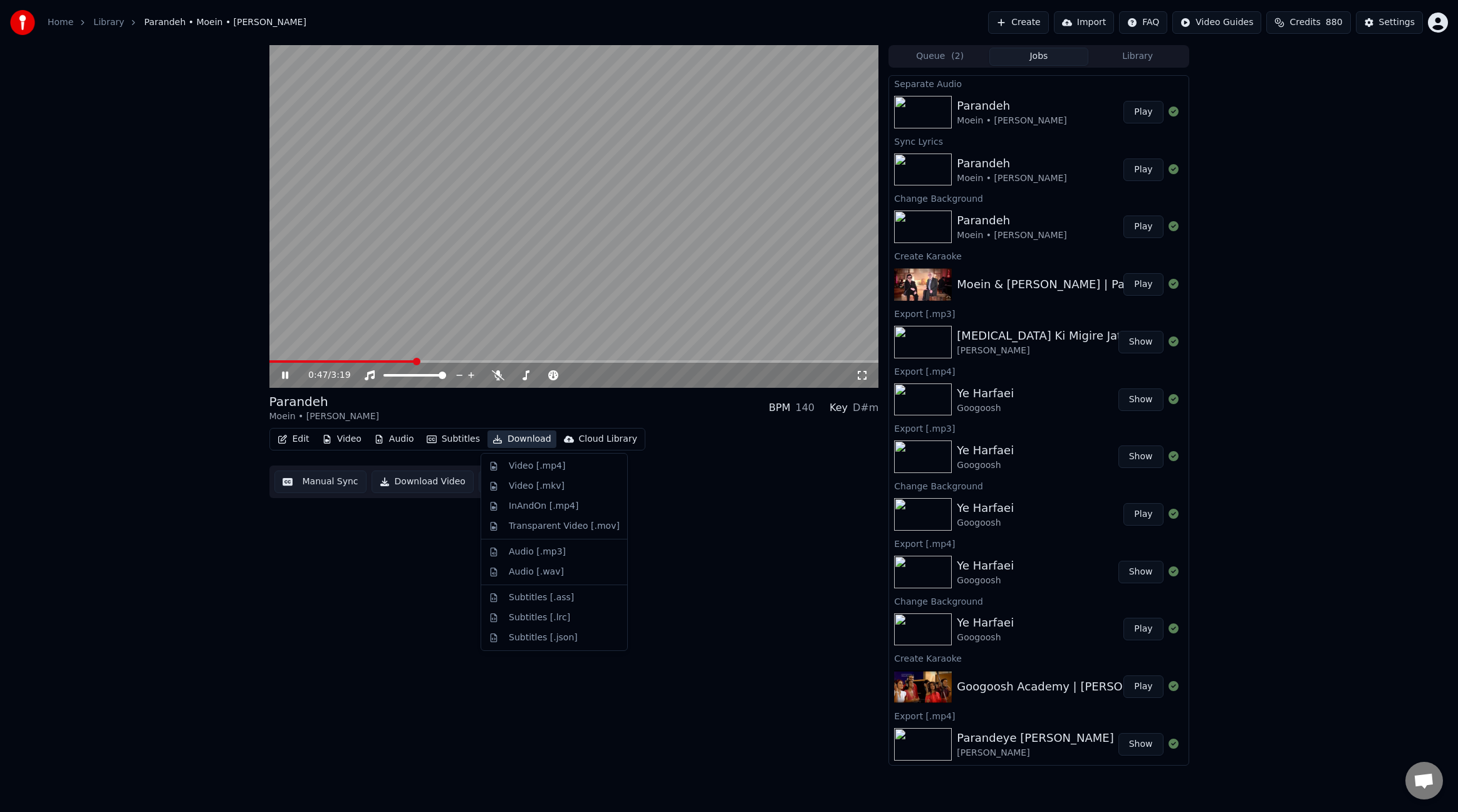
click at [514, 436] on button "Download" at bounding box center [522, 438] width 69 height 17
click at [529, 464] on div "Video [.mp4]" at bounding box center [537, 466] width 56 height 12
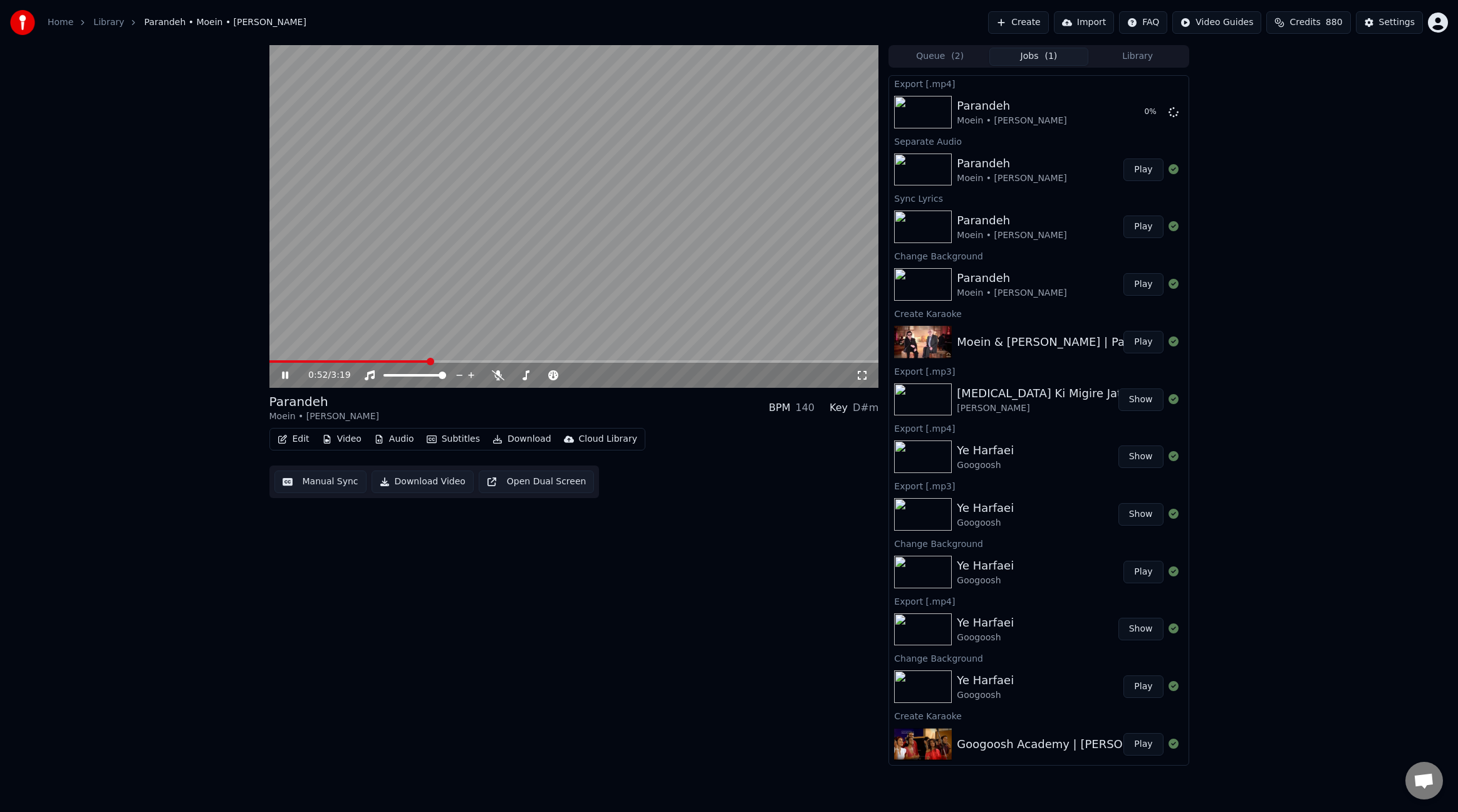
click at [684, 277] on video at bounding box center [574, 217] width 610 height 343
click at [295, 436] on button "Edit" at bounding box center [293, 438] width 42 height 17
click at [309, 462] on div "Edit Lyrics" at bounding box center [320, 466] width 45 height 12
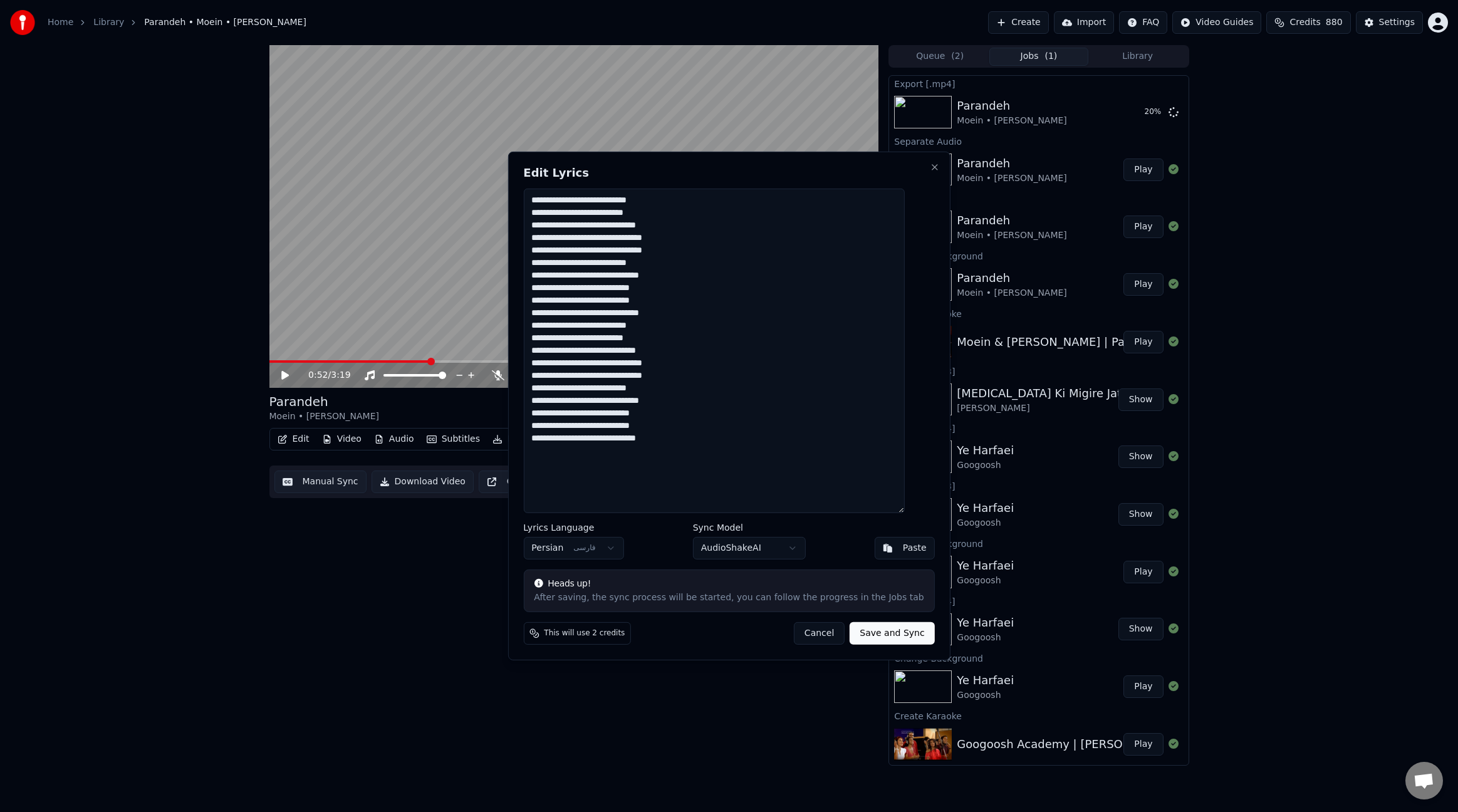
drag, startPoint x: 361, startPoint y: 583, endPoint x: 333, endPoint y: 535, distance: 55.6
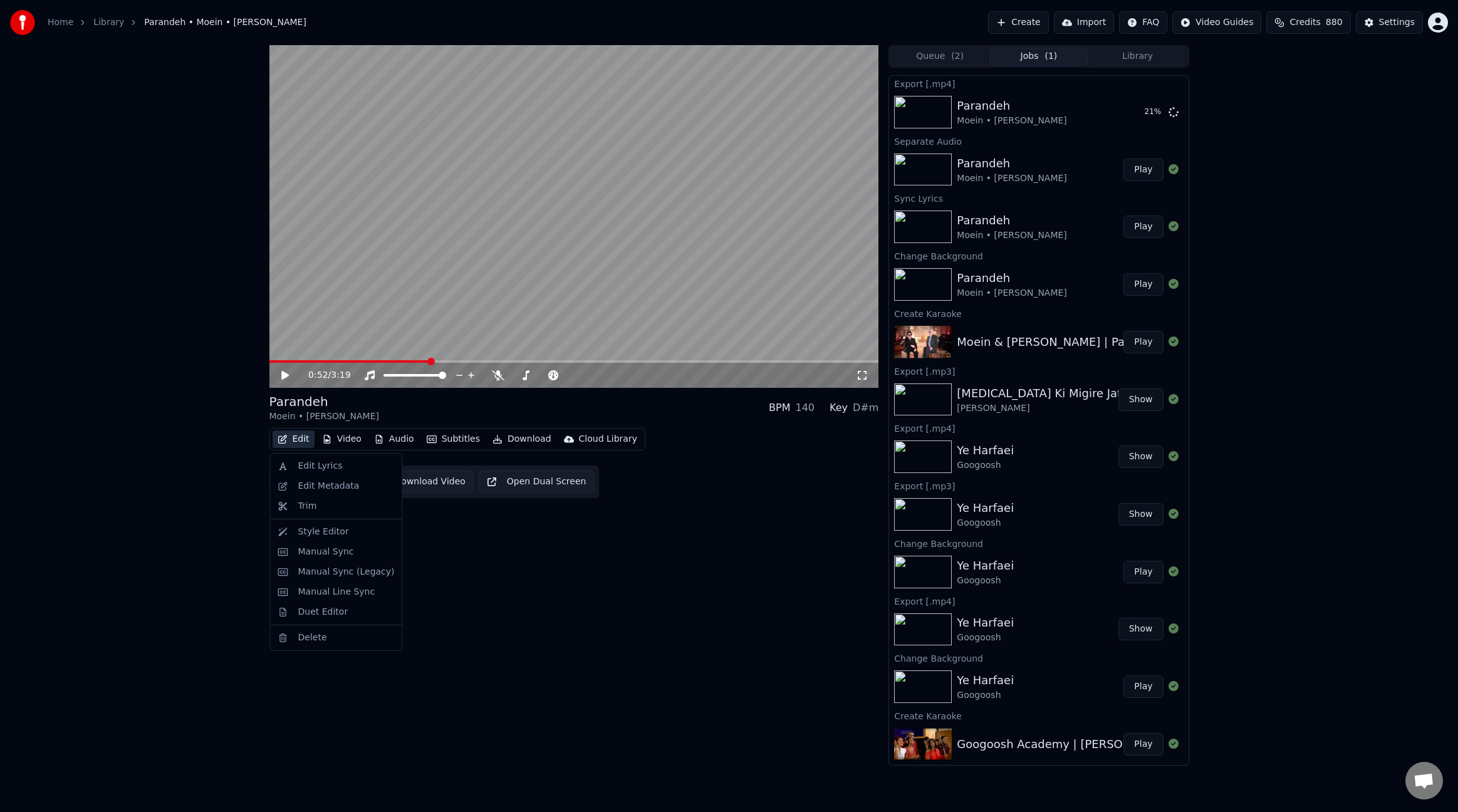
click at [299, 442] on button "Edit" at bounding box center [293, 438] width 42 height 17
click at [324, 491] on div "Edit Metadata" at bounding box center [328, 486] width 61 height 12
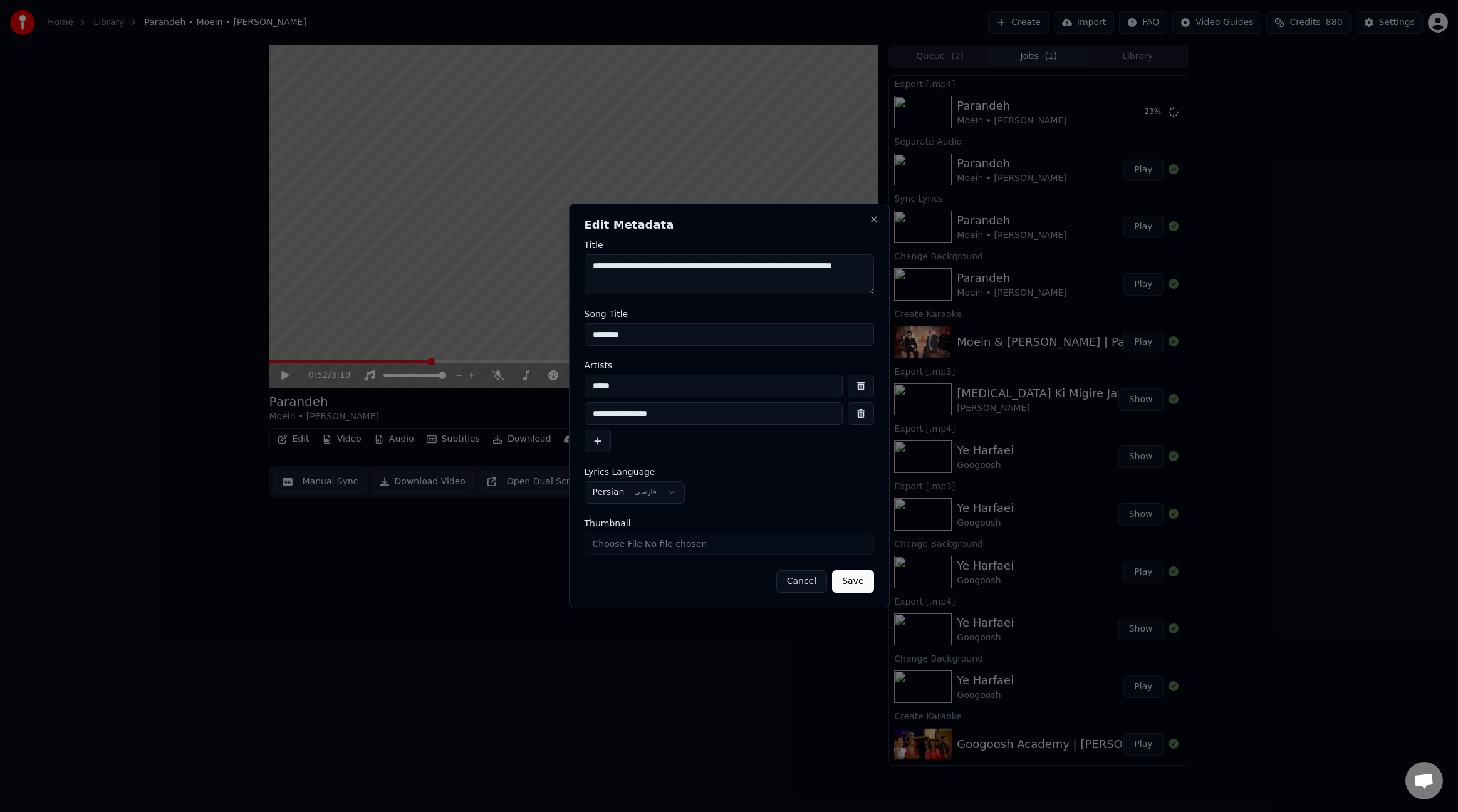
click at [821, 266] on textarea "**********" at bounding box center [729, 275] width 290 height 40
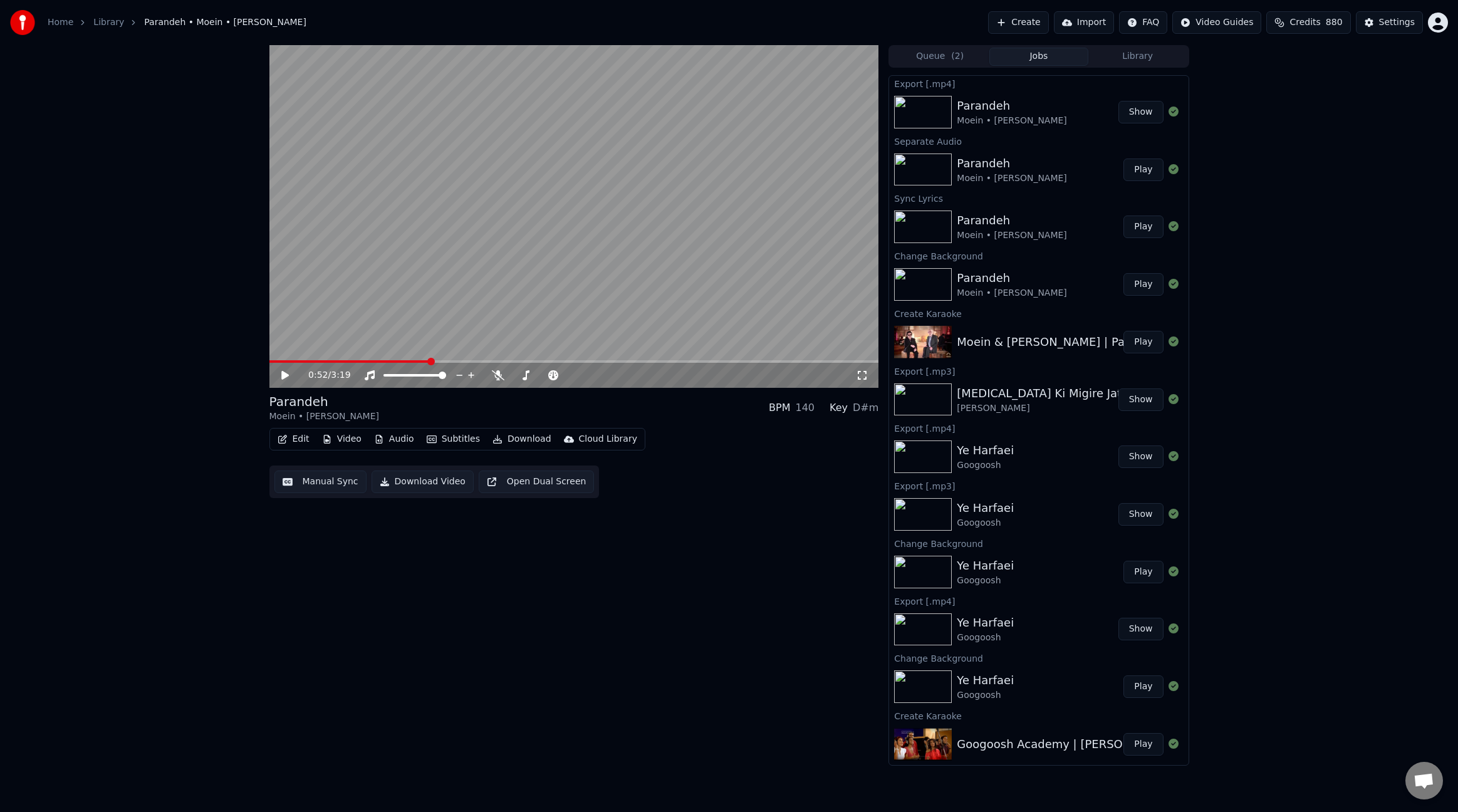
click at [299, 437] on button "Edit" at bounding box center [293, 438] width 42 height 17
click at [307, 458] on div "Edit Lyrics" at bounding box center [337, 466] width 127 height 20
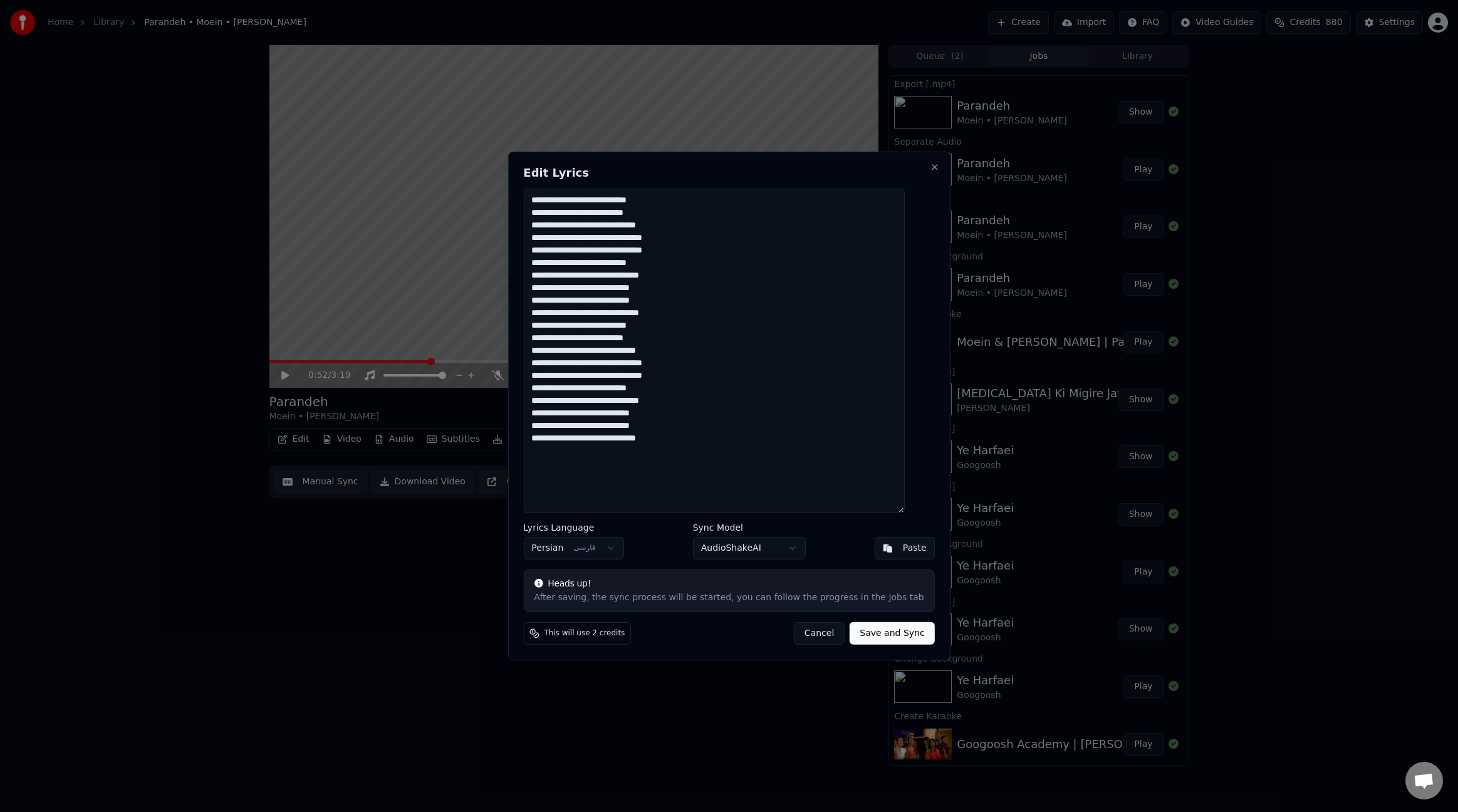
click at [868, 317] on textarea "**********" at bounding box center [713, 351] width 381 height 325
click at [930, 168] on button "Close" at bounding box center [935, 167] width 10 height 10
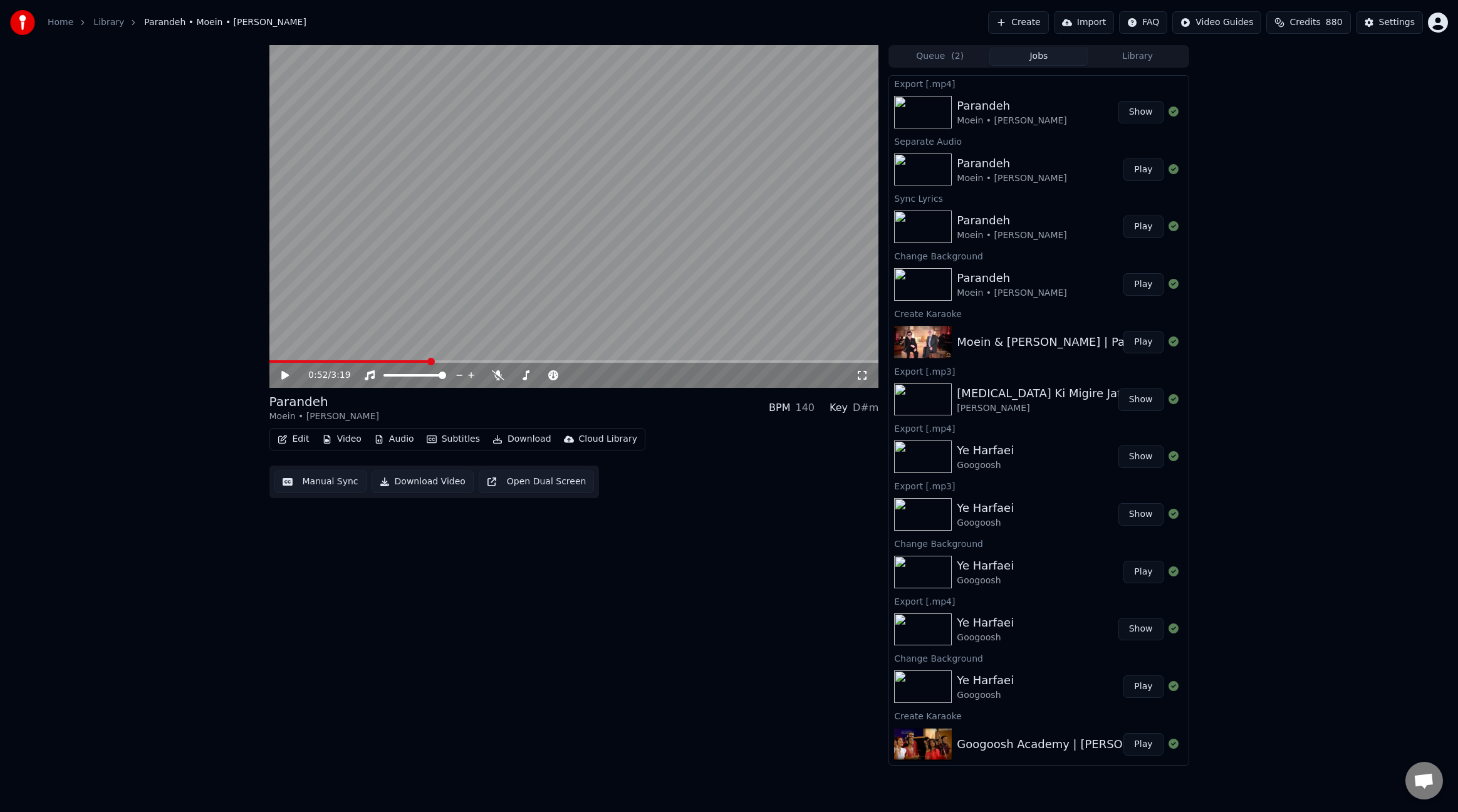
click at [1028, 25] on button "Create" at bounding box center [1019, 22] width 61 height 23
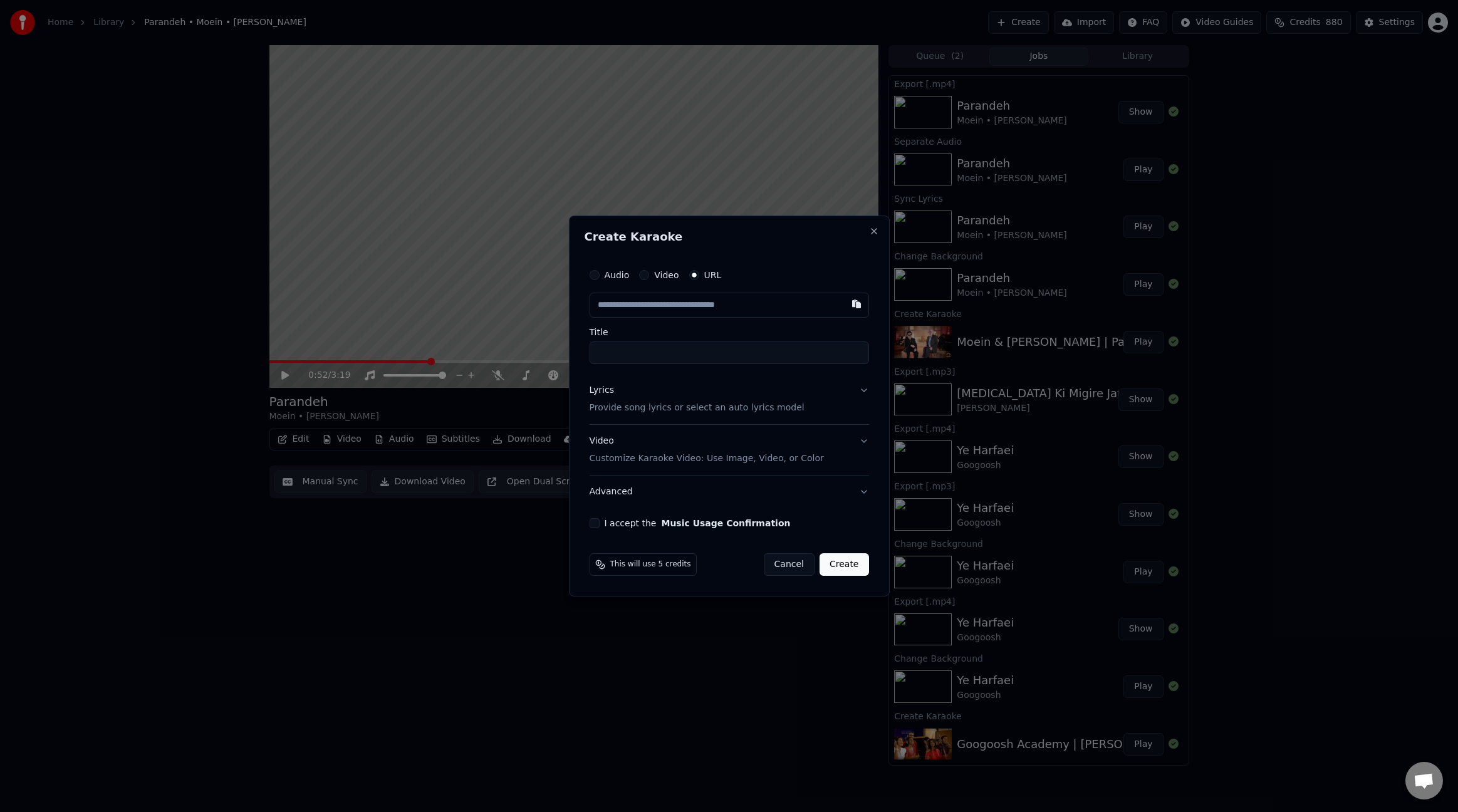
click at [747, 303] on input "text" at bounding box center [730, 305] width 279 height 25
type input "**********"
click at [664, 352] on input "**********" at bounding box center [730, 352] width 279 height 23
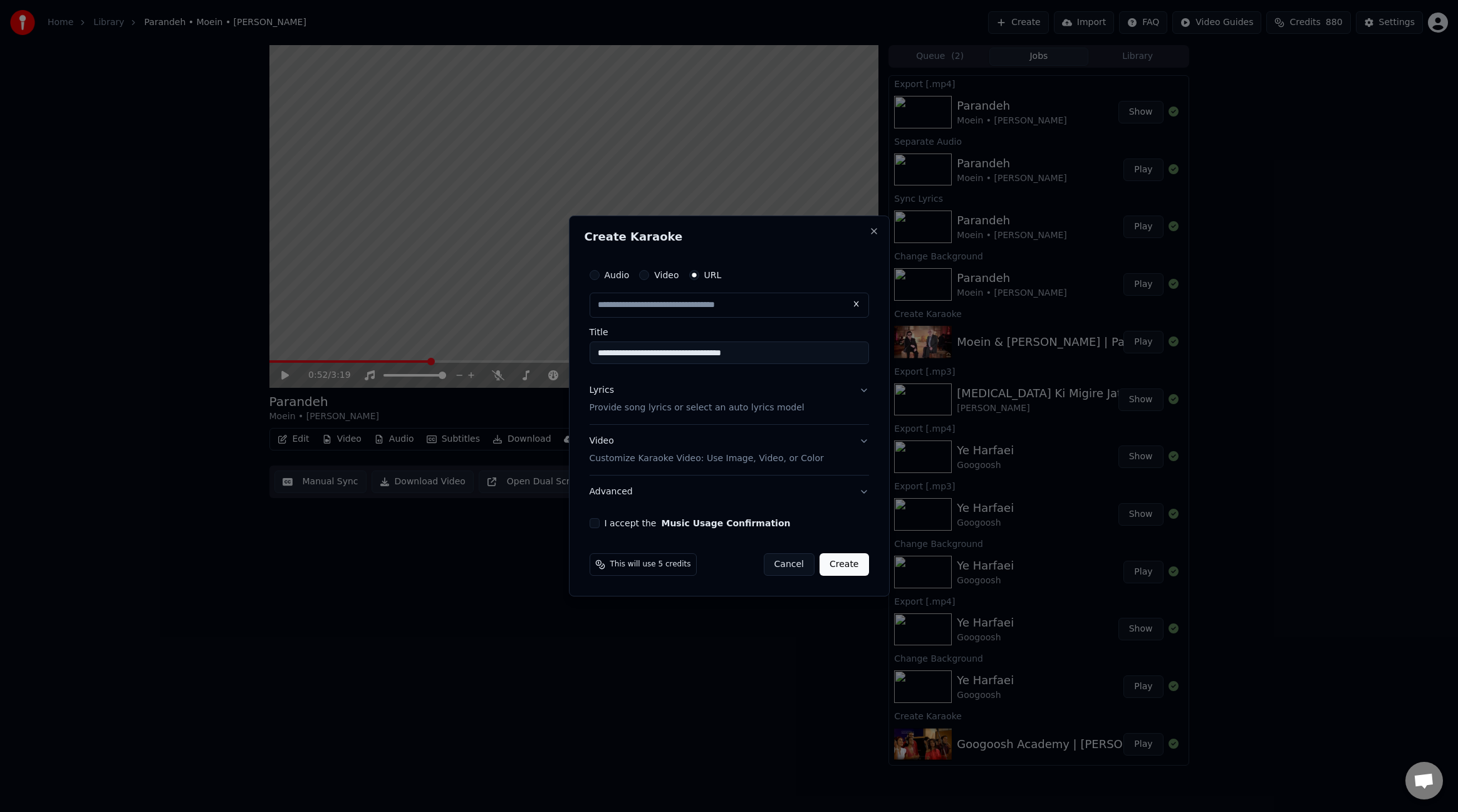
click at [664, 352] on input "**********" at bounding box center [730, 352] width 279 height 23
click at [664, 353] on input "**********" at bounding box center [730, 352] width 279 height 23
type input "**********"
click at [811, 356] on input "**********" at bounding box center [730, 352] width 279 height 23
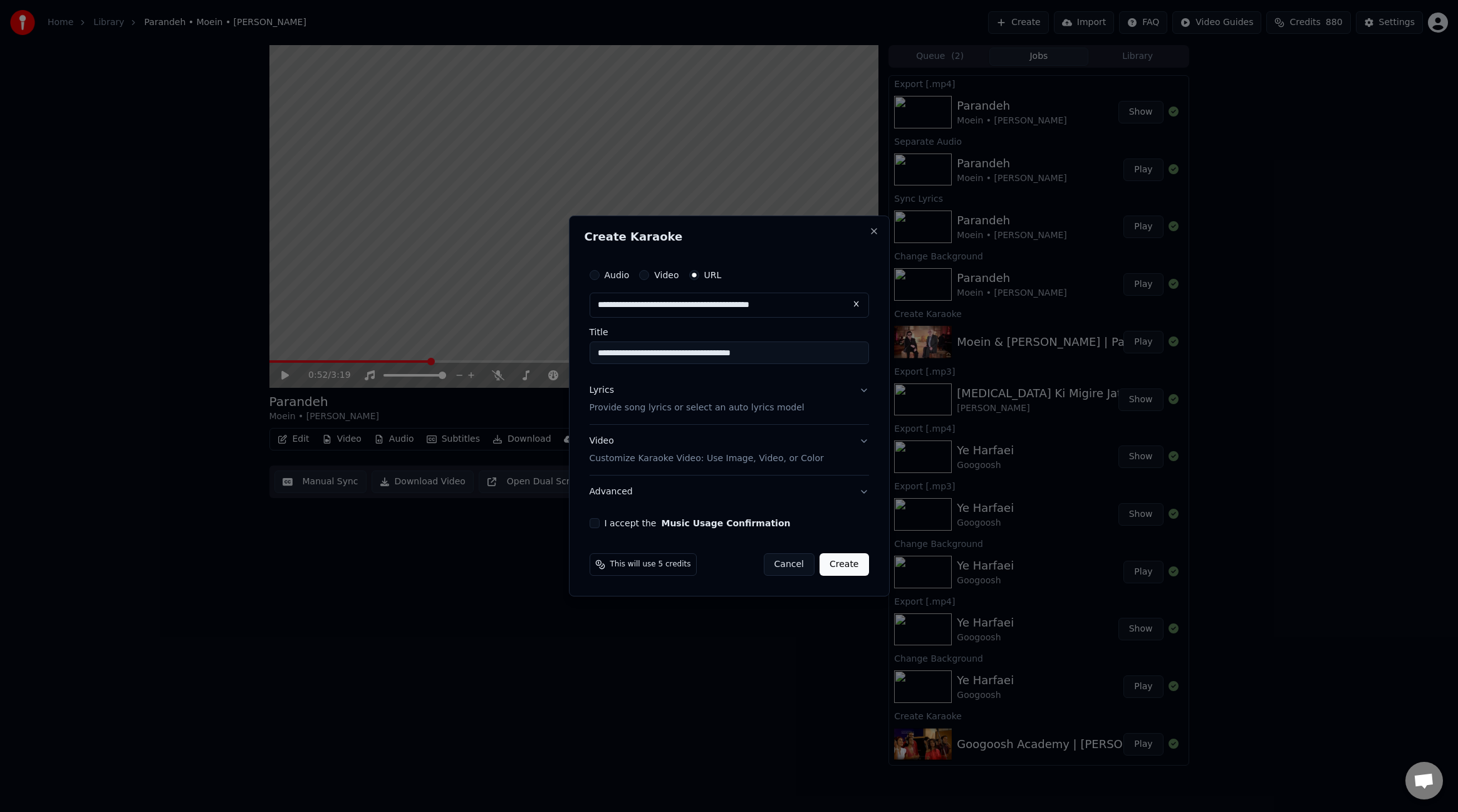
paste input "**********"
drag, startPoint x: 865, startPoint y: 356, endPoint x: 880, endPoint y: 359, distance: 15.3
click at [883, 359] on div "**********" at bounding box center [730, 405] width 321 height 381
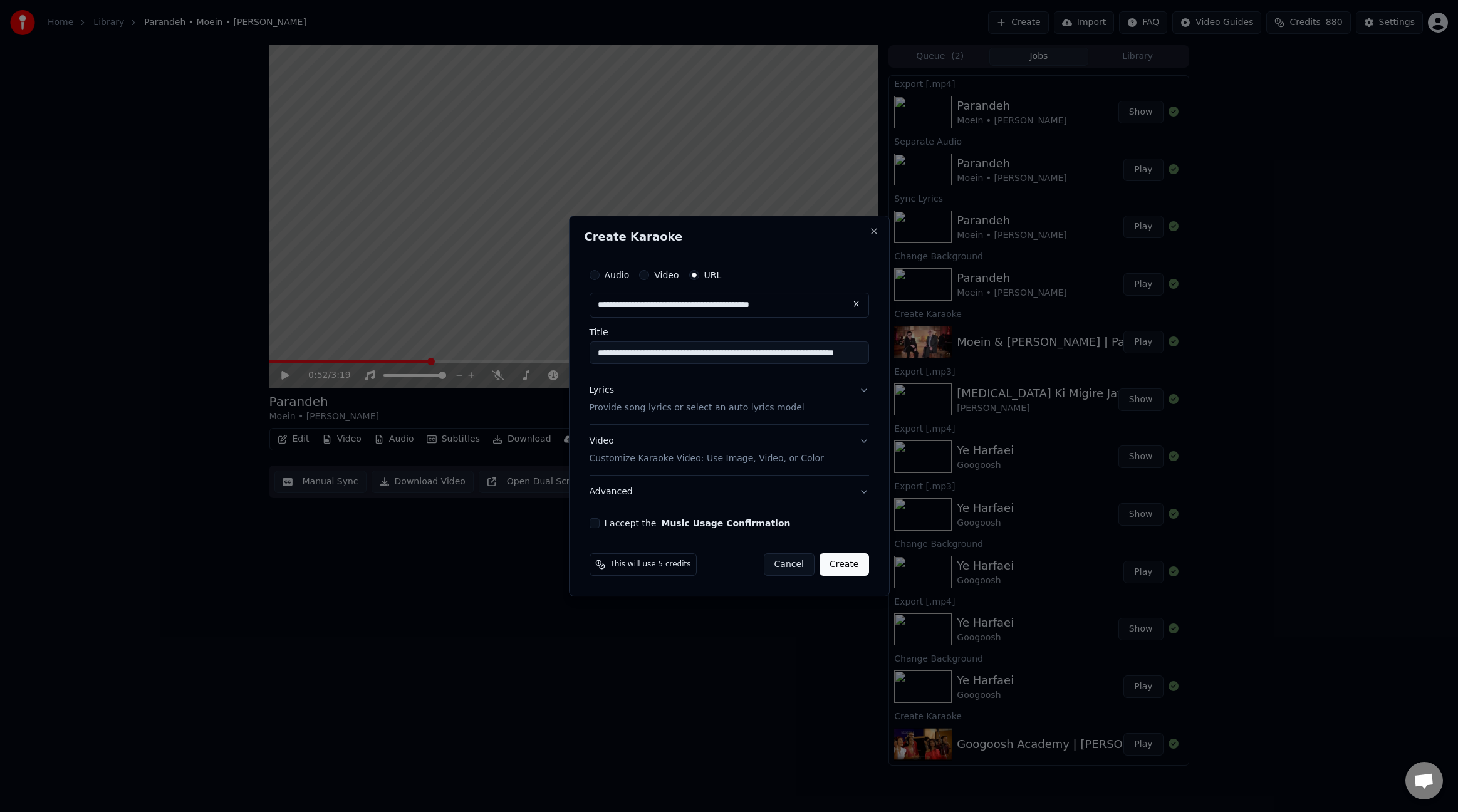
click at [859, 354] on input "**********" at bounding box center [730, 352] width 279 height 23
paste input "*********"
type input "**********"
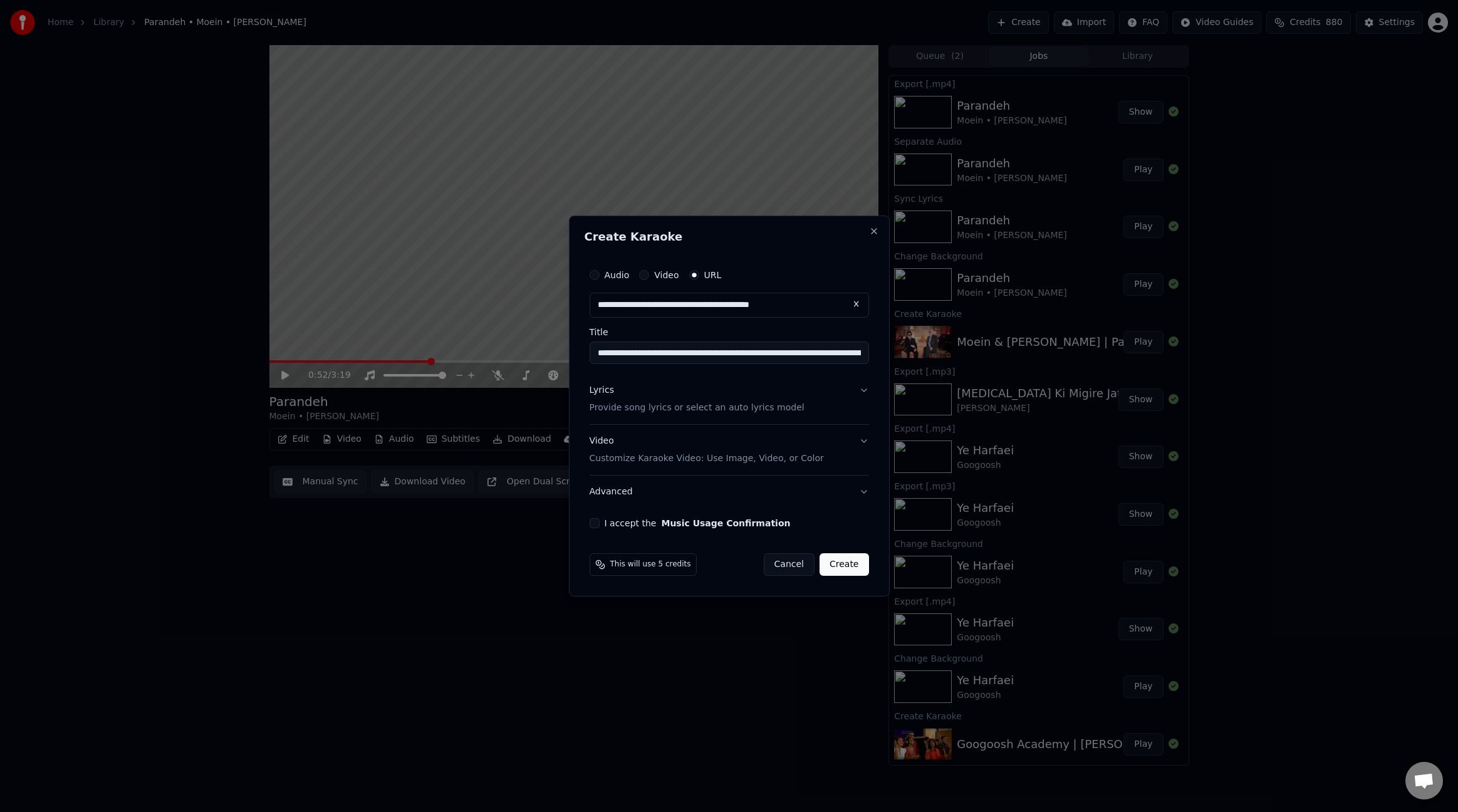
click at [598, 392] on div "Lyrics" at bounding box center [602, 390] width 25 height 12
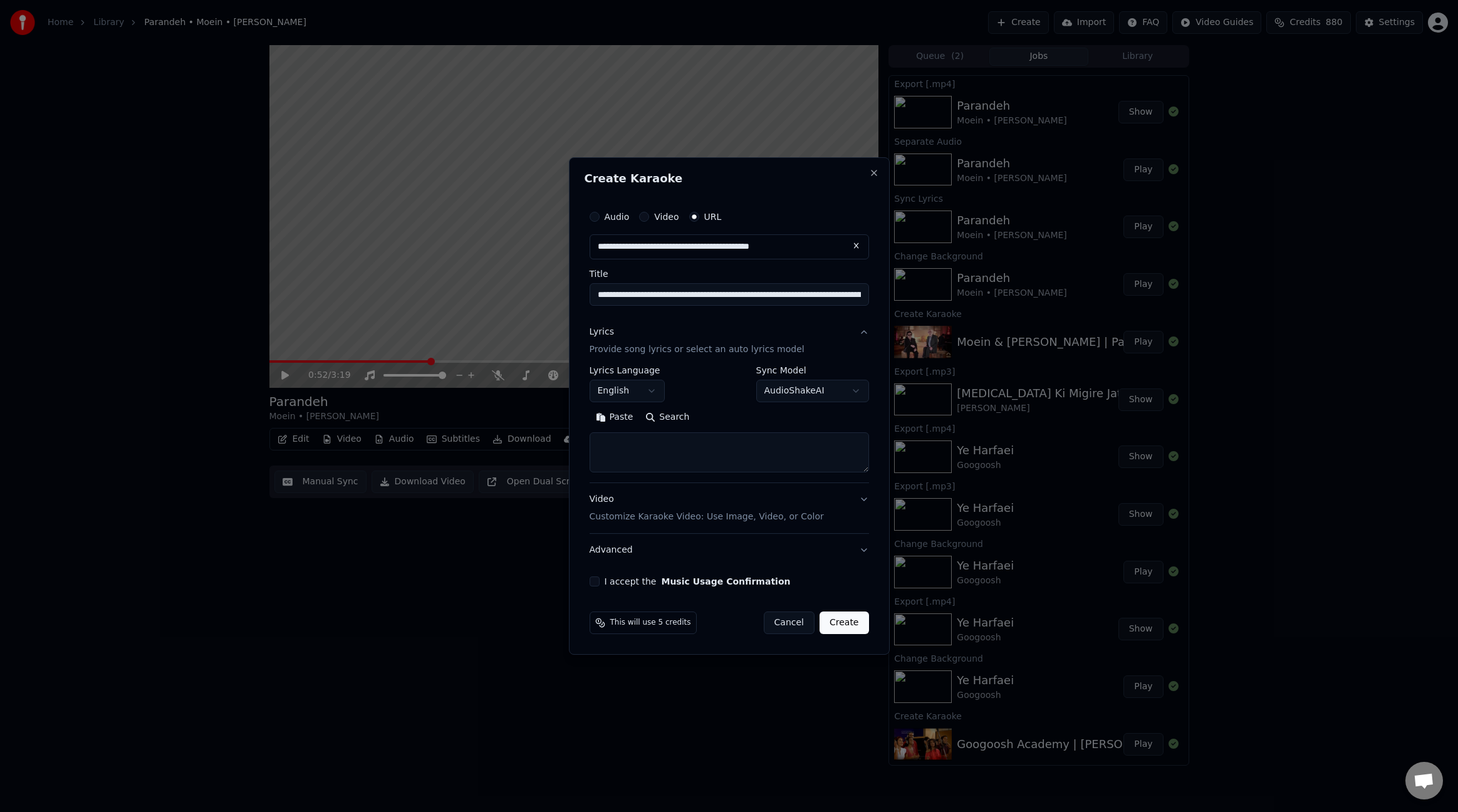
click at [646, 394] on body "Home Library Parandeh • Moein • [PERSON_NAME] Create Import FAQ Video Guides Cr…" at bounding box center [729, 406] width 1458 height 812
select select "**"
click at [776, 468] on textarea at bounding box center [730, 452] width 279 height 40
paste textarea "**********"
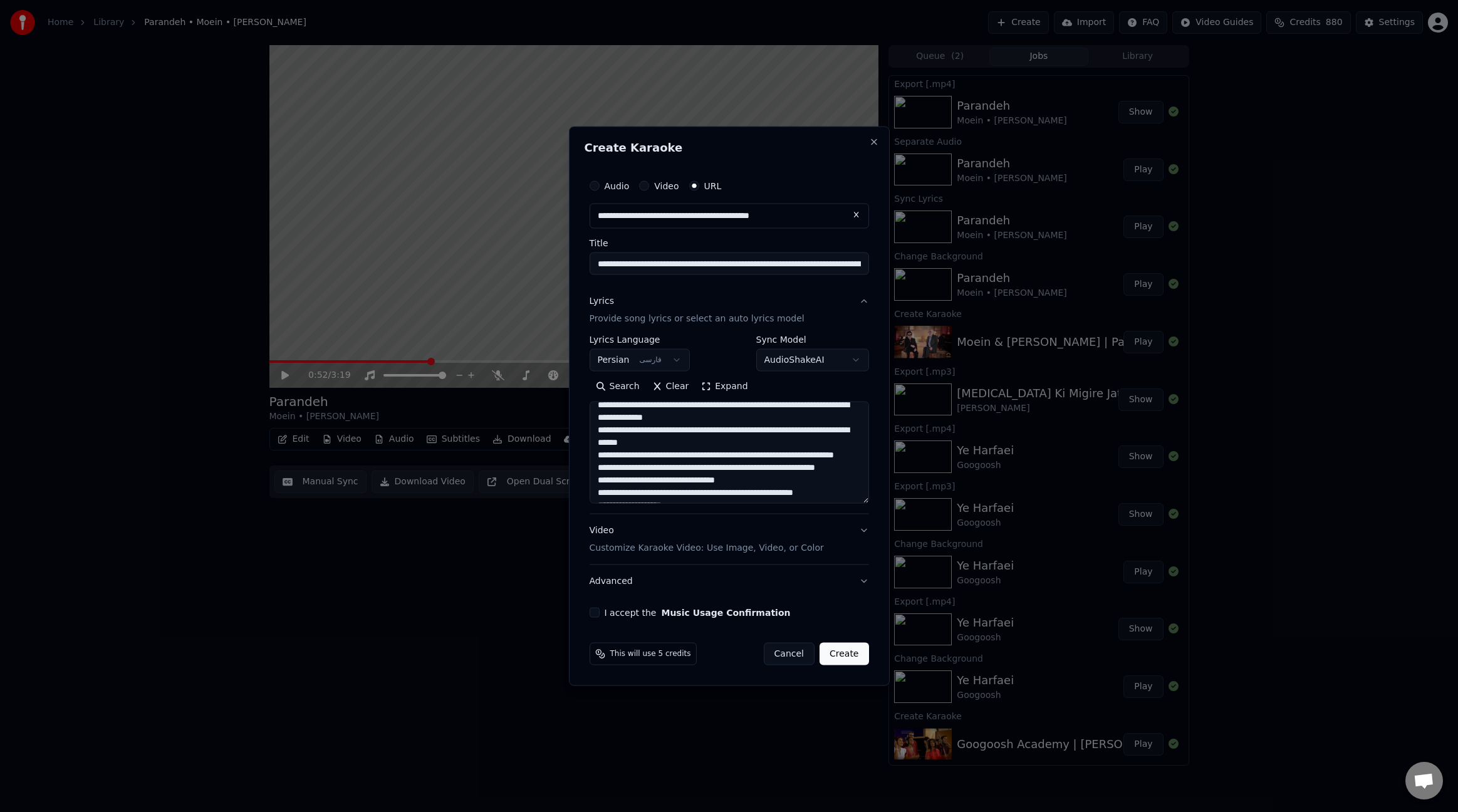
scroll to position [0, 0]
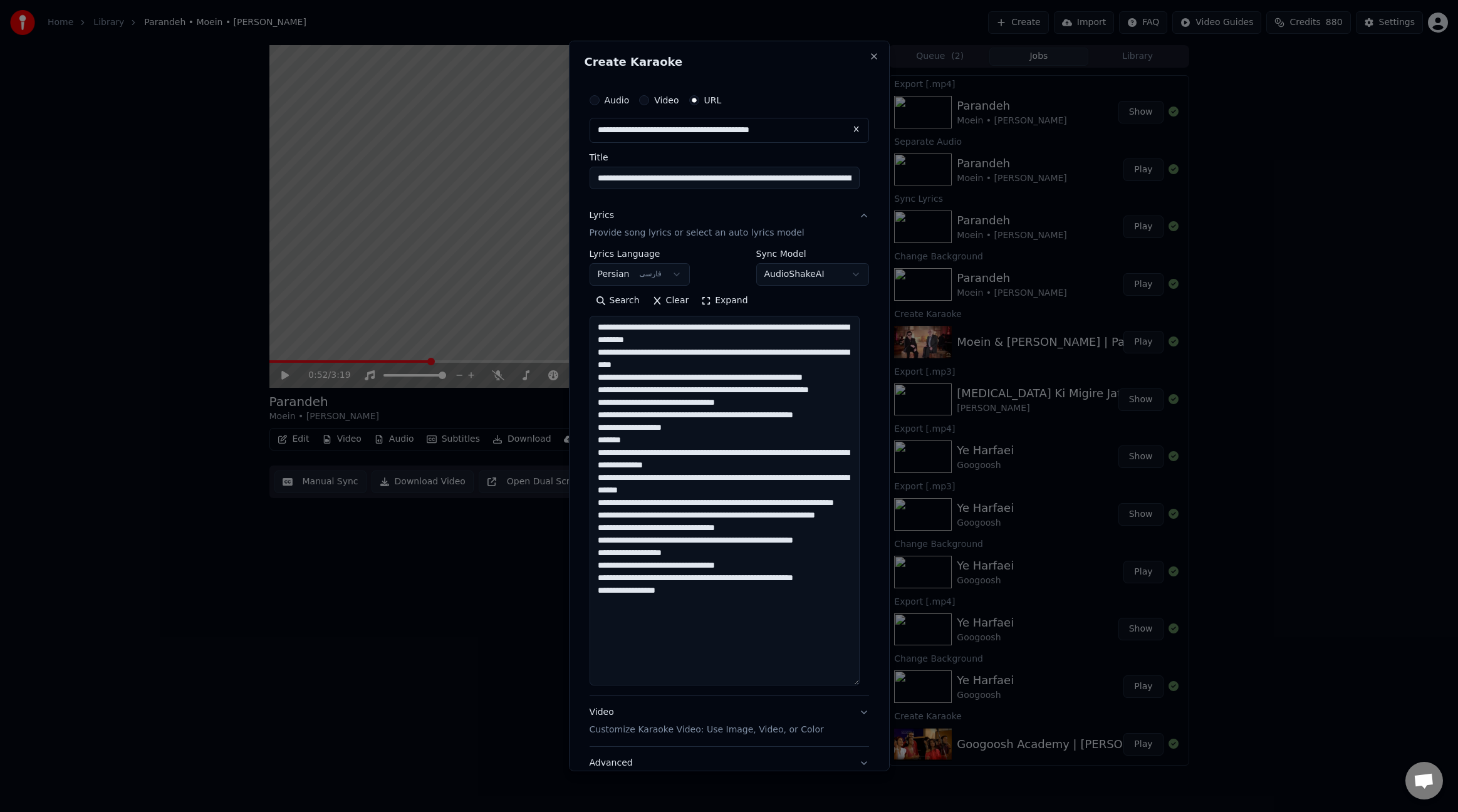
drag, startPoint x: 866, startPoint y: 469, endPoint x: 898, endPoint y: 681, distance: 214.4
click at [898, 681] on body "Home Library Parandeh • Moein • [PERSON_NAME] Create Import FAQ Video Guides Cr…" at bounding box center [729, 406] width 1458 height 812
click at [631, 439] on textarea "**********" at bounding box center [725, 500] width 270 height 370
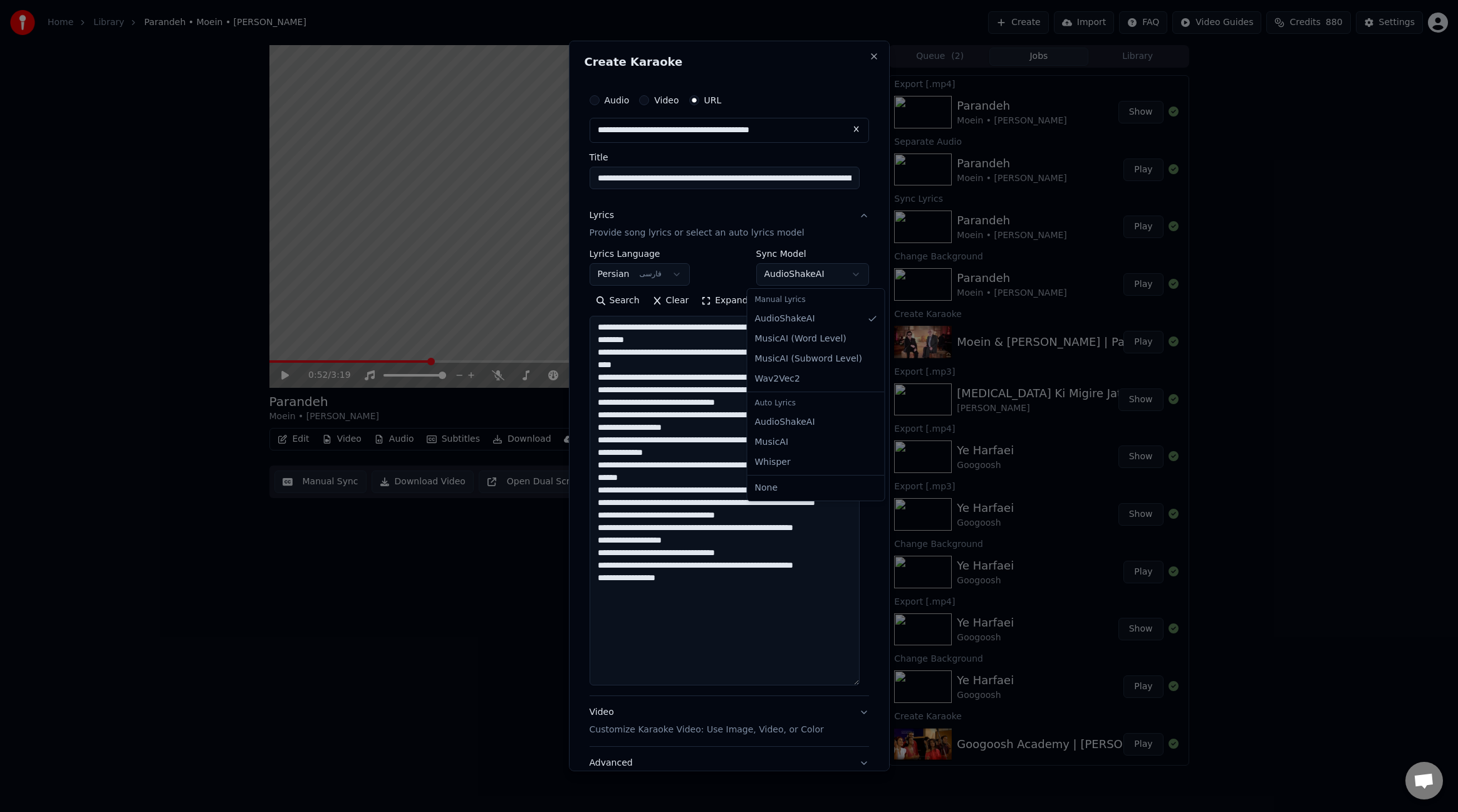
click at [826, 282] on body "Home Library Parandeh • Moein • [PERSON_NAME] Create Import FAQ Video Guides Cr…" at bounding box center [729, 406] width 1458 height 812
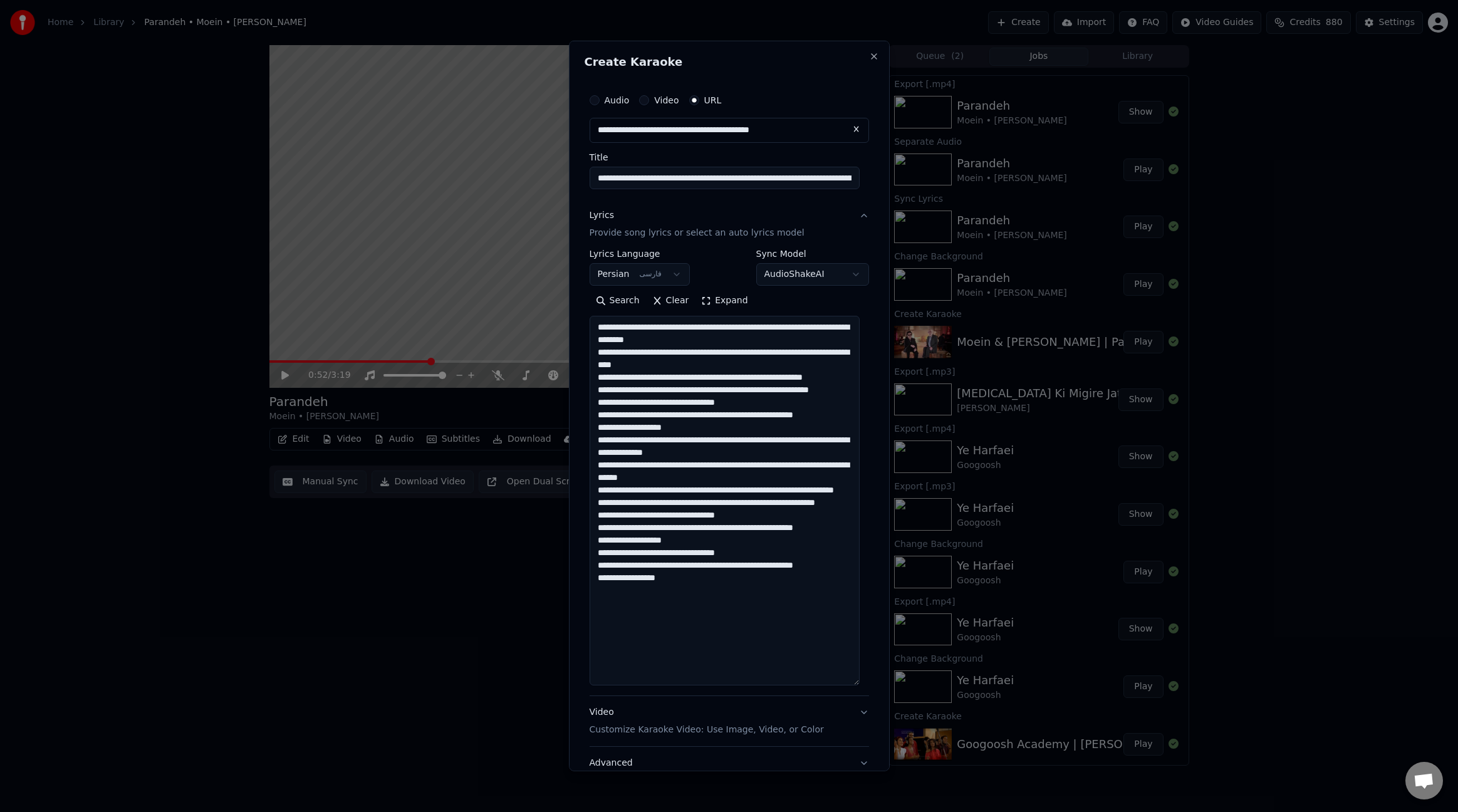
click at [712, 262] on body "Home Library Parandeh • Moein • [PERSON_NAME] Create Import FAQ Video Guides Cr…" at bounding box center [729, 406] width 1458 height 812
click at [674, 431] on textarea "**********" at bounding box center [725, 500] width 270 height 370
drag, startPoint x: 668, startPoint y: 429, endPoint x: 677, endPoint y: 429, distance: 9.0
click at [677, 429] on textarea "**********" at bounding box center [725, 500] width 270 height 370
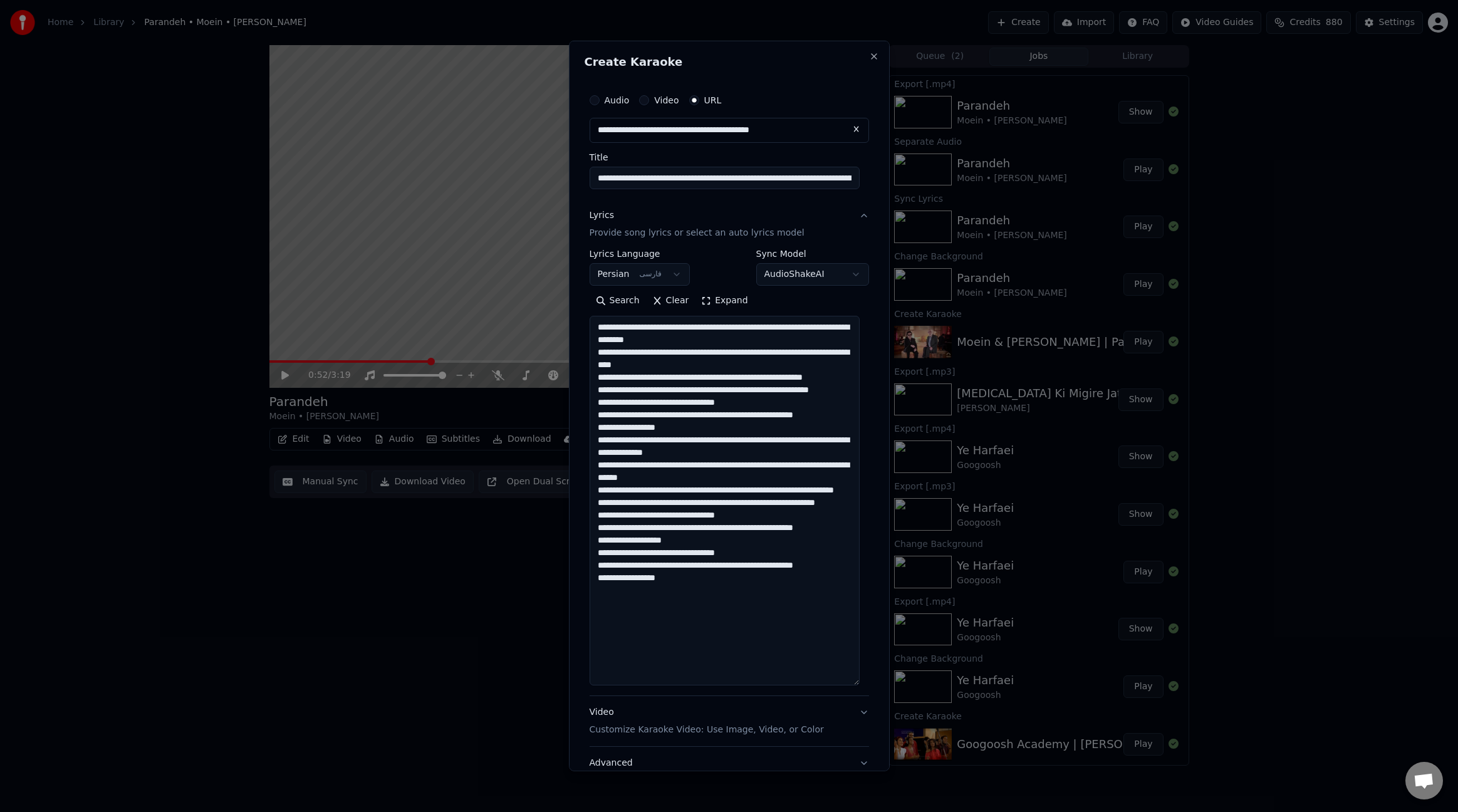
drag, startPoint x: 671, startPoint y: 555, endPoint x: 682, endPoint y: 555, distance: 11.0
click at [682, 555] on textarea "**********" at bounding box center [725, 500] width 270 height 370
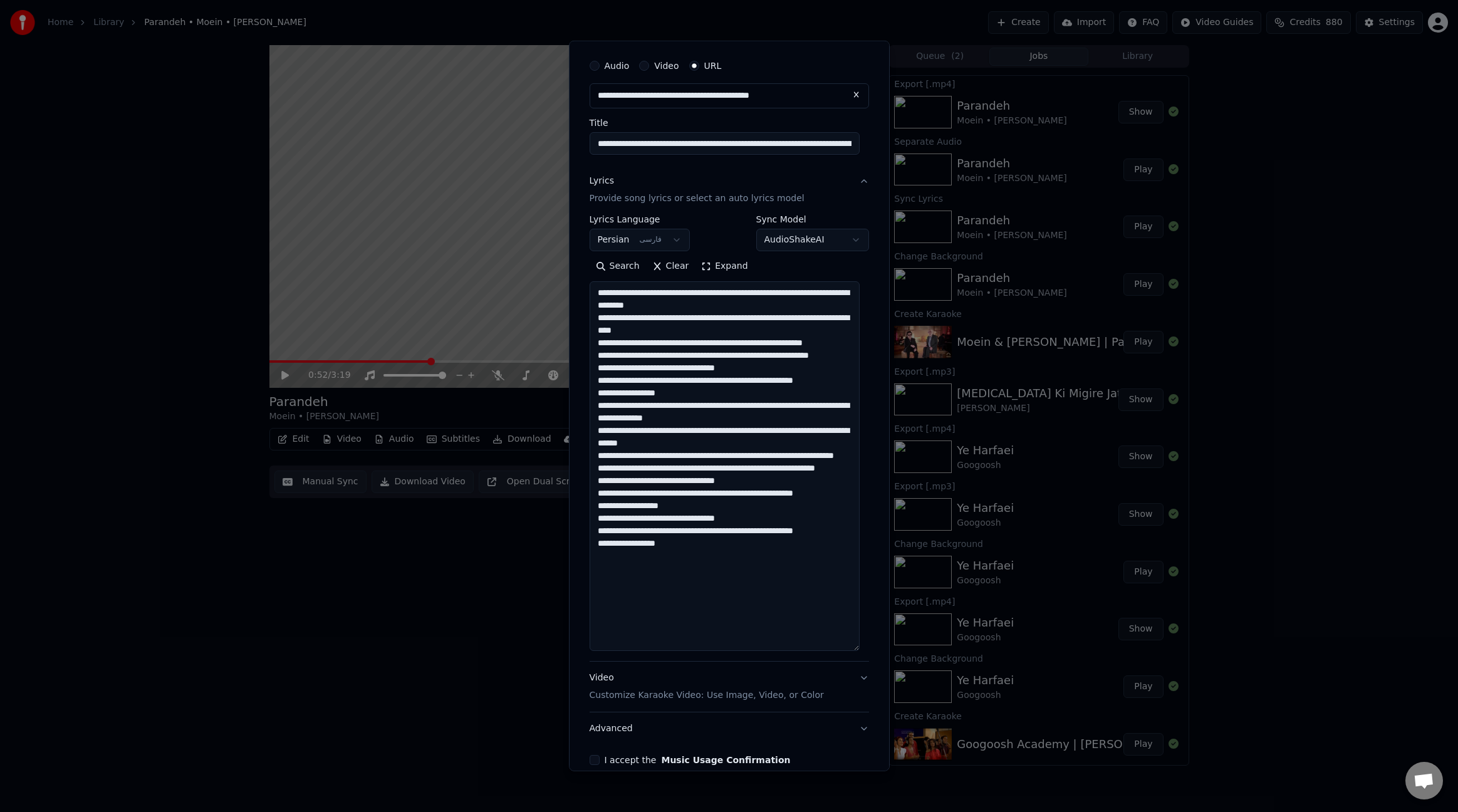
scroll to position [96, 0]
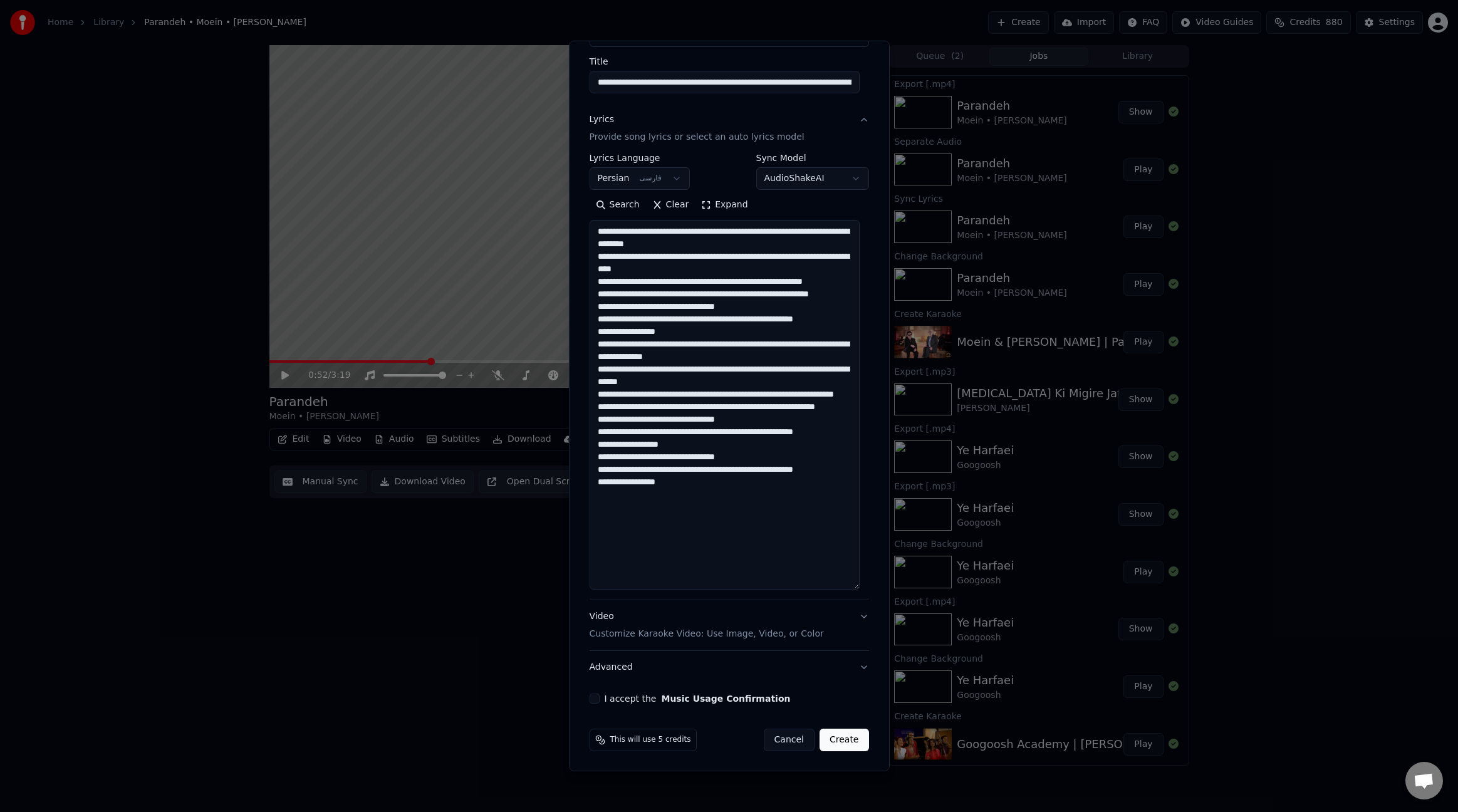
type textarea "**********"
click at [593, 698] on button "I accept the Music Usage Confirmation" at bounding box center [595, 698] width 10 height 10
click at [828, 742] on button "Create" at bounding box center [845, 740] width 50 height 23
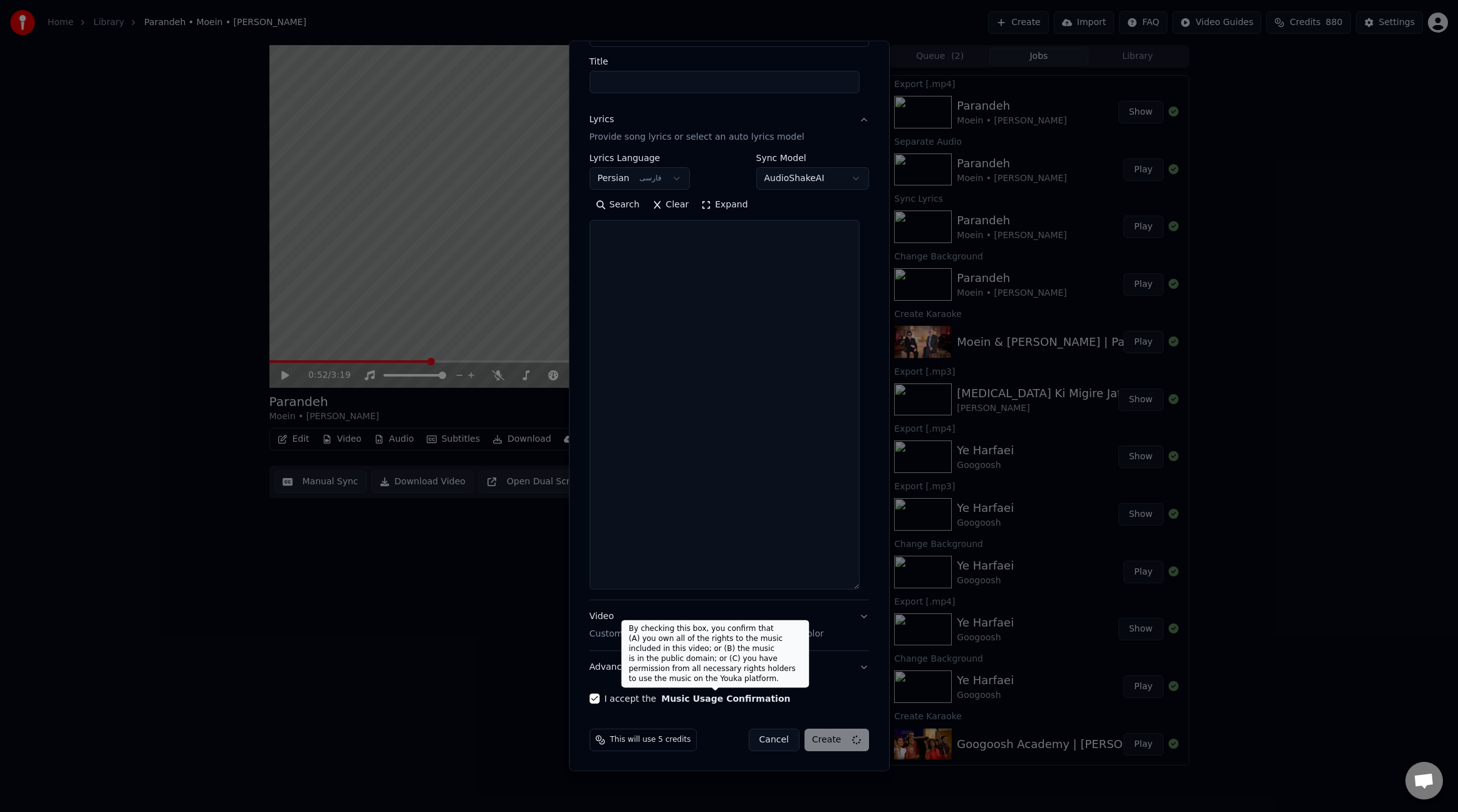
select select
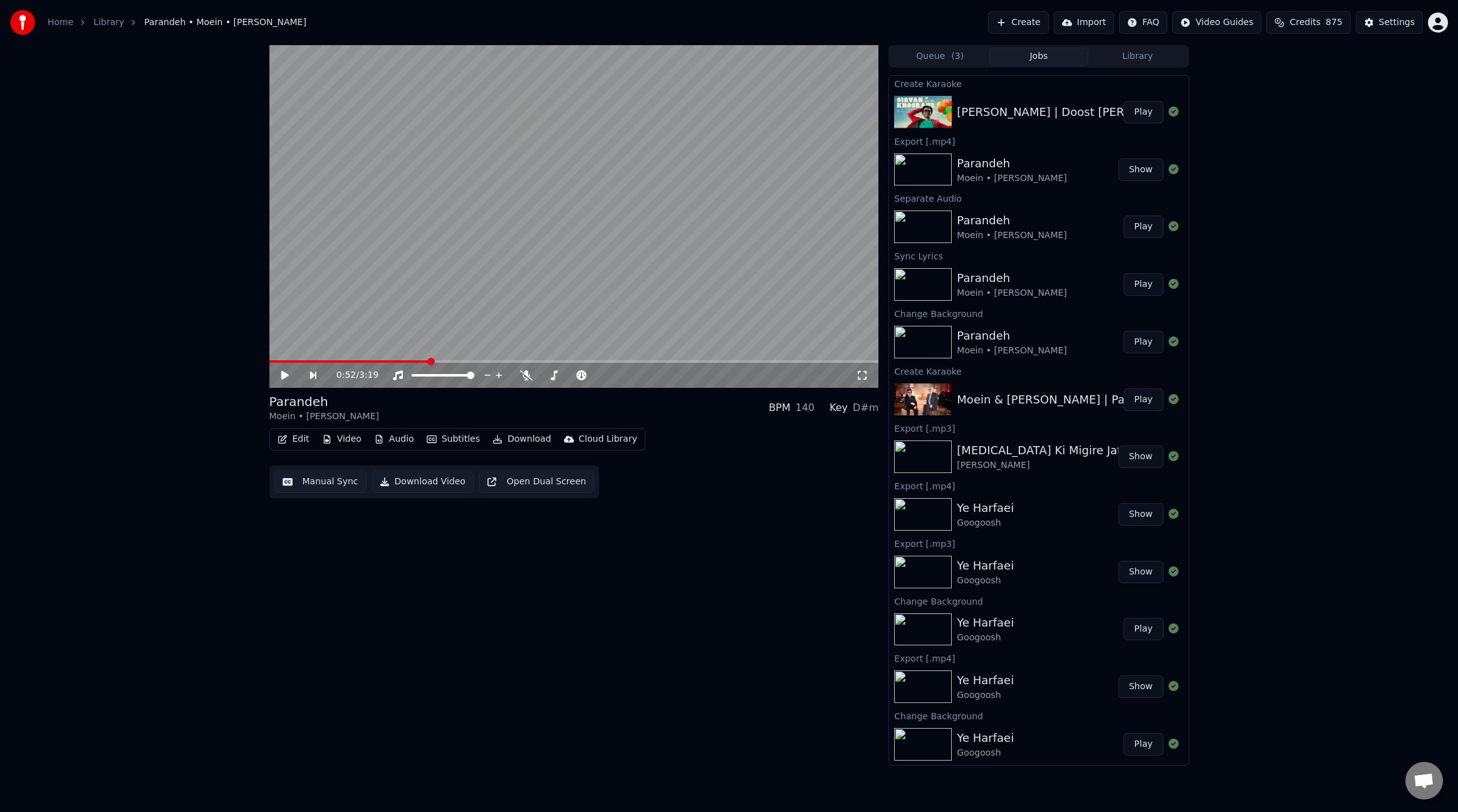
click at [1134, 117] on button "Play" at bounding box center [1143, 112] width 39 height 23
click at [503, 375] on icon at bounding box center [498, 375] width 12 height 10
click at [496, 376] on icon at bounding box center [498, 375] width 12 height 10
click at [499, 374] on icon at bounding box center [498, 375] width 12 height 10
click at [293, 440] on button "Edit" at bounding box center [293, 438] width 42 height 17
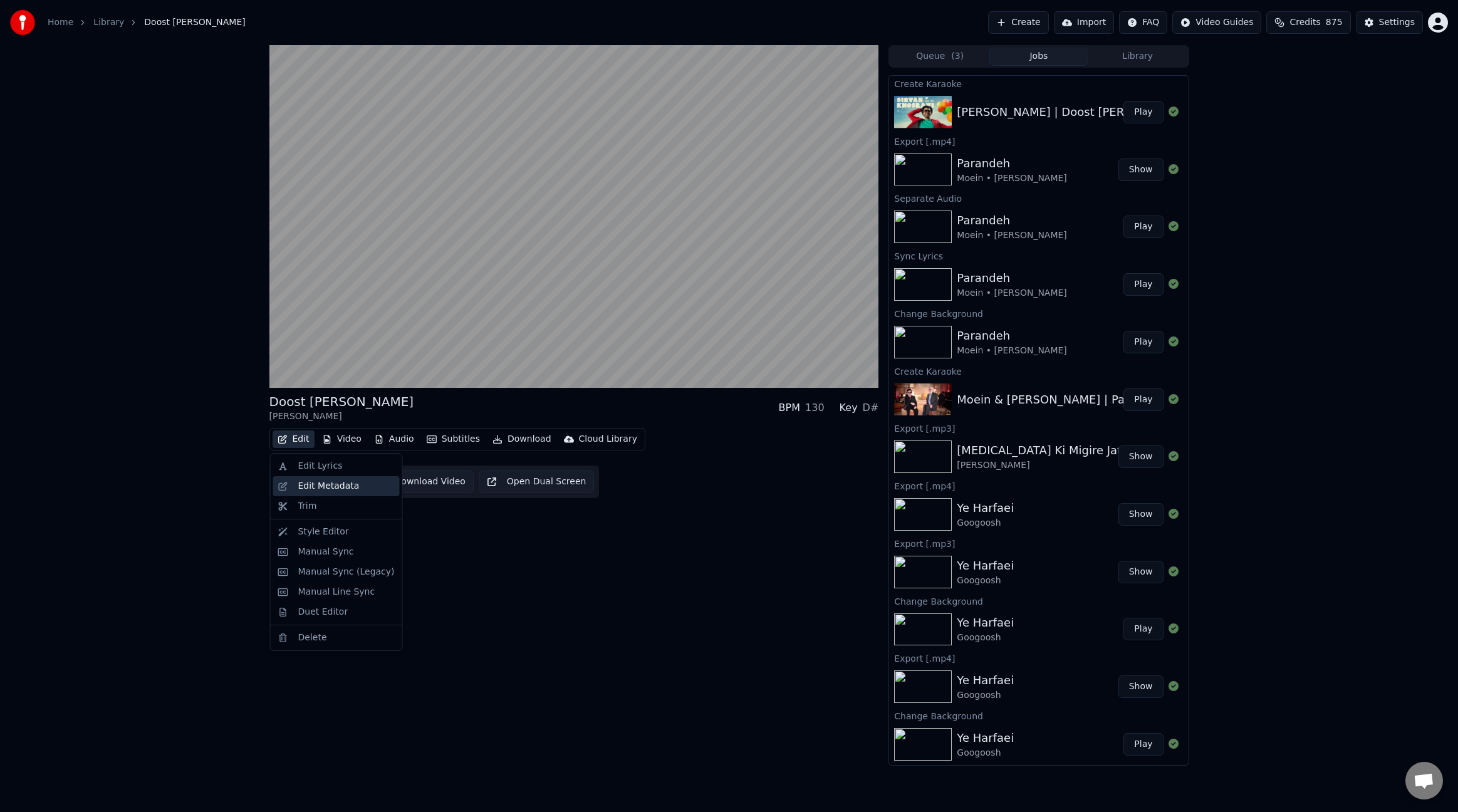
click at [332, 490] on div "Edit Metadata" at bounding box center [328, 486] width 61 height 12
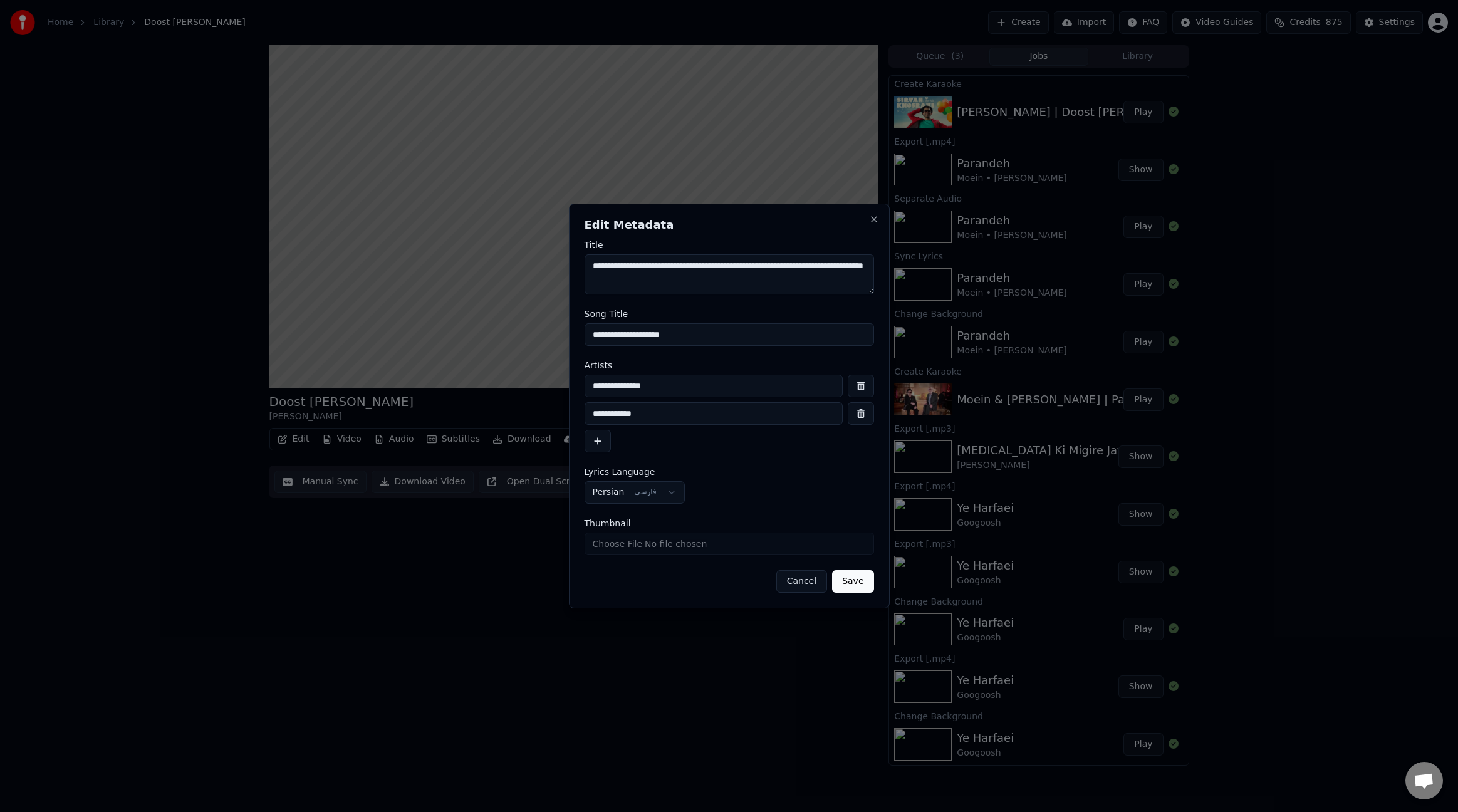
click at [635, 337] on input "**********" at bounding box center [729, 334] width 290 height 23
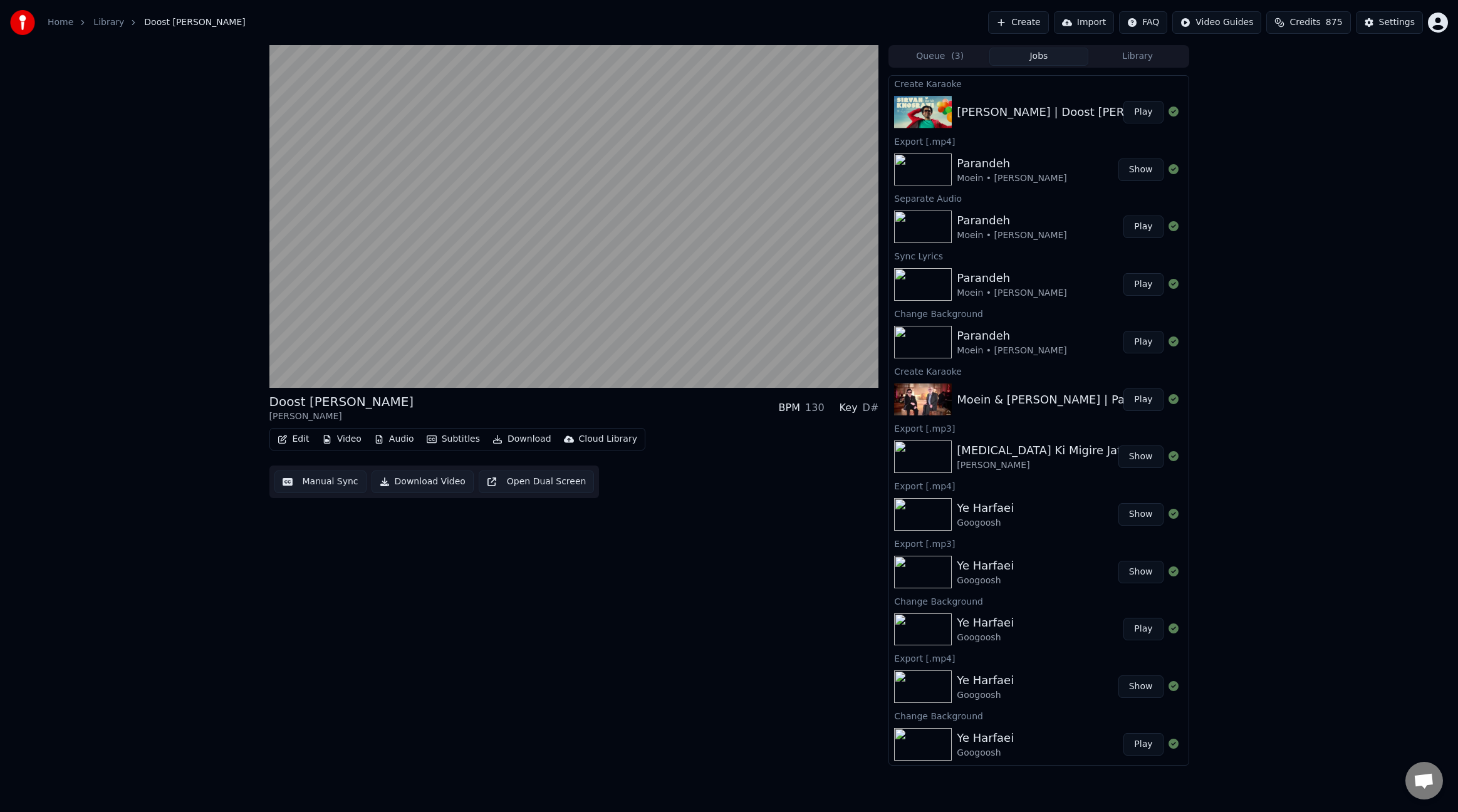
click at [350, 440] on button "Video" at bounding box center [342, 438] width 50 height 17
click at [376, 566] on div "Change Background" at bounding box center [385, 572] width 89 height 12
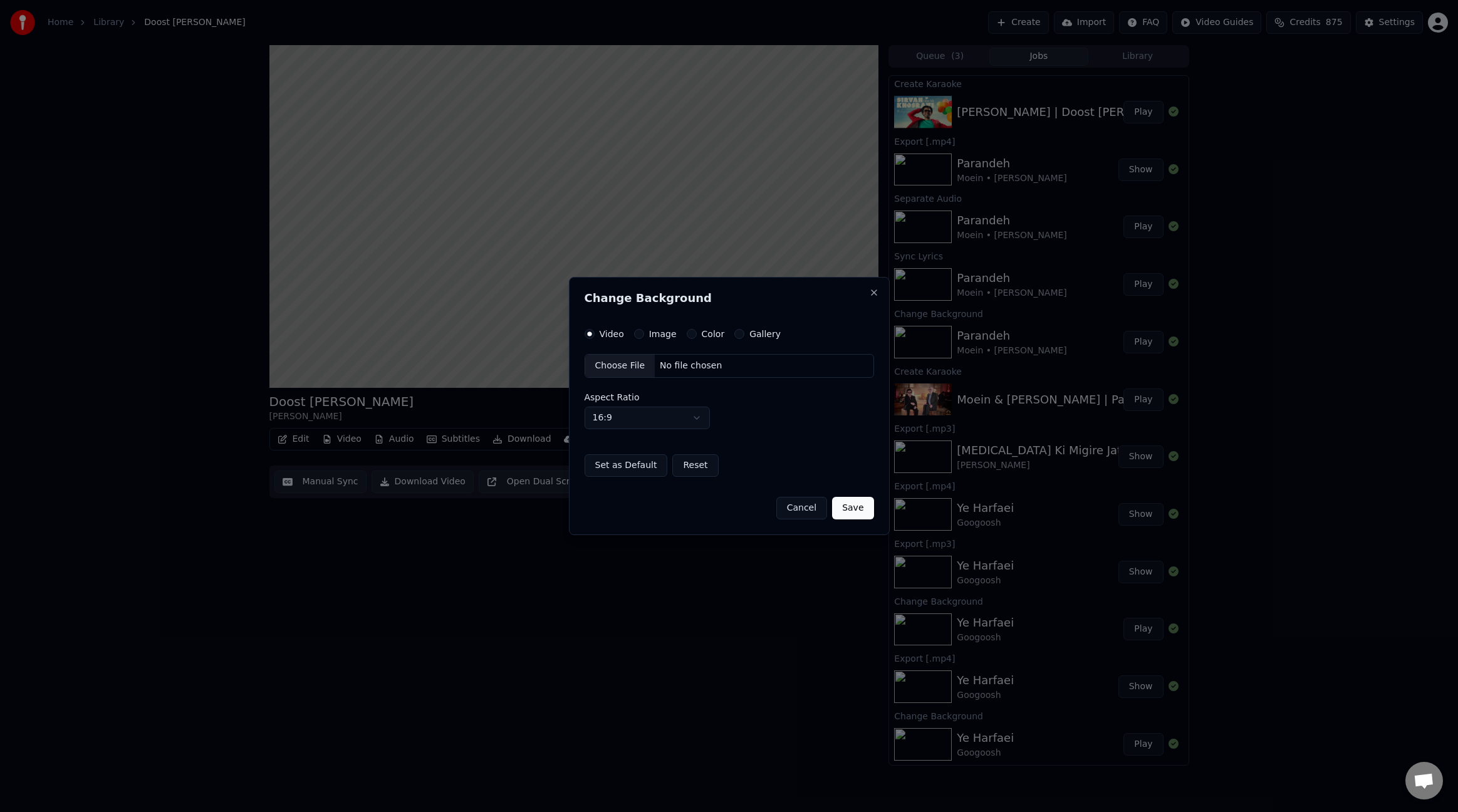
click at [640, 332] on button "Image" at bounding box center [639, 334] width 10 height 10
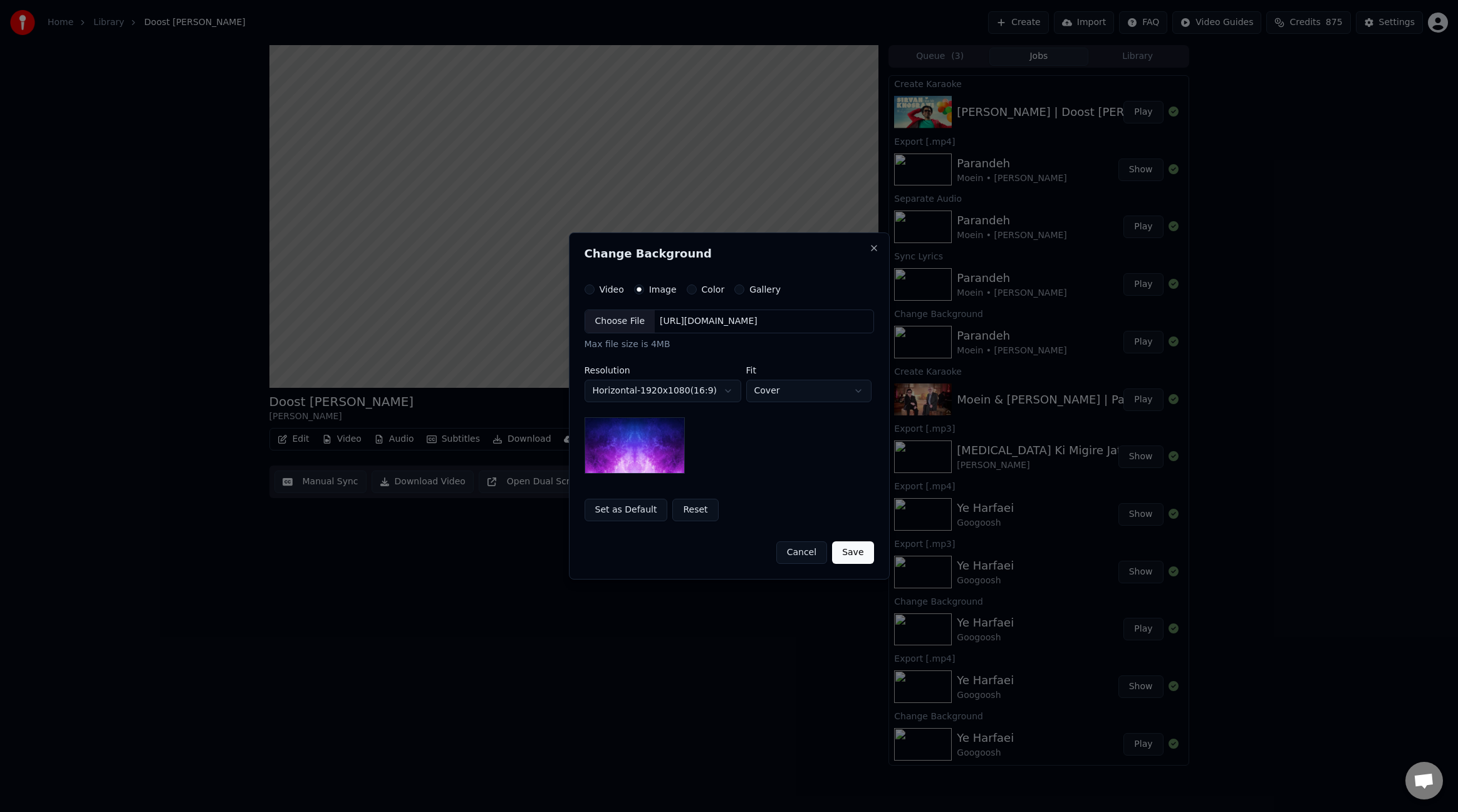
click at [628, 318] on div "Choose File" at bounding box center [620, 321] width 70 height 23
click at [865, 553] on button "Save" at bounding box center [853, 552] width 41 height 23
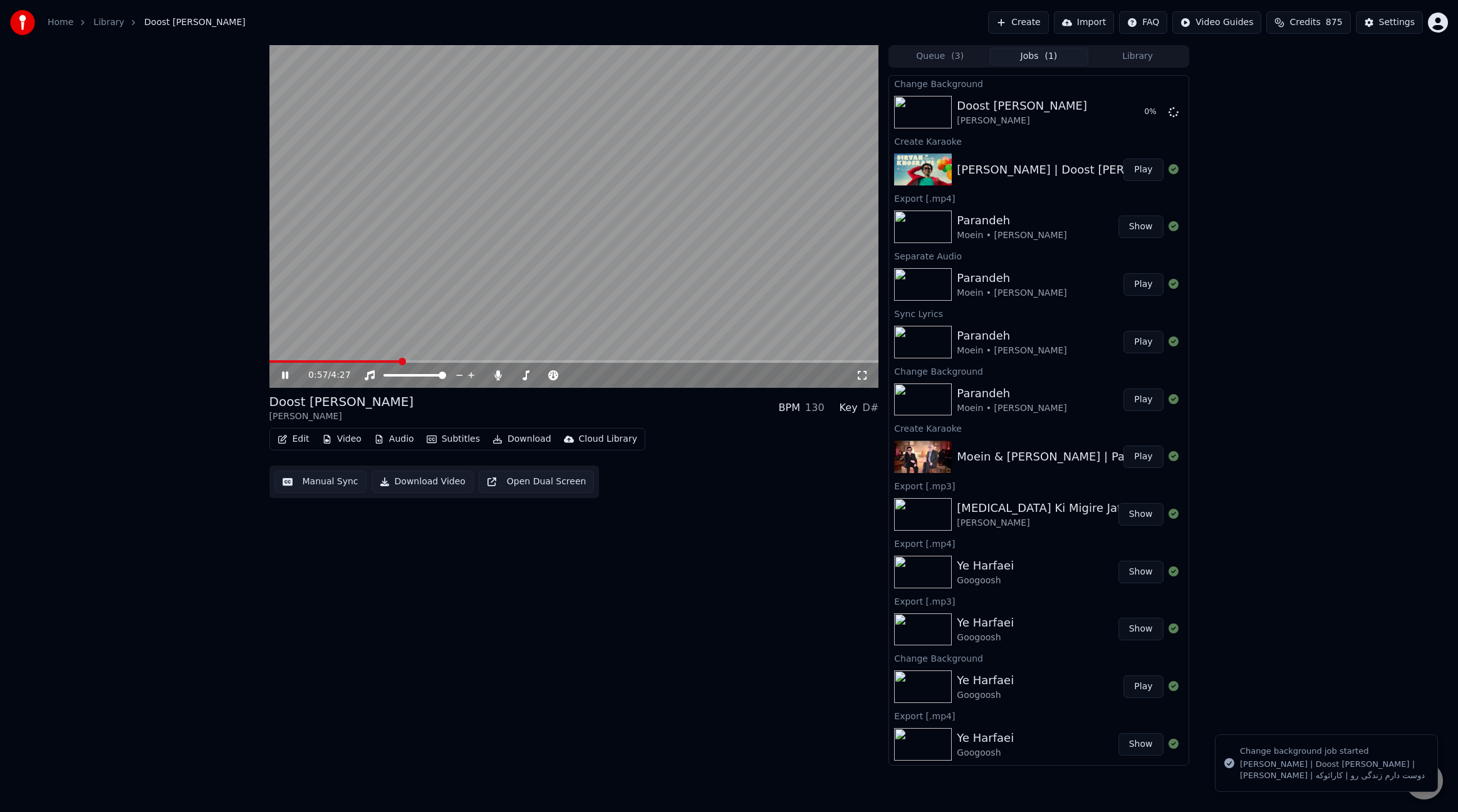
click at [430, 360] on span at bounding box center [574, 361] width 610 height 3
click at [507, 375] on div at bounding box center [555, 375] width 101 height 12
click at [500, 374] on icon at bounding box center [498, 375] width 7 height 10
click at [500, 368] on div "1:37 / 4:27" at bounding box center [574, 375] width 610 height 25
click at [498, 376] on icon at bounding box center [498, 375] width 12 height 10
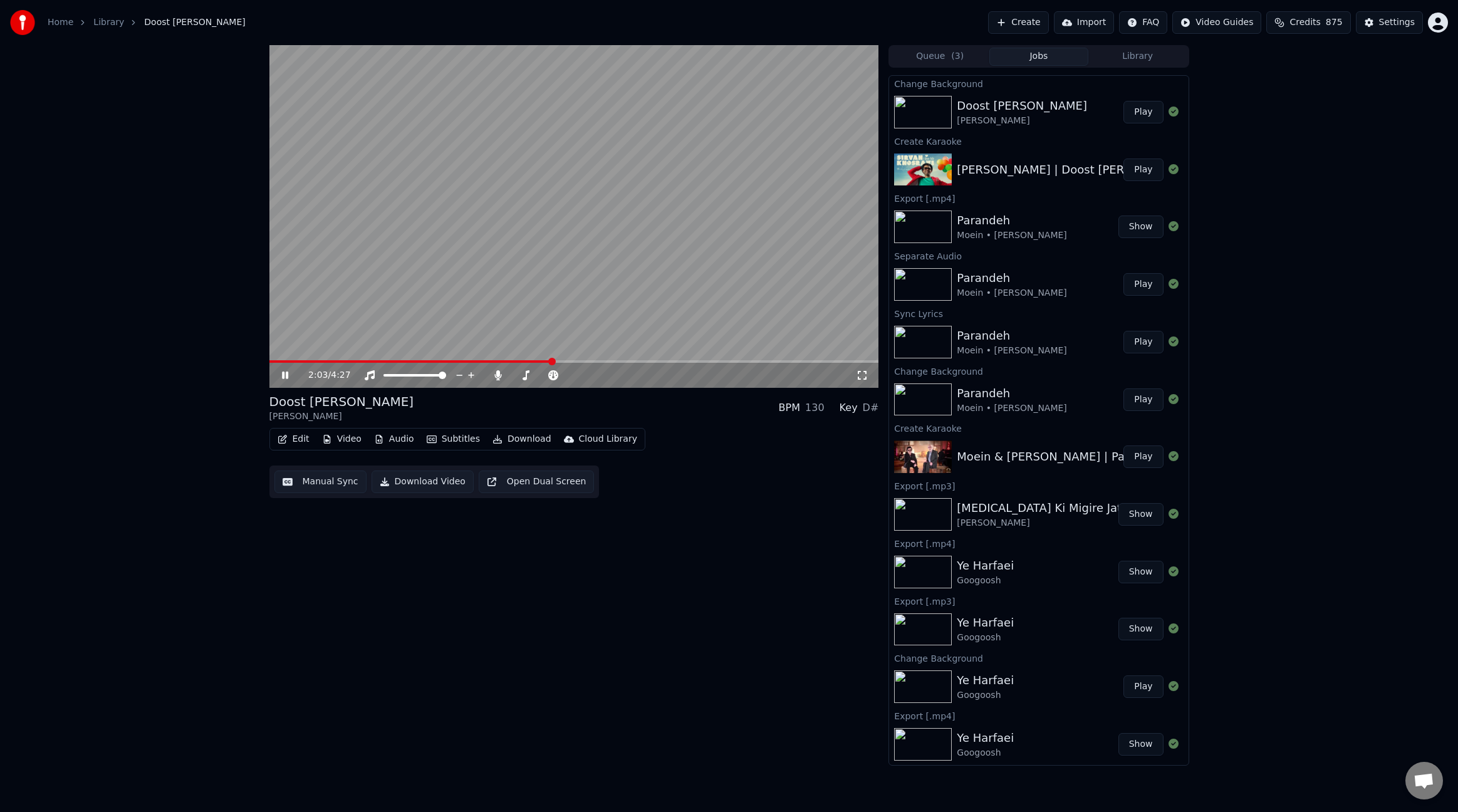
click at [1143, 114] on button "Play" at bounding box center [1143, 112] width 39 height 23
click at [501, 376] on icon at bounding box center [498, 375] width 7 height 10
click at [297, 438] on button "Edit" at bounding box center [293, 438] width 42 height 17
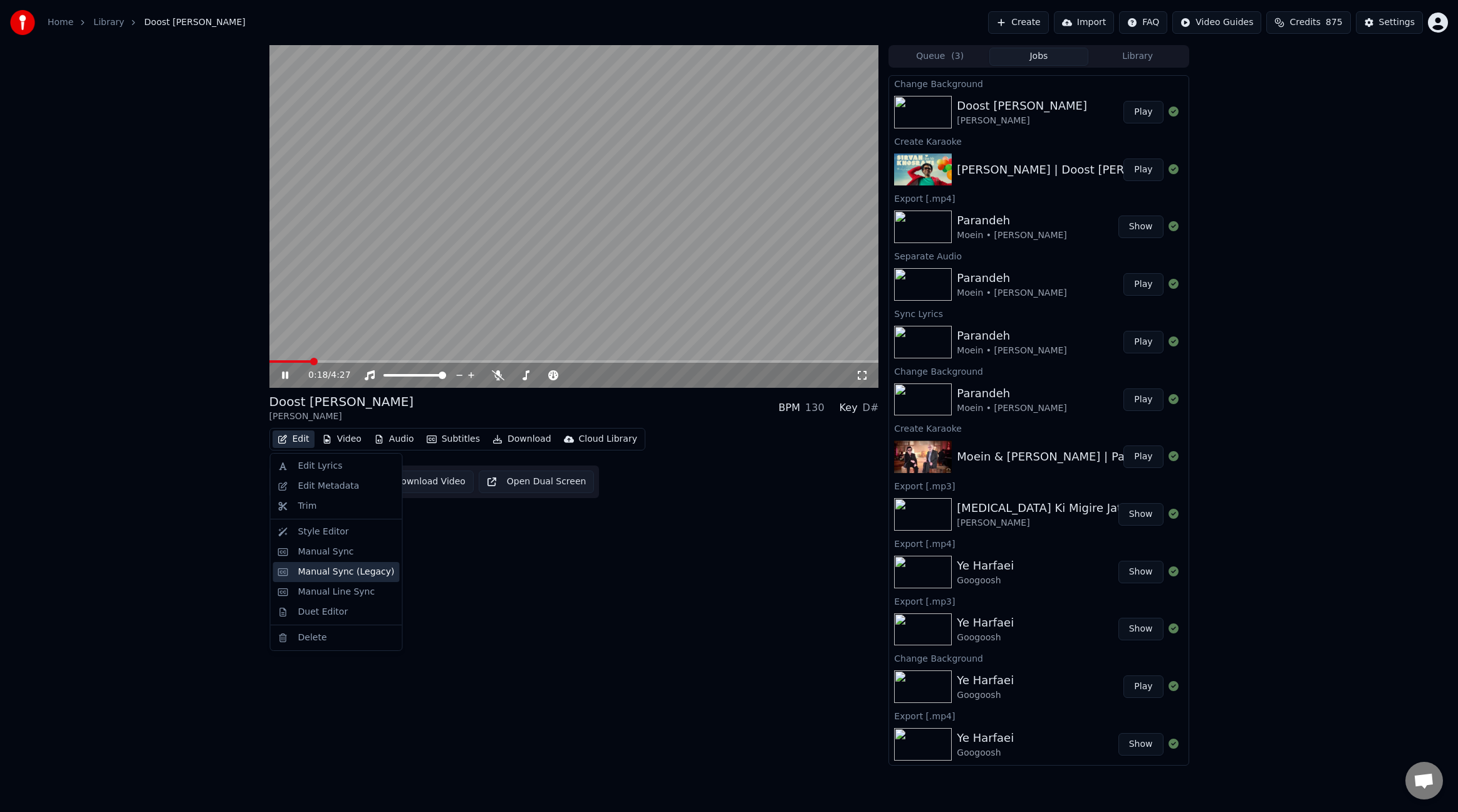
click at [339, 577] on div "Manual Sync (Legacy)" at bounding box center [346, 572] width 96 height 12
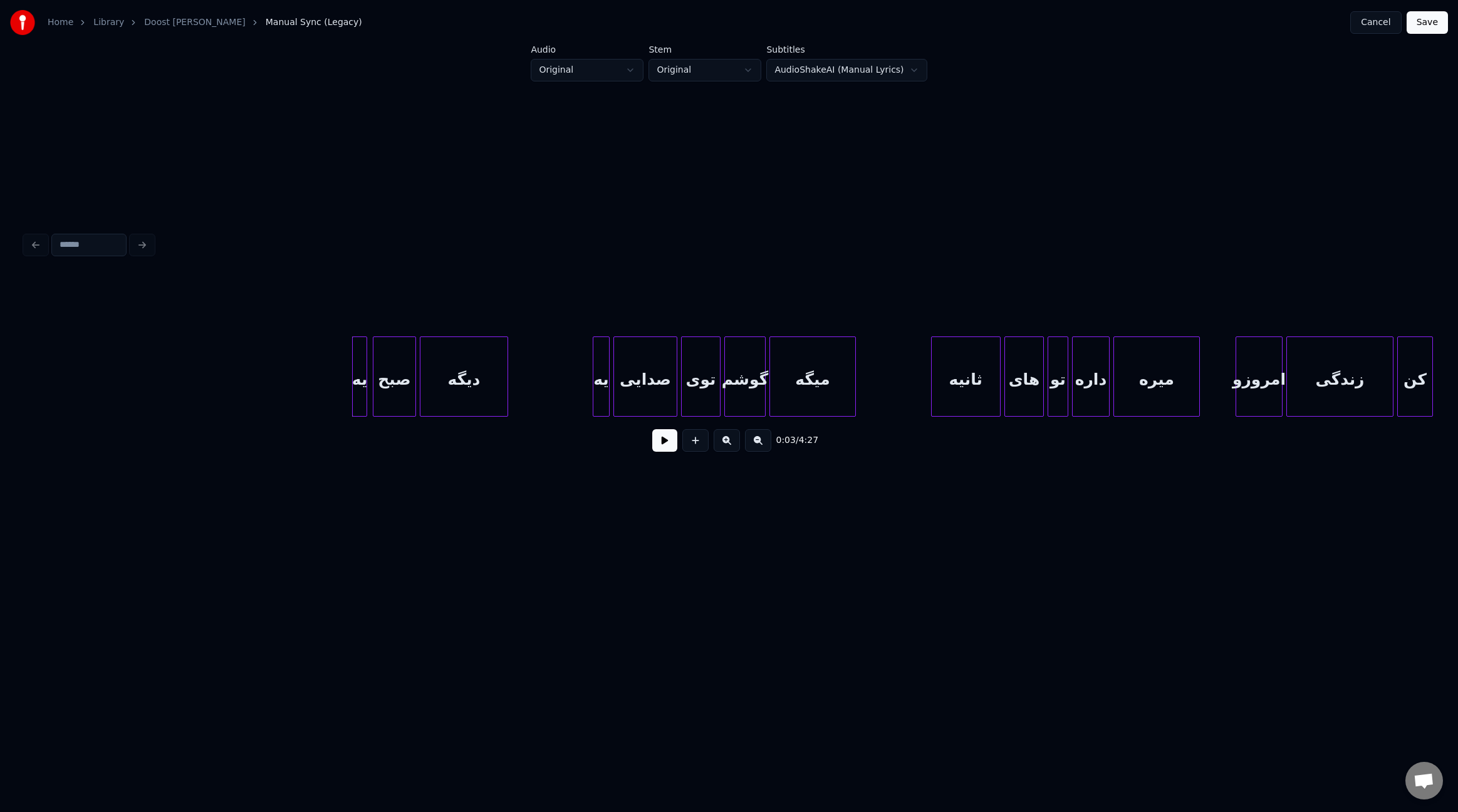
click at [933, 387] on div at bounding box center [933, 376] width 3 height 79
click at [670, 449] on button at bounding box center [665, 440] width 25 height 23
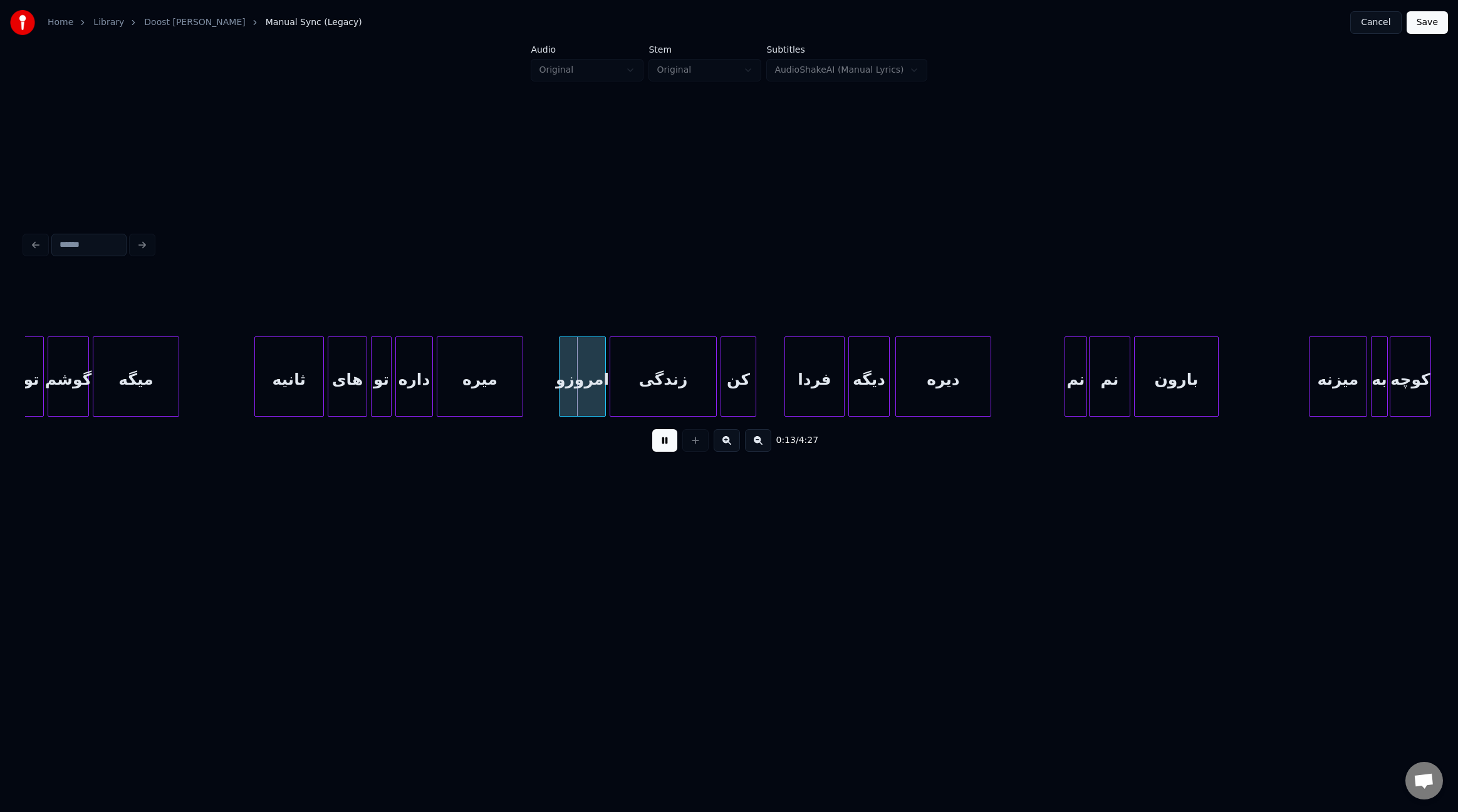
scroll to position [0, 671]
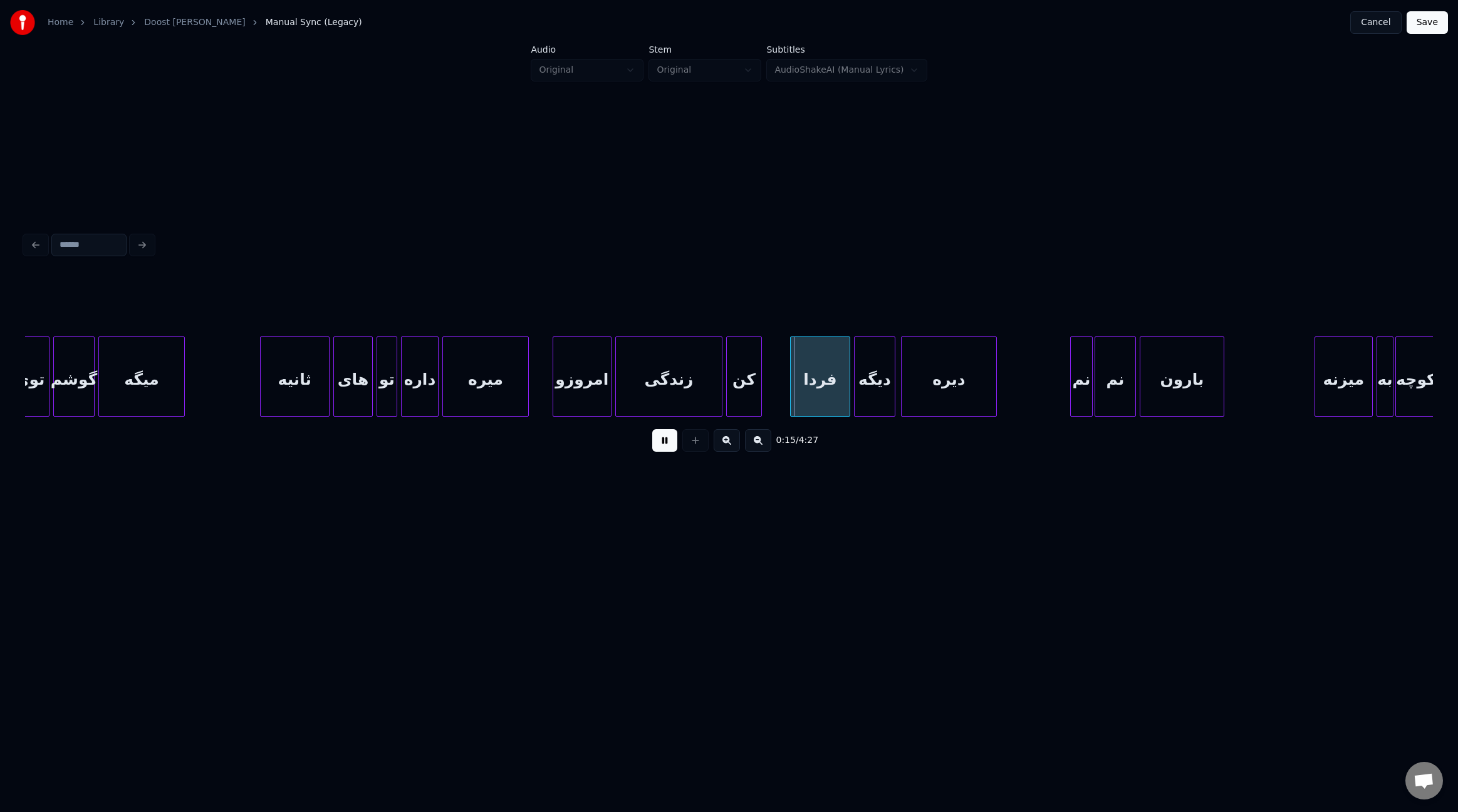
click at [553, 365] on div at bounding box center [555, 376] width 3 height 79
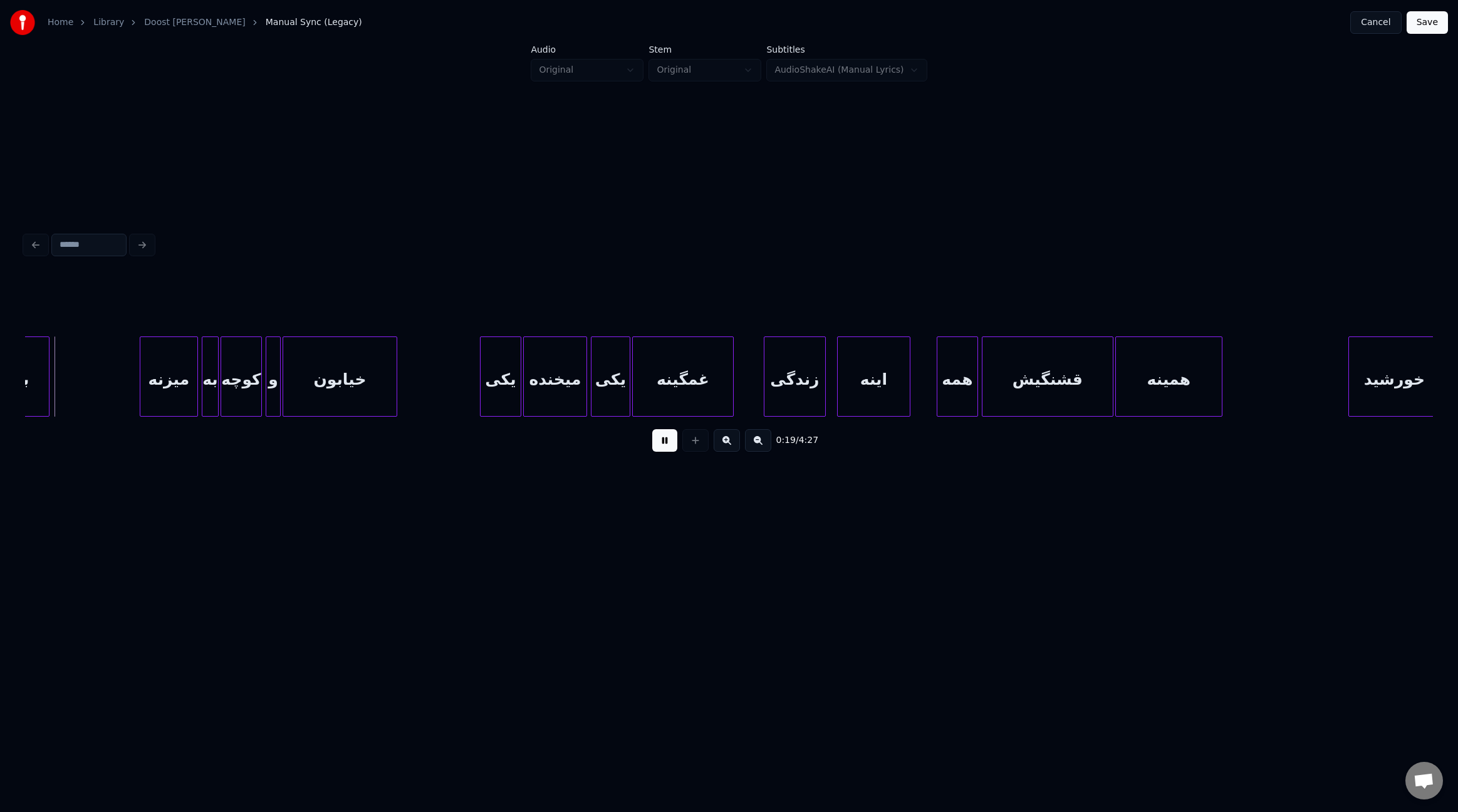
scroll to position [0, 1857]
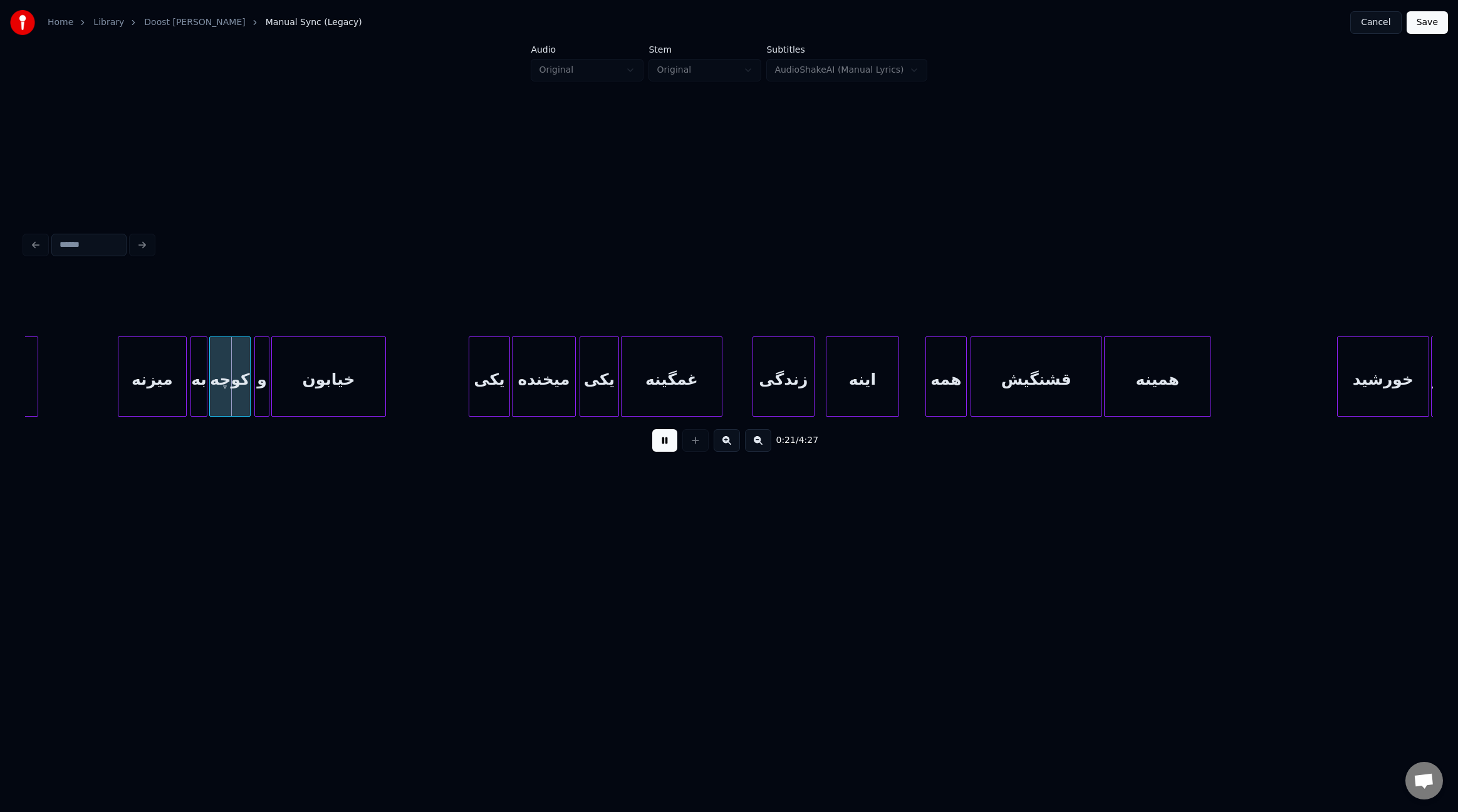
click at [118, 367] on div at bounding box center [120, 376] width 3 height 79
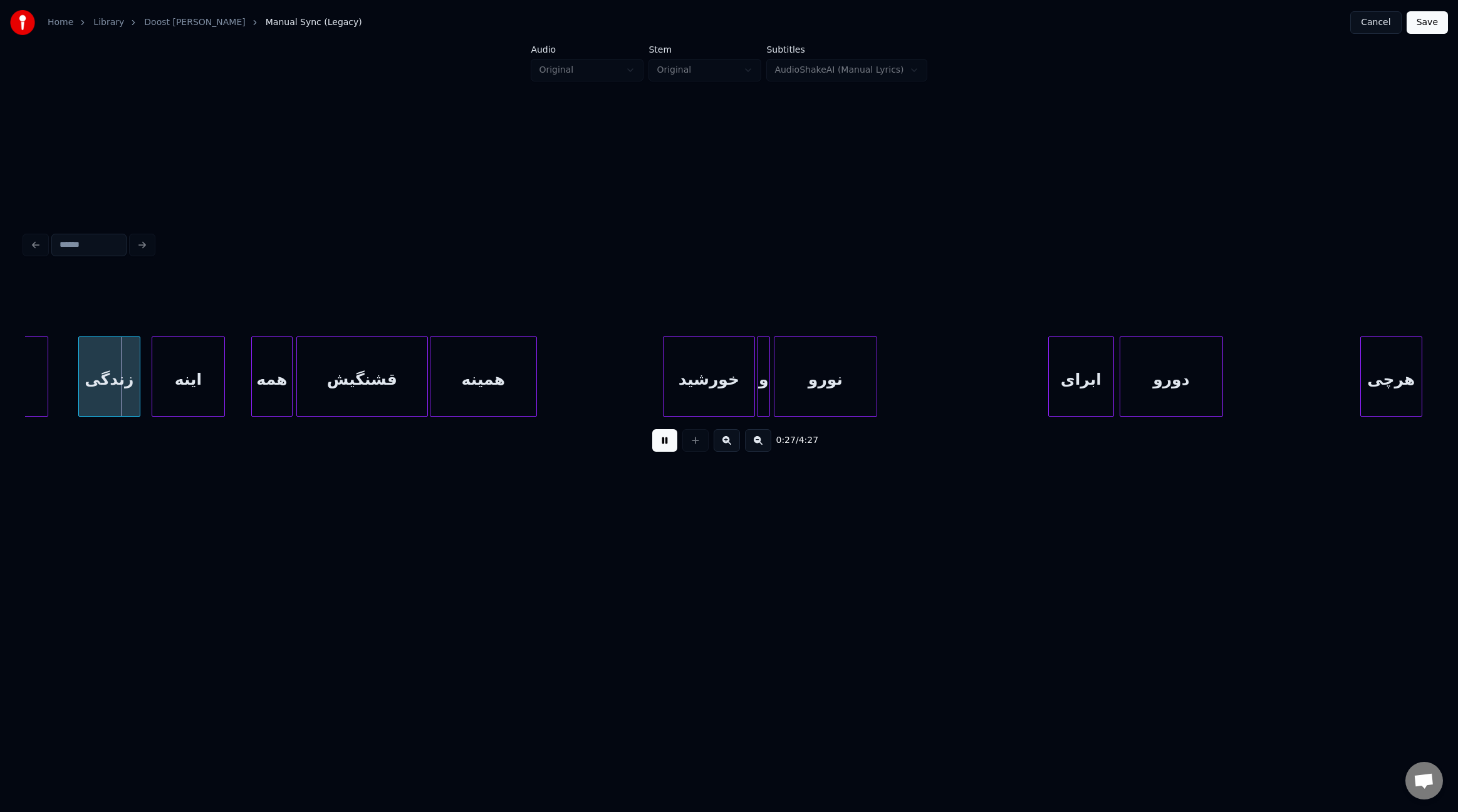
scroll to position [0, 2537]
click at [325, 373] on div at bounding box center [326, 376] width 3 height 79
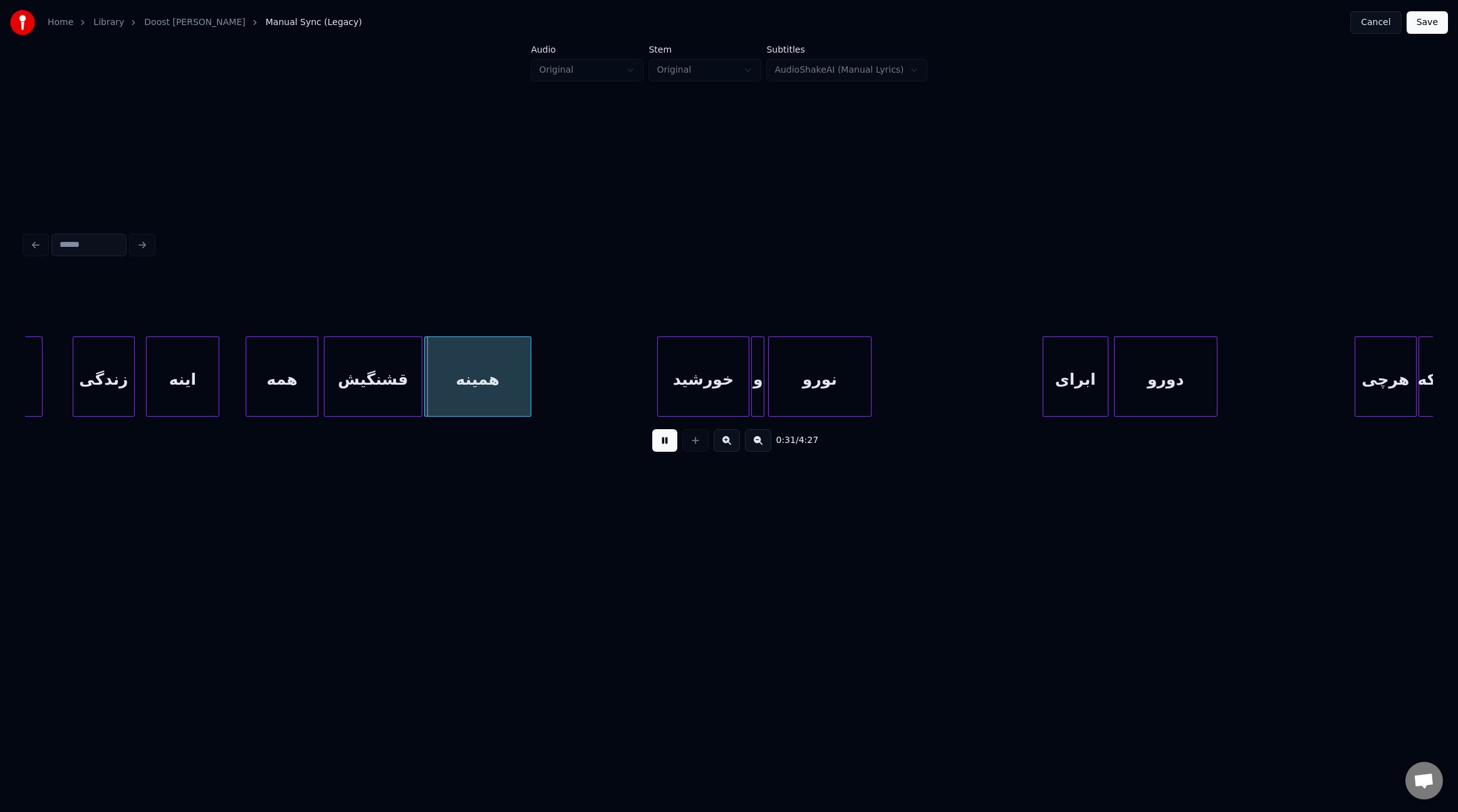
click at [317, 381] on div at bounding box center [315, 376] width 3 height 79
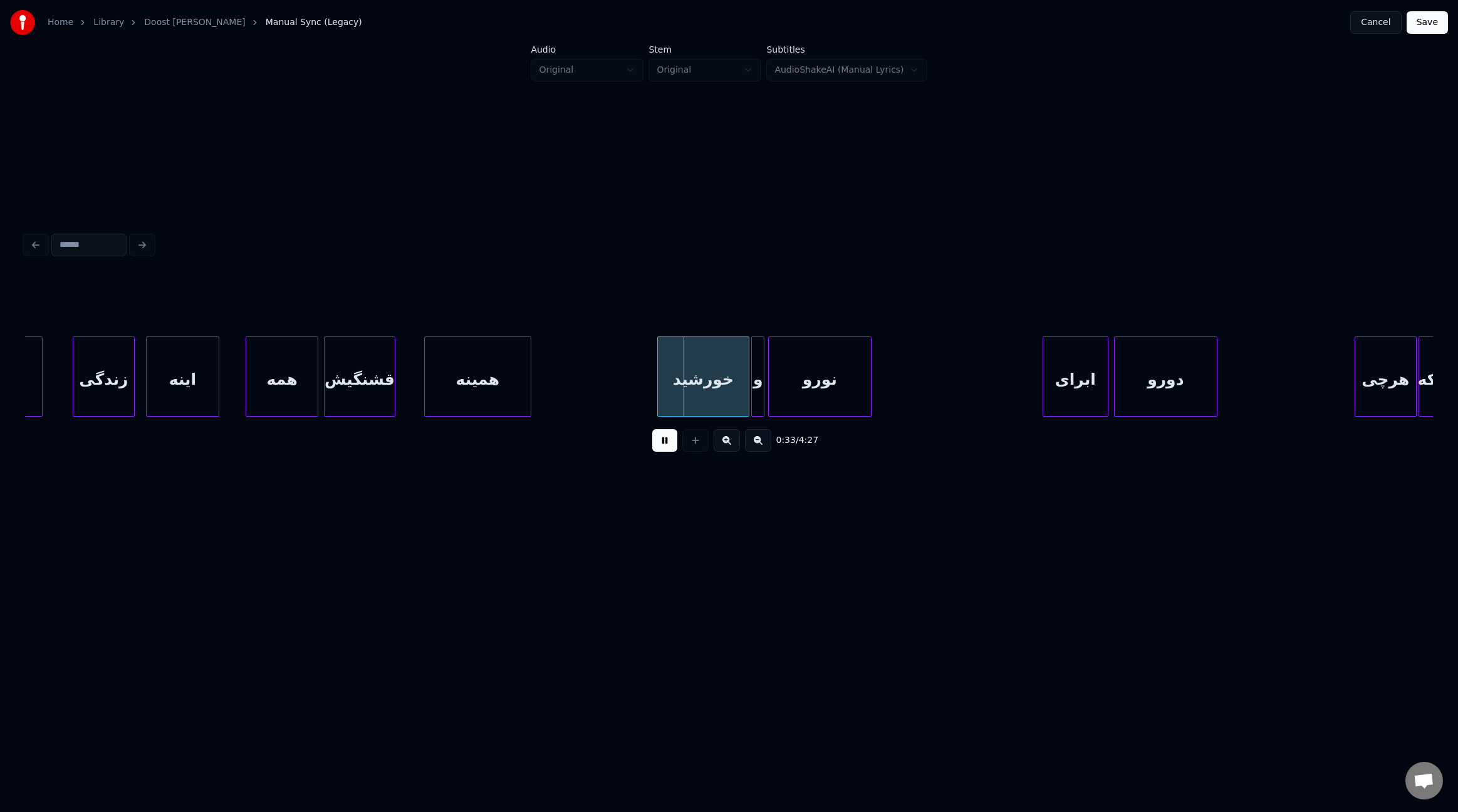
click at [392, 374] on div at bounding box center [392, 376] width 3 height 79
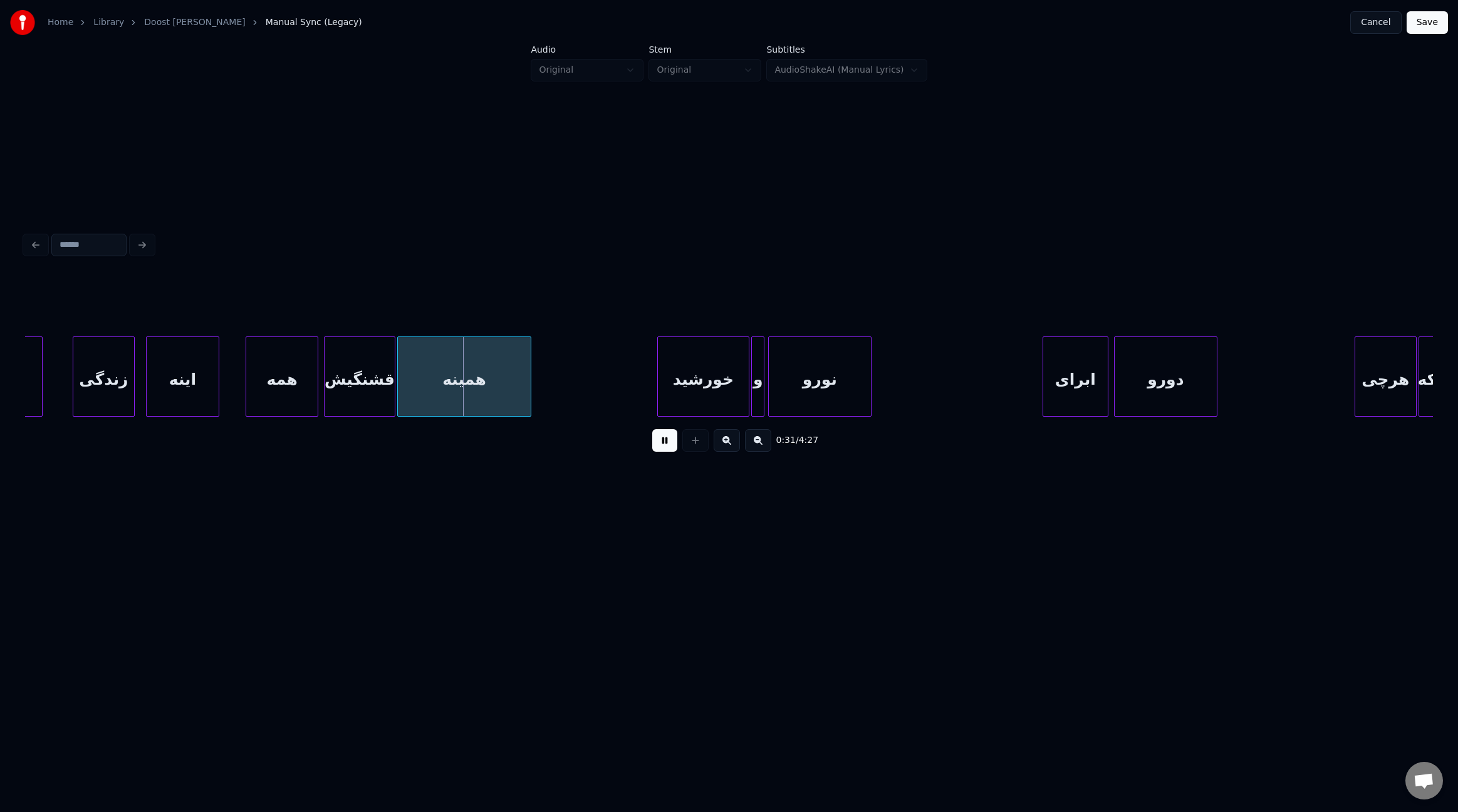
click at [398, 373] on div at bounding box center [399, 376] width 3 height 79
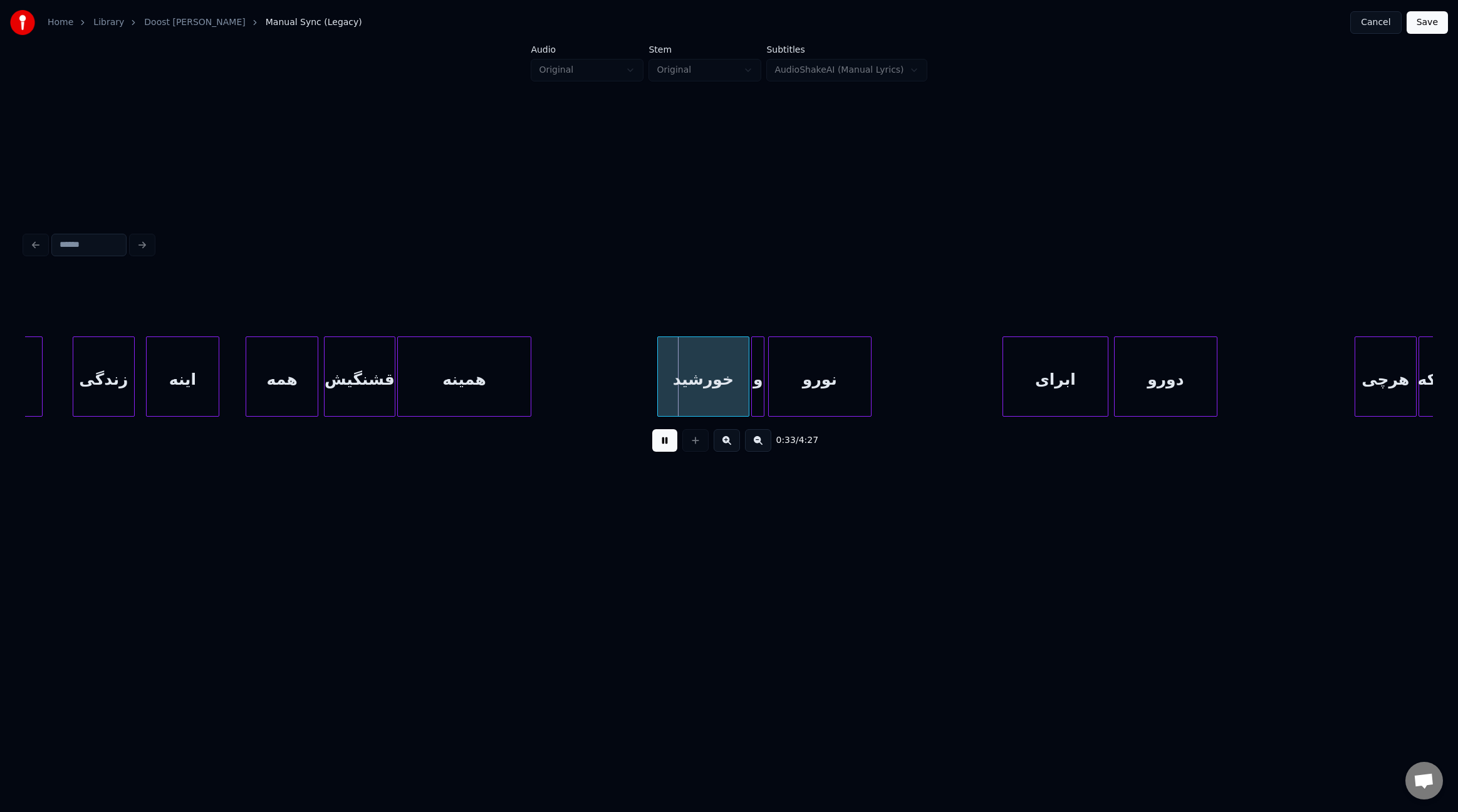
click at [1003, 367] on div at bounding box center [1004, 376] width 3 height 79
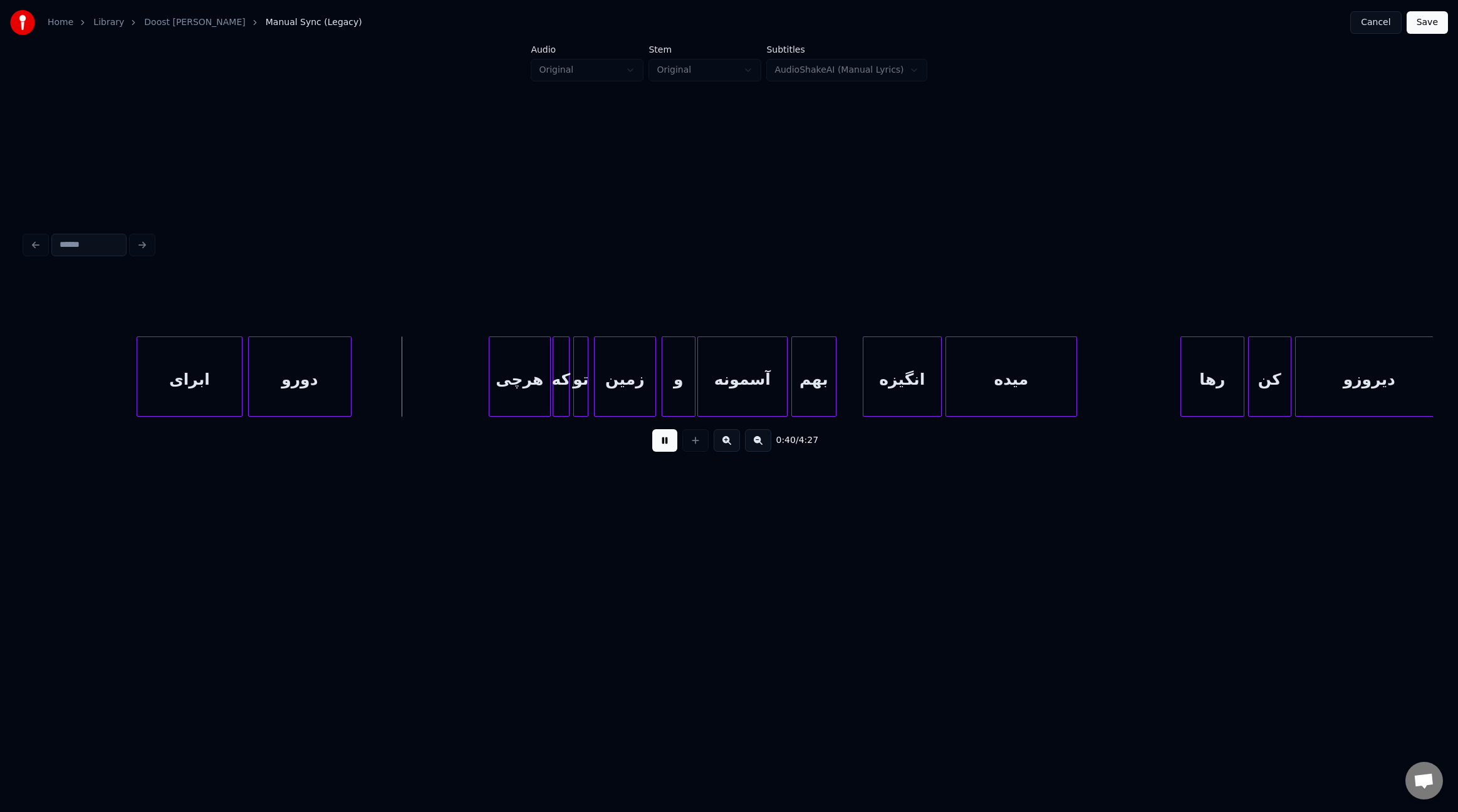
scroll to position [0, 3593]
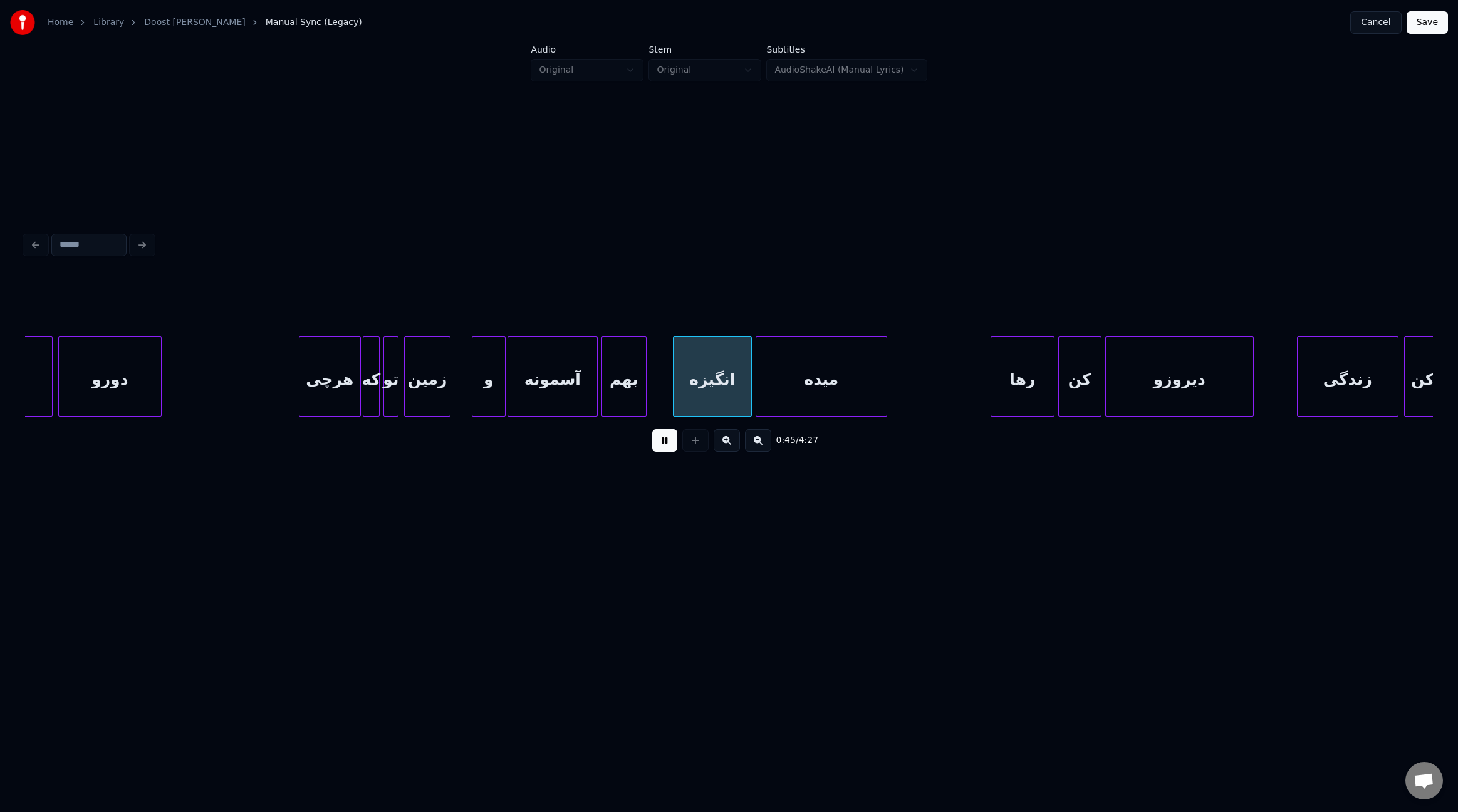
click at [450, 378] on div at bounding box center [447, 376] width 3 height 79
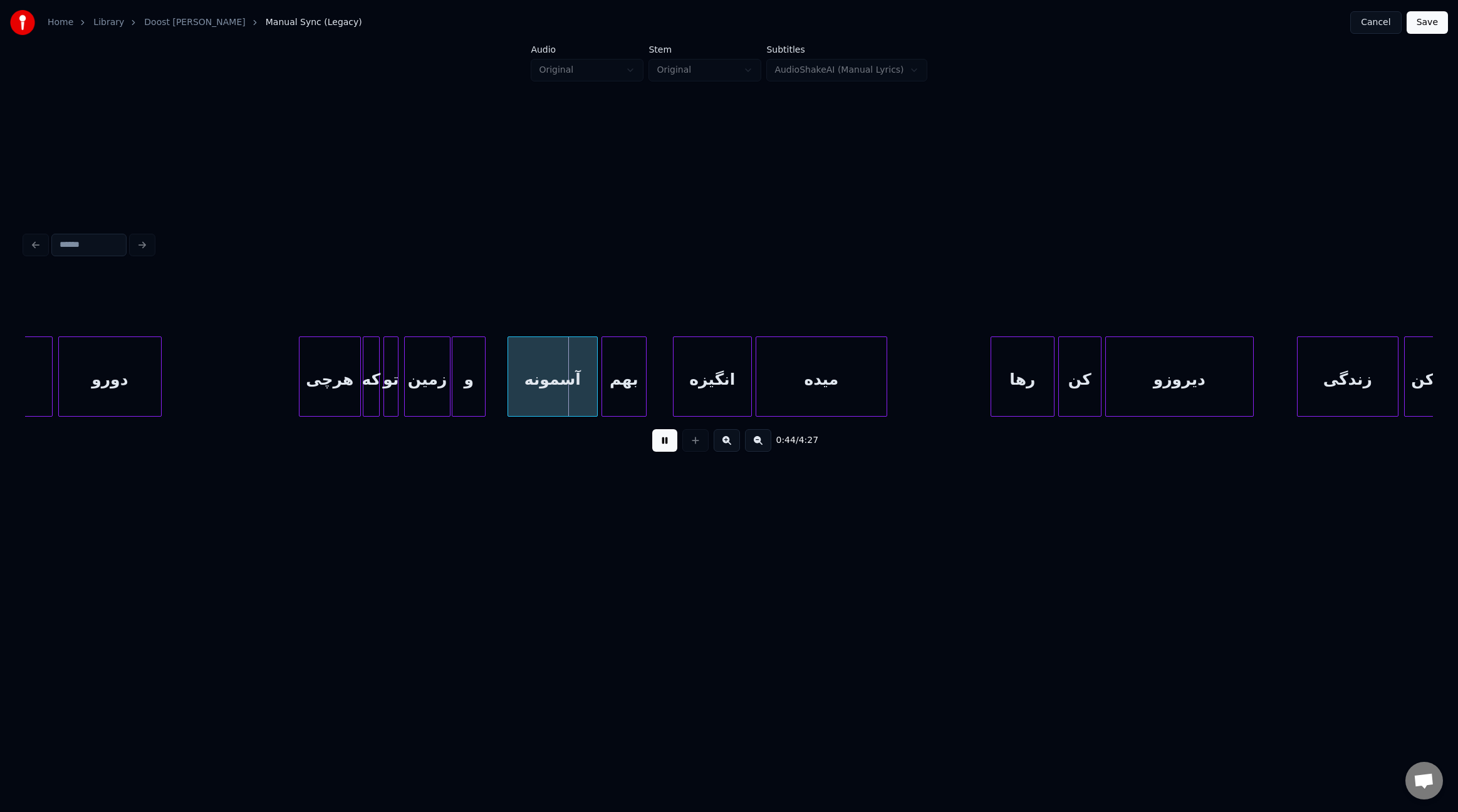
click at [467, 382] on div "و" at bounding box center [468, 380] width 32 height 85
click at [472, 381] on div at bounding box center [472, 376] width 3 height 79
click at [476, 375] on div at bounding box center [478, 376] width 3 height 79
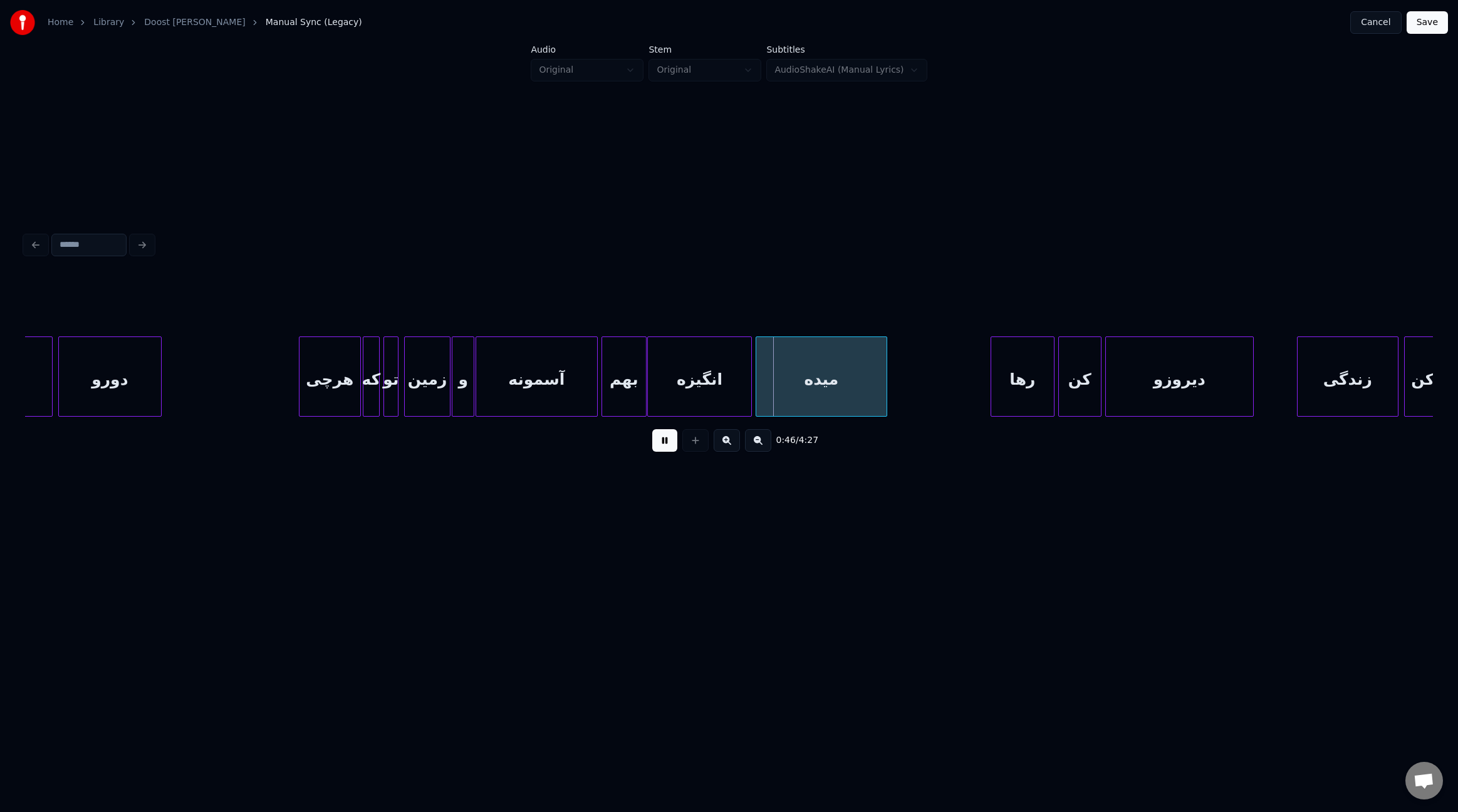
click at [648, 385] on div at bounding box center [649, 376] width 3 height 79
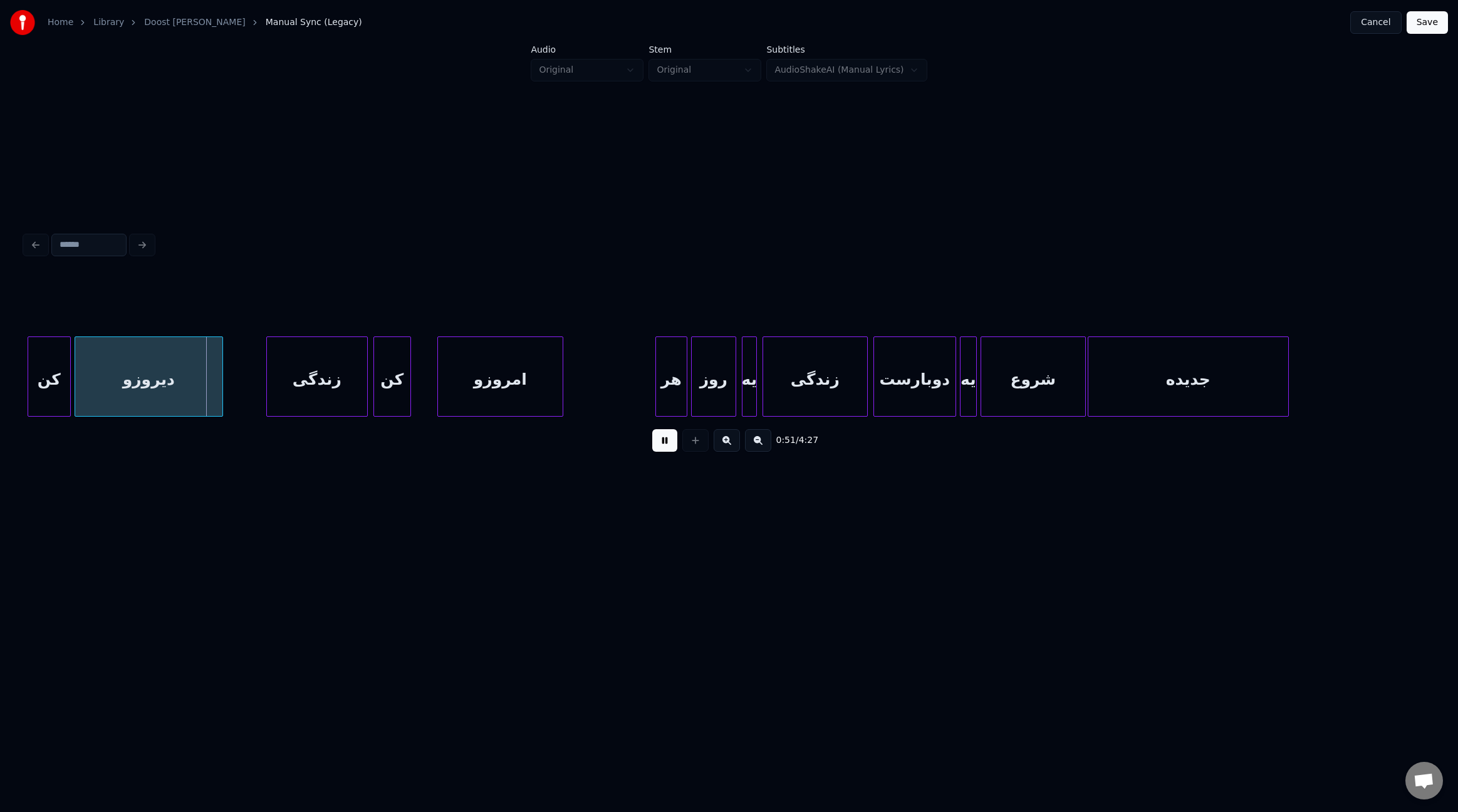
scroll to position [0, 4657]
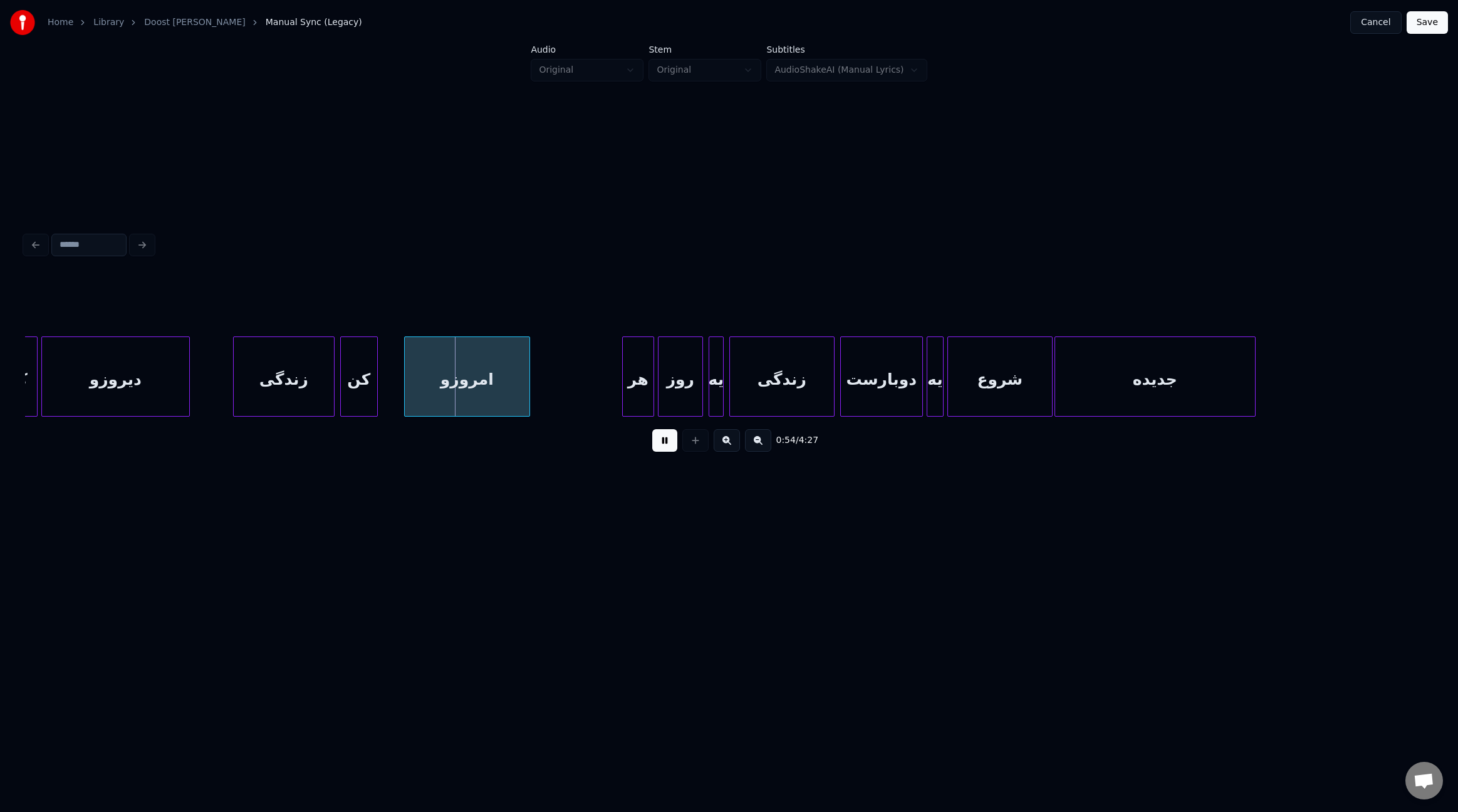
click at [404, 379] on div "امروزو" at bounding box center [467, 376] width 126 height 81
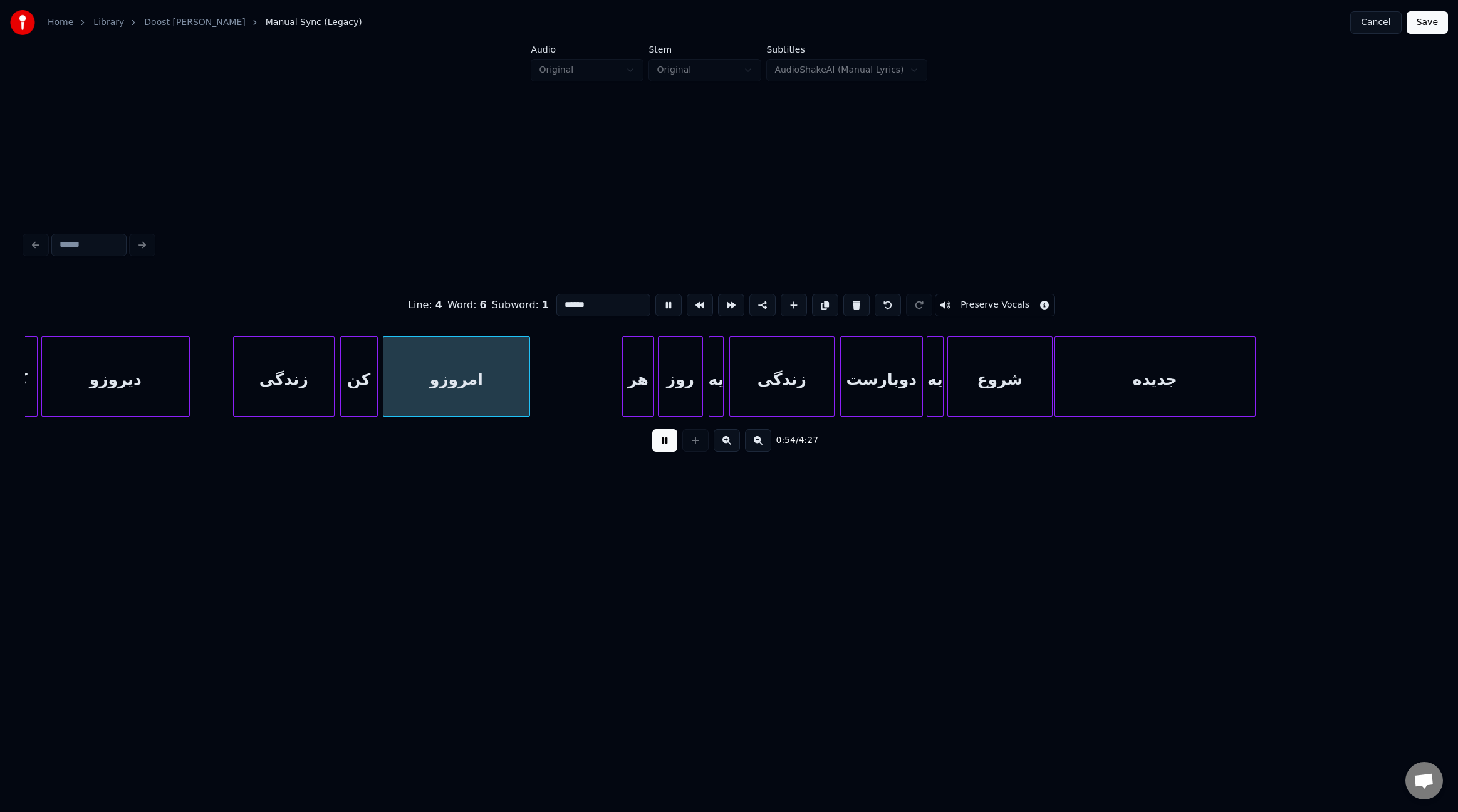
click at [383, 376] on div at bounding box center [385, 376] width 3 height 79
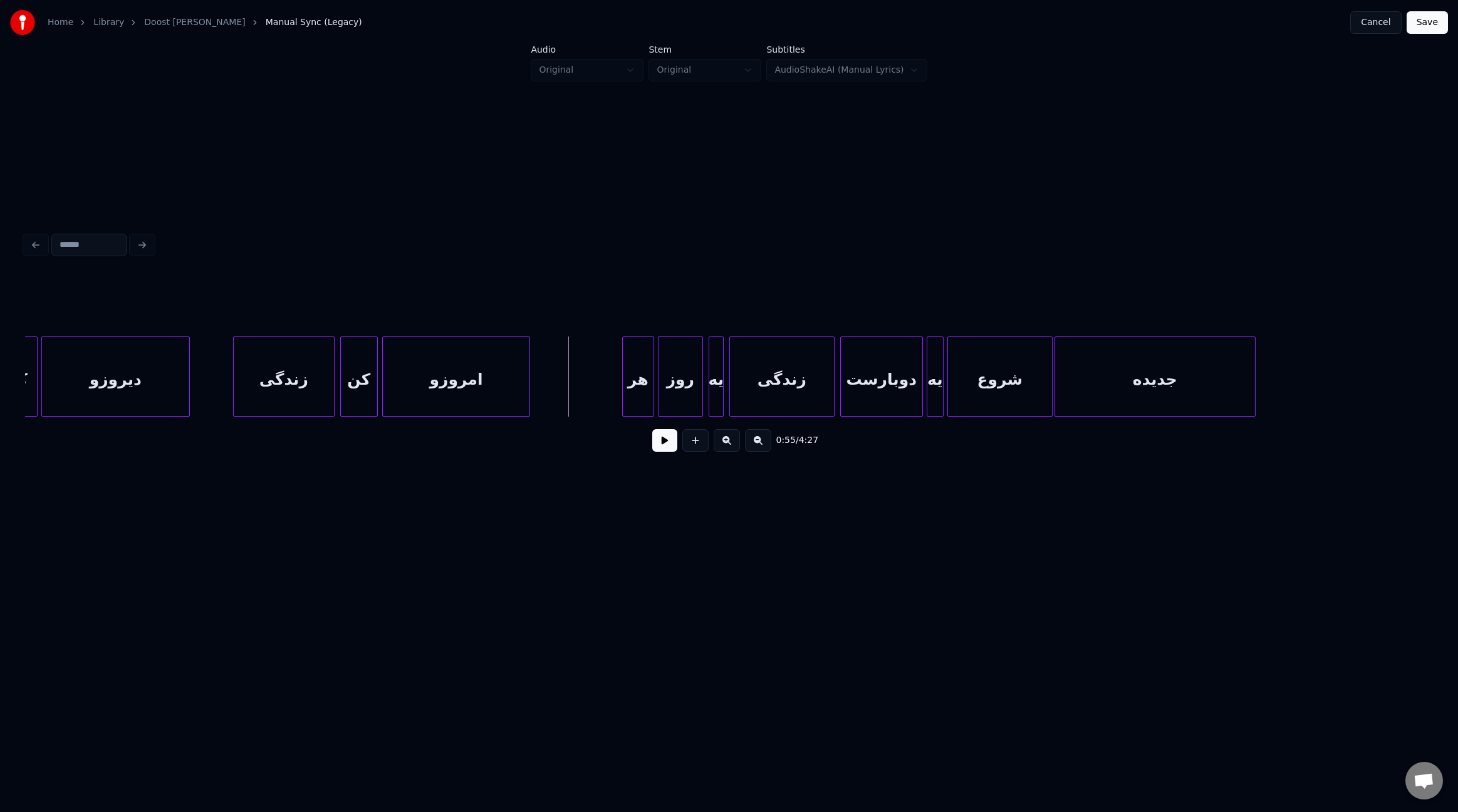
click at [667, 447] on button at bounding box center [665, 440] width 25 height 23
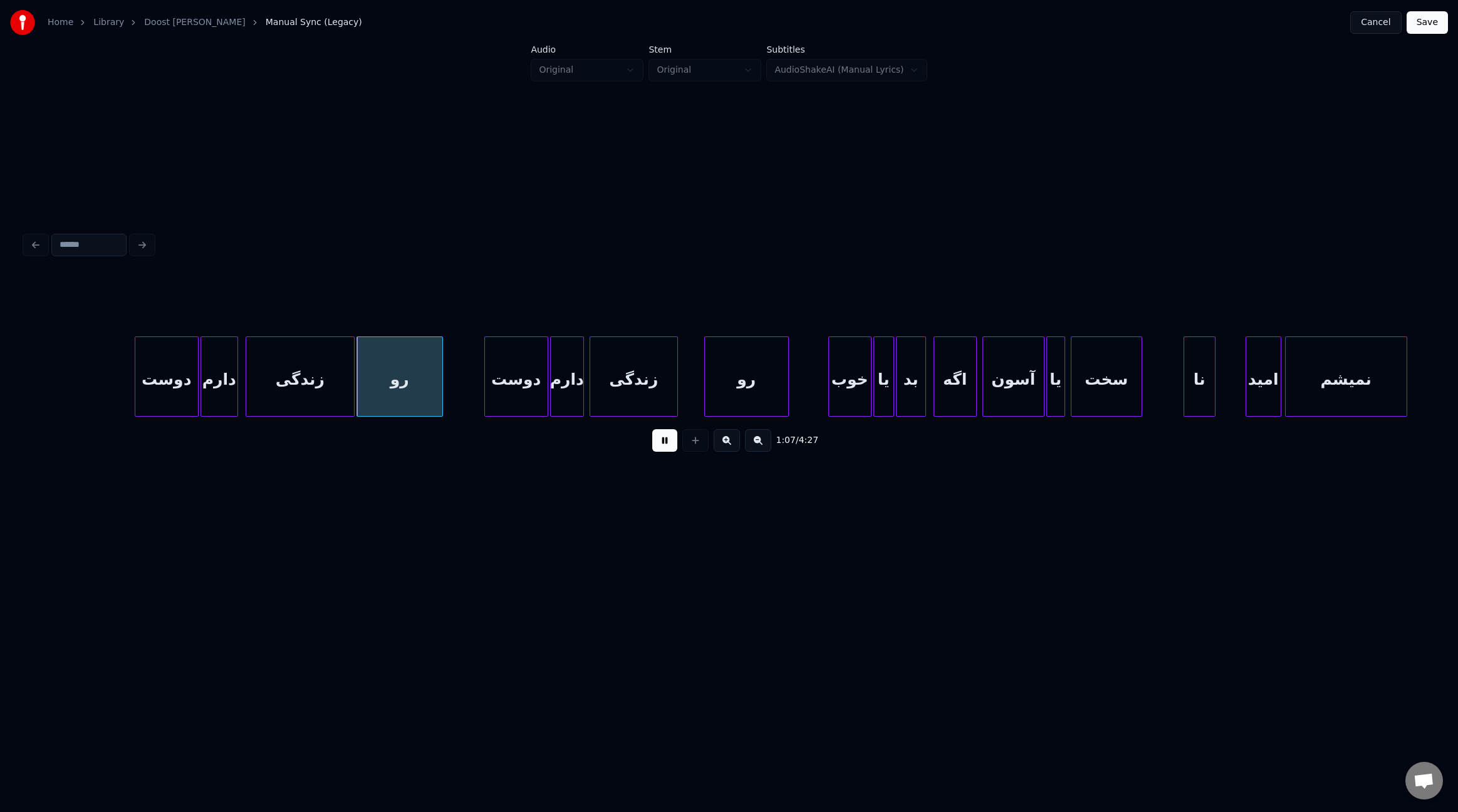
scroll to position [0, 6071]
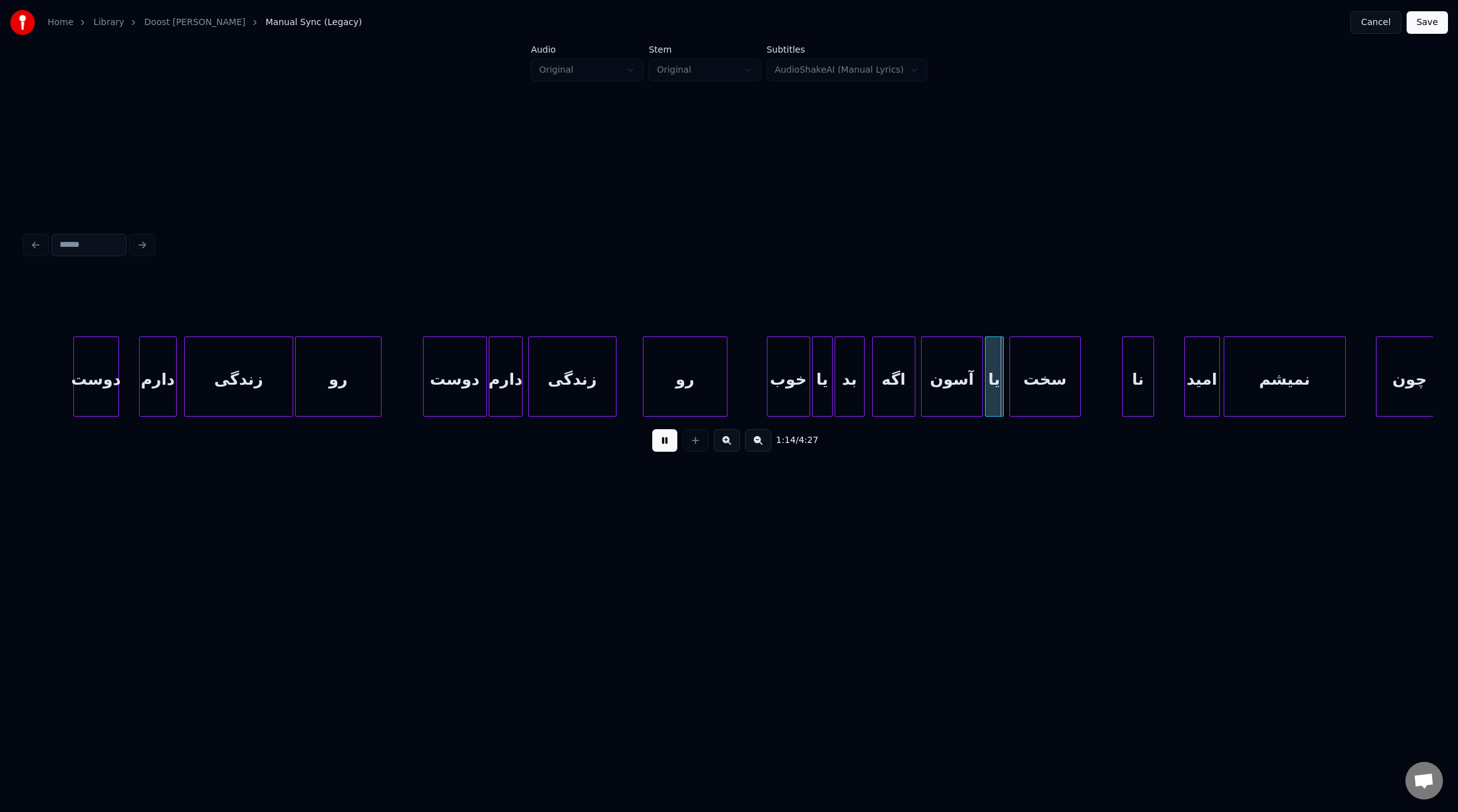
click at [116, 383] on div at bounding box center [116, 376] width 3 height 79
click at [124, 374] on div at bounding box center [123, 376] width 3 height 79
click at [465, 383] on div at bounding box center [466, 376] width 3 height 79
click at [472, 385] on div at bounding box center [472, 376] width 3 height 79
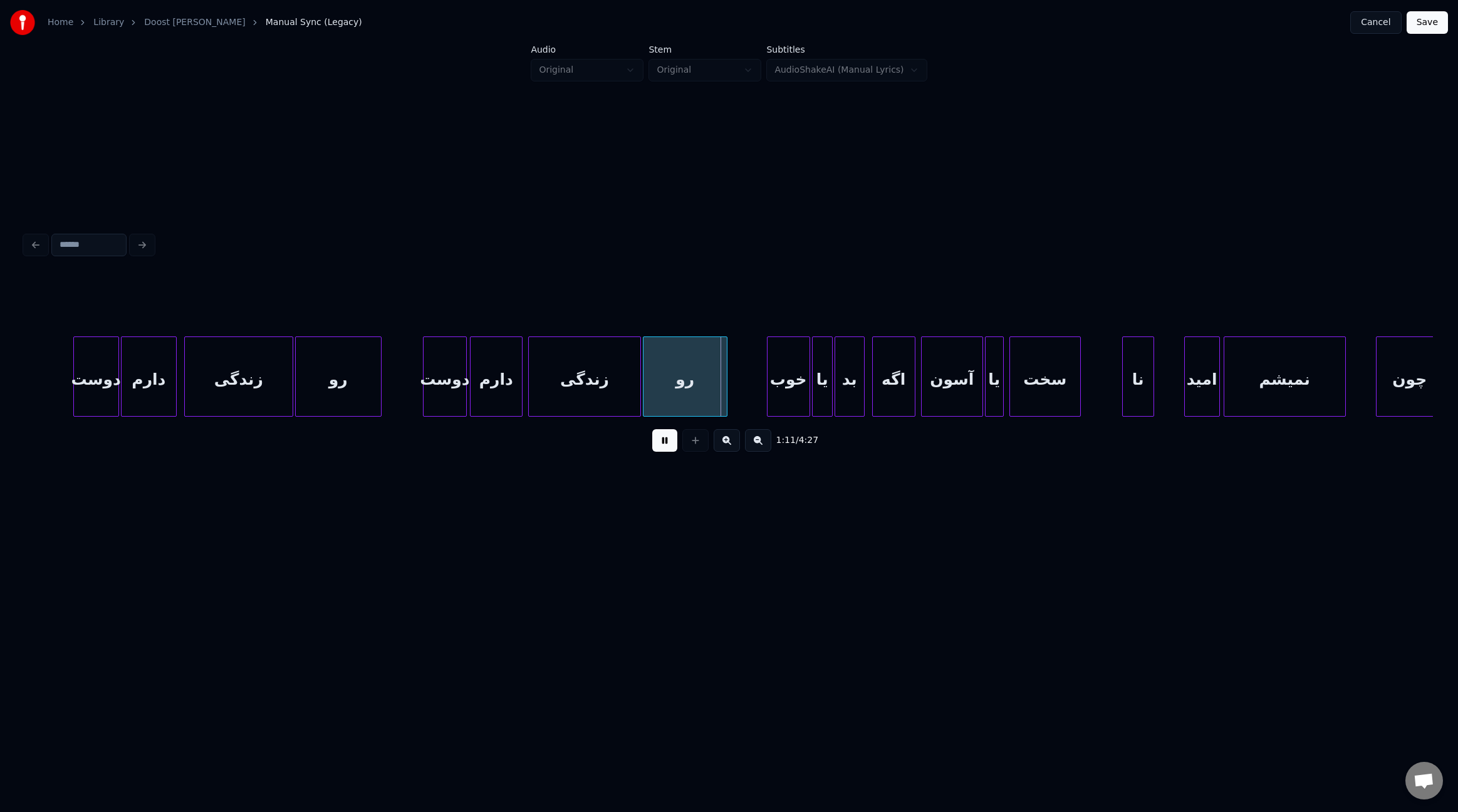
click at [639, 381] on div at bounding box center [638, 376] width 3 height 79
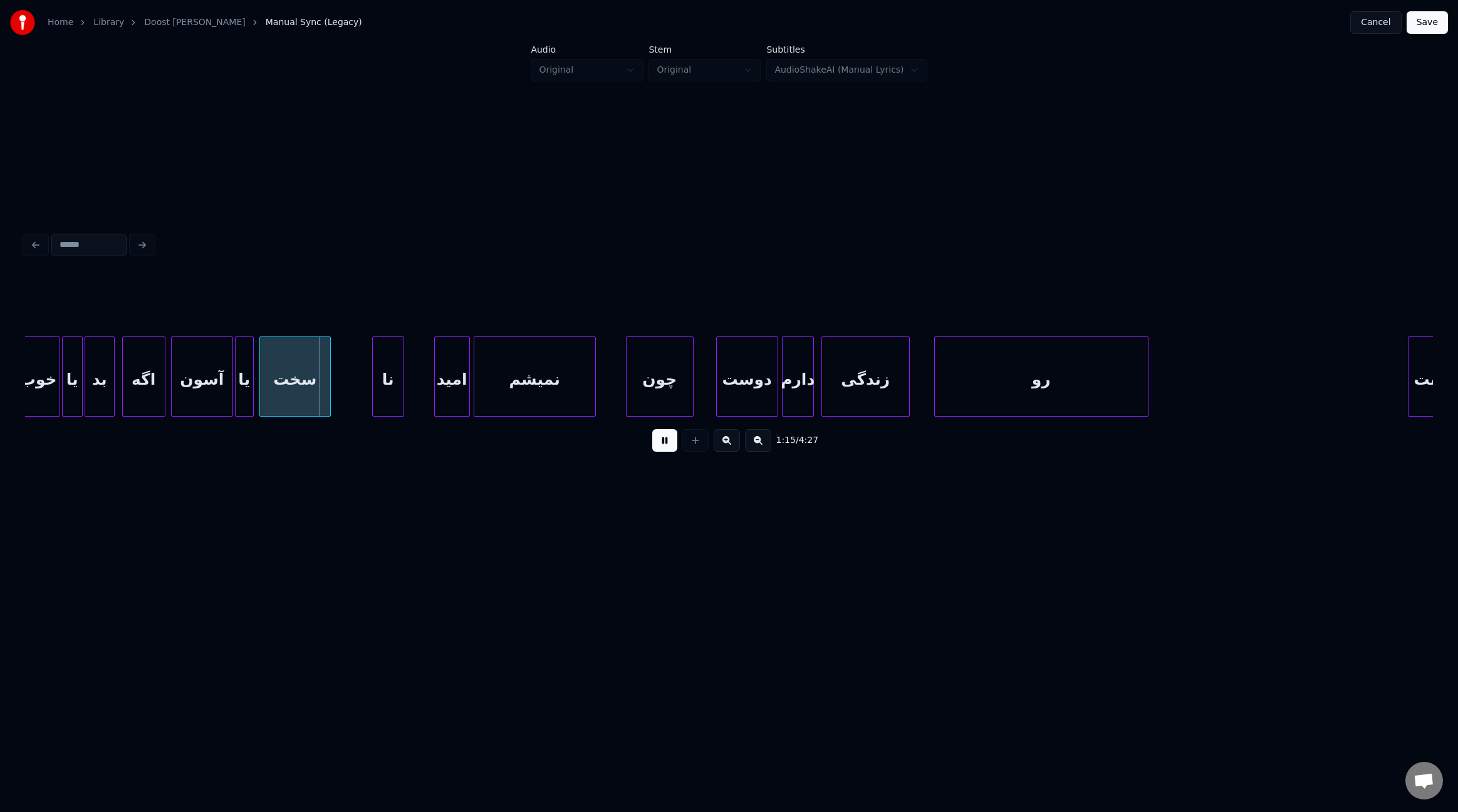
scroll to position [0, 6815]
click at [416, 382] on div at bounding box center [416, 376] width 3 height 79
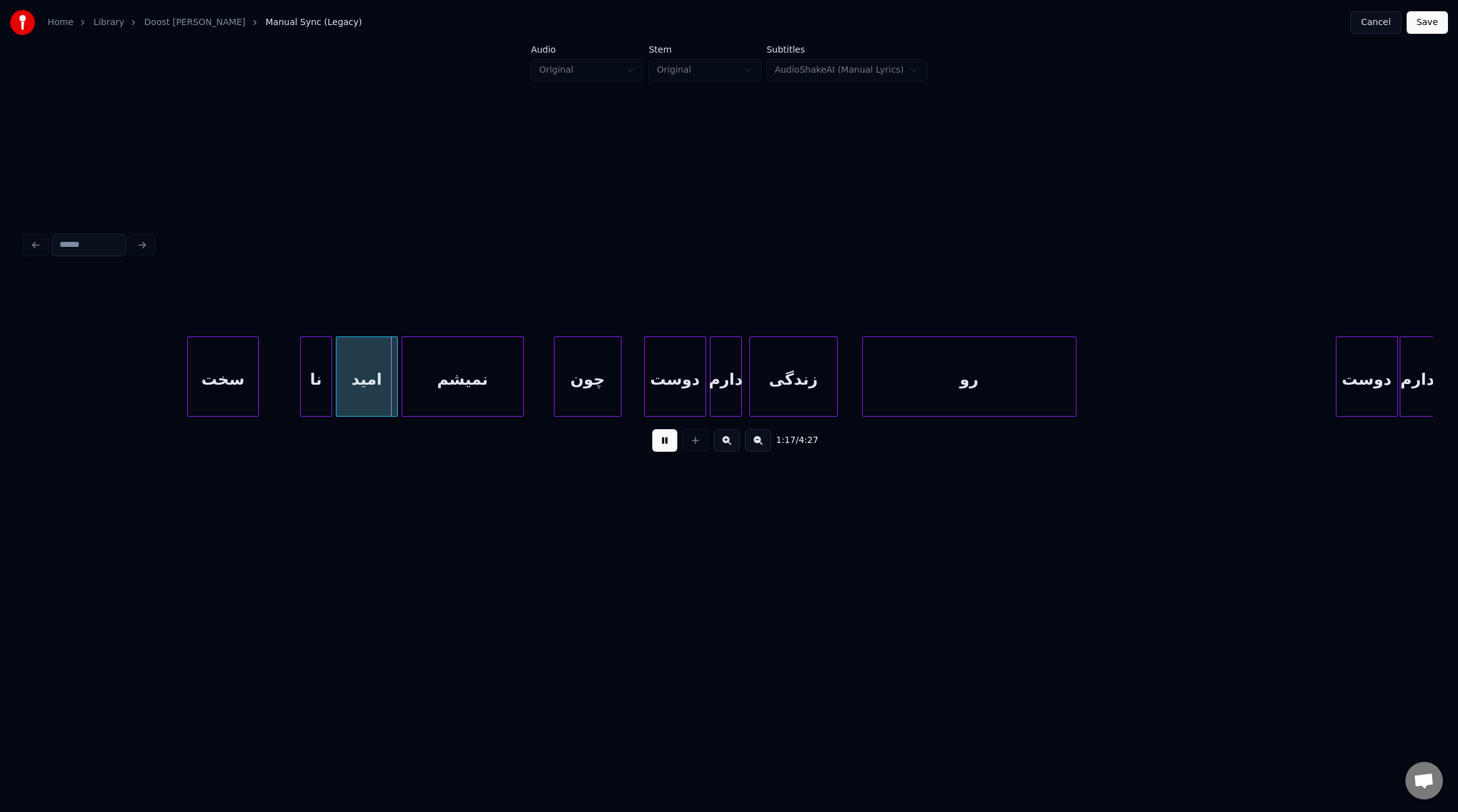
scroll to position [0, 7066]
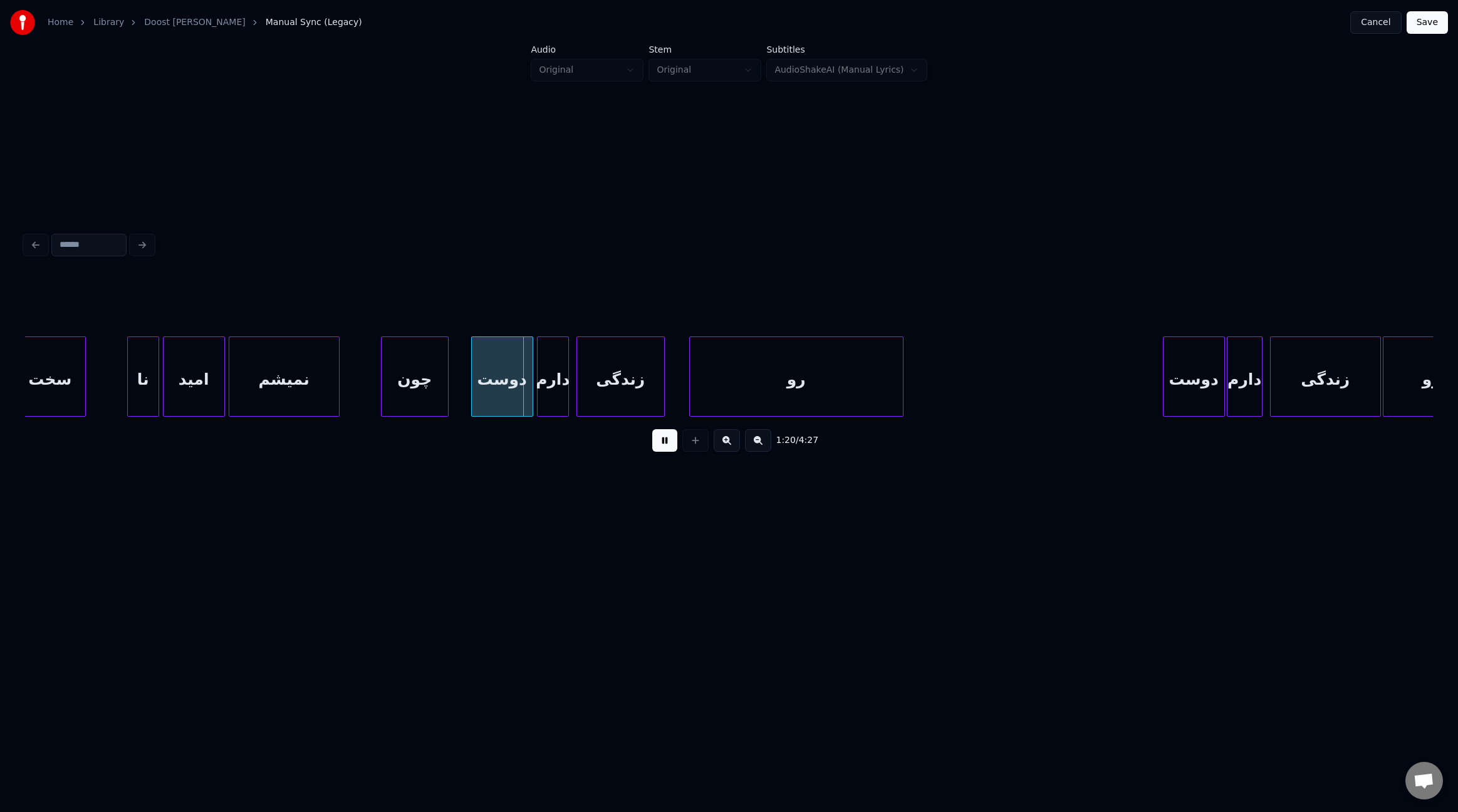
click at [337, 367] on div at bounding box center [337, 376] width 3 height 79
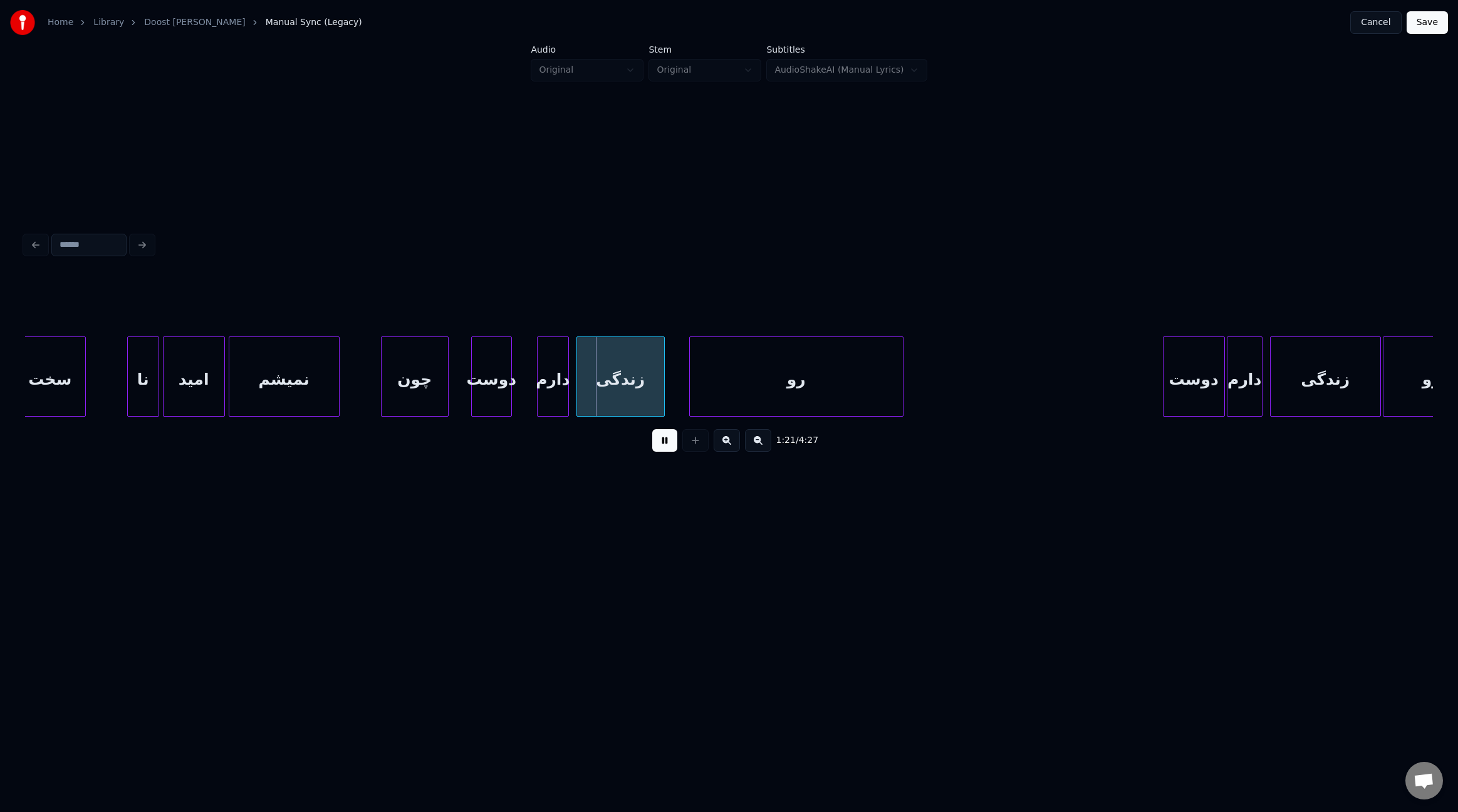
click at [509, 389] on div at bounding box center [509, 376] width 3 height 79
click at [518, 382] on div at bounding box center [516, 376] width 3 height 79
click at [684, 387] on div at bounding box center [682, 376] width 3 height 79
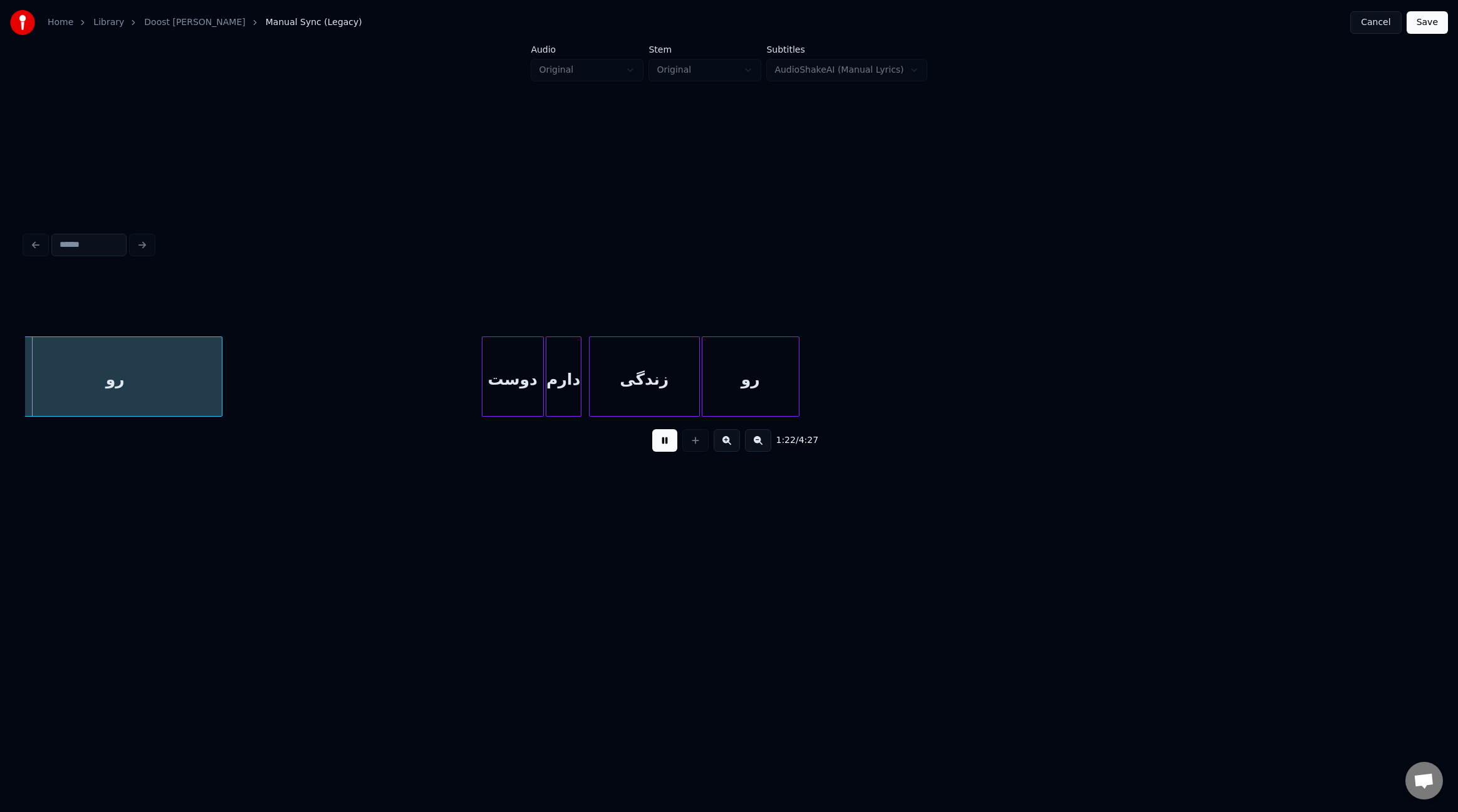
scroll to position [0, 7762]
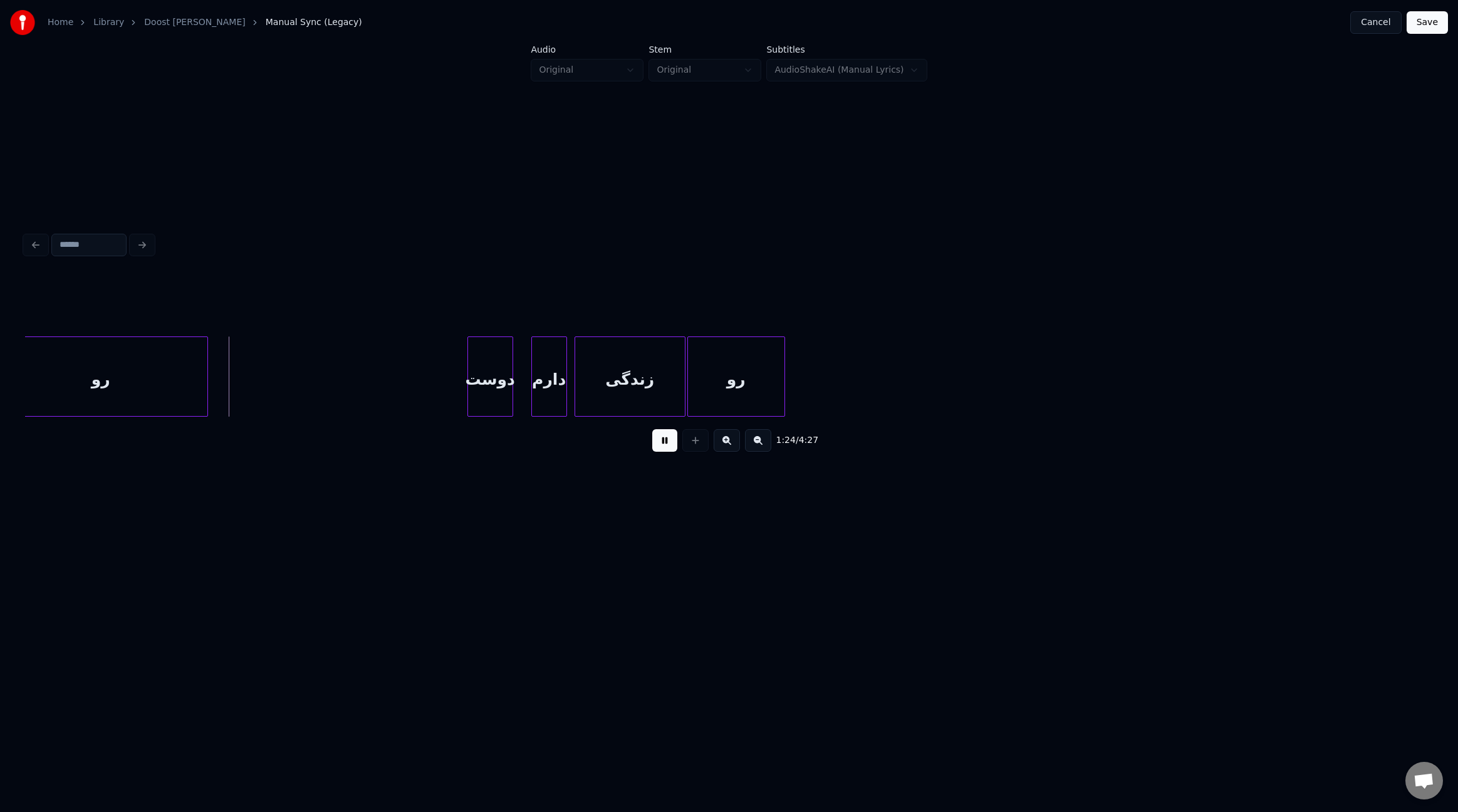
click at [510, 376] on div at bounding box center [510, 376] width 3 height 79
click at [520, 374] on div at bounding box center [518, 376] width 3 height 79
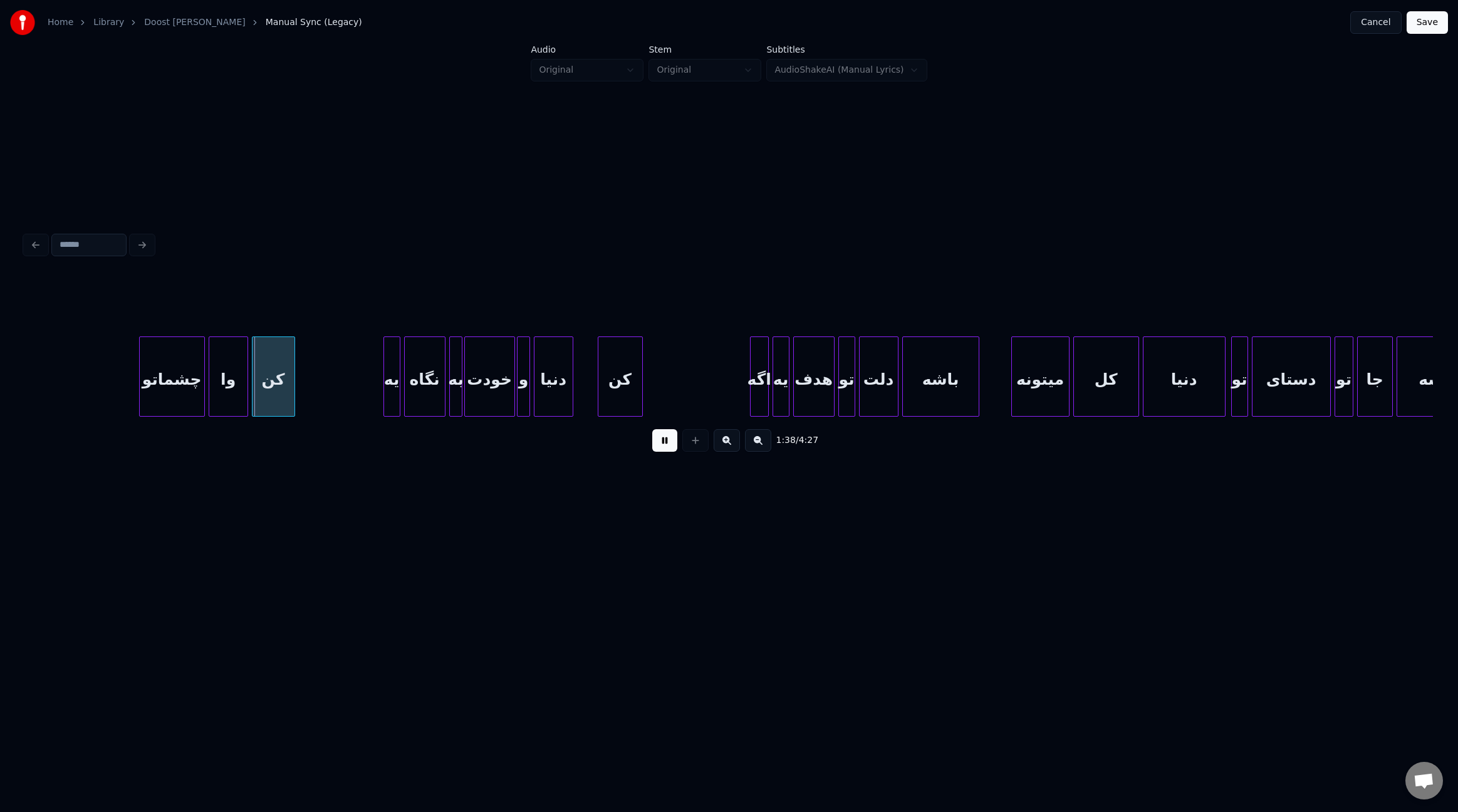
scroll to position [0, 9131]
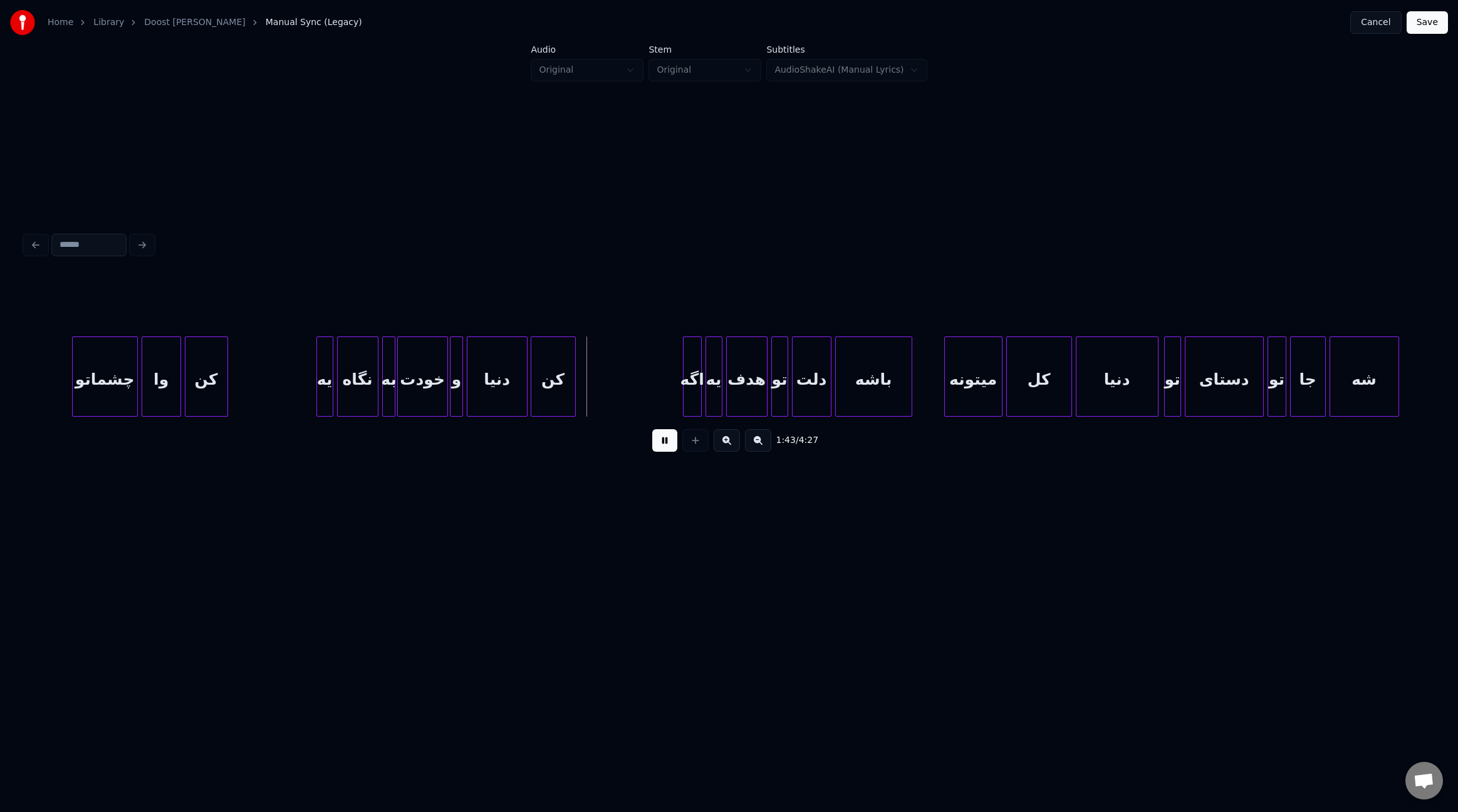
click at [525, 377] on div at bounding box center [525, 376] width 3 height 79
click at [660, 363] on div at bounding box center [660, 376] width 3 height 79
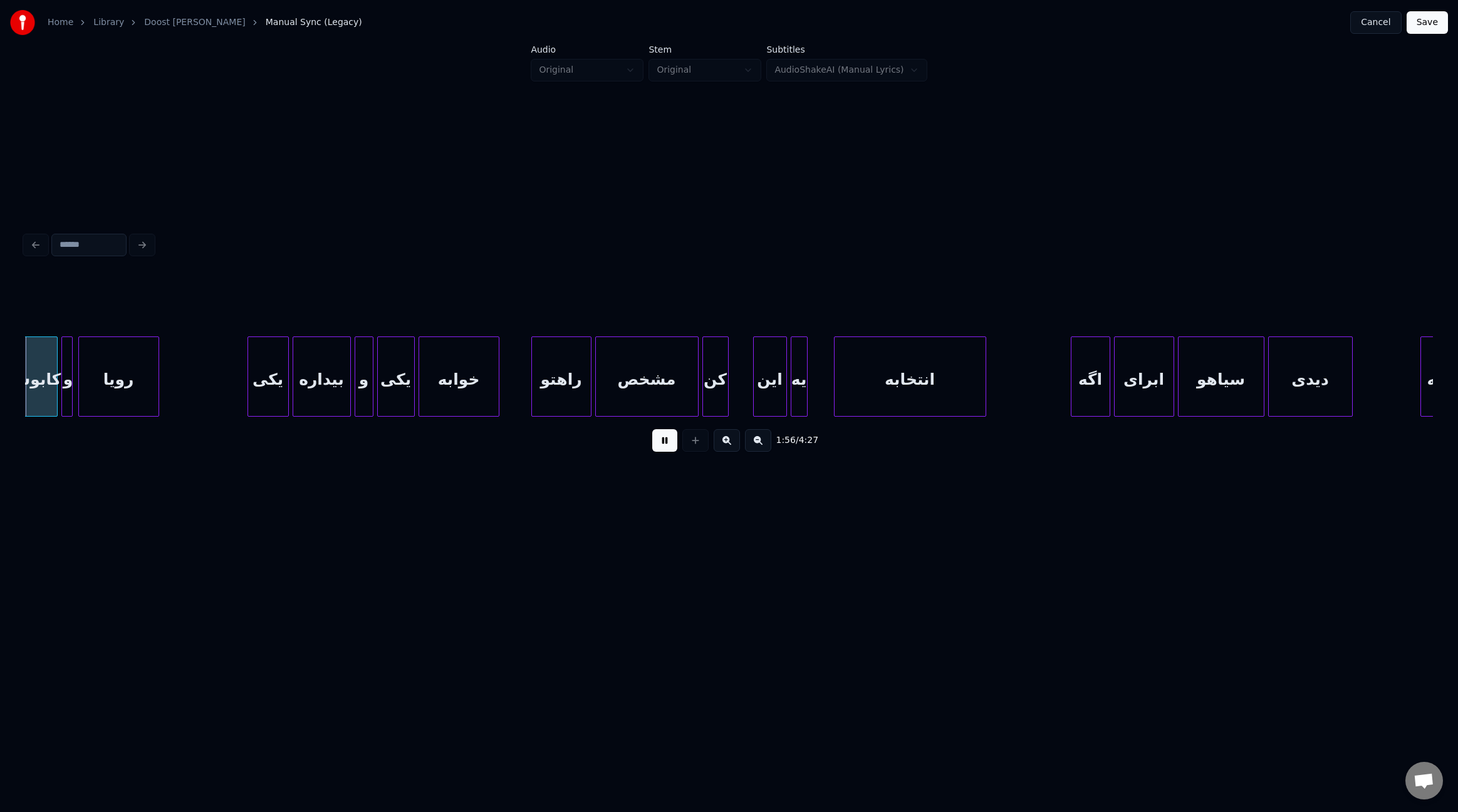
scroll to position [0, 10931]
click at [813, 376] on div at bounding box center [813, 376] width 3 height 79
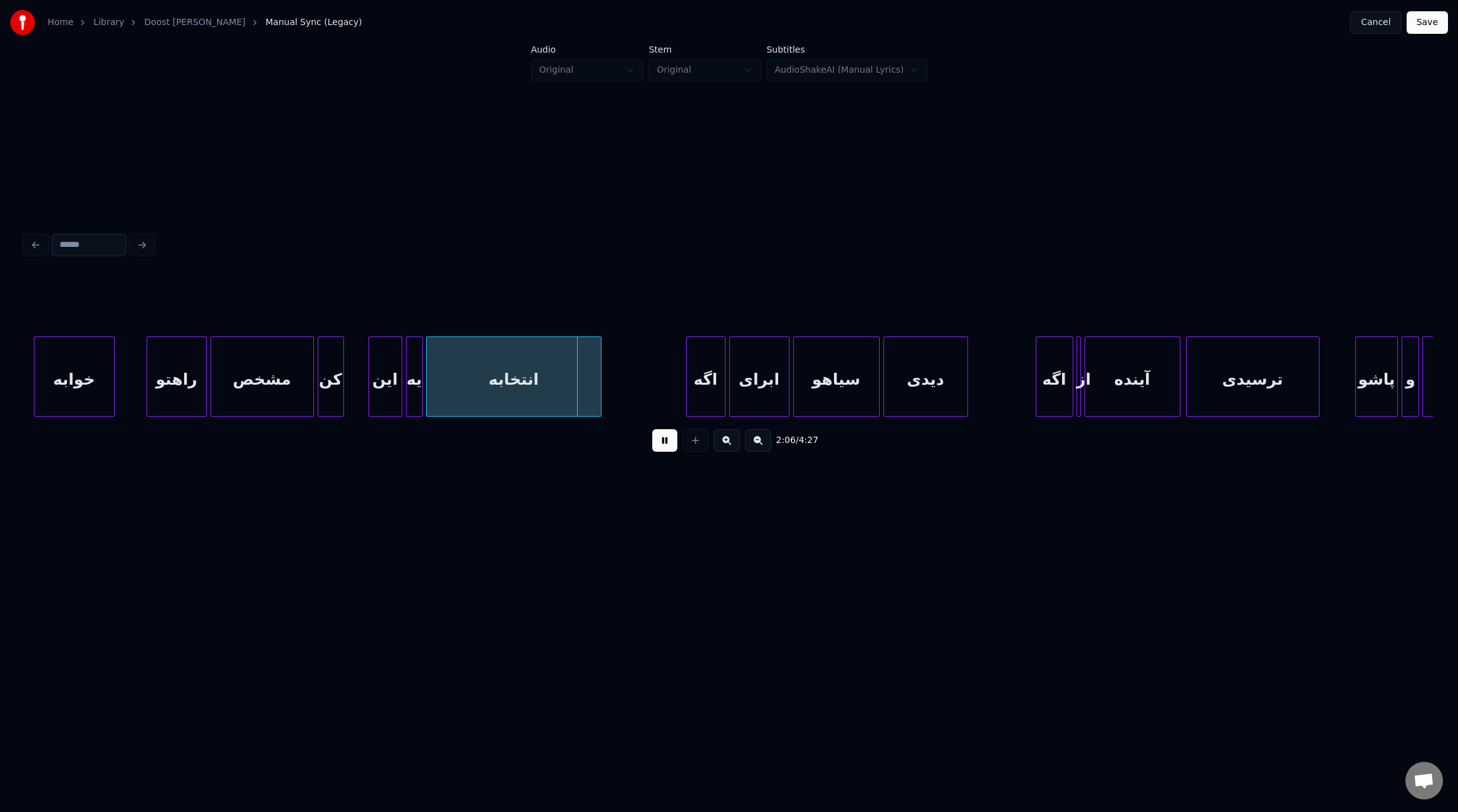
scroll to position [0, 11321]
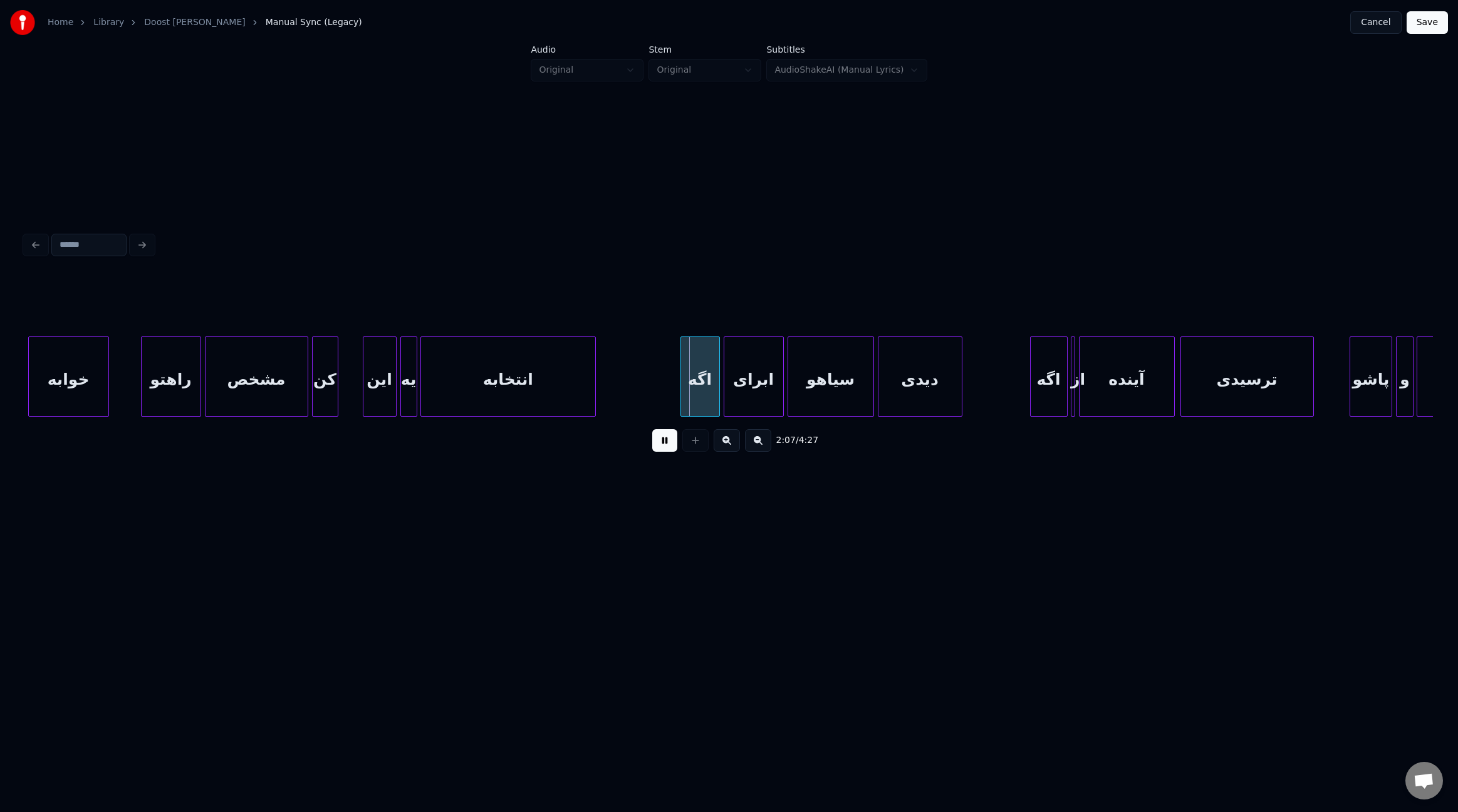
click at [134, 362] on div "خوابه راهتو مشخص کن این یه انتخابه اگه ابرای سیاهو دیدی اگه از آینده ترسیدی پاش…" at bounding box center [1254, 376] width 25101 height 81
click at [654, 381] on div at bounding box center [654, 376] width 3 height 79
click at [1002, 381] on div at bounding box center [1003, 376] width 3 height 79
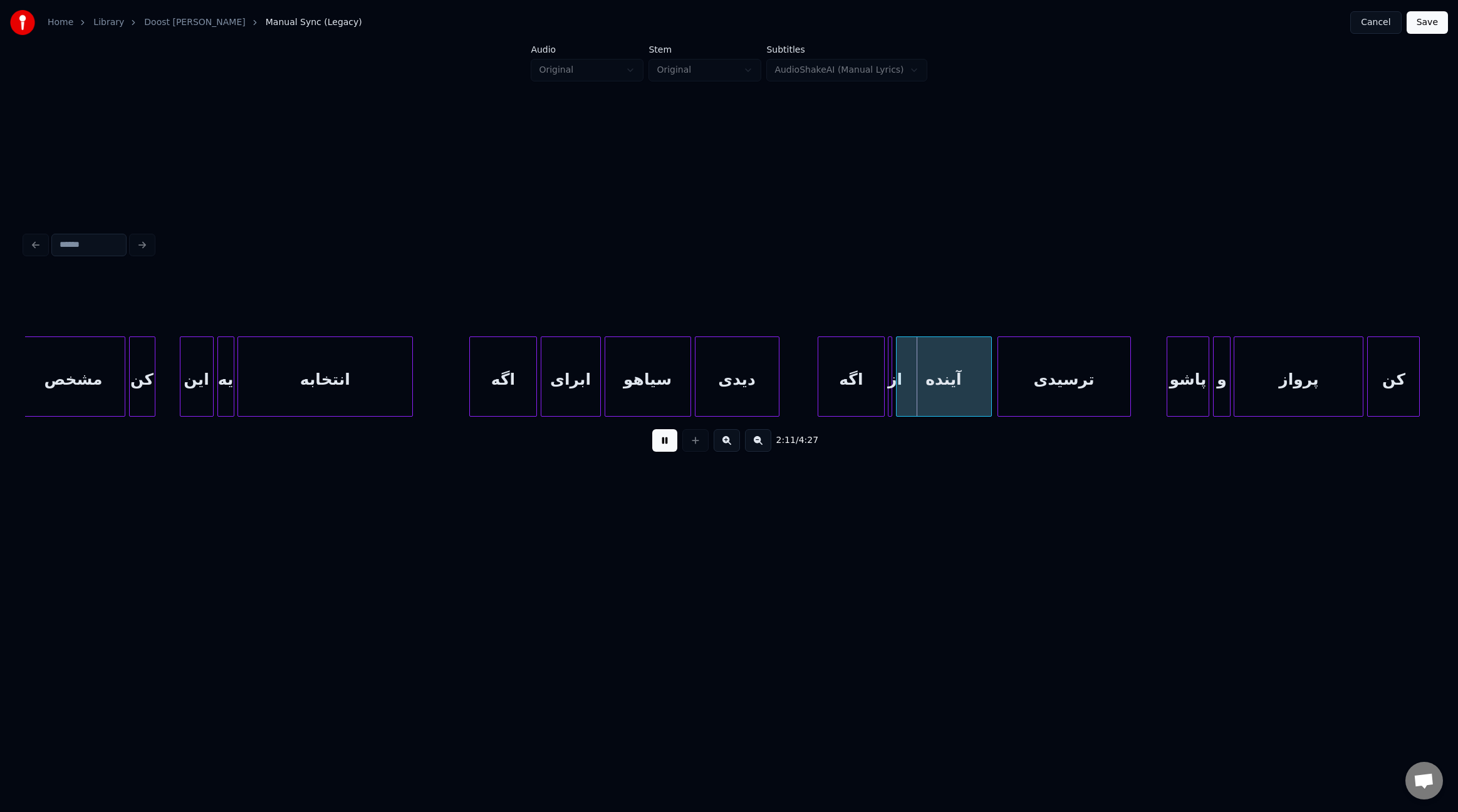
scroll to position [0, 11549]
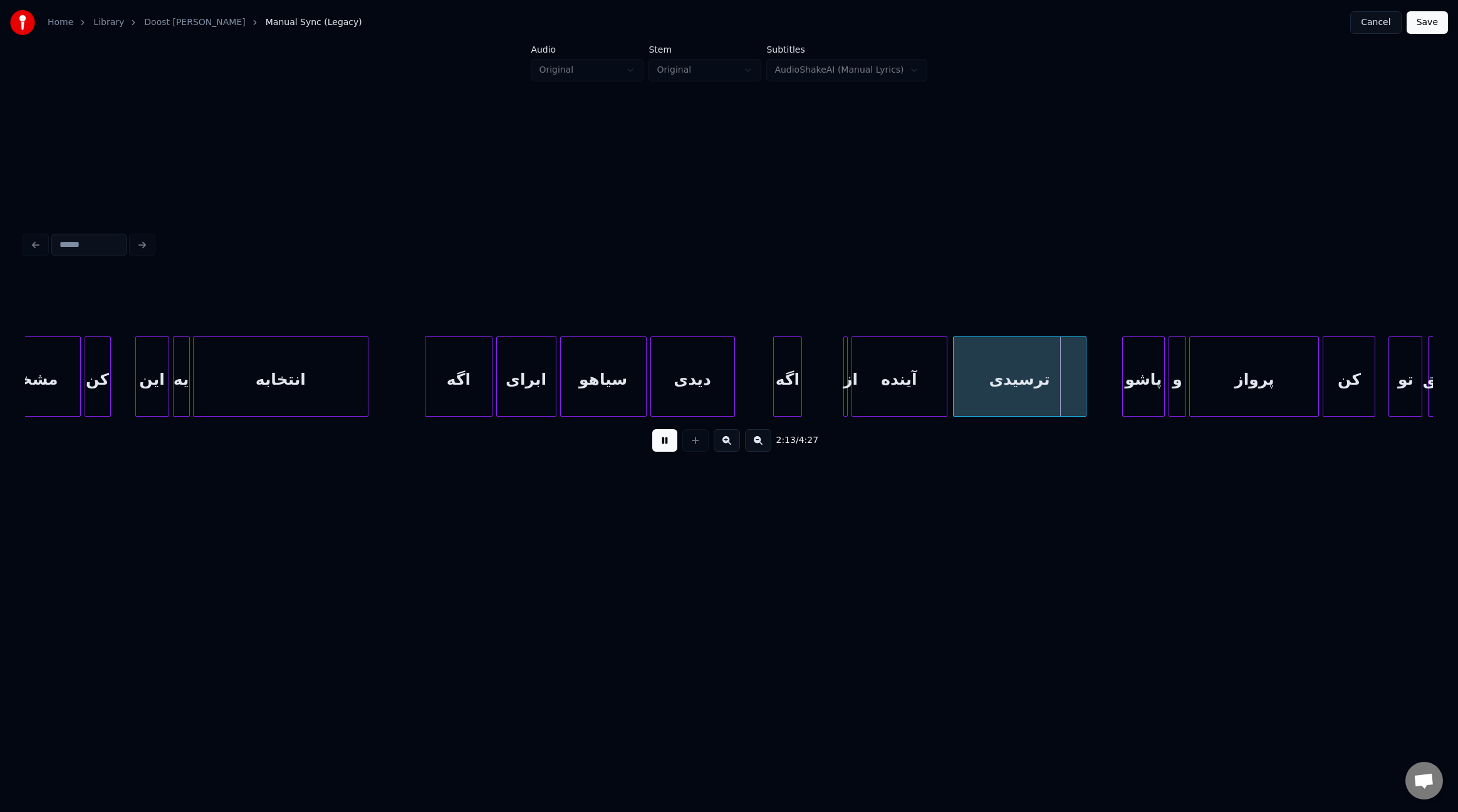
click at [800, 385] on div at bounding box center [799, 376] width 3 height 79
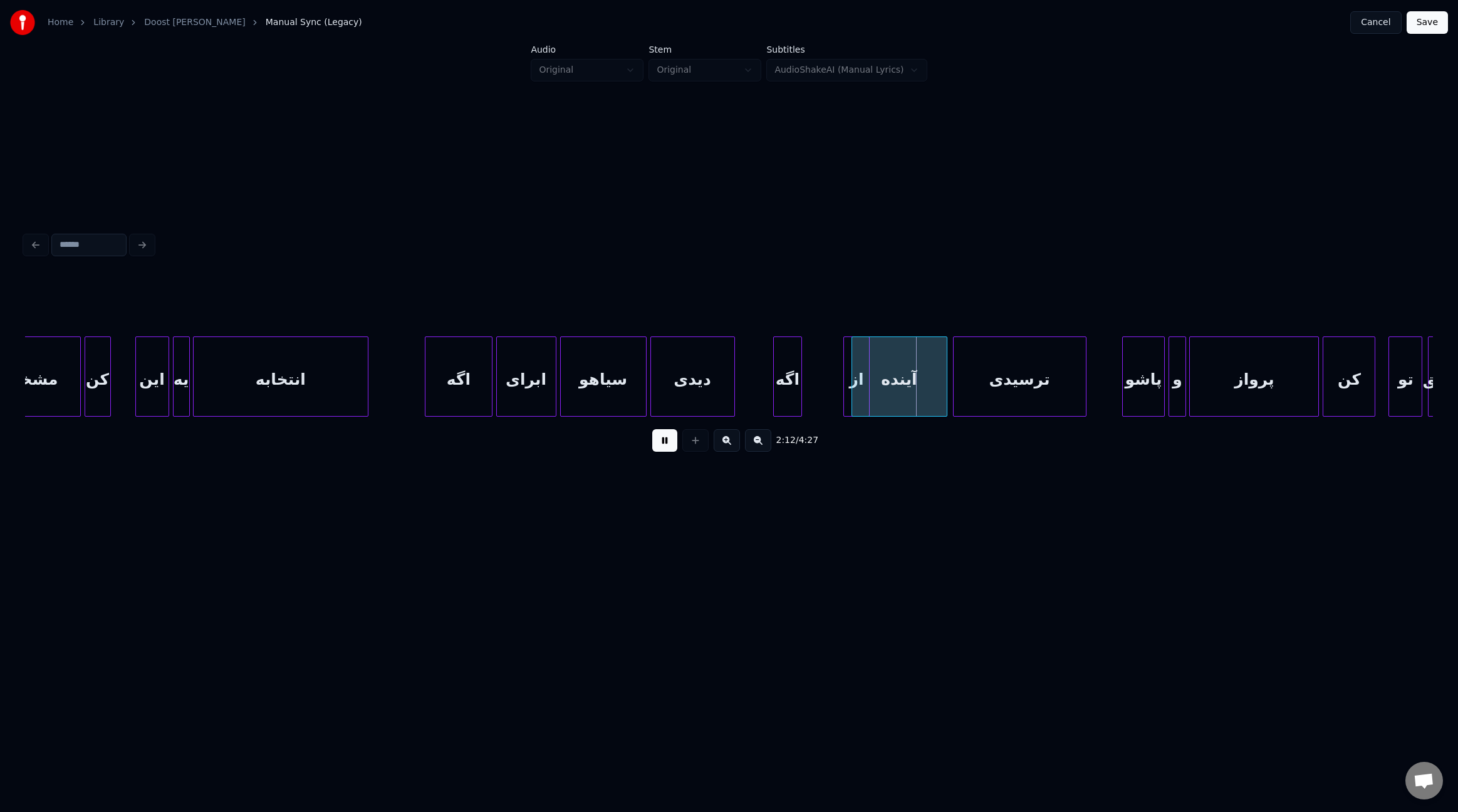
click at [848, 384] on div "از" at bounding box center [856, 376] width 25 height 81
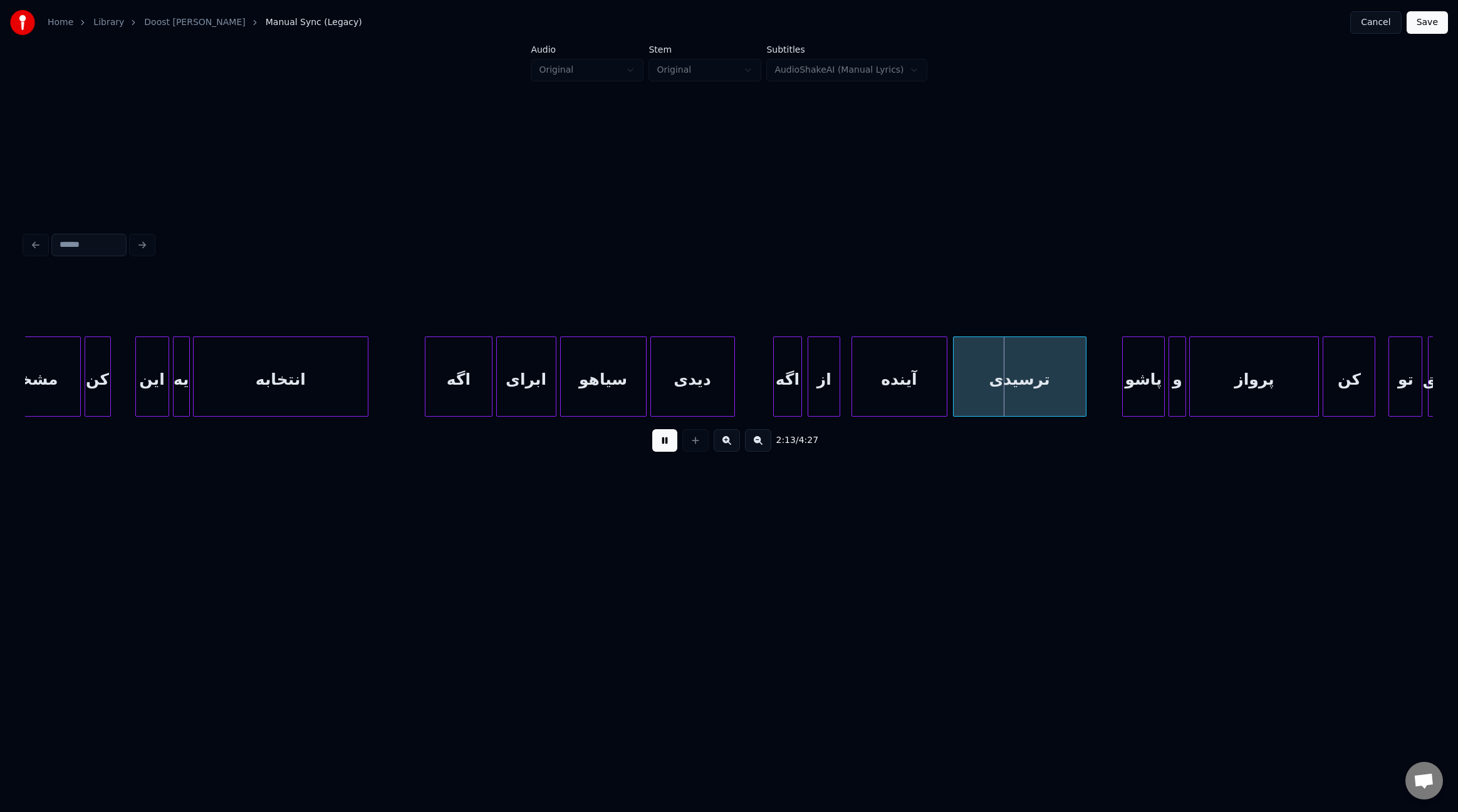
click at [814, 383] on div "از" at bounding box center [824, 380] width 32 height 85
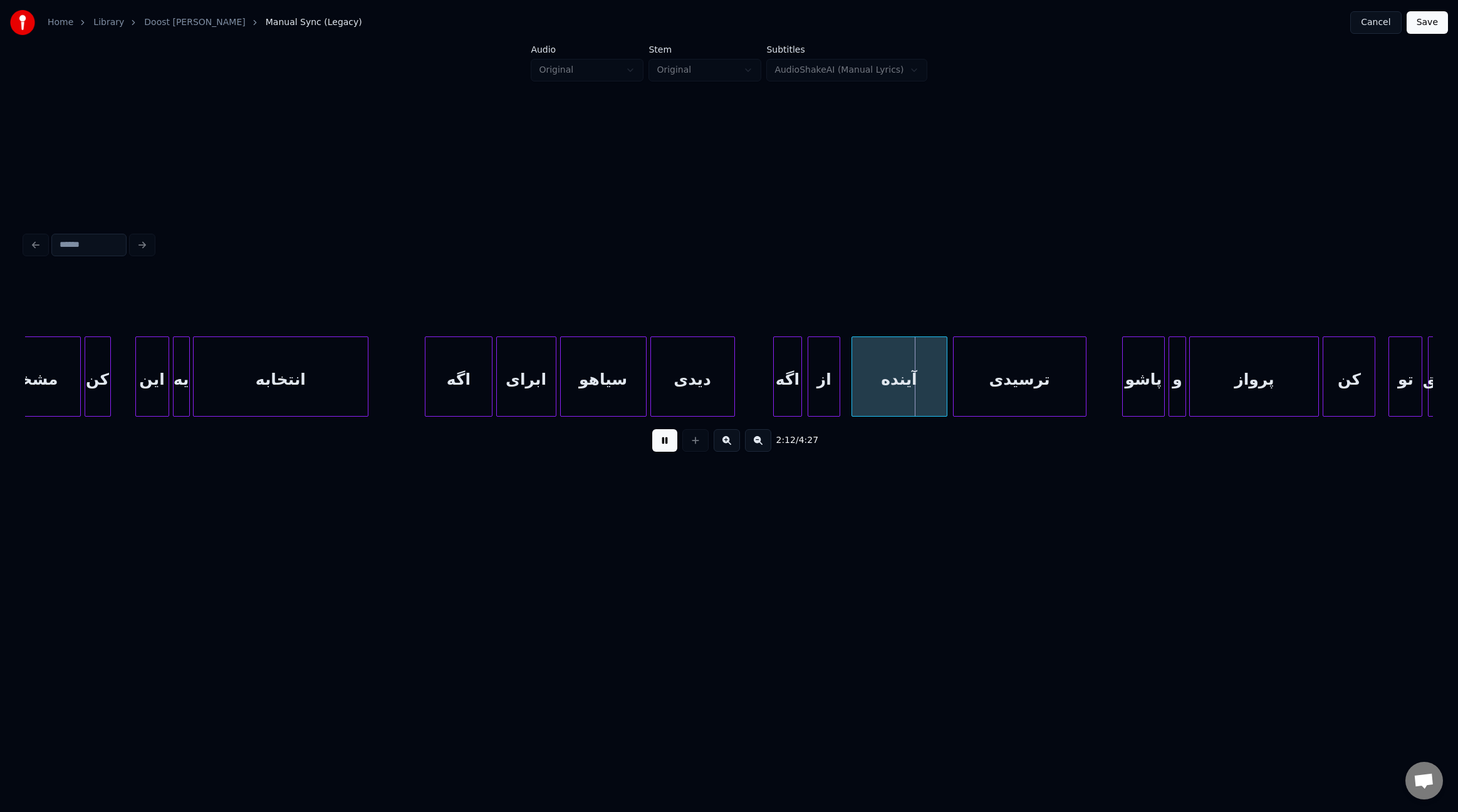
click at [416, 383] on div "مشخص کن این یه انتخابه اگه ابرای سیاهو دیدی اگه از آینده ترسیدی پاشو و پرواز کن…" at bounding box center [1027, 376] width 25101 height 81
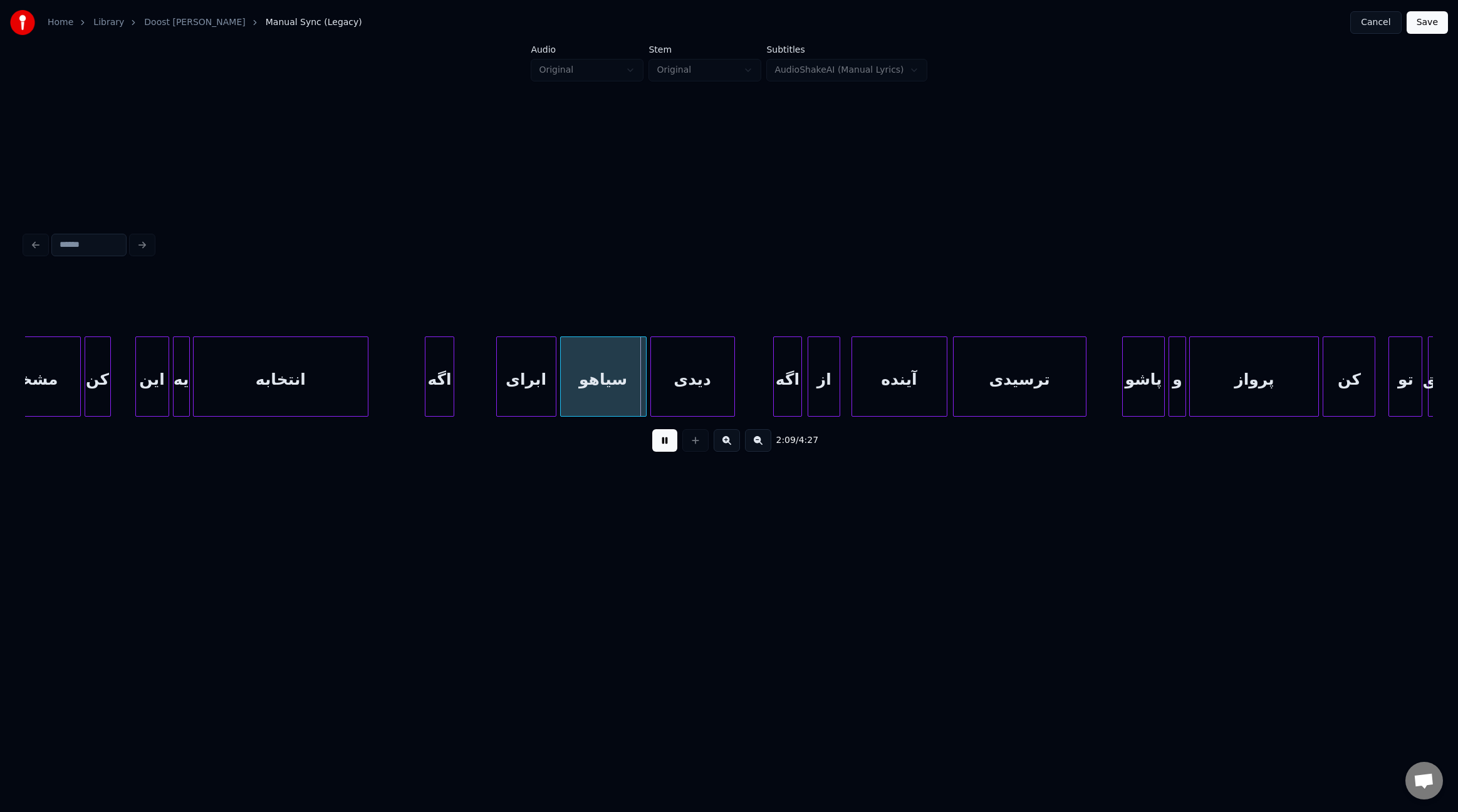
click at [451, 381] on div at bounding box center [452, 376] width 3 height 79
click at [469, 368] on div at bounding box center [471, 376] width 3 height 79
click at [467, 387] on div at bounding box center [465, 376] width 3 height 79
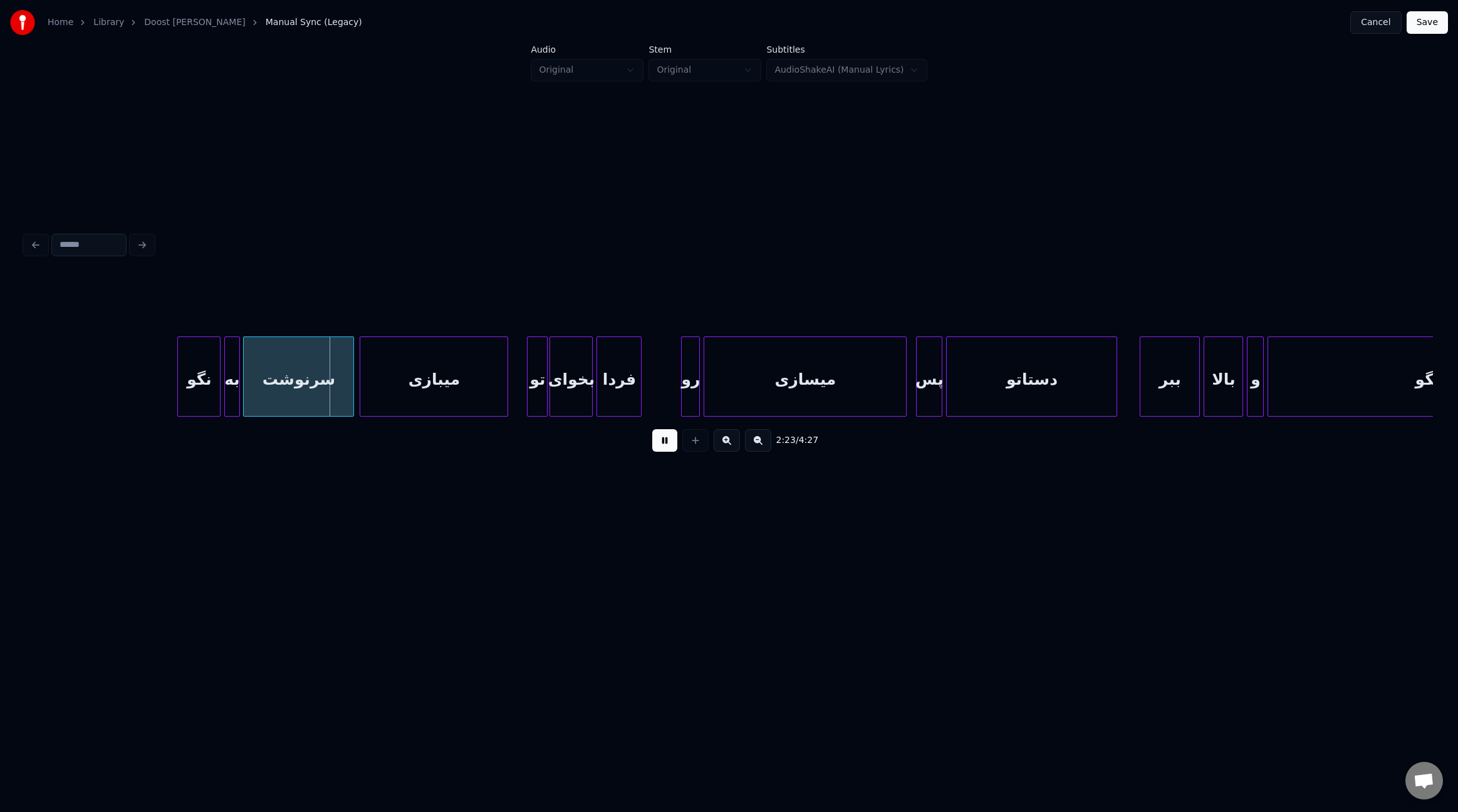
scroll to position [0, 13276]
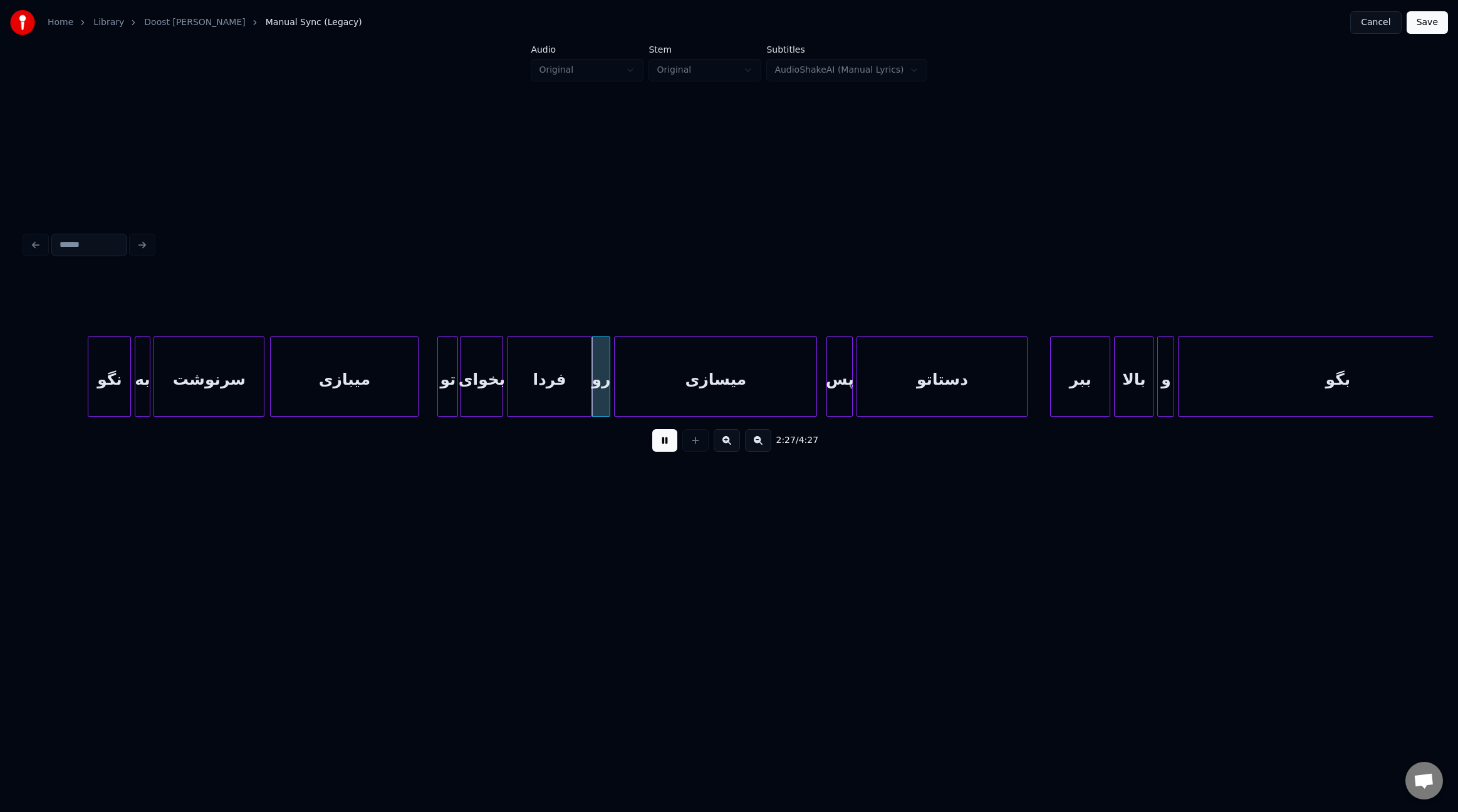
click at [589, 380] on div at bounding box center [589, 376] width 3 height 79
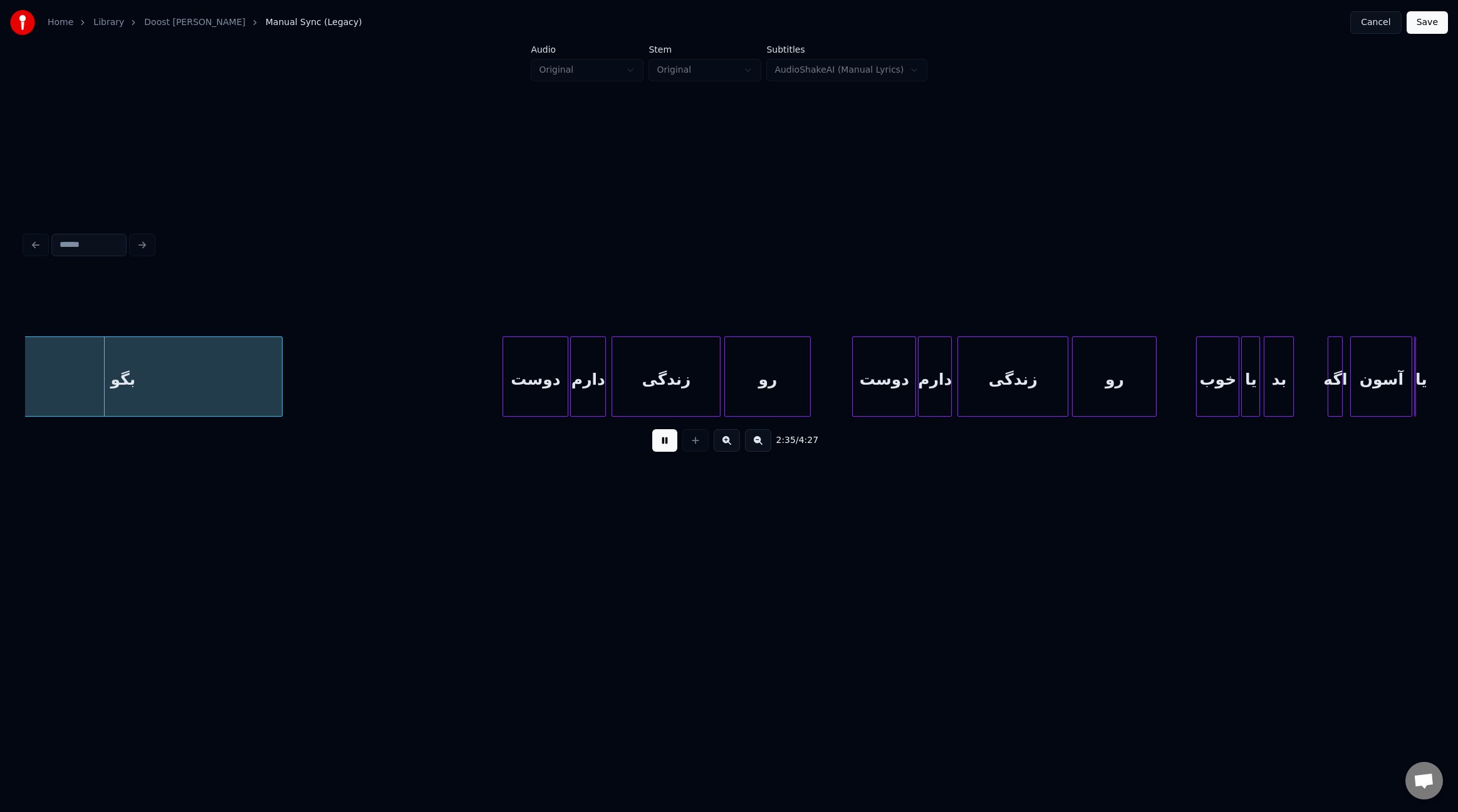
scroll to position [0, 14570]
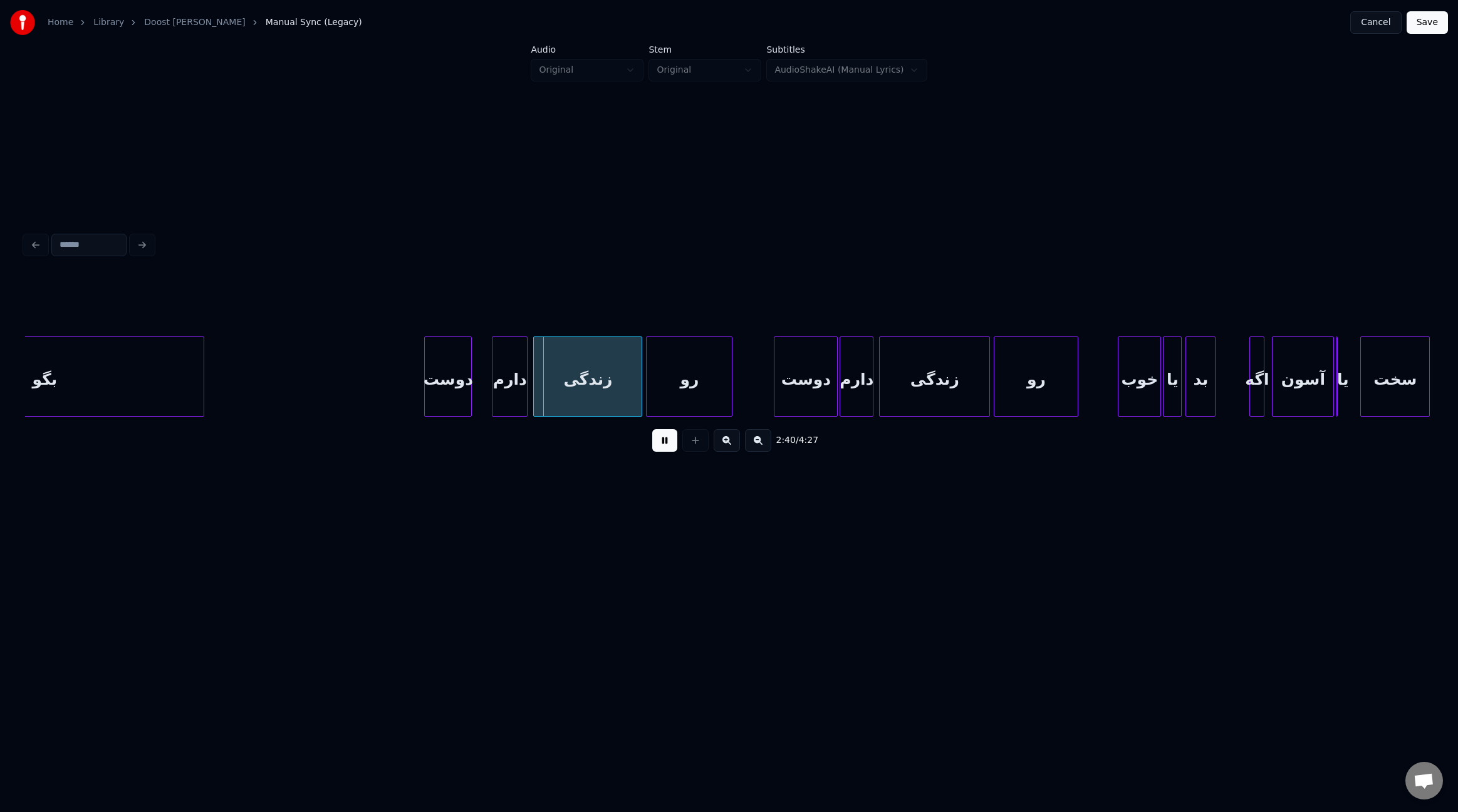
click at [467, 360] on div at bounding box center [469, 376] width 3 height 79
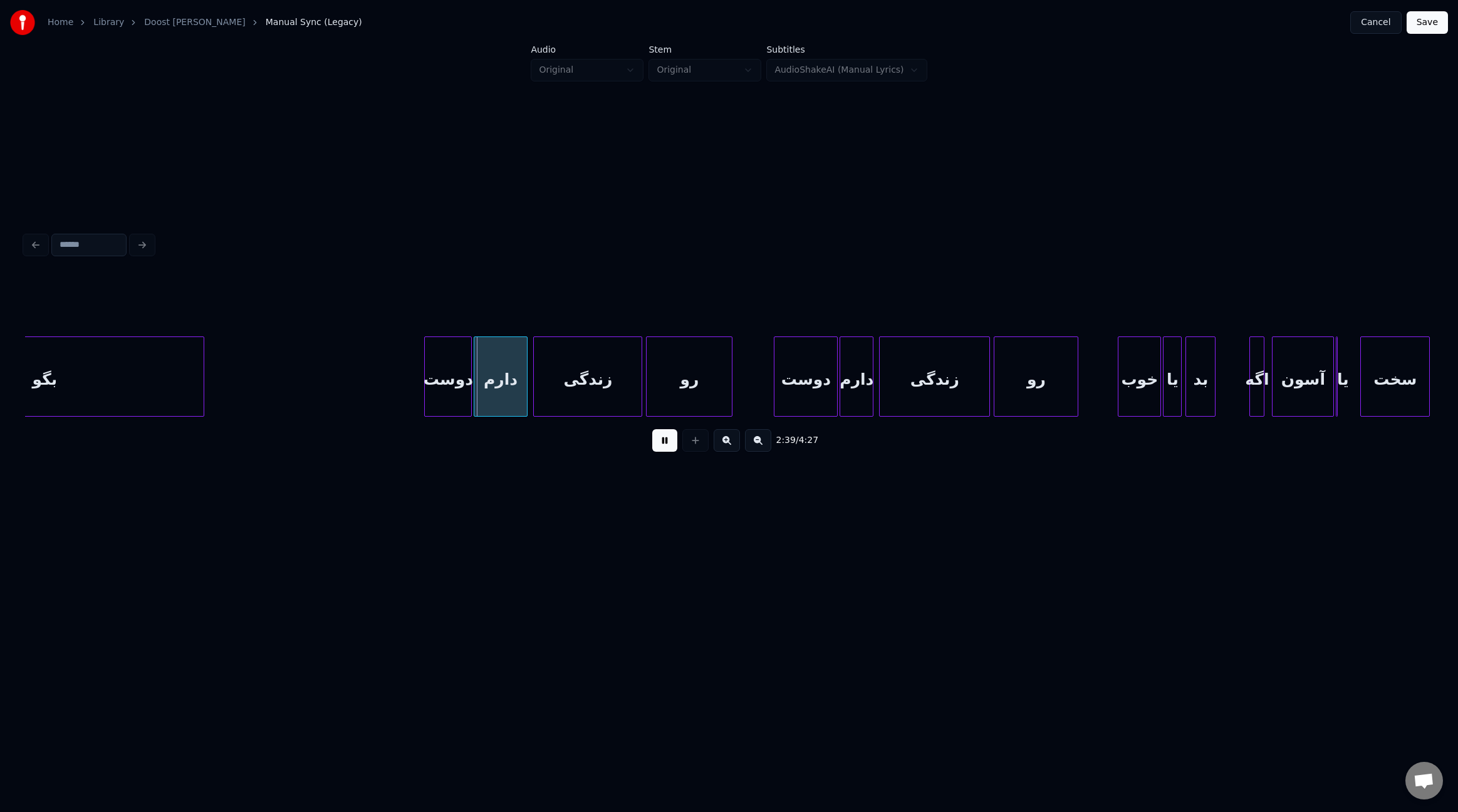
click at [475, 367] on div at bounding box center [476, 376] width 3 height 79
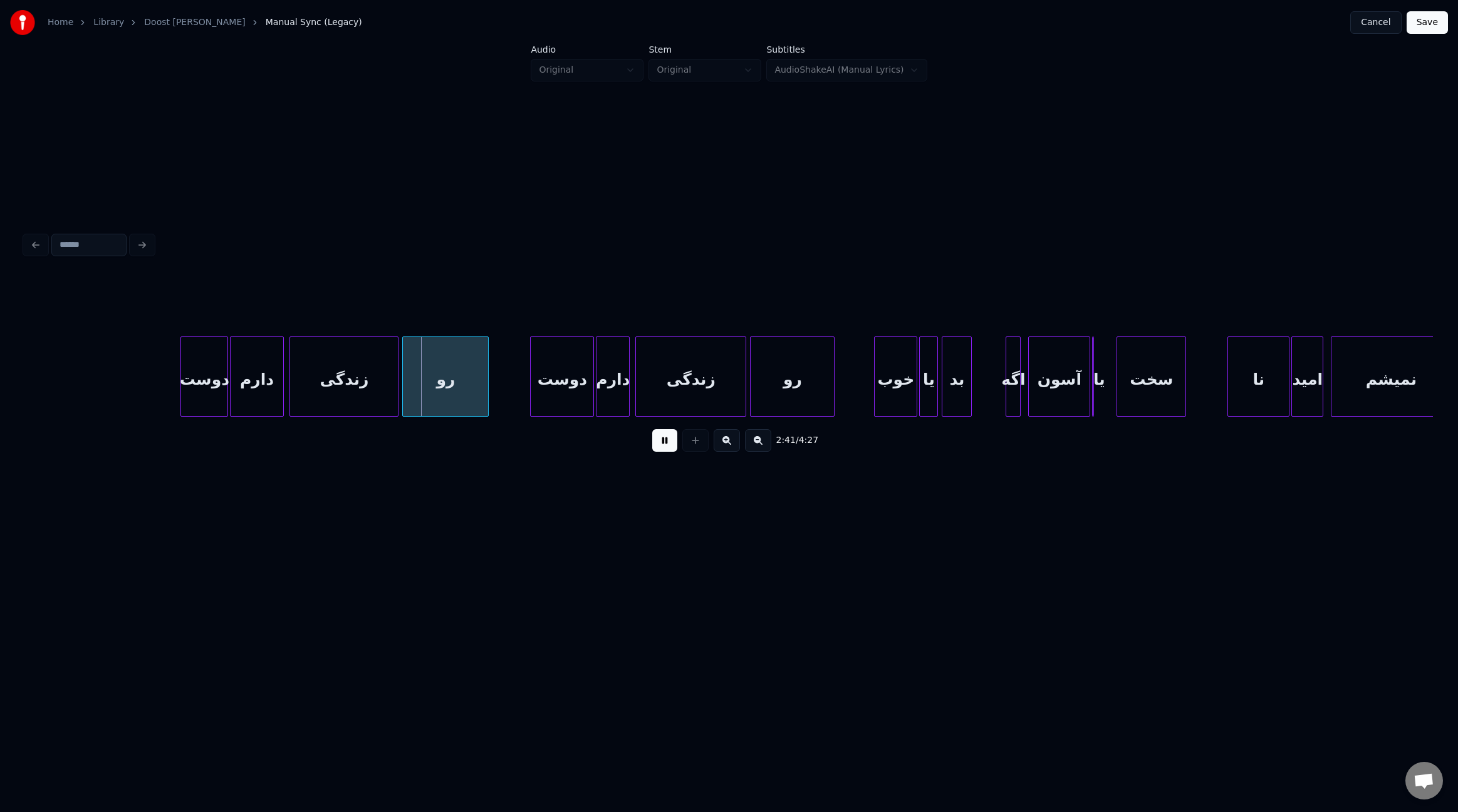
scroll to position [0, 14819]
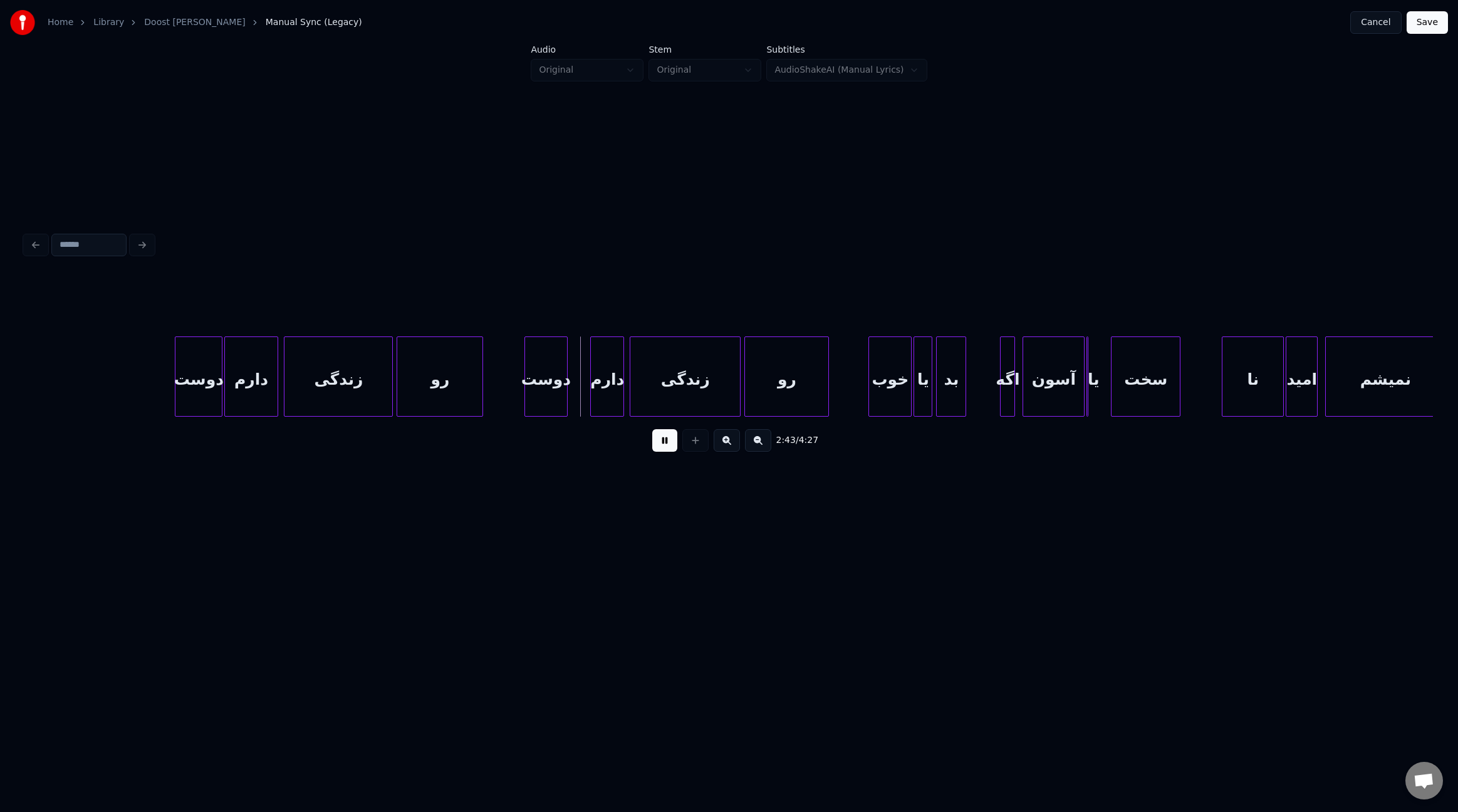
click at [564, 377] on div at bounding box center [564, 376] width 3 height 79
click at [571, 381] on div at bounding box center [572, 376] width 3 height 79
click at [864, 387] on div at bounding box center [865, 376] width 3 height 79
click at [980, 388] on div at bounding box center [982, 376] width 3 height 79
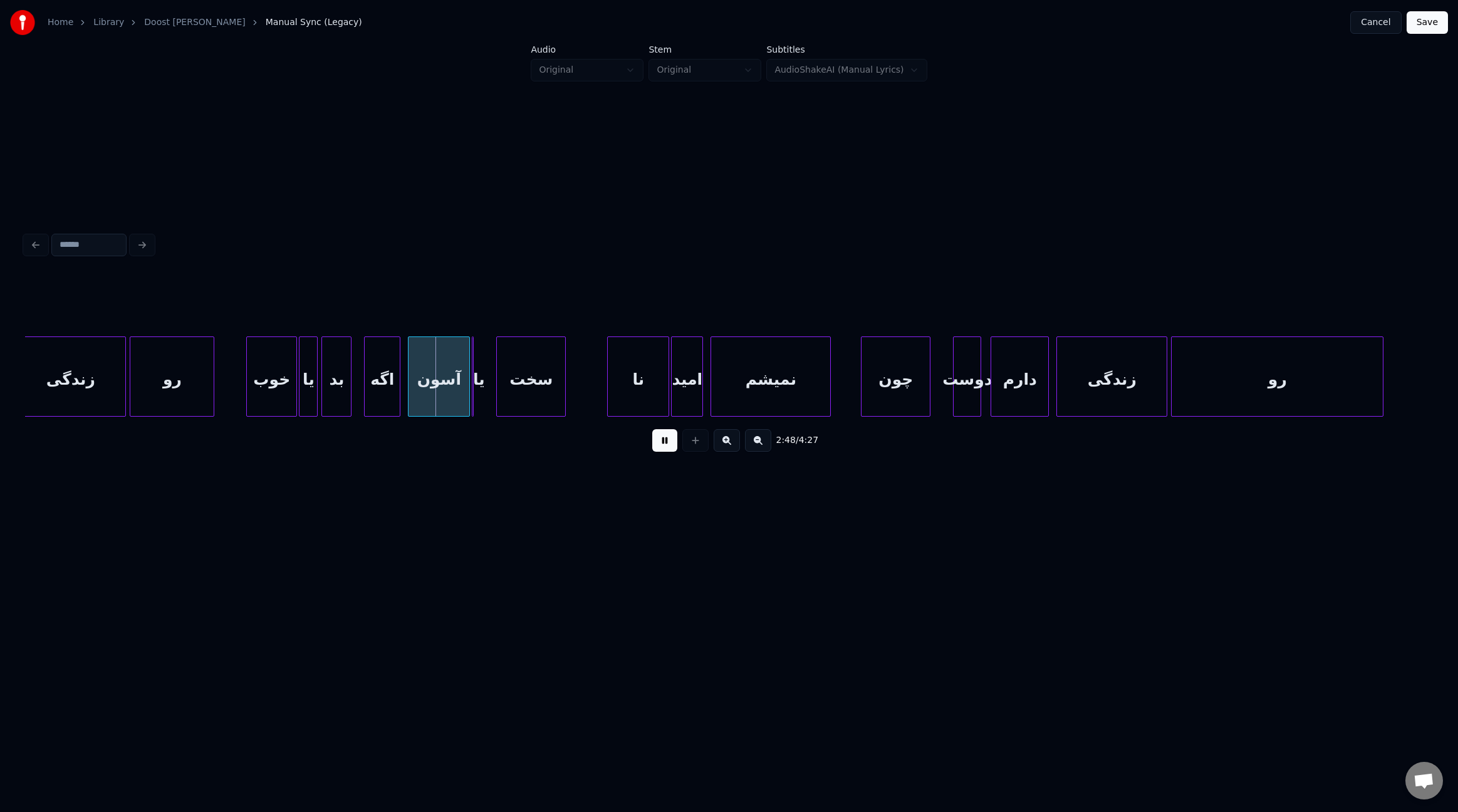
scroll to position [0, 15445]
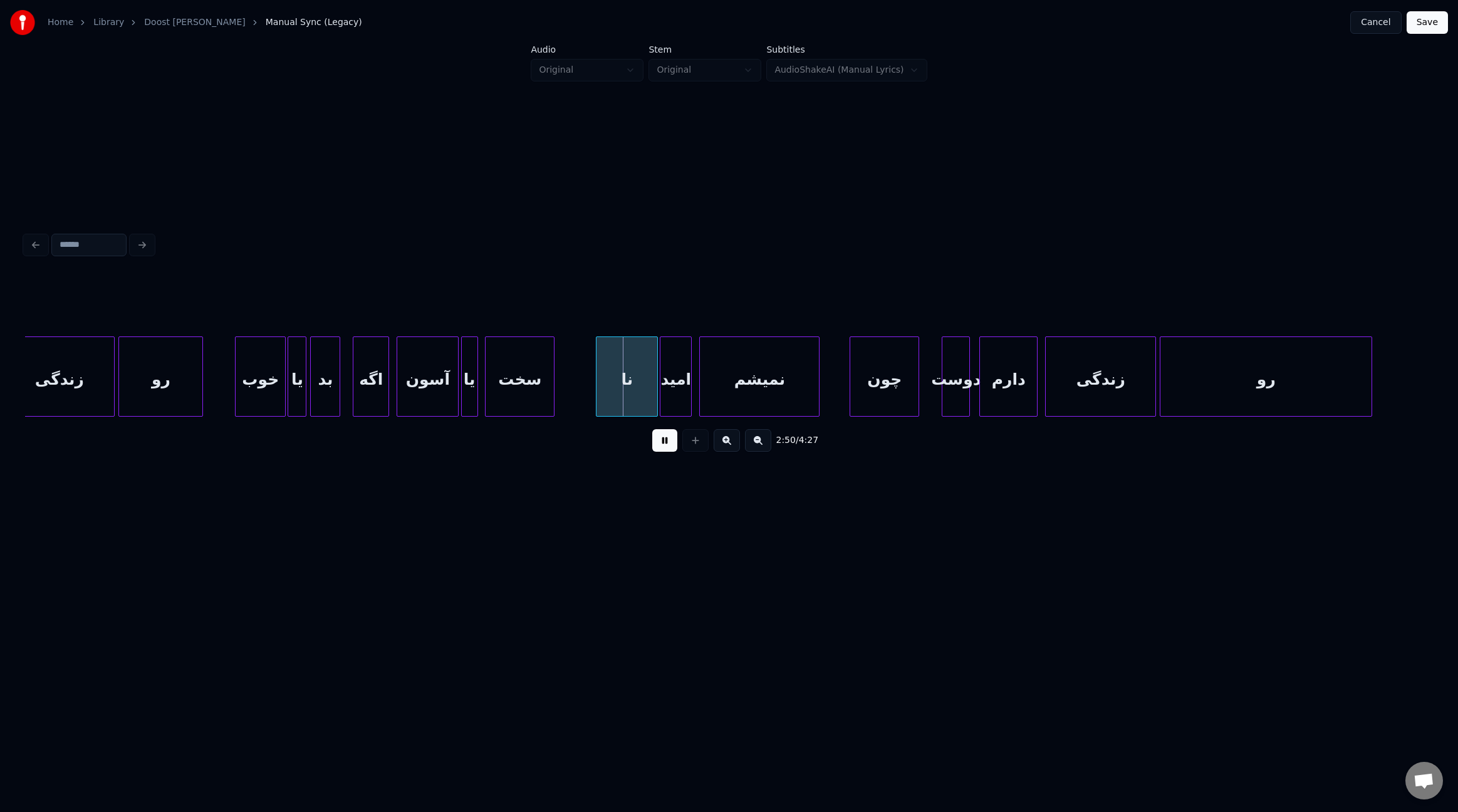
click at [465, 385] on div "یا" at bounding box center [469, 380] width 16 height 85
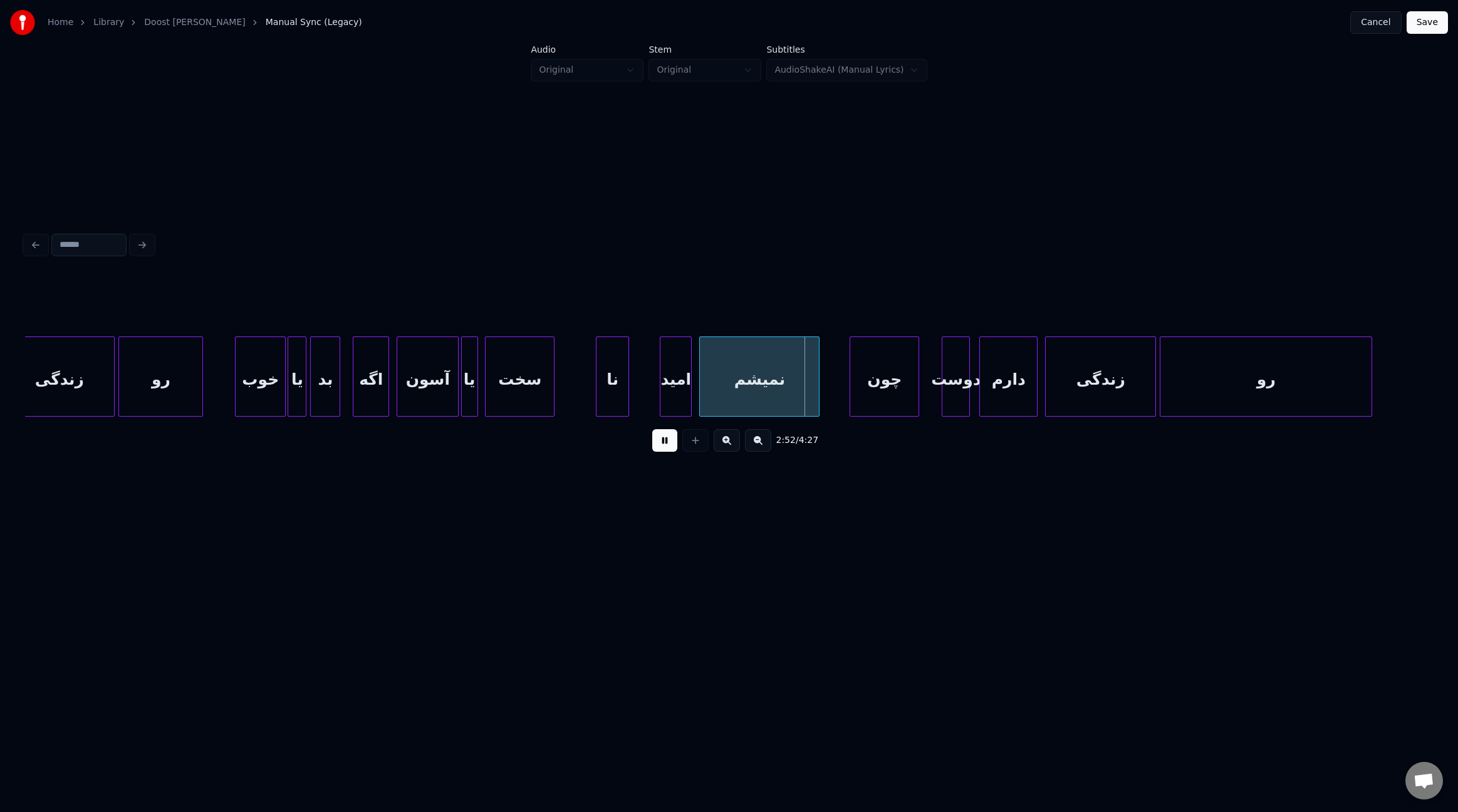
click at [627, 383] on div at bounding box center [626, 376] width 3 height 79
click at [635, 385] on div at bounding box center [634, 376] width 3 height 79
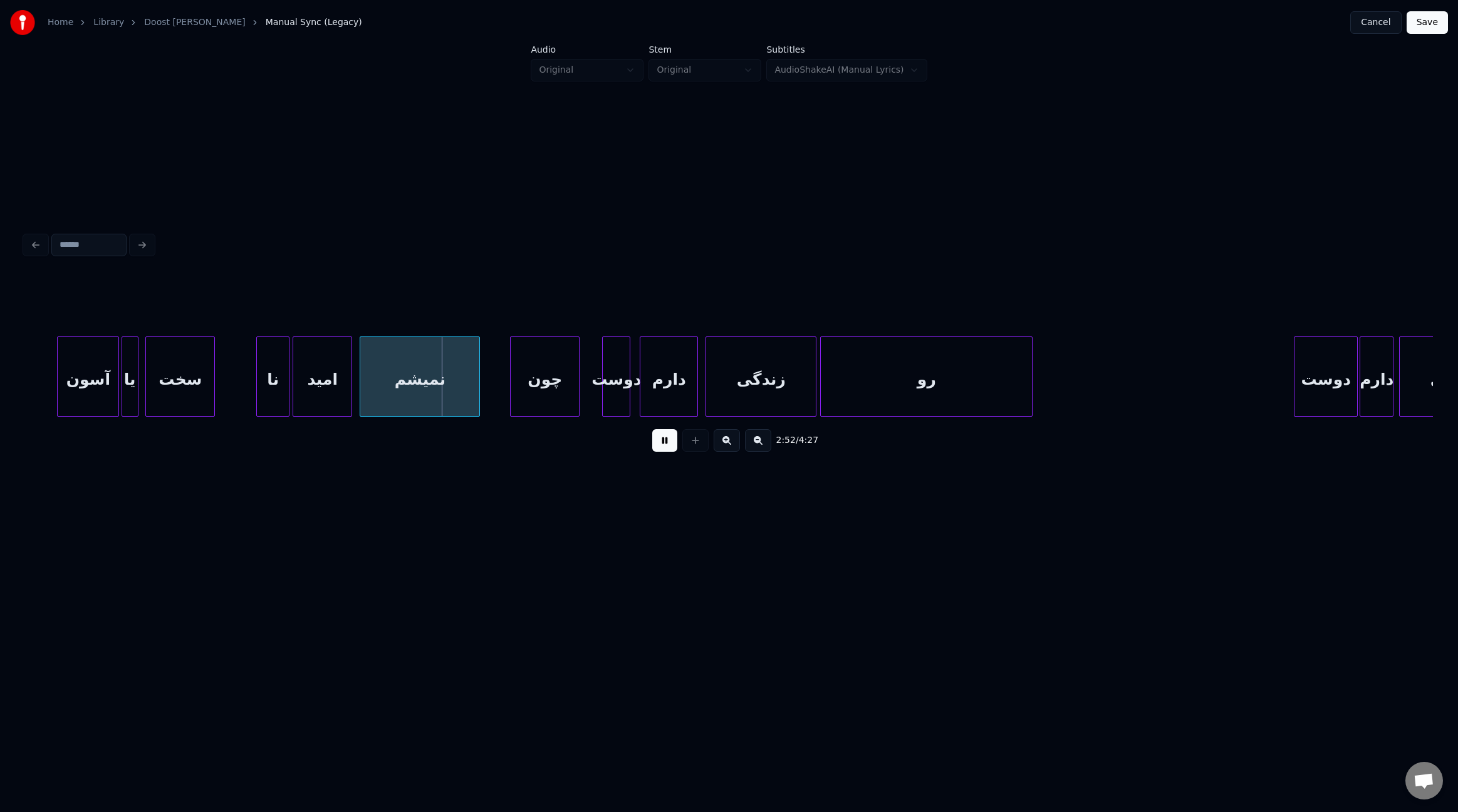
scroll to position [0, 15862]
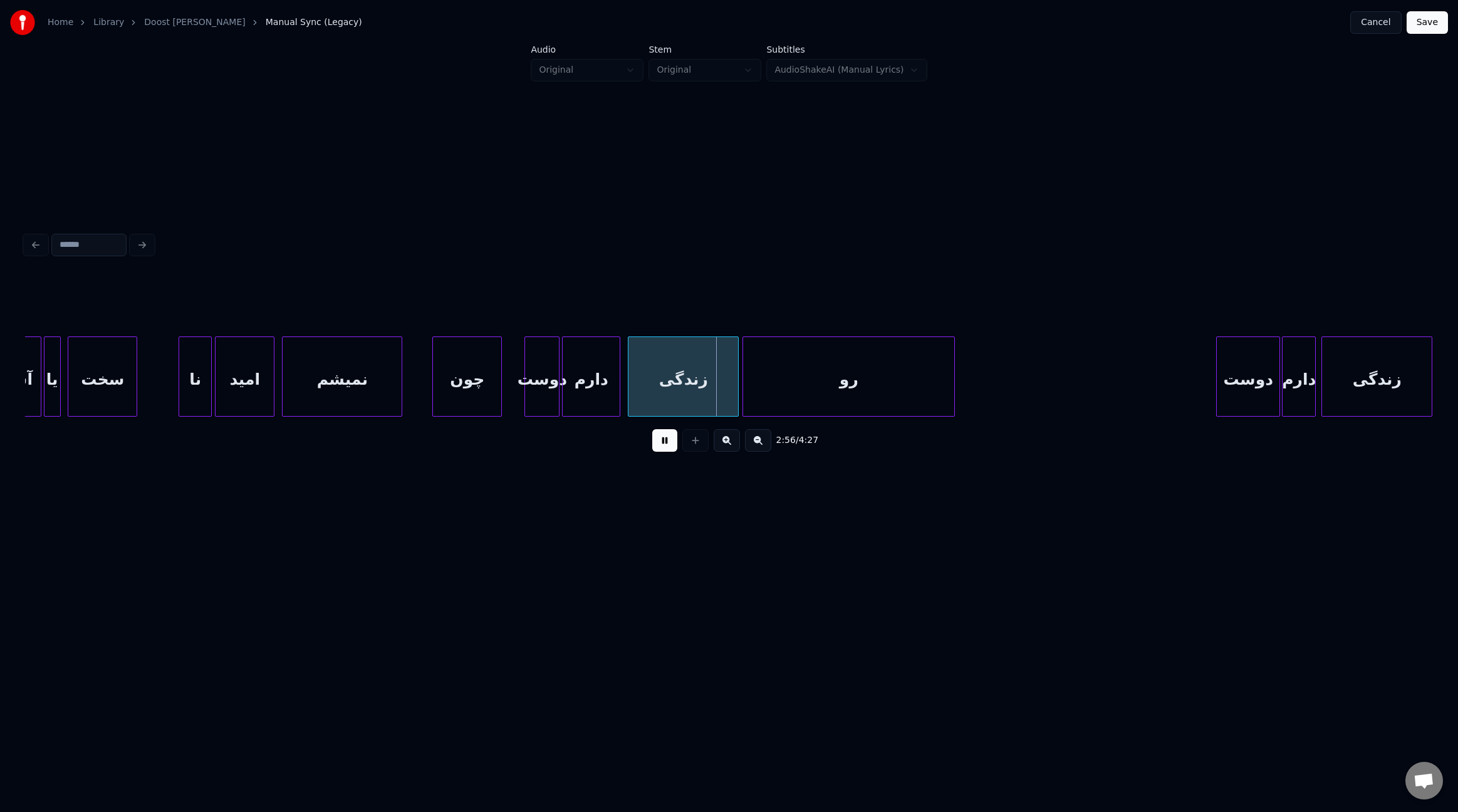
click at [556, 392] on div at bounding box center [557, 376] width 3 height 79
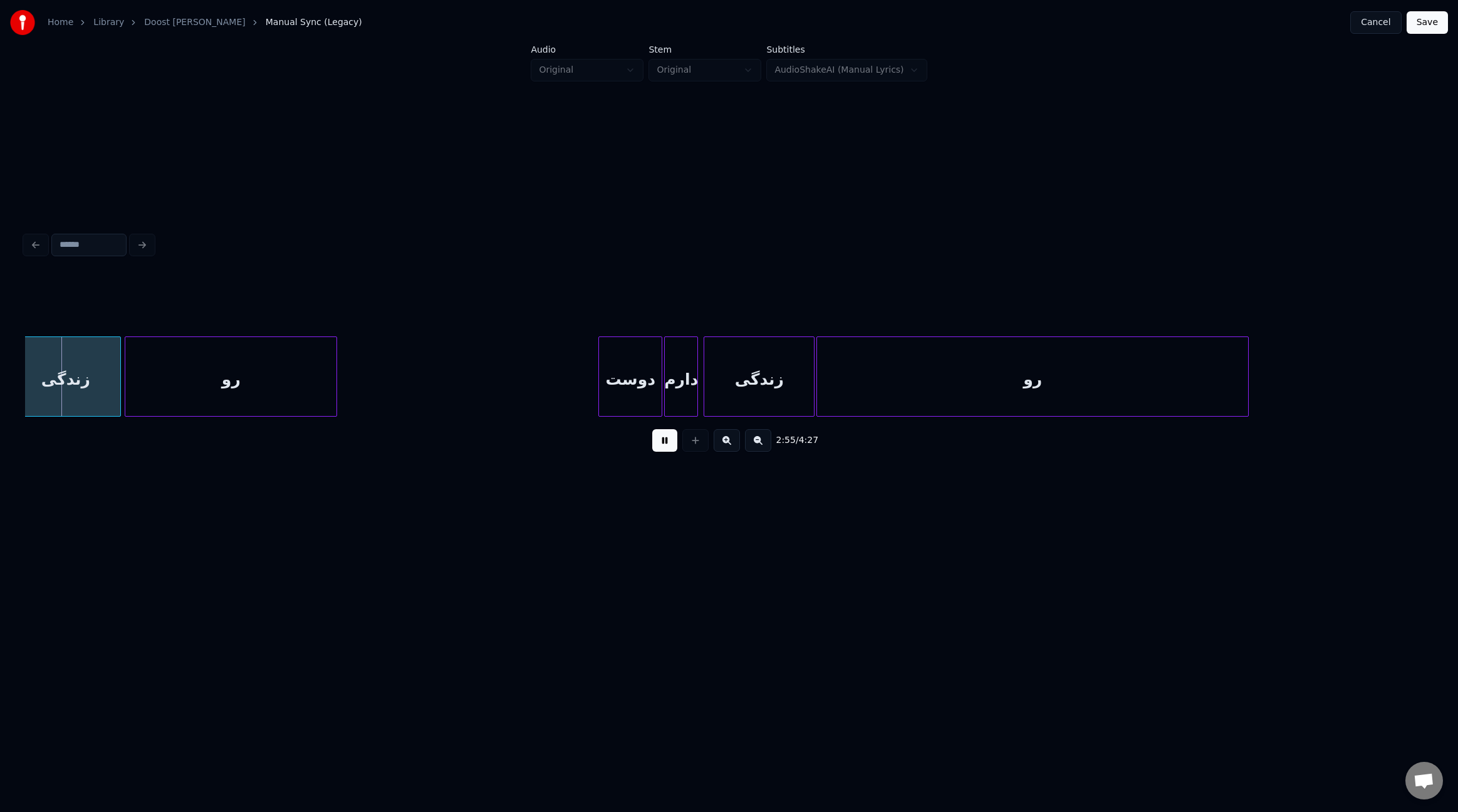
scroll to position [0, 16519]
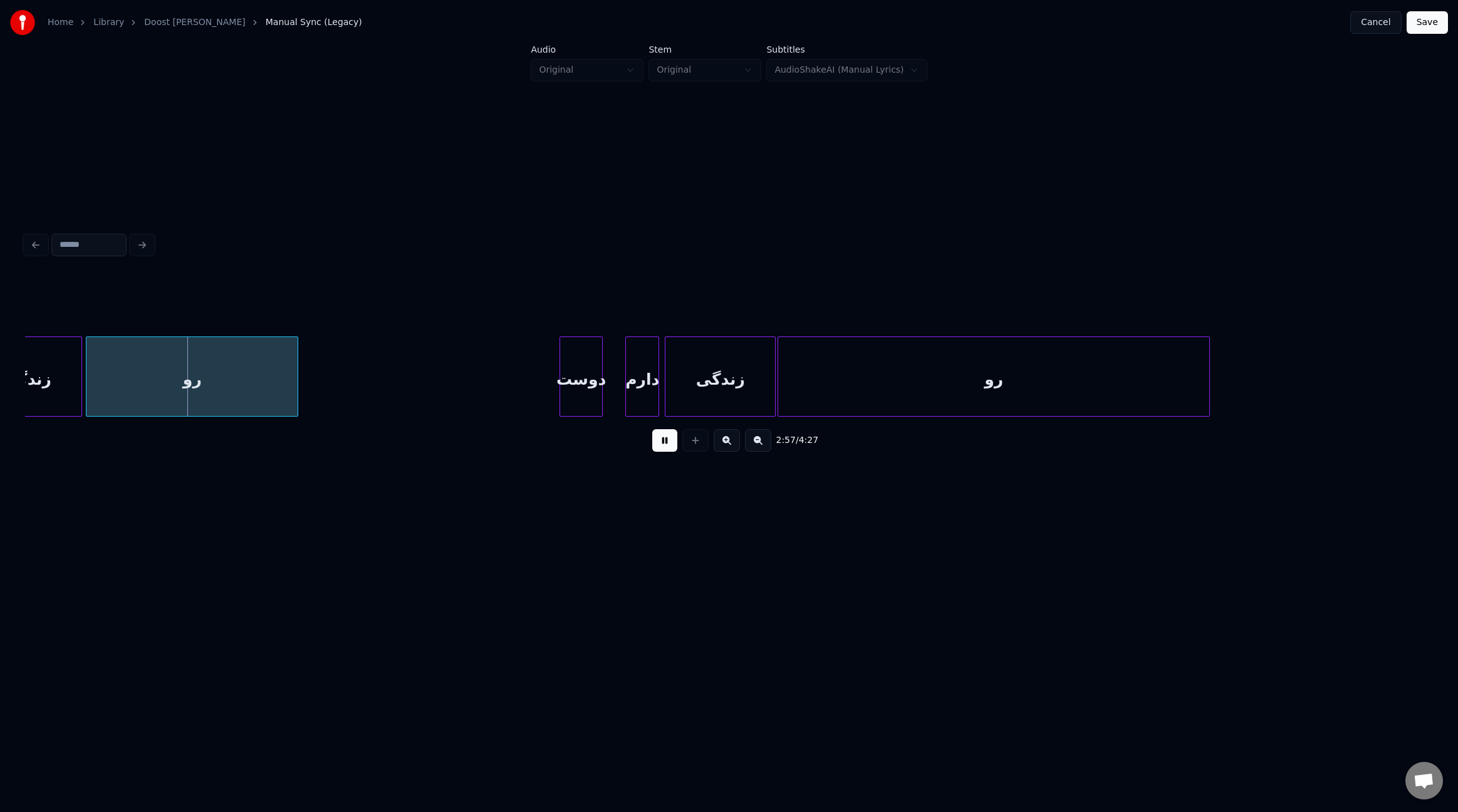
click at [598, 370] on div at bounding box center [600, 376] width 3 height 79
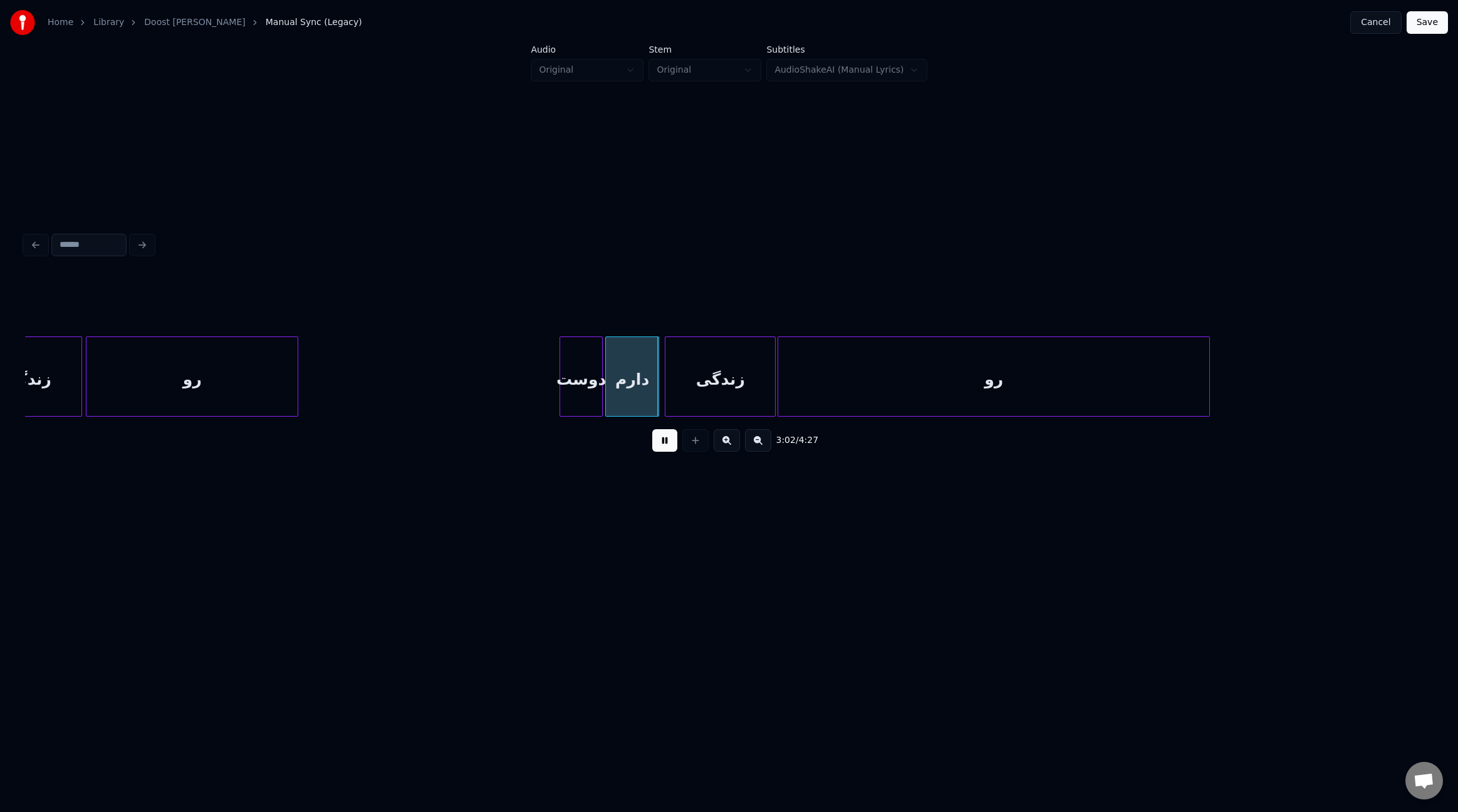
click at [606, 375] on div at bounding box center [607, 376] width 3 height 79
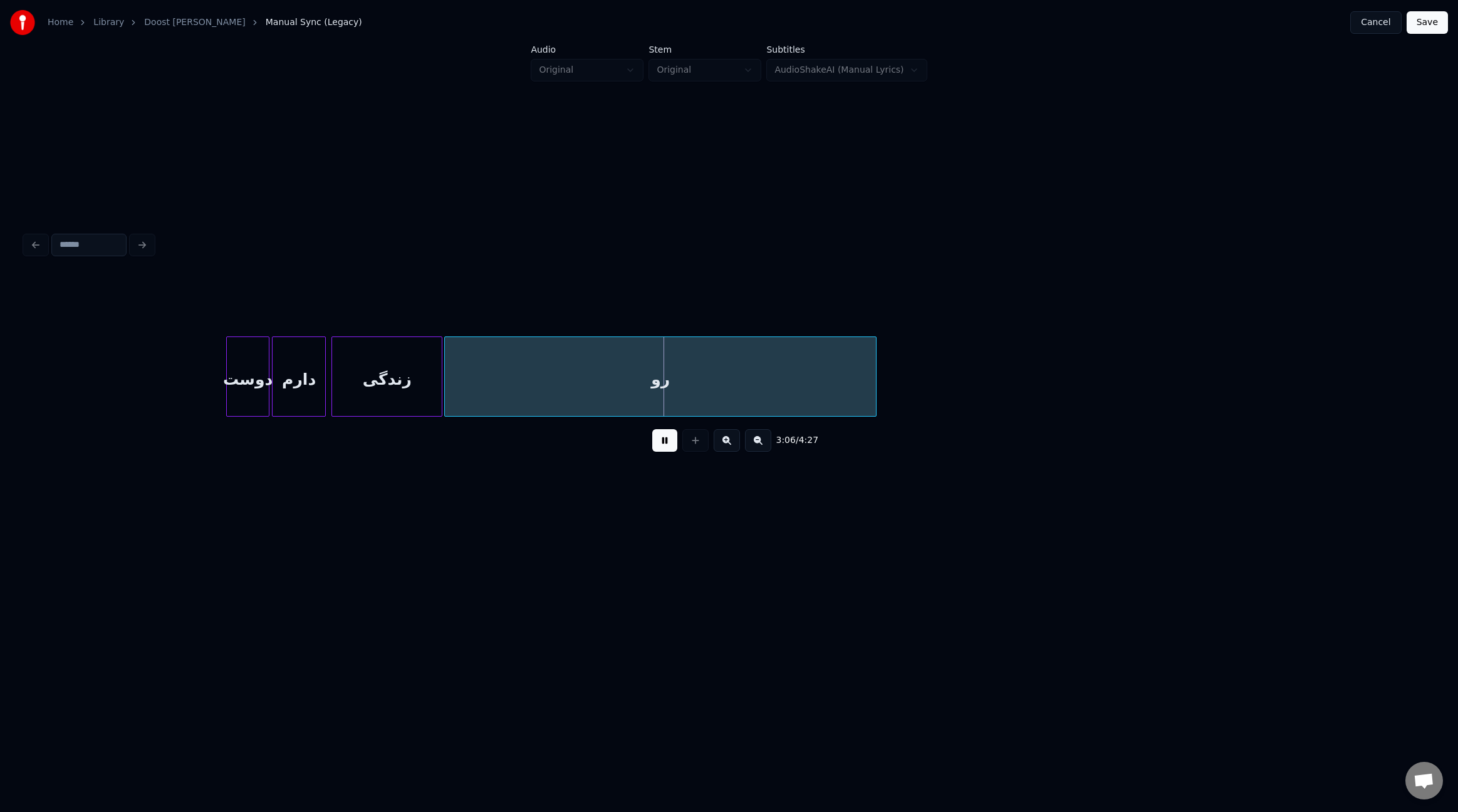
scroll to position [0, 16623]
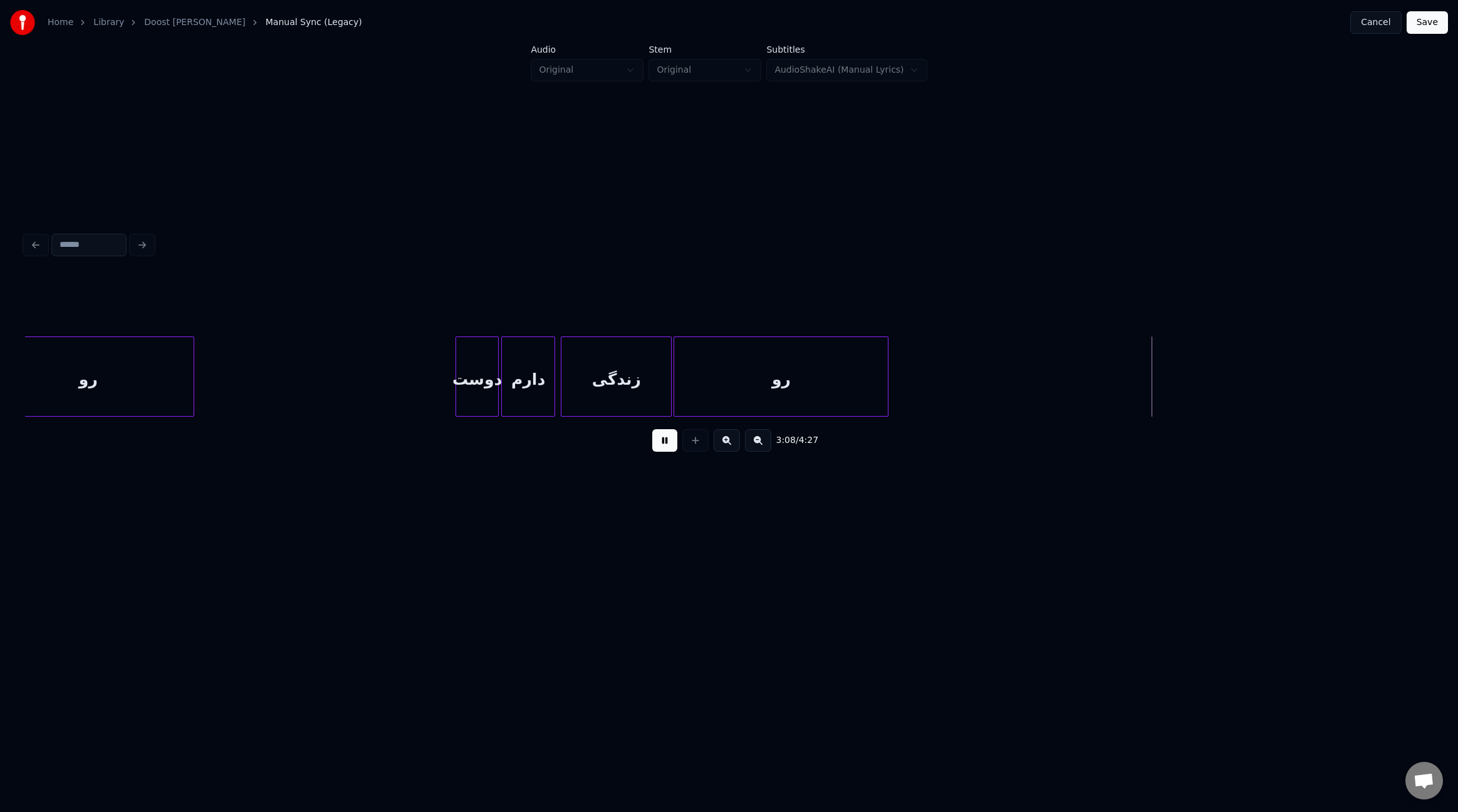
click at [885, 379] on div at bounding box center [885, 376] width 3 height 79
click at [762, 363] on div at bounding box center [763, 376] width 3 height 79
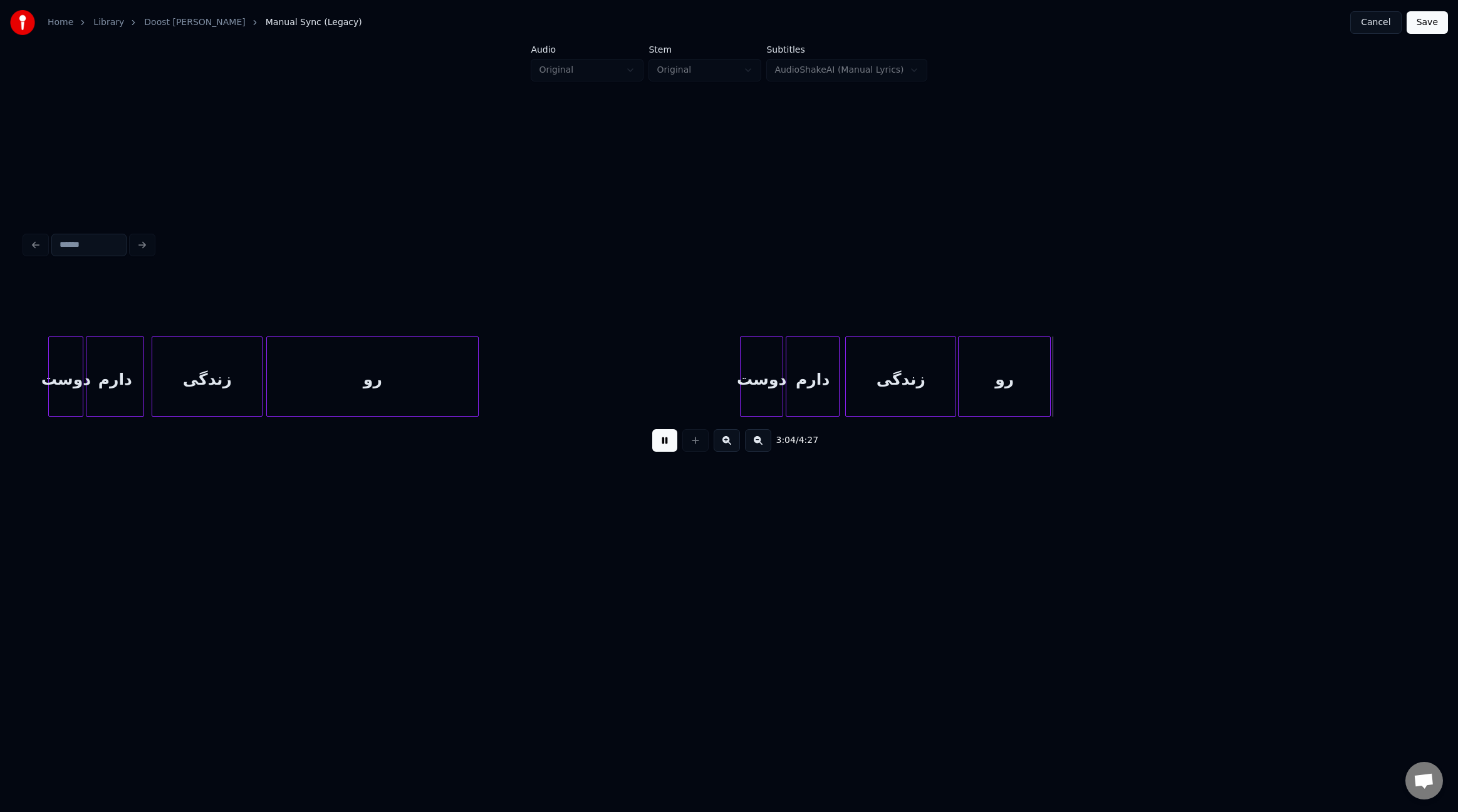
scroll to position [0, 16316]
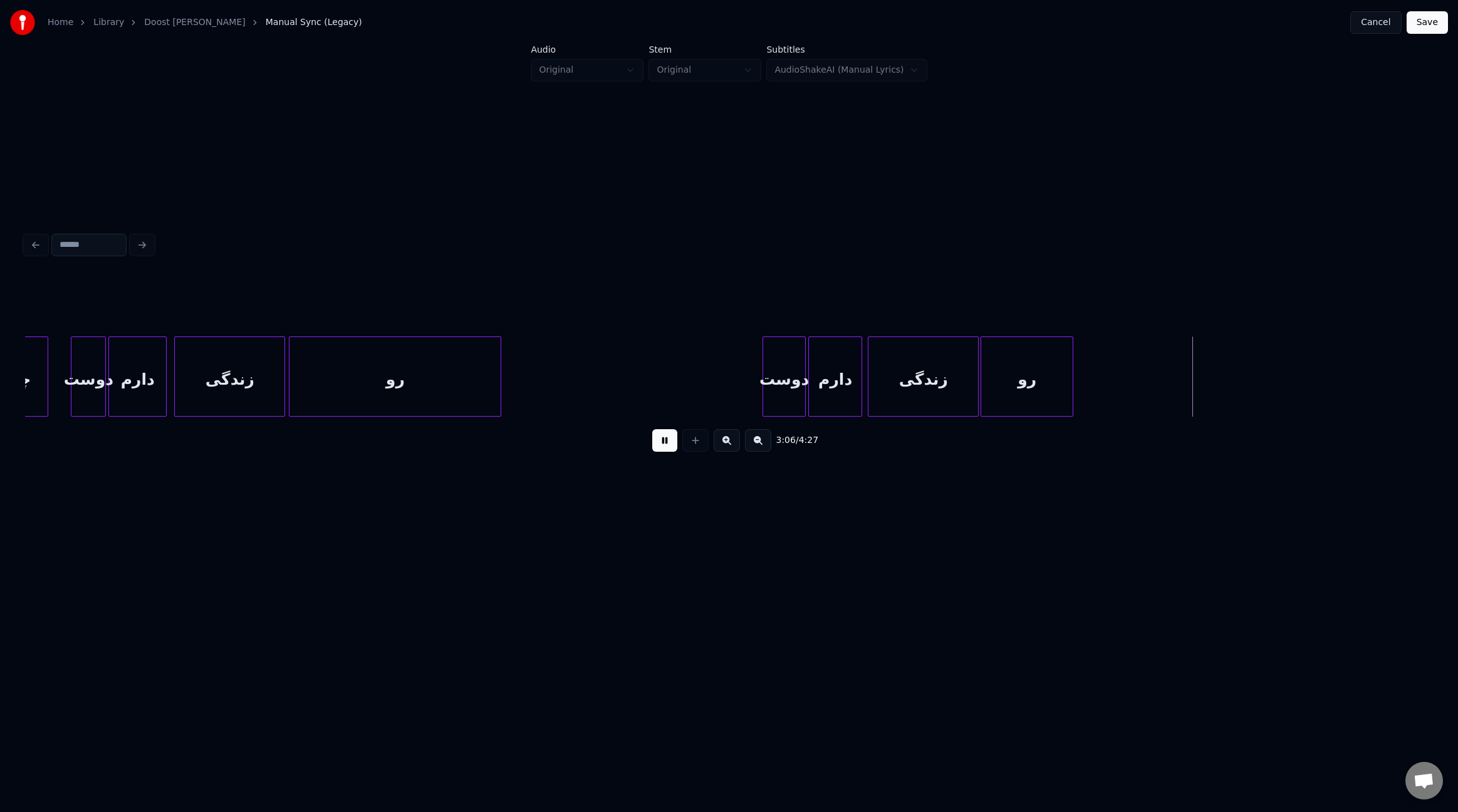
click at [293, 363] on div "رو" at bounding box center [395, 380] width 211 height 85
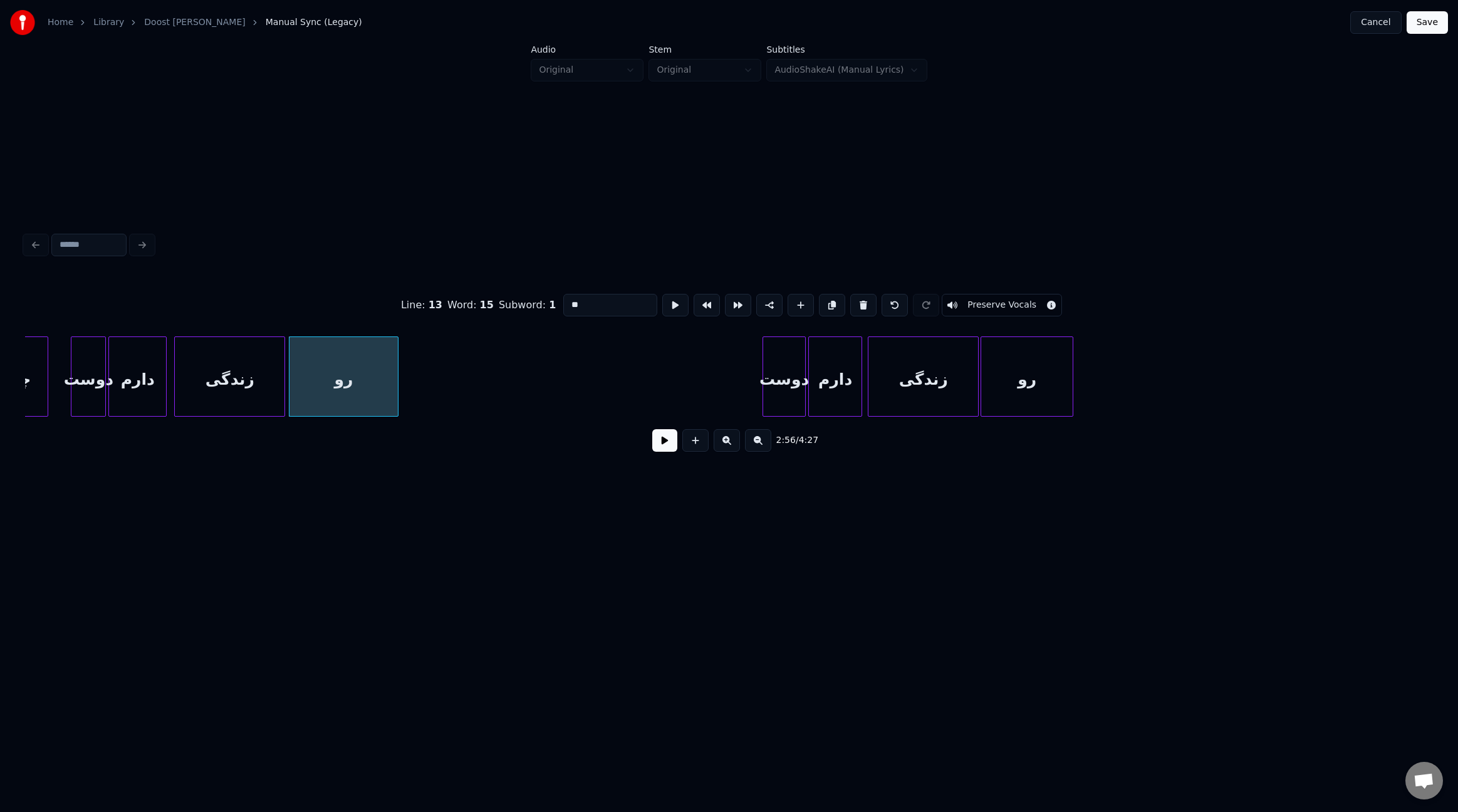
click at [397, 372] on div at bounding box center [396, 376] width 3 height 79
click at [1434, 373] on div "Line : 13 Word : 15 Subword : 1 ** Preserve Vocals 2:56 / 4:27" at bounding box center [729, 345] width 1418 height 248
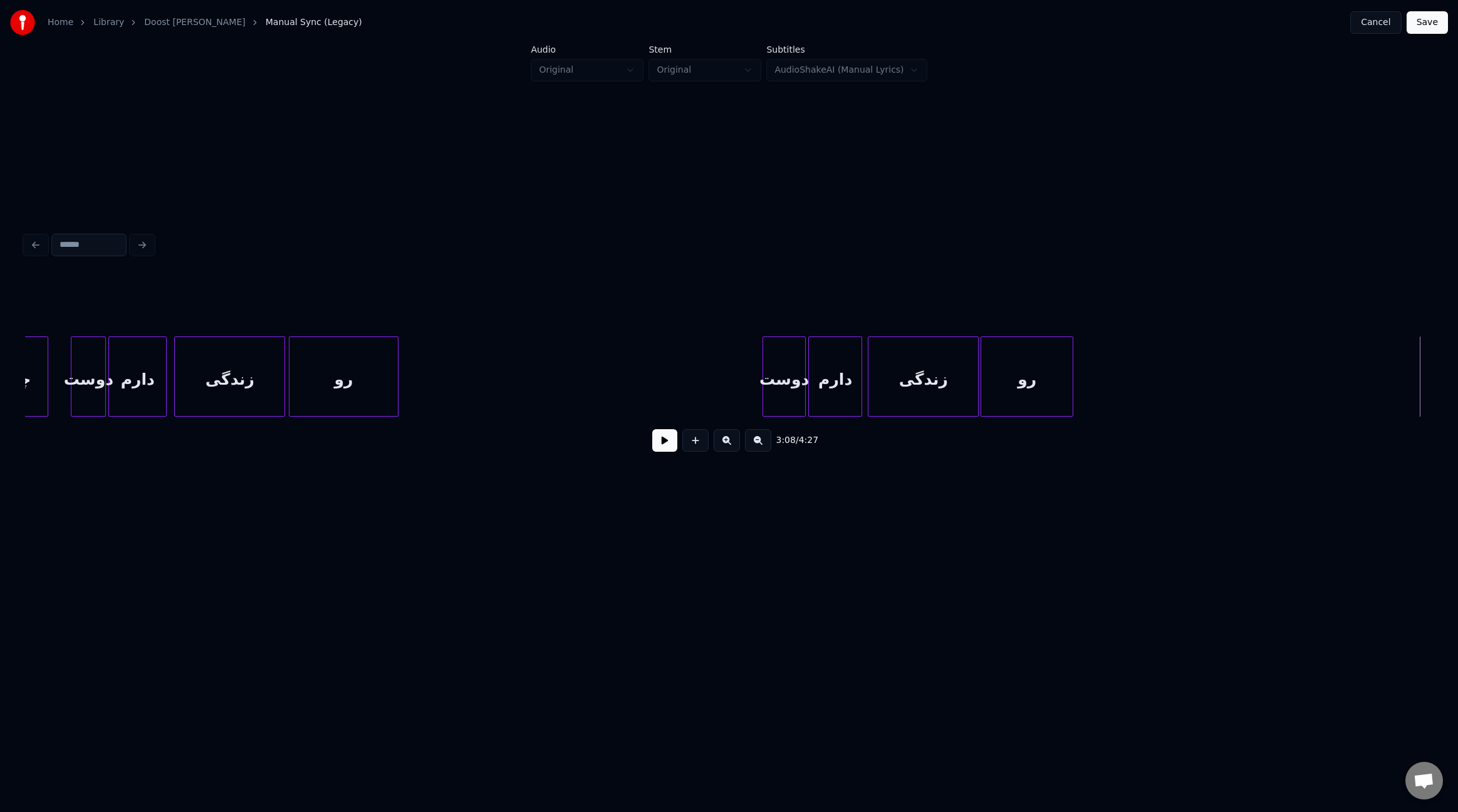
click at [668, 443] on button at bounding box center [665, 440] width 25 height 23
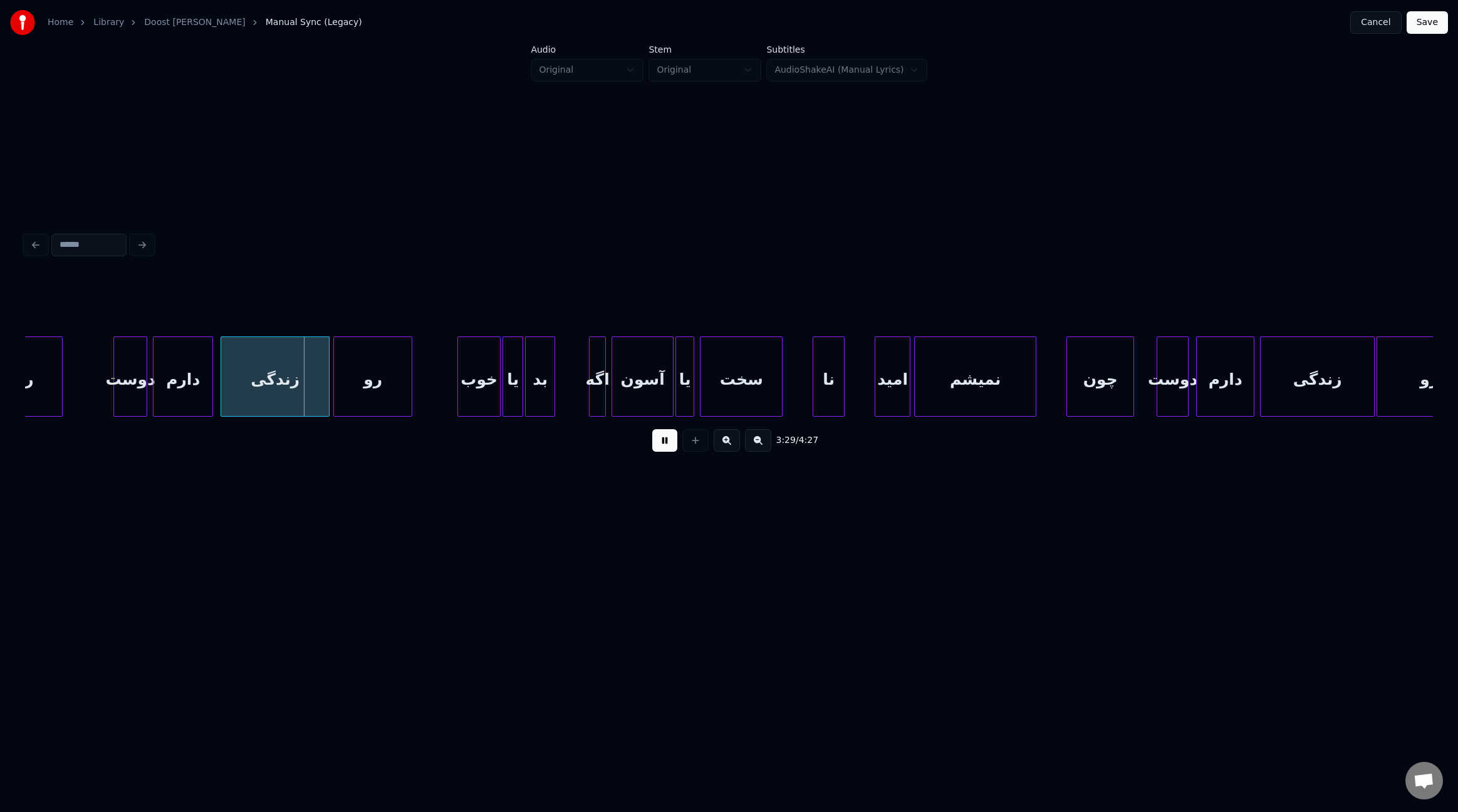
scroll to position [0, 19388]
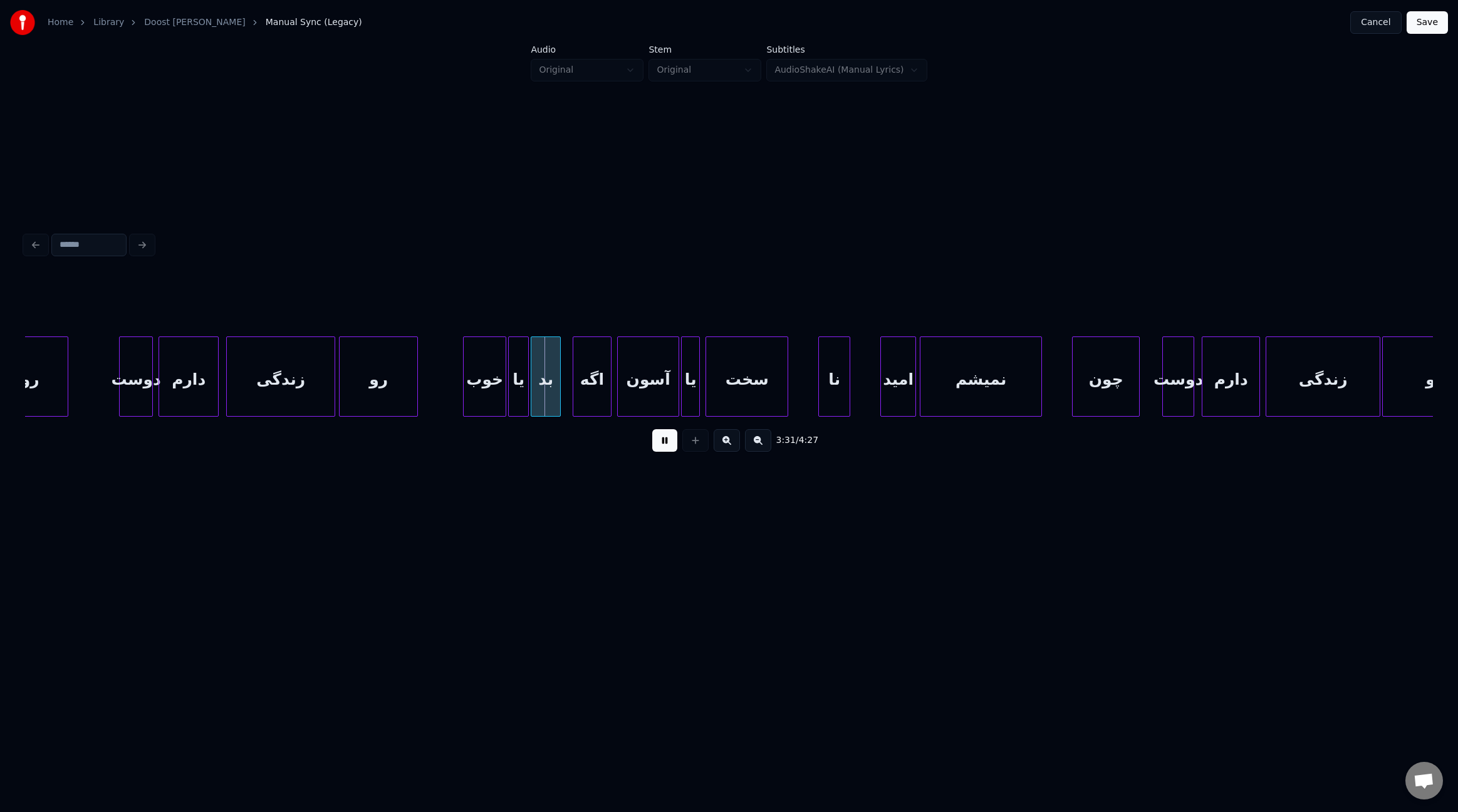
click at [575, 376] on div at bounding box center [575, 376] width 3 height 79
click at [810, 364] on div at bounding box center [810, 376] width 3 height 79
click at [855, 366] on div at bounding box center [854, 376] width 3 height 79
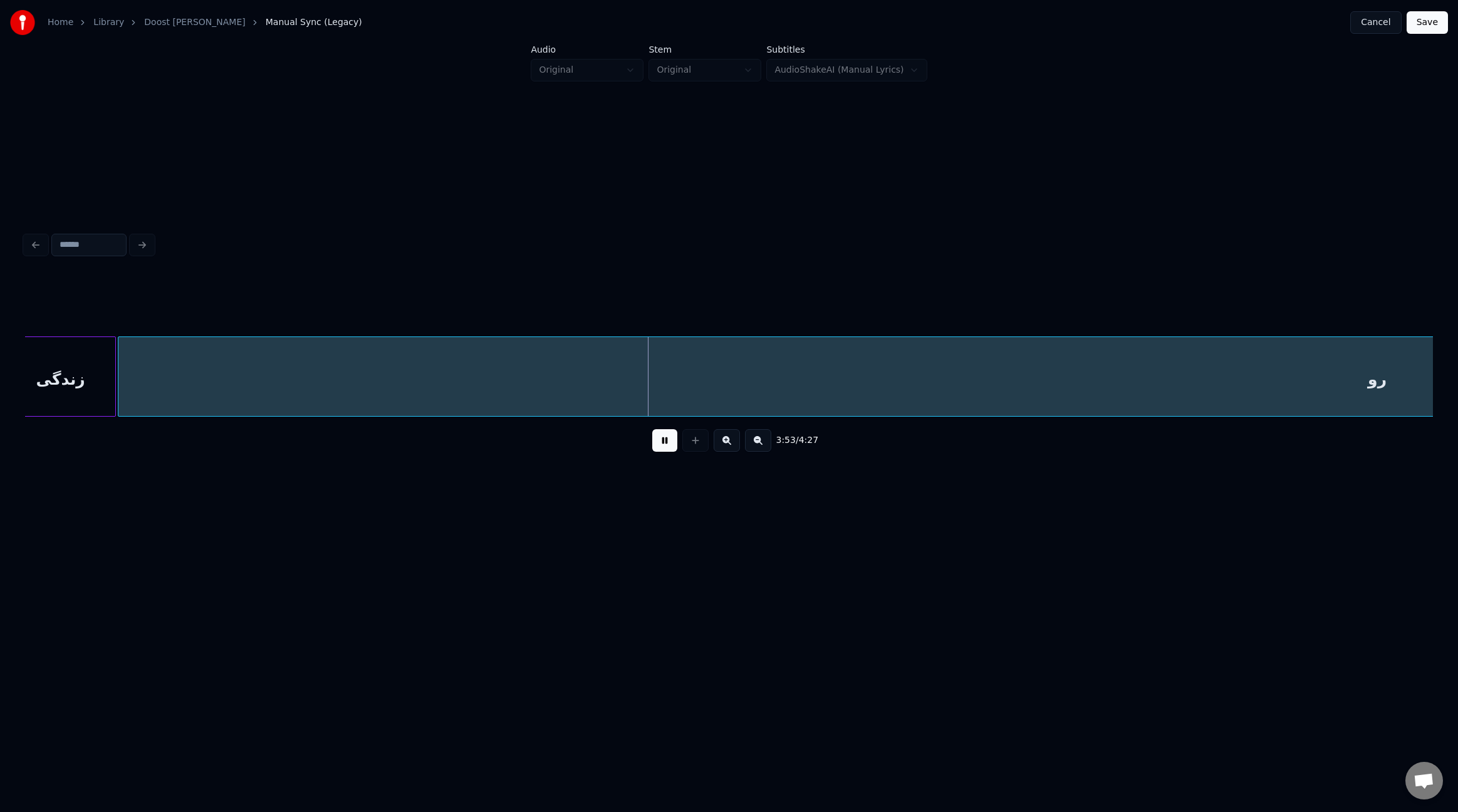
scroll to position [0, 21312]
click at [660, 443] on button at bounding box center [665, 440] width 25 height 23
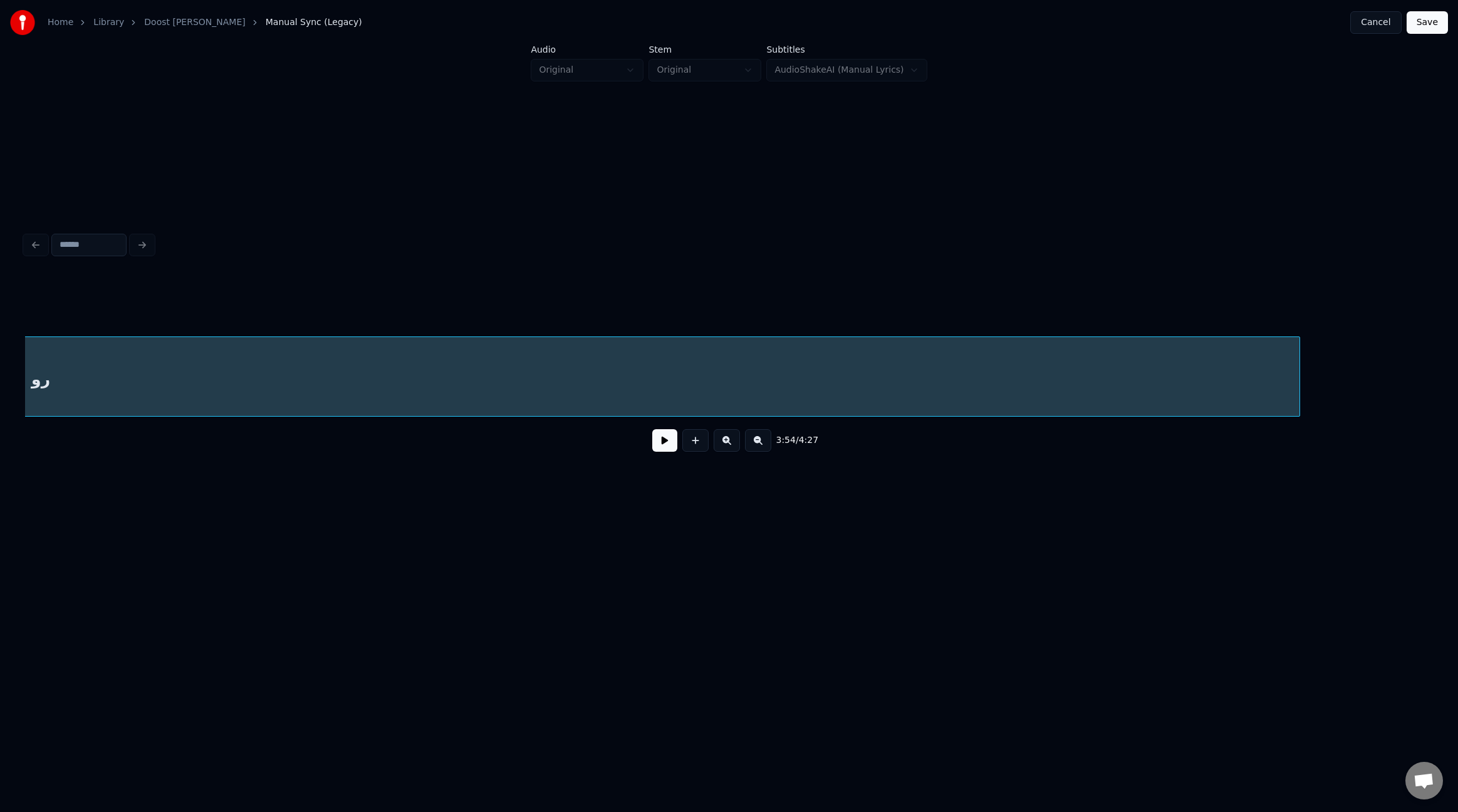
scroll to position [0, 22664]
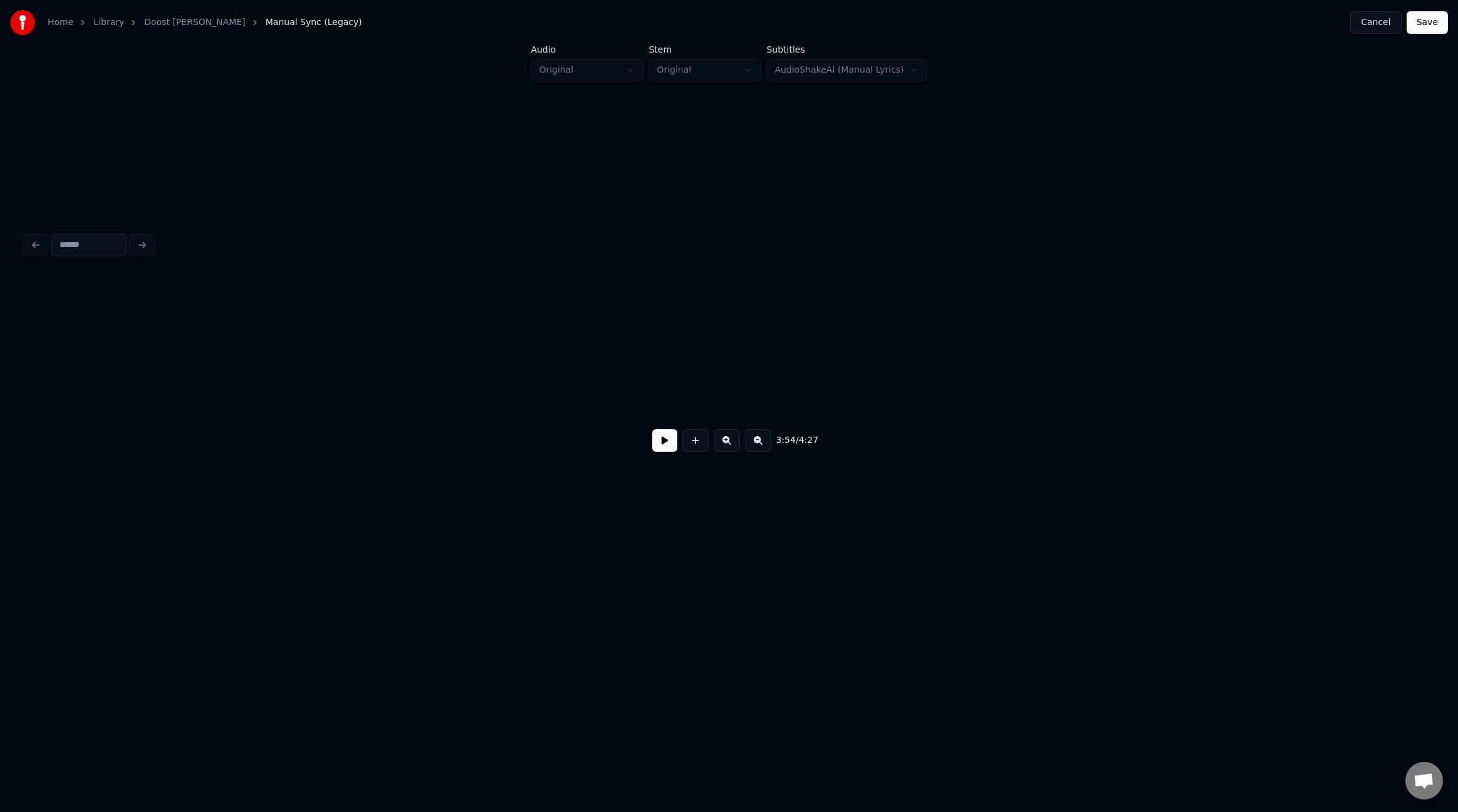
click at [0, 333] on div "Home Library Doost [PERSON_NAME] • سیروان خسروی Manual Sync (Legacy) Cancel Sav…" at bounding box center [729, 295] width 1458 height 589
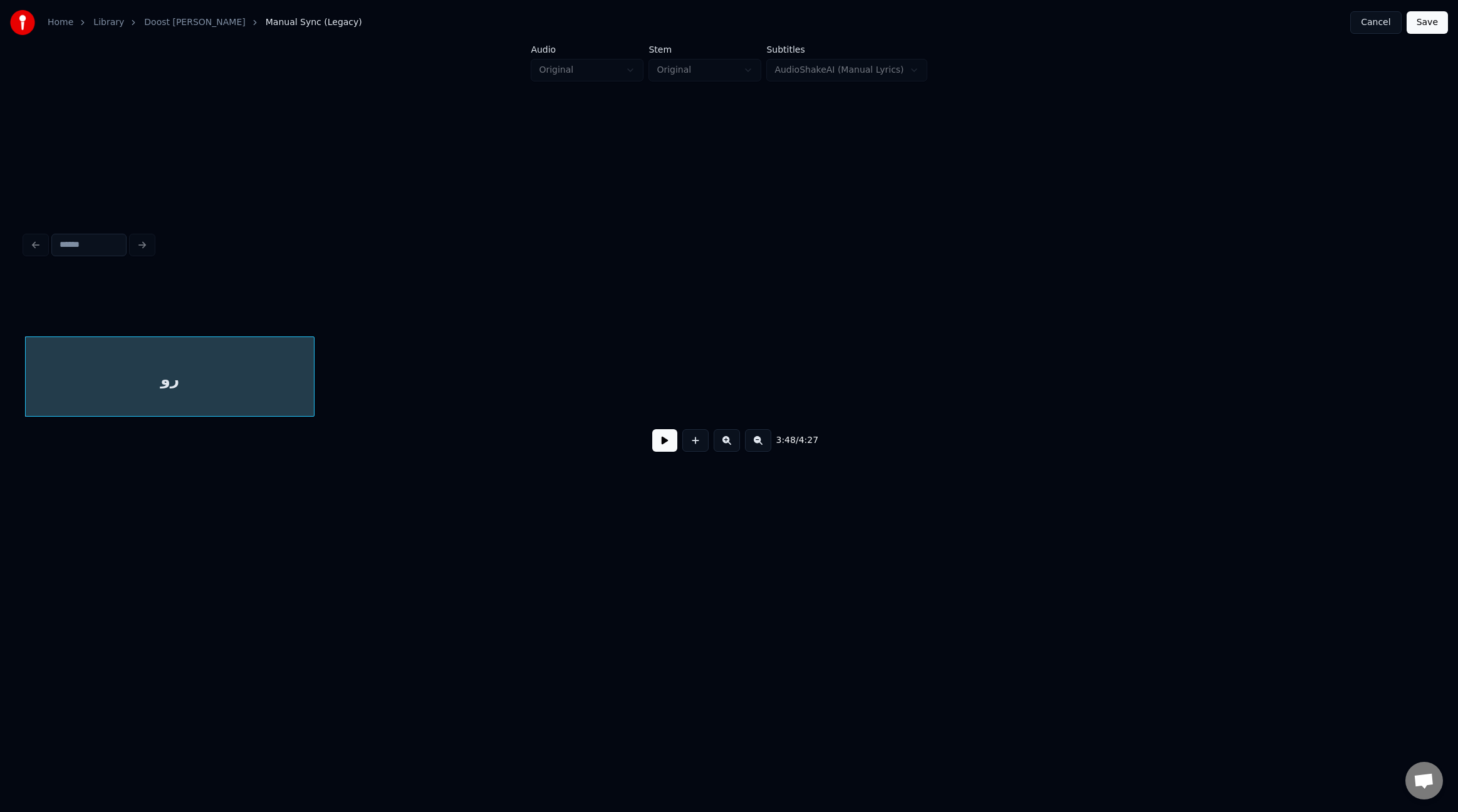
click at [313, 385] on div at bounding box center [312, 376] width 3 height 79
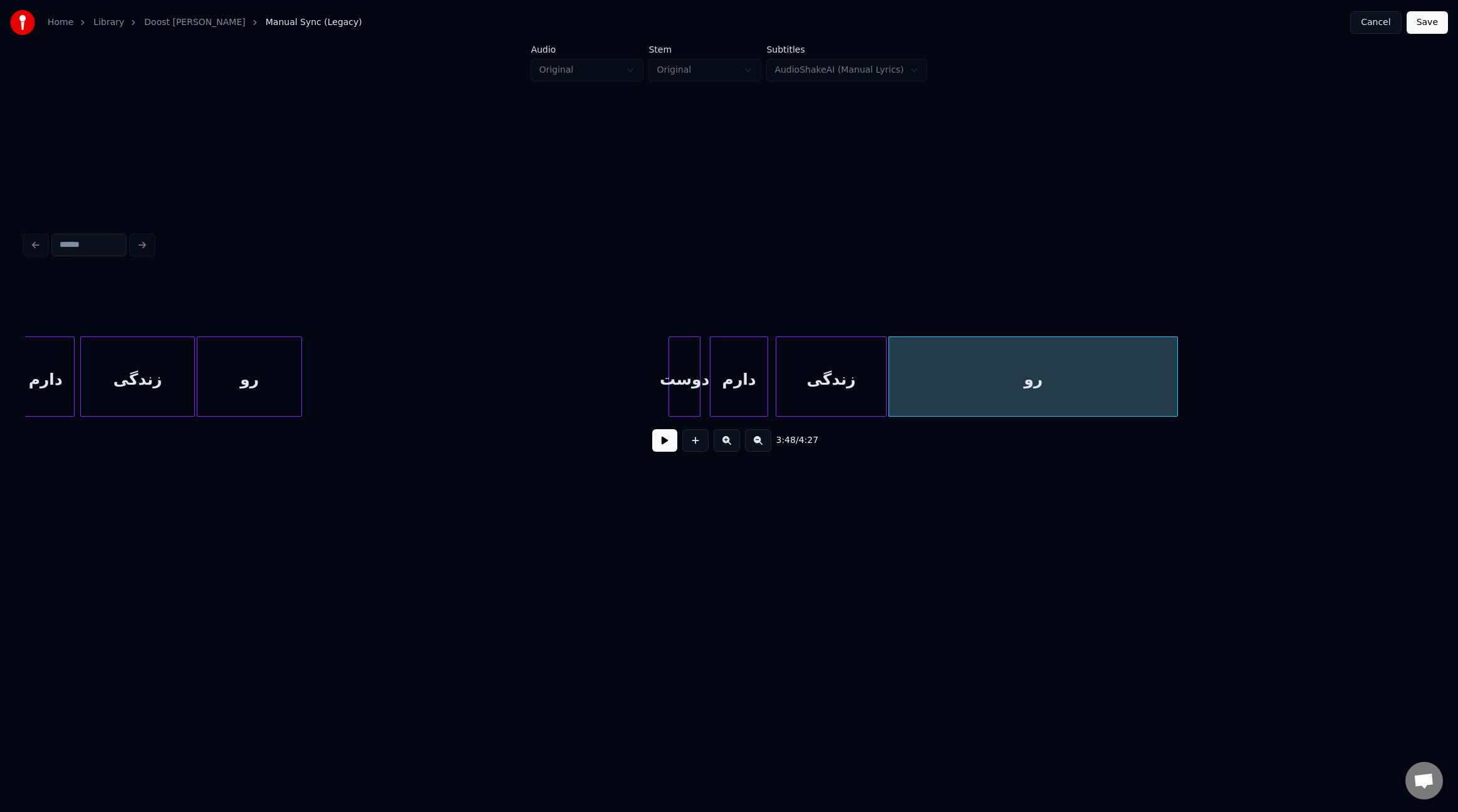
scroll to position [0, 20568]
click at [1183, 383] on div "رو" at bounding box center [1039, 376] width 290 height 81
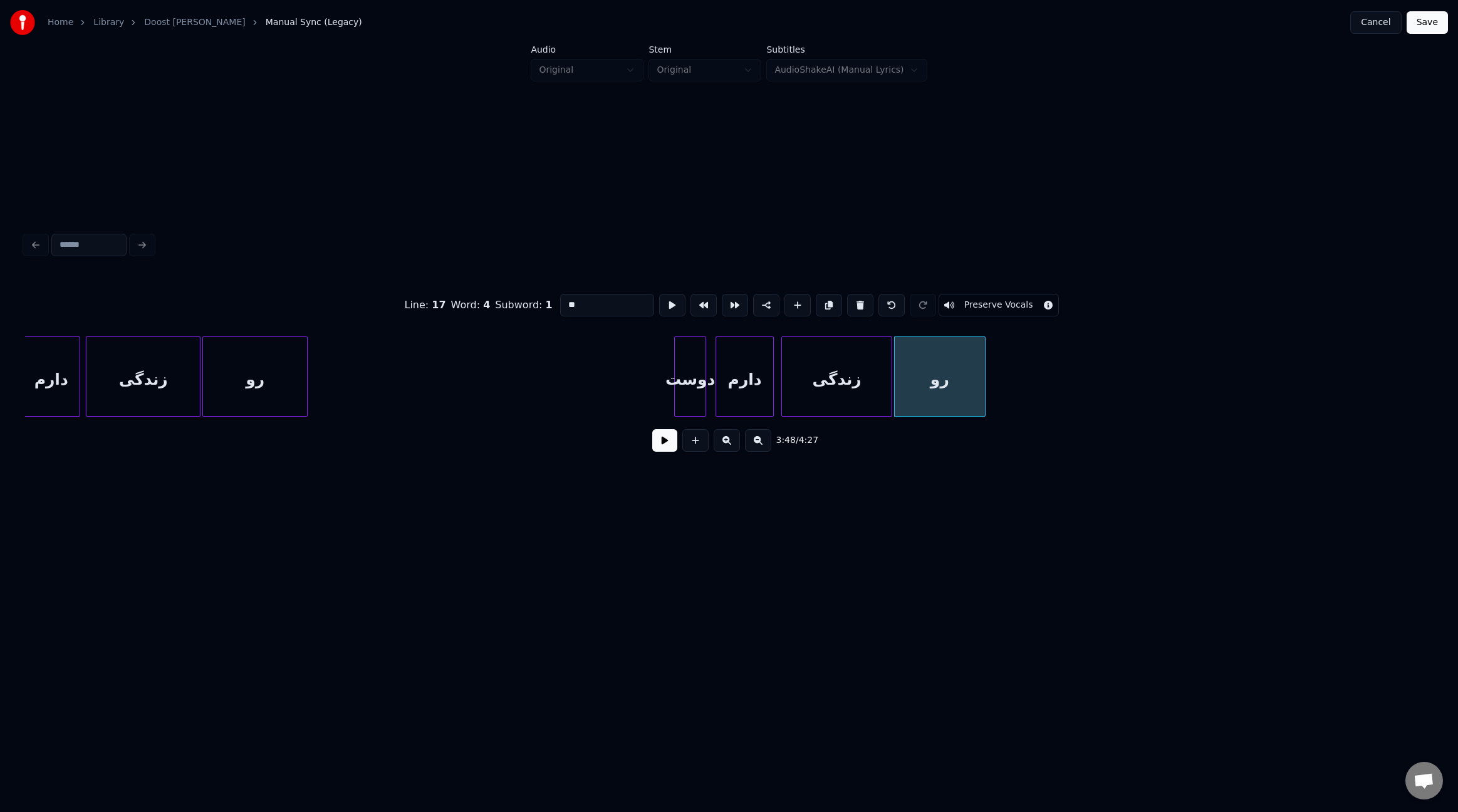
click at [984, 380] on div at bounding box center [983, 376] width 3 height 79
click at [1423, 22] on button "Save" at bounding box center [1428, 22] width 41 height 23
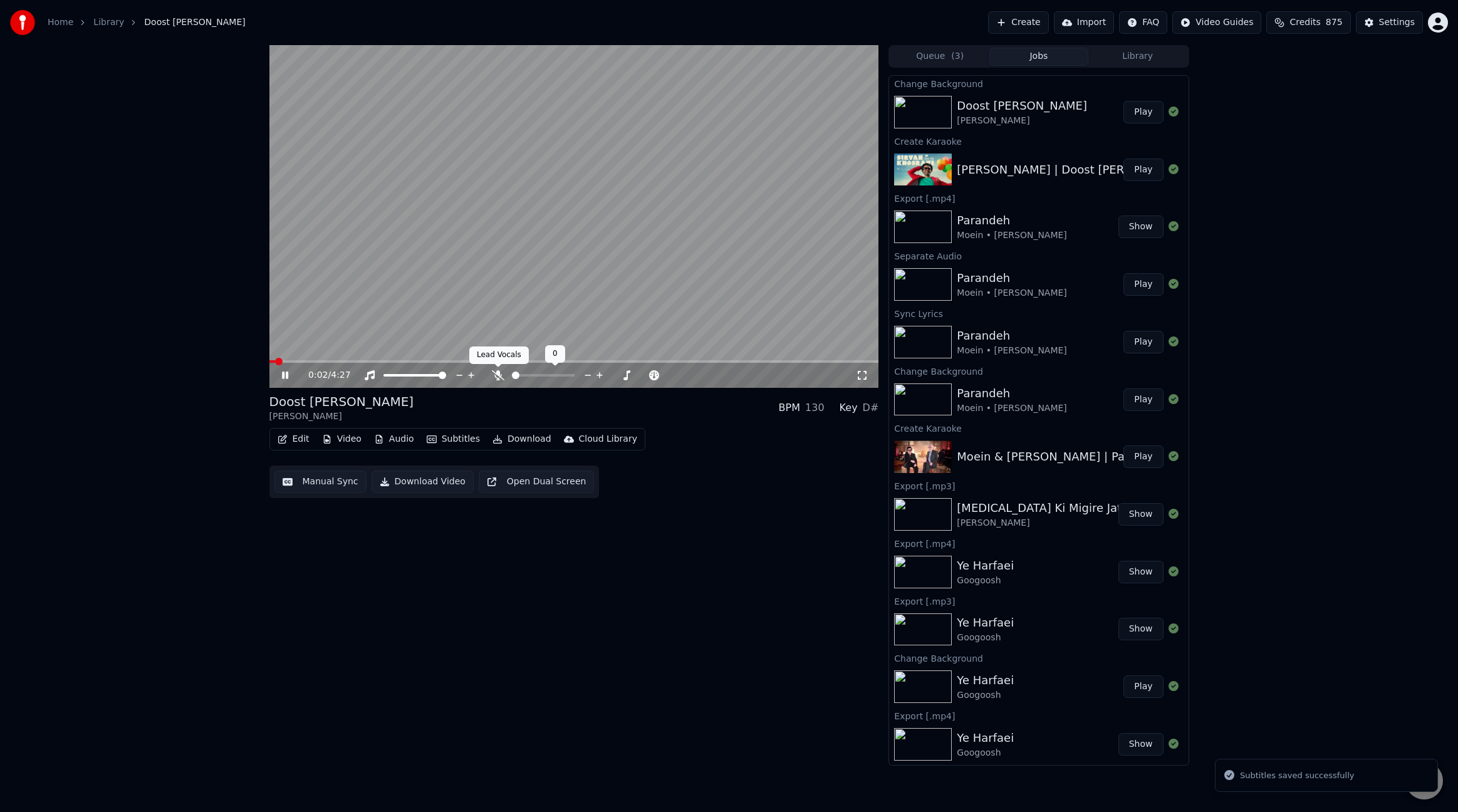
click at [501, 374] on icon at bounding box center [498, 375] width 12 height 10
click at [425, 360] on span at bounding box center [574, 361] width 610 height 3
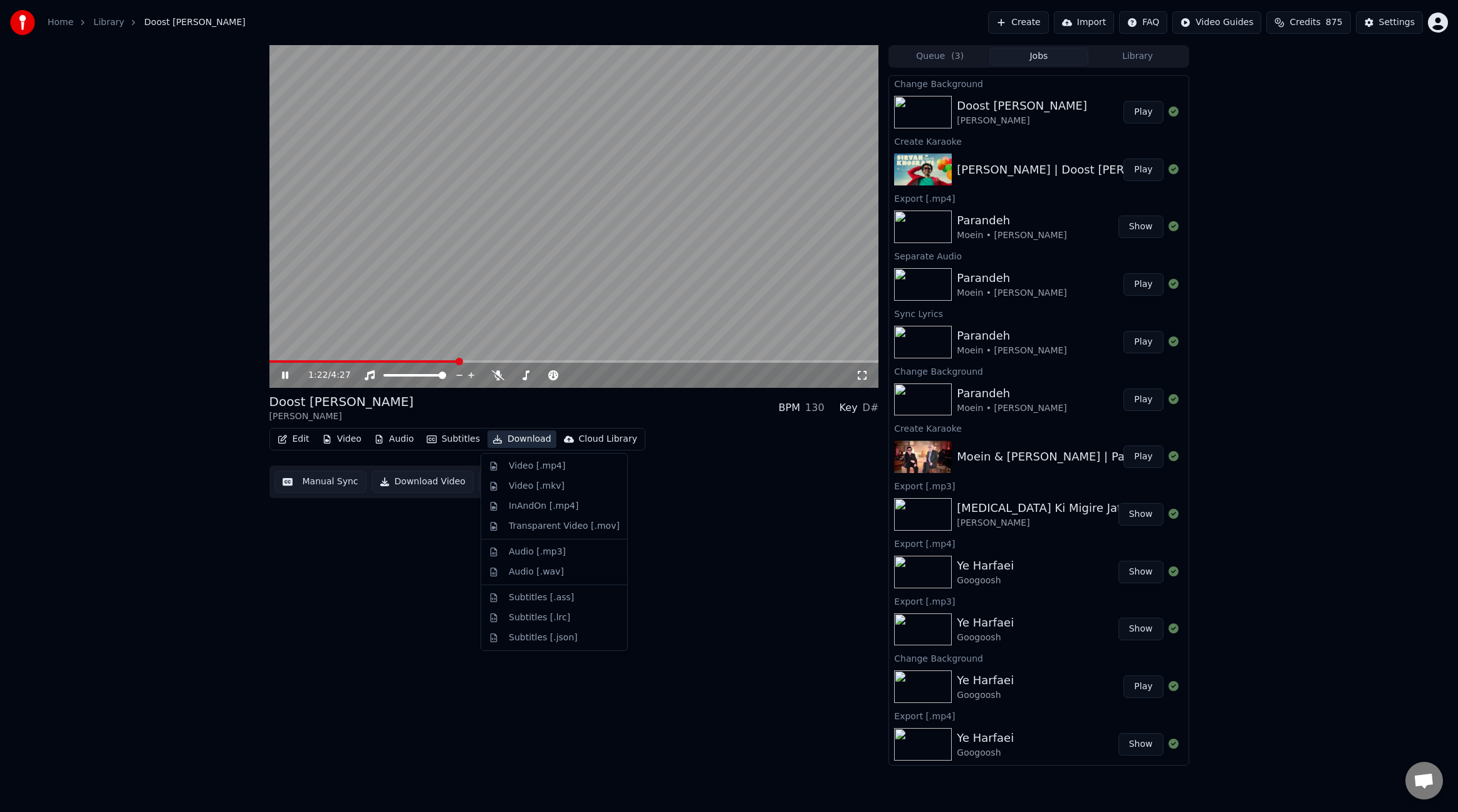
click at [538, 437] on button "Download" at bounding box center [522, 438] width 69 height 17
click at [540, 467] on div "Video [.mp4]" at bounding box center [537, 466] width 56 height 12
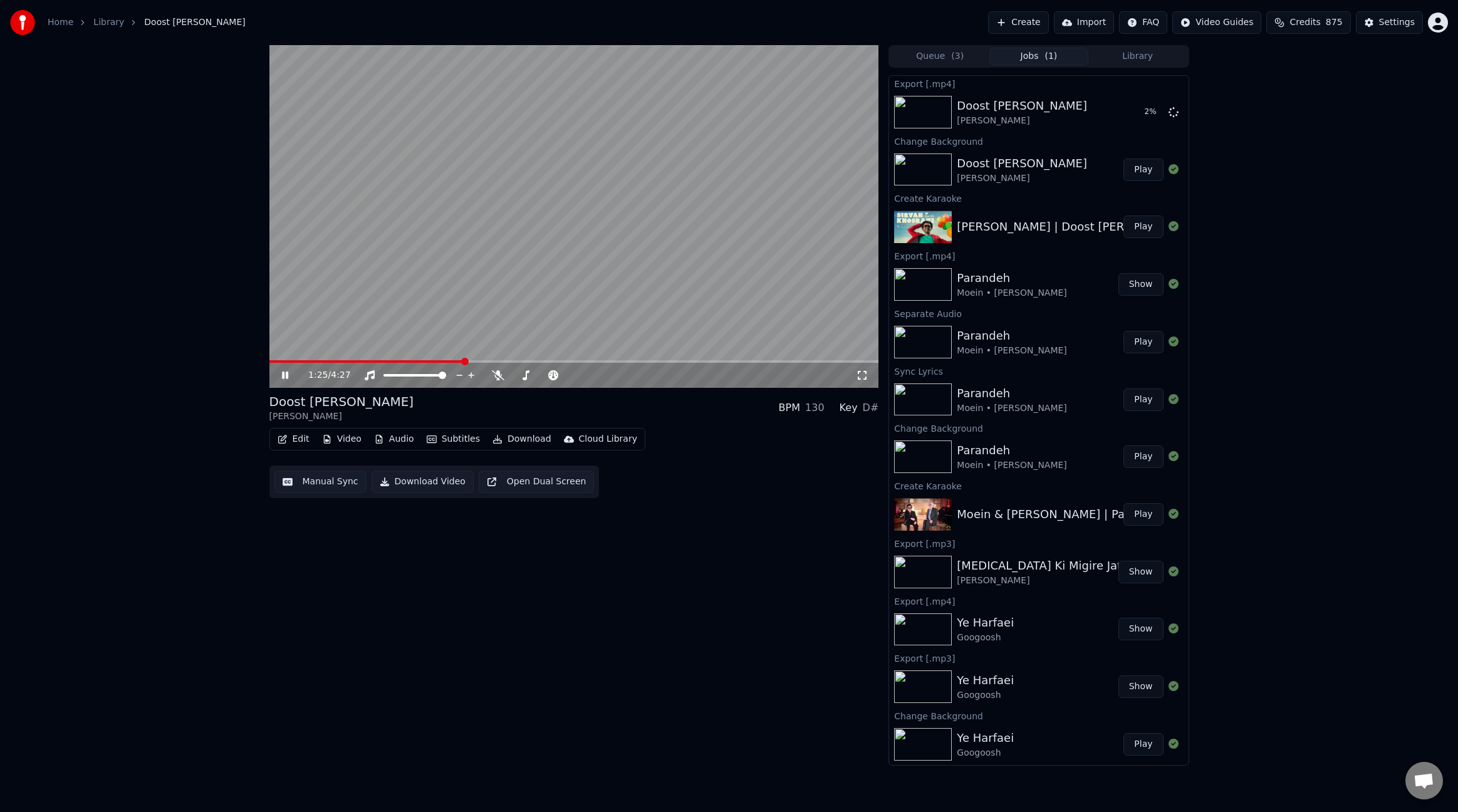
click at [308, 442] on button "Edit" at bounding box center [293, 438] width 42 height 17
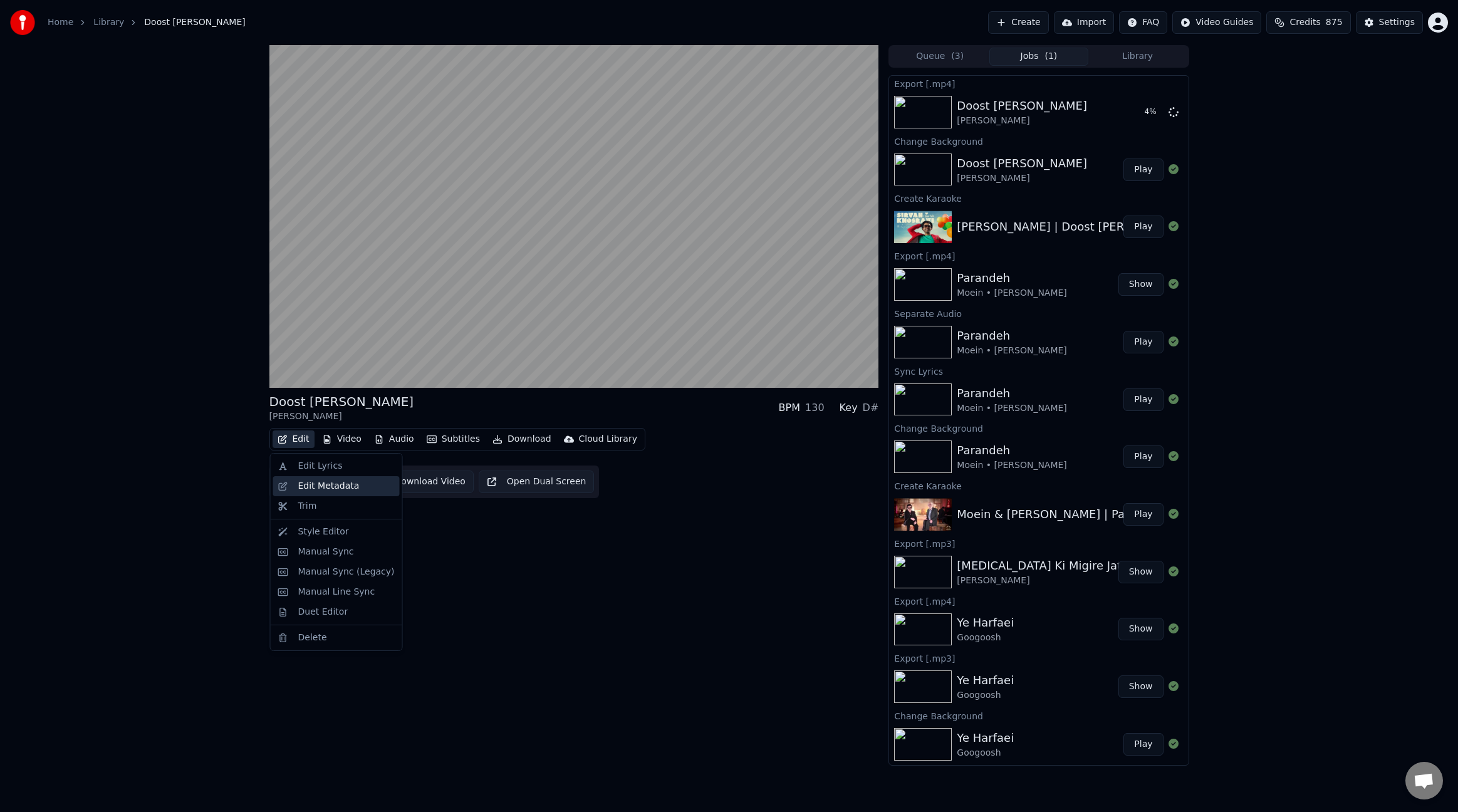
click at [325, 487] on div "Edit Metadata" at bounding box center [328, 486] width 61 height 12
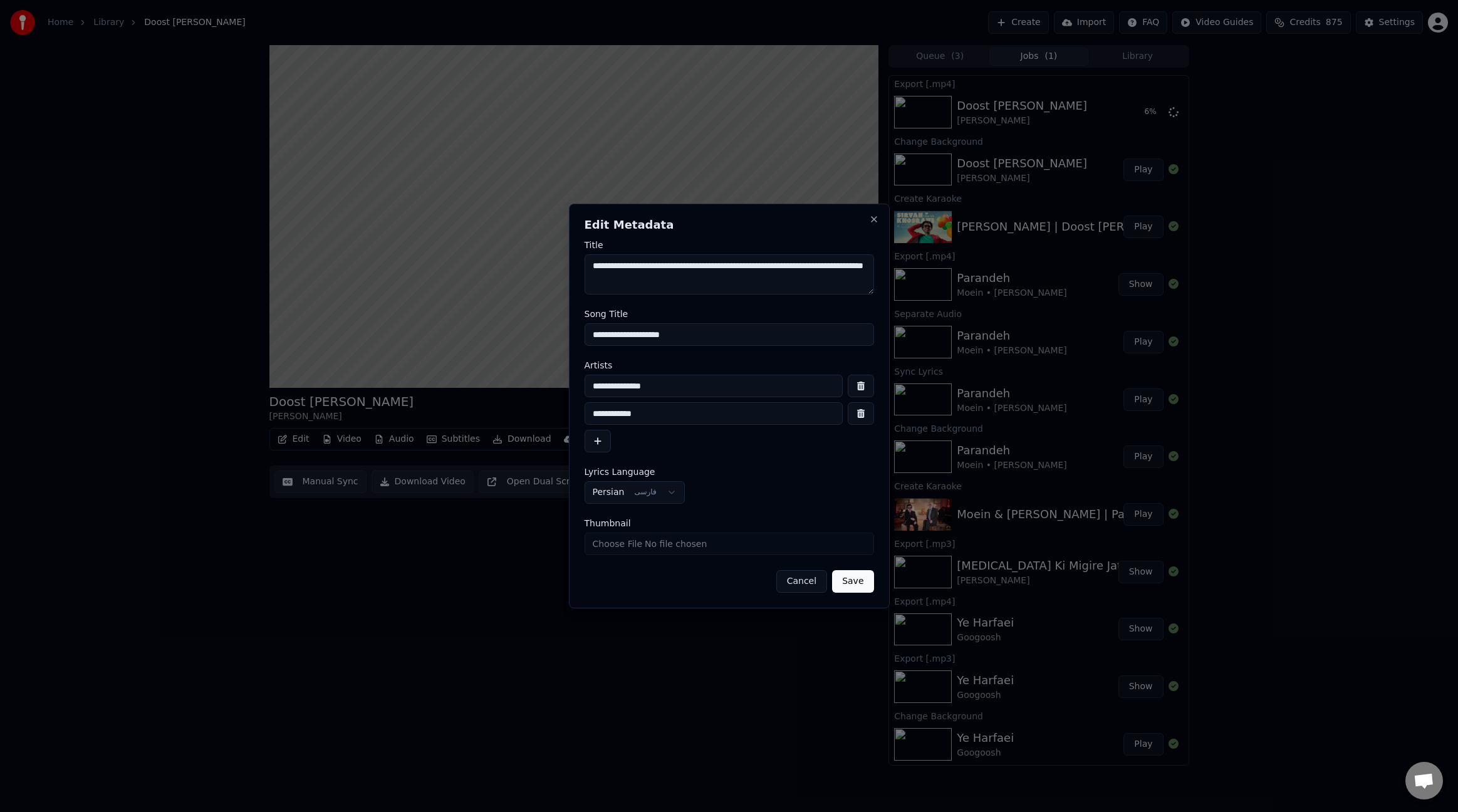
click at [679, 270] on textarea "**********" at bounding box center [729, 275] width 290 height 40
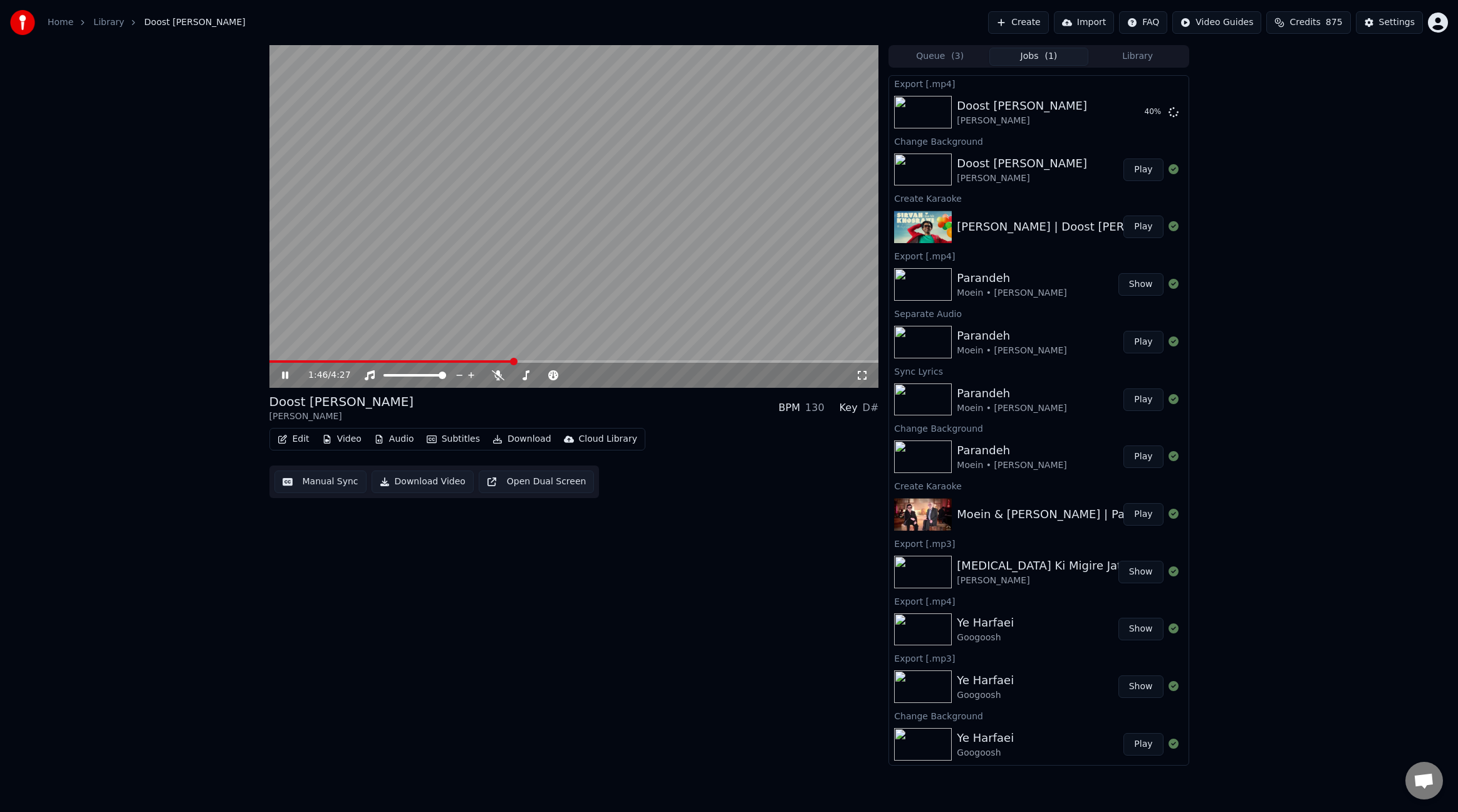
click at [735, 202] on video at bounding box center [574, 217] width 610 height 343
click at [715, 215] on video at bounding box center [574, 217] width 610 height 343
click at [283, 440] on icon "button" at bounding box center [282, 439] width 9 height 9
click at [311, 483] on div "Edit Metadata" at bounding box center [328, 486] width 61 height 12
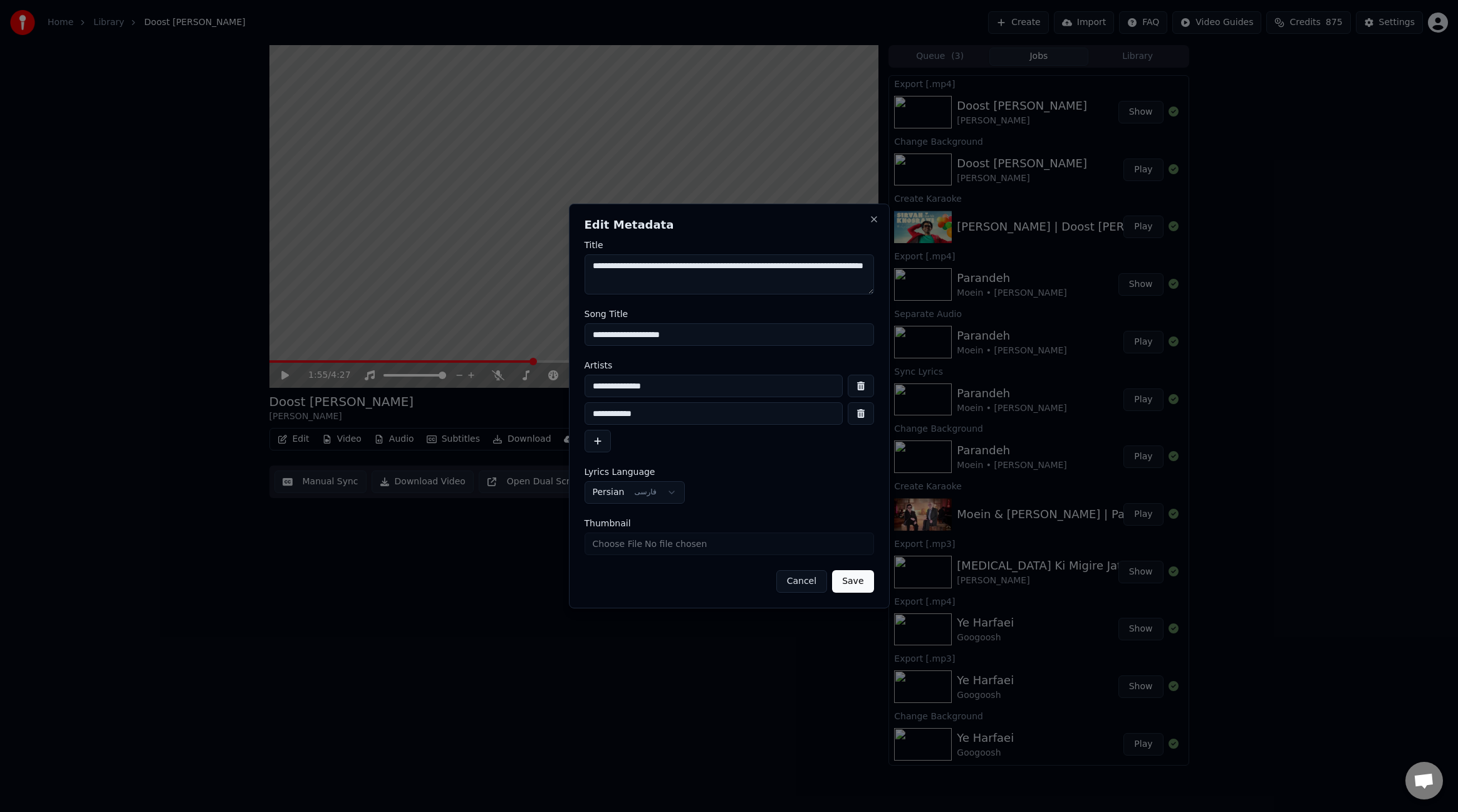
click at [719, 276] on textarea "**********" at bounding box center [729, 275] width 290 height 40
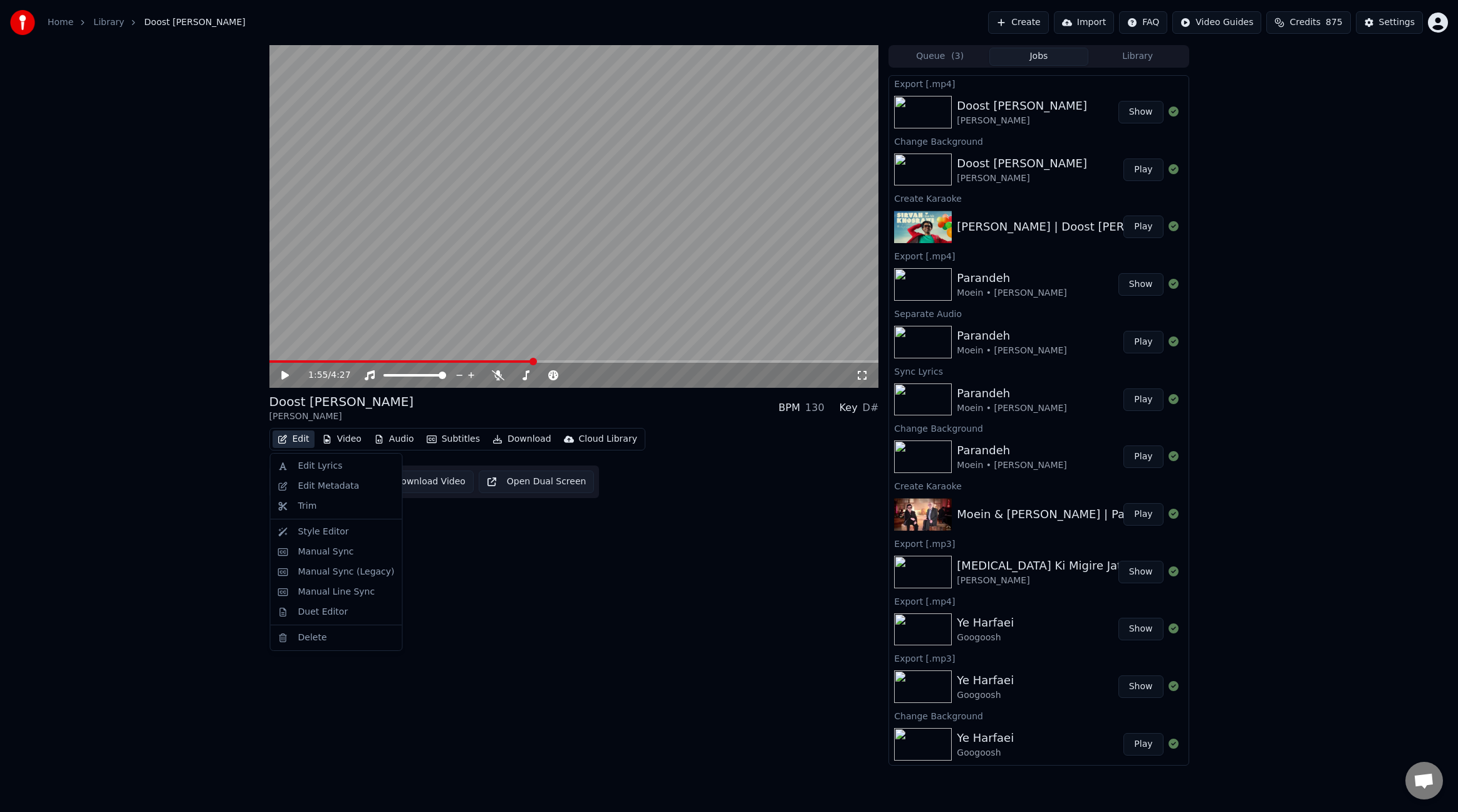
click at [295, 441] on button "Edit" at bounding box center [293, 438] width 42 height 17
click at [325, 465] on div "Edit Lyrics" at bounding box center [320, 466] width 45 height 12
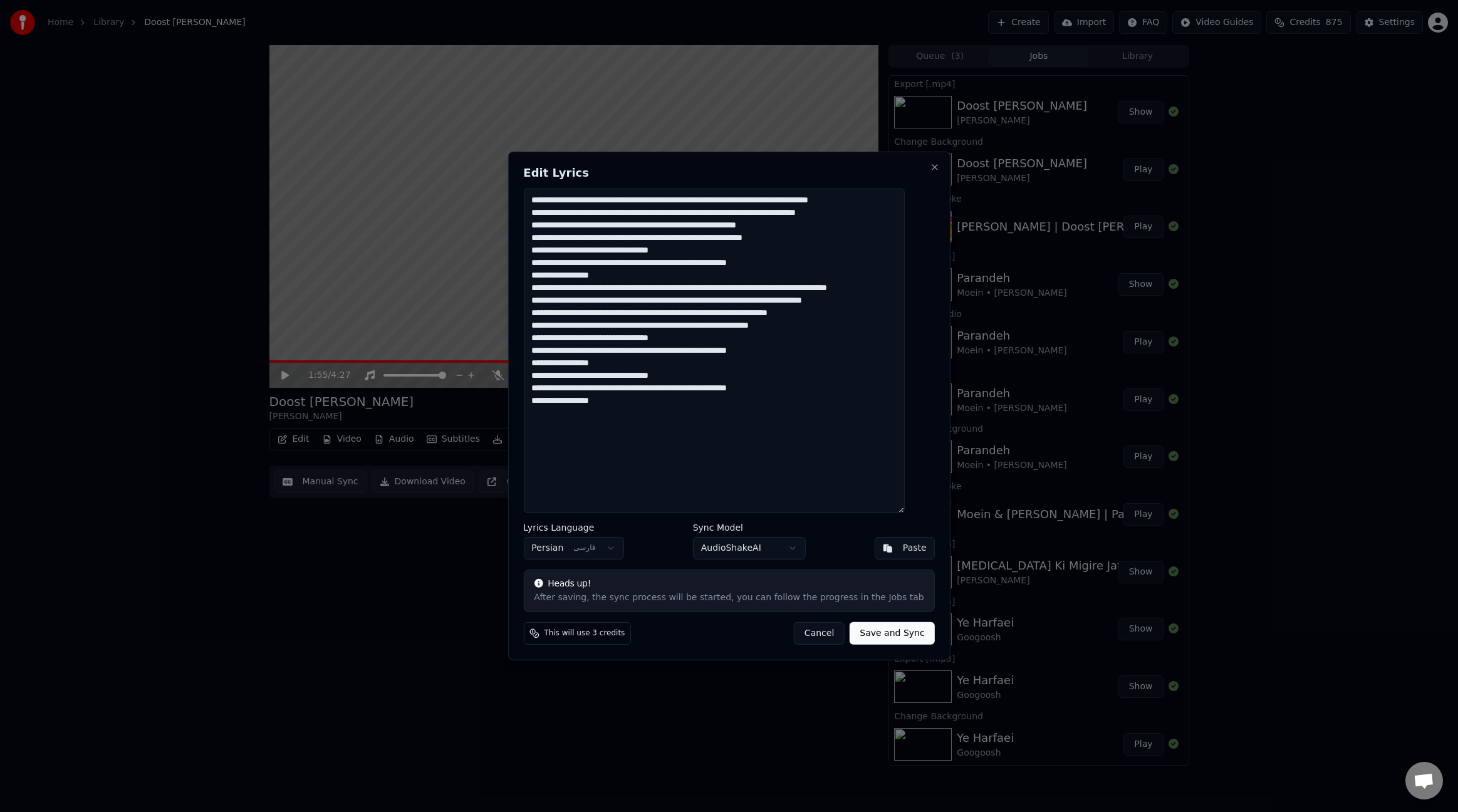
click at [778, 394] on textarea "**********" at bounding box center [713, 351] width 381 height 325
click at [874, 198] on textarea "**********" at bounding box center [713, 351] width 381 height 325
drag, startPoint x: 913, startPoint y: 252, endPoint x: 842, endPoint y: 255, distance: 71.1
click at [842, 255] on textarea "**********" at bounding box center [713, 351] width 381 height 325
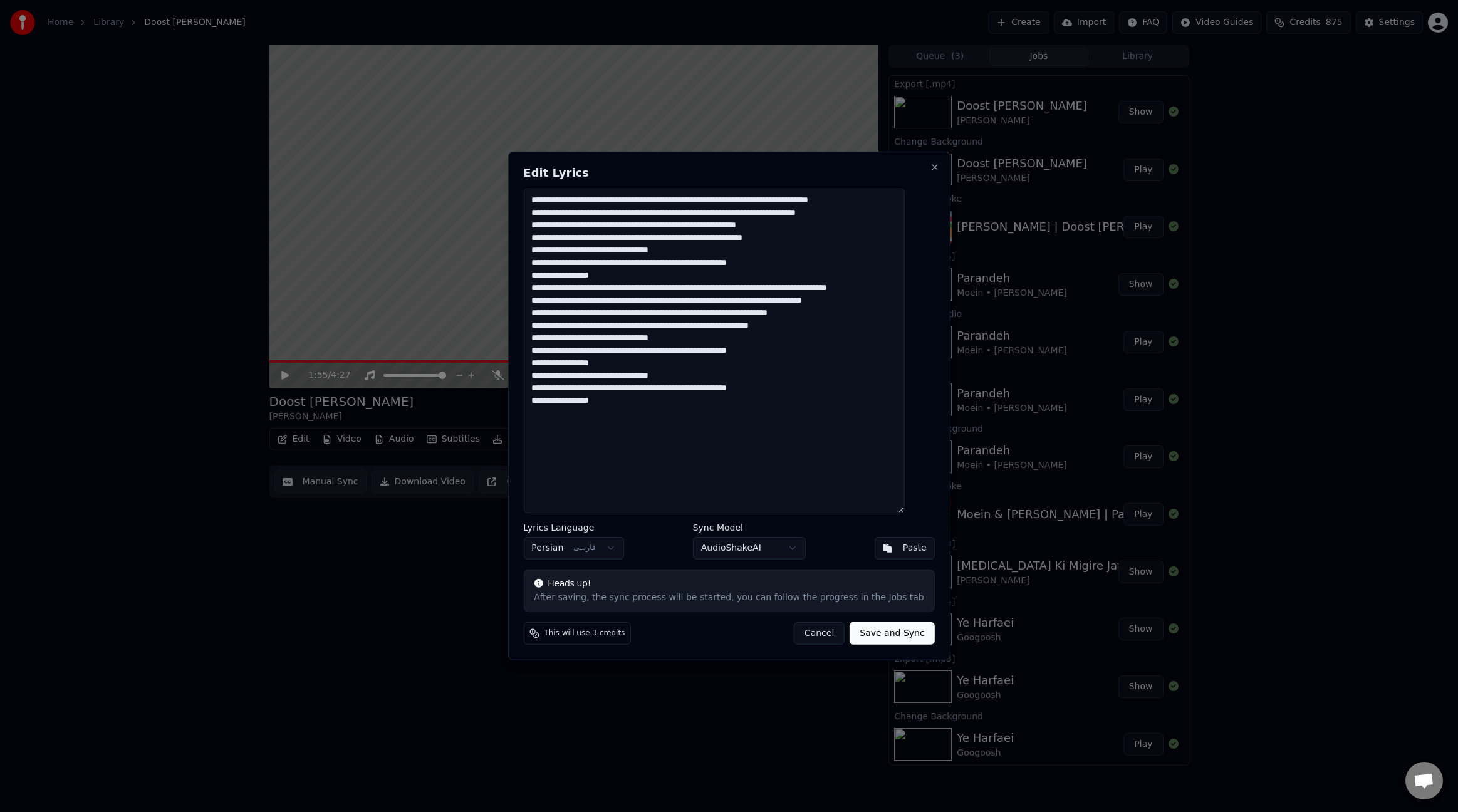
drag, startPoint x: 909, startPoint y: 266, endPoint x: 814, endPoint y: 267, distance: 95.0
click at [814, 267] on textarea "**********" at bounding box center [713, 351] width 381 height 325
